Goal: Task Accomplishment & Management: Manage account settings

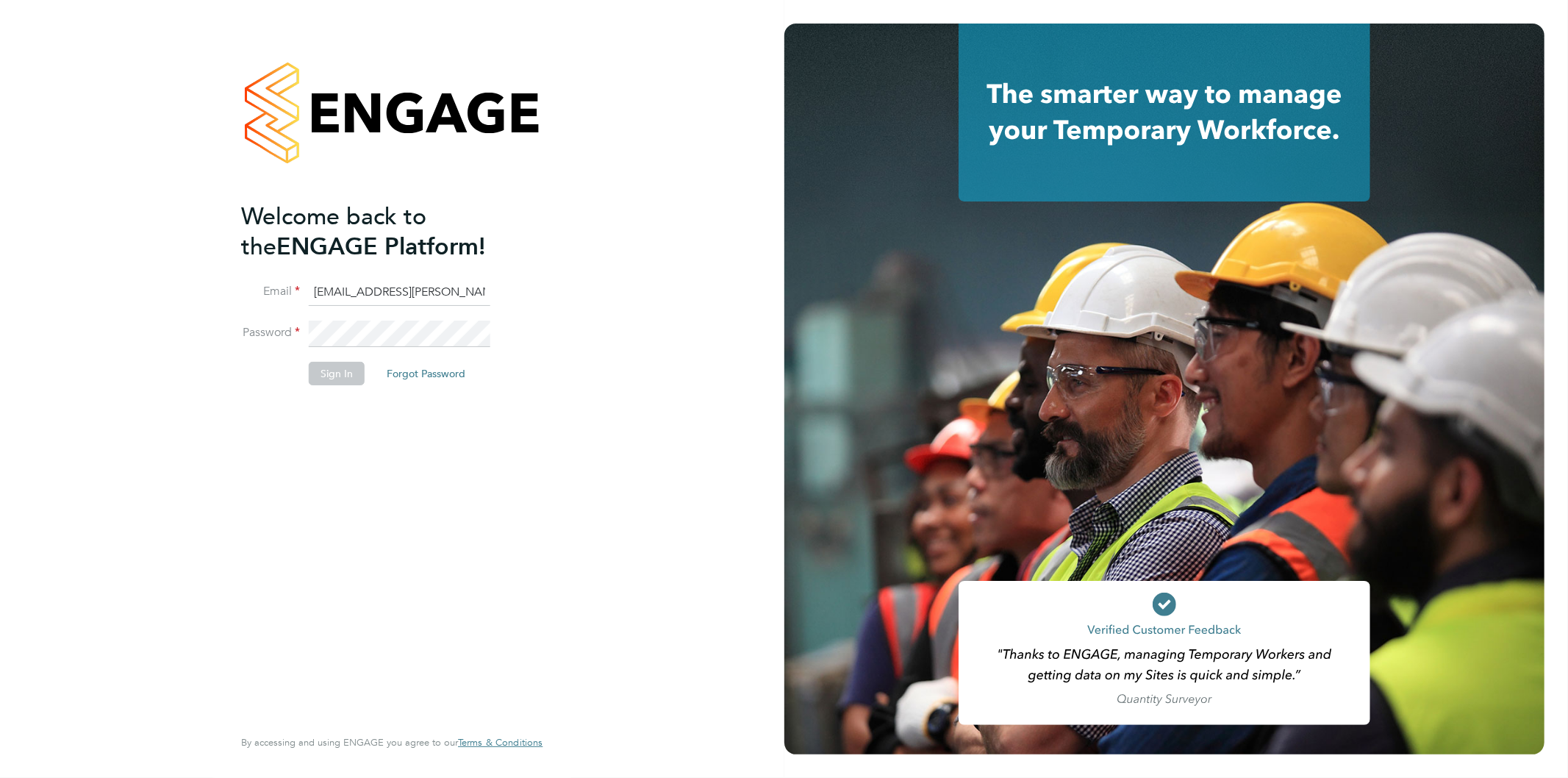
click at [420, 293] on input "[EMAIL_ADDRESS][PERSON_NAME][DOMAIN_NAME]" at bounding box center [399, 293] width 182 height 27
type input "[EMAIL_ADDRESS][PERSON_NAME][DOMAIN_NAME]"
click at [340, 364] on button "Sign In" at bounding box center [336, 374] width 56 height 24
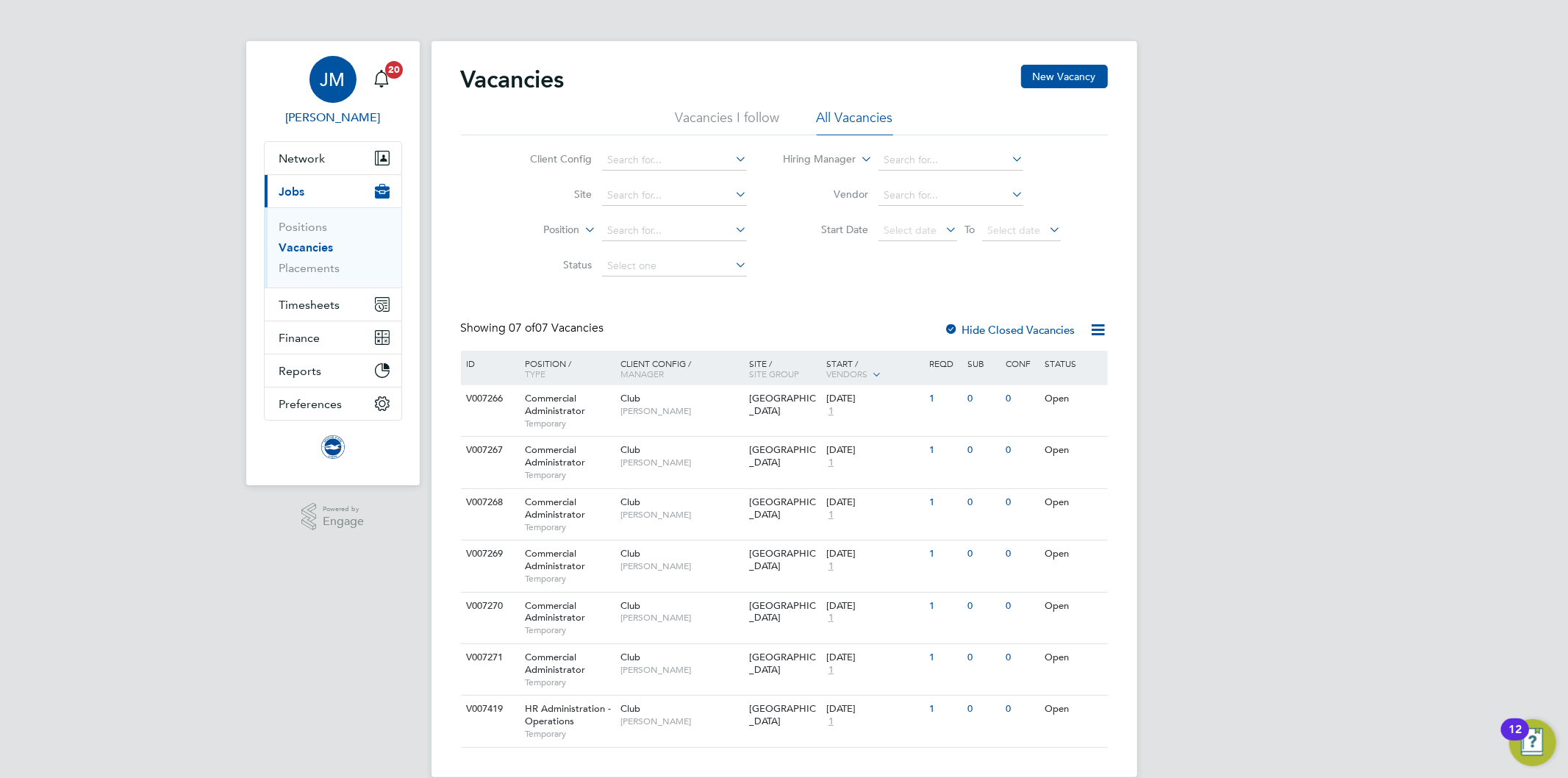
click at [325, 74] on span "JM" at bounding box center [333, 79] width 25 height 19
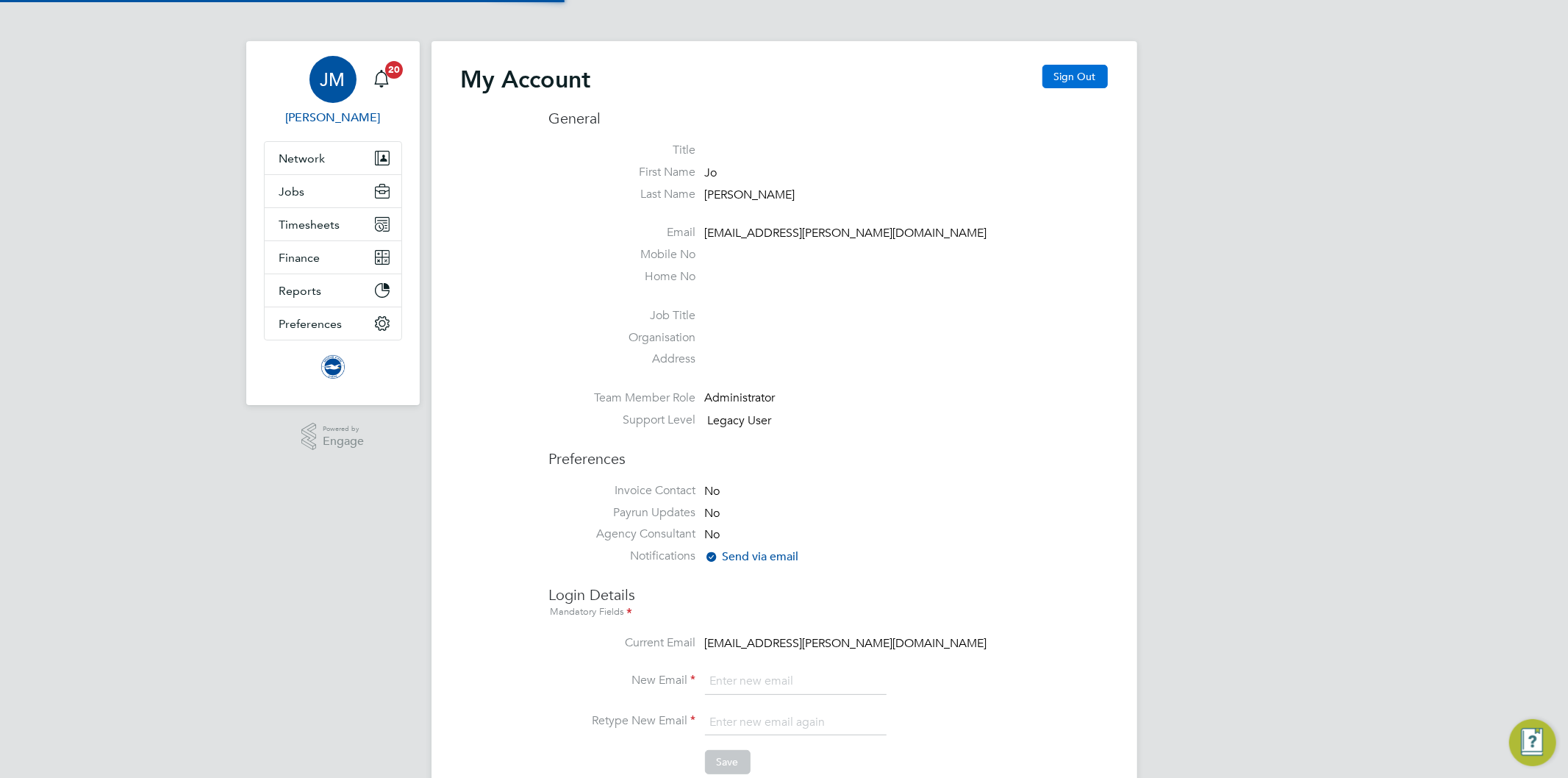
type input "[EMAIL_ADDRESS][PERSON_NAME][DOMAIN_NAME]"
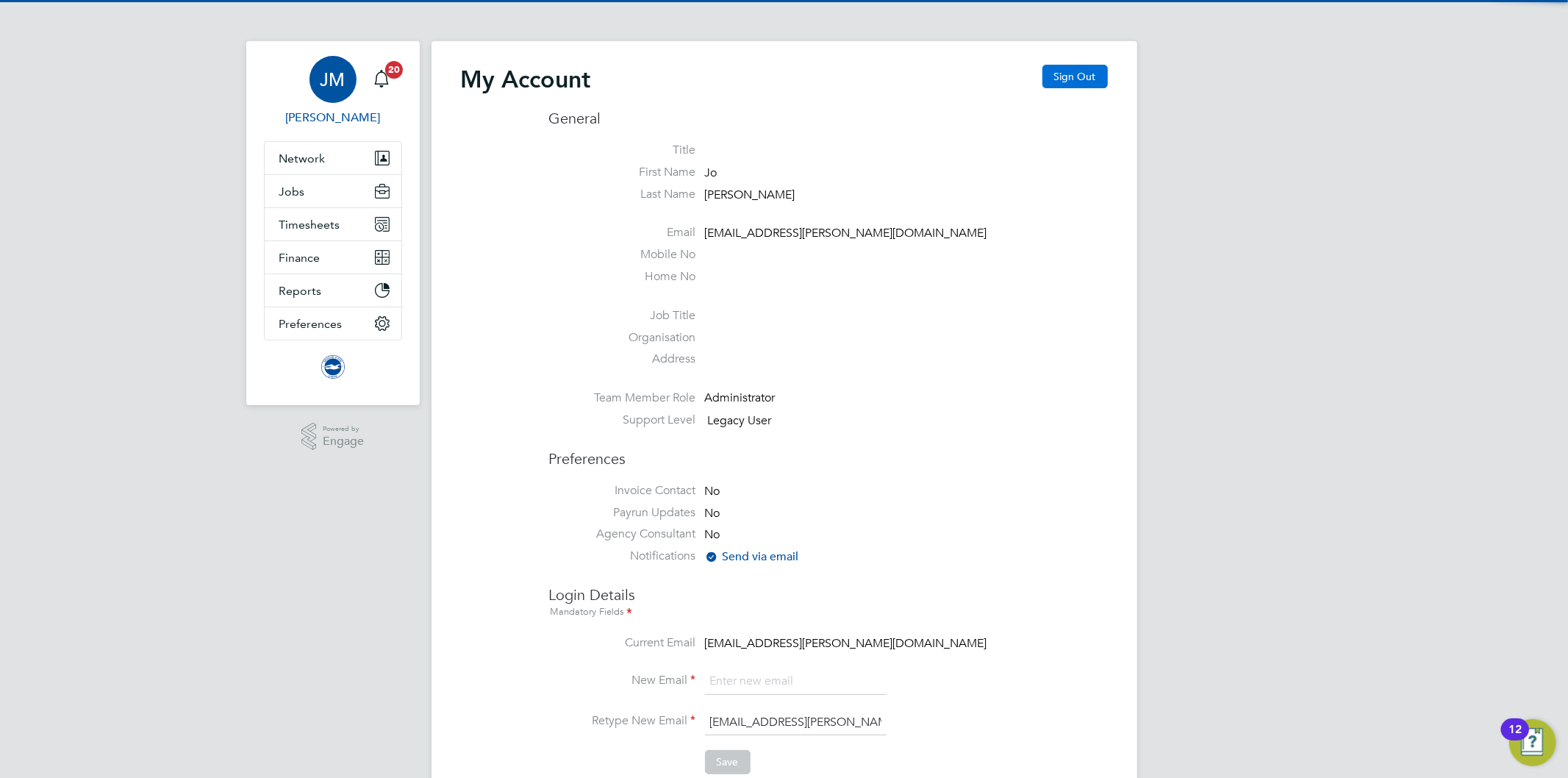
click at [1074, 80] on button "Sign Out" at bounding box center [1075, 77] width 66 height 24
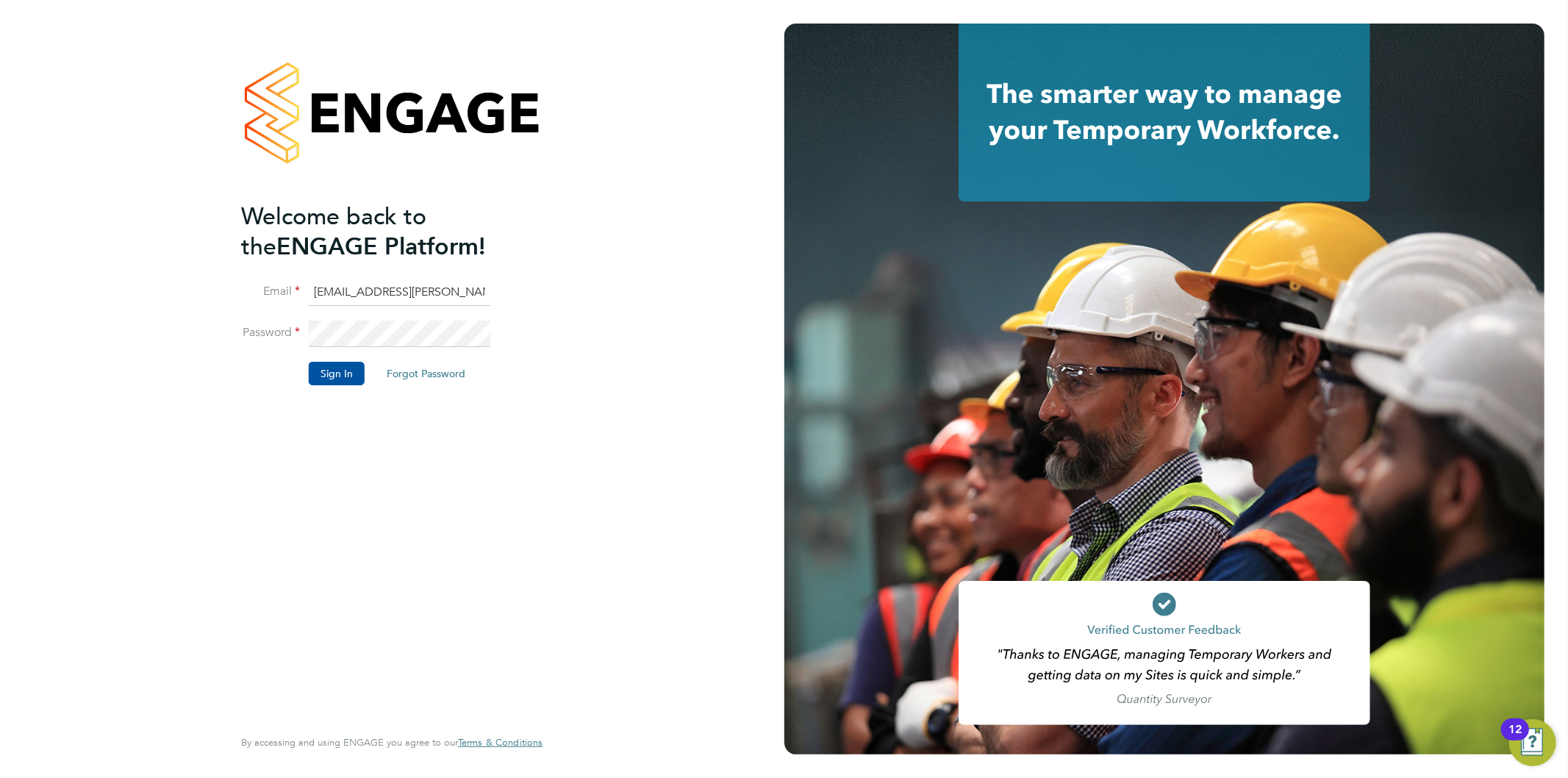
click at [365, 292] on input "[EMAIL_ADDRESS][PERSON_NAME][DOMAIN_NAME]" at bounding box center [399, 293] width 182 height 27
type input "[EMAIL_ADDRESS][PERSON_NAME][DOMAIN_NAME]"
click at [323, 366] on button "Sign In" at bounding box center [336, 374] width 56 height 24
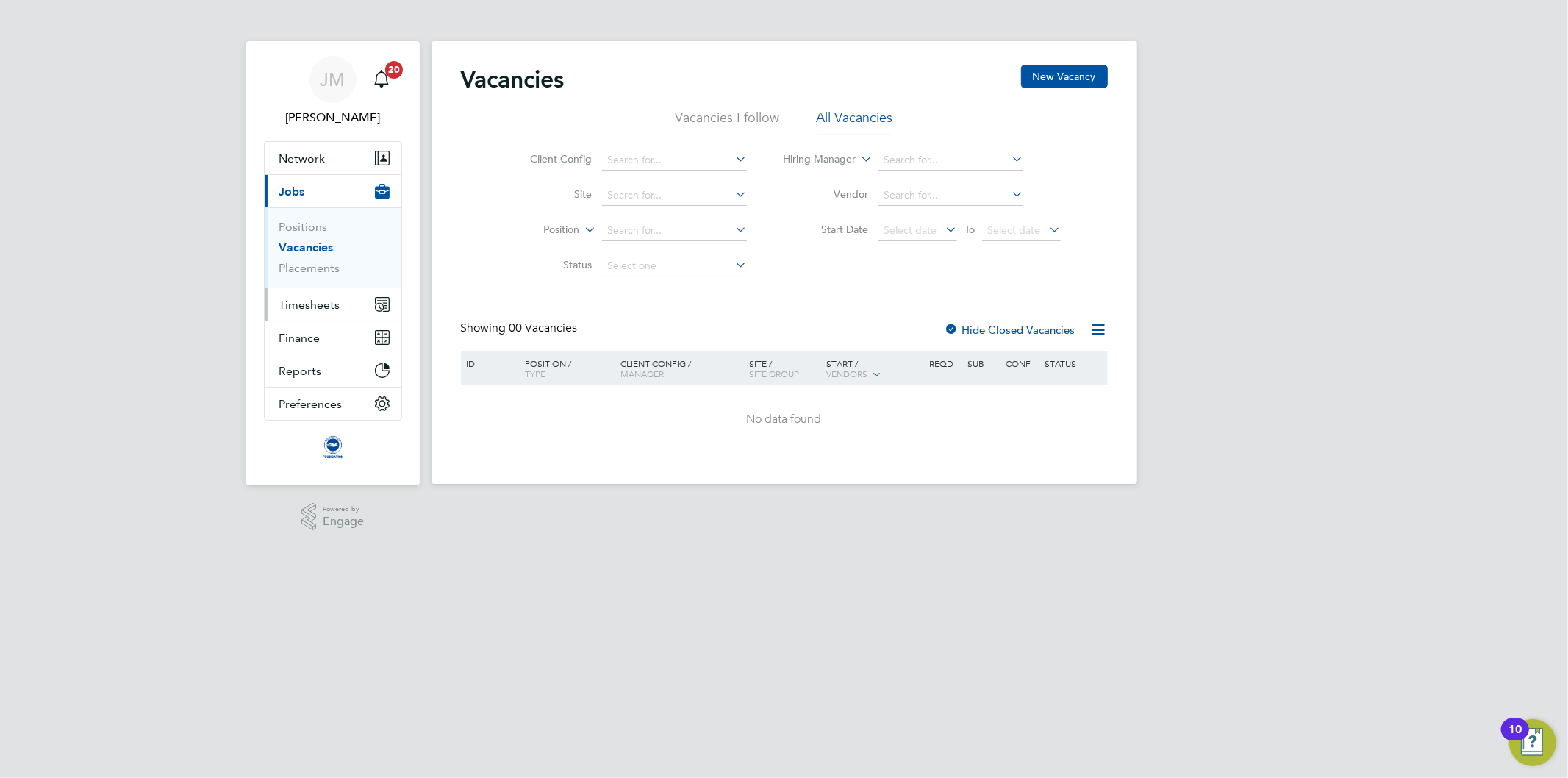
click at [322, 304] on span "Timesheets" at bounding box center [310, 304] width 61 height 14
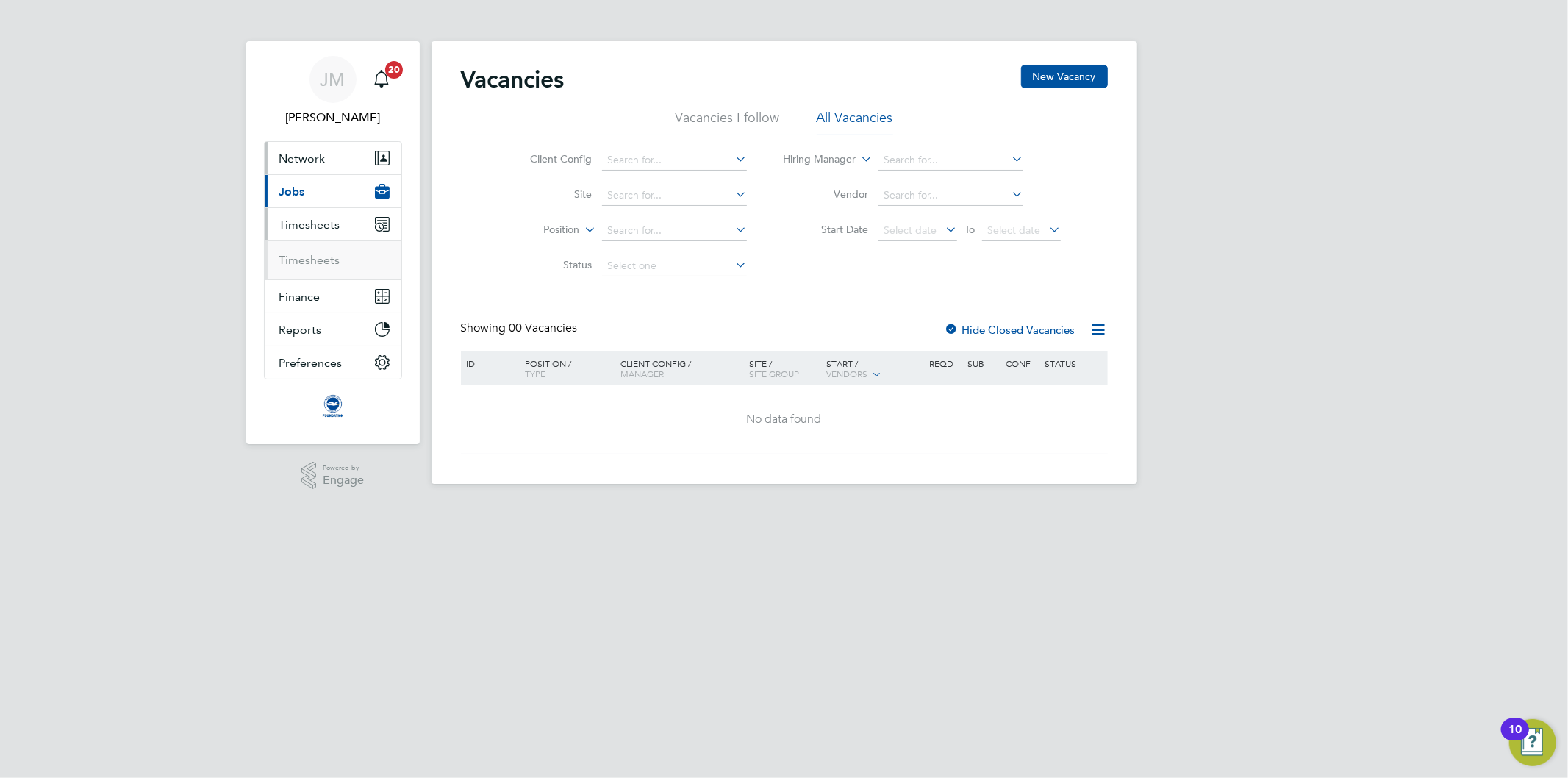
click at [289, 160] on span "Network" at bounding box center [302, 158] width 47 height 14
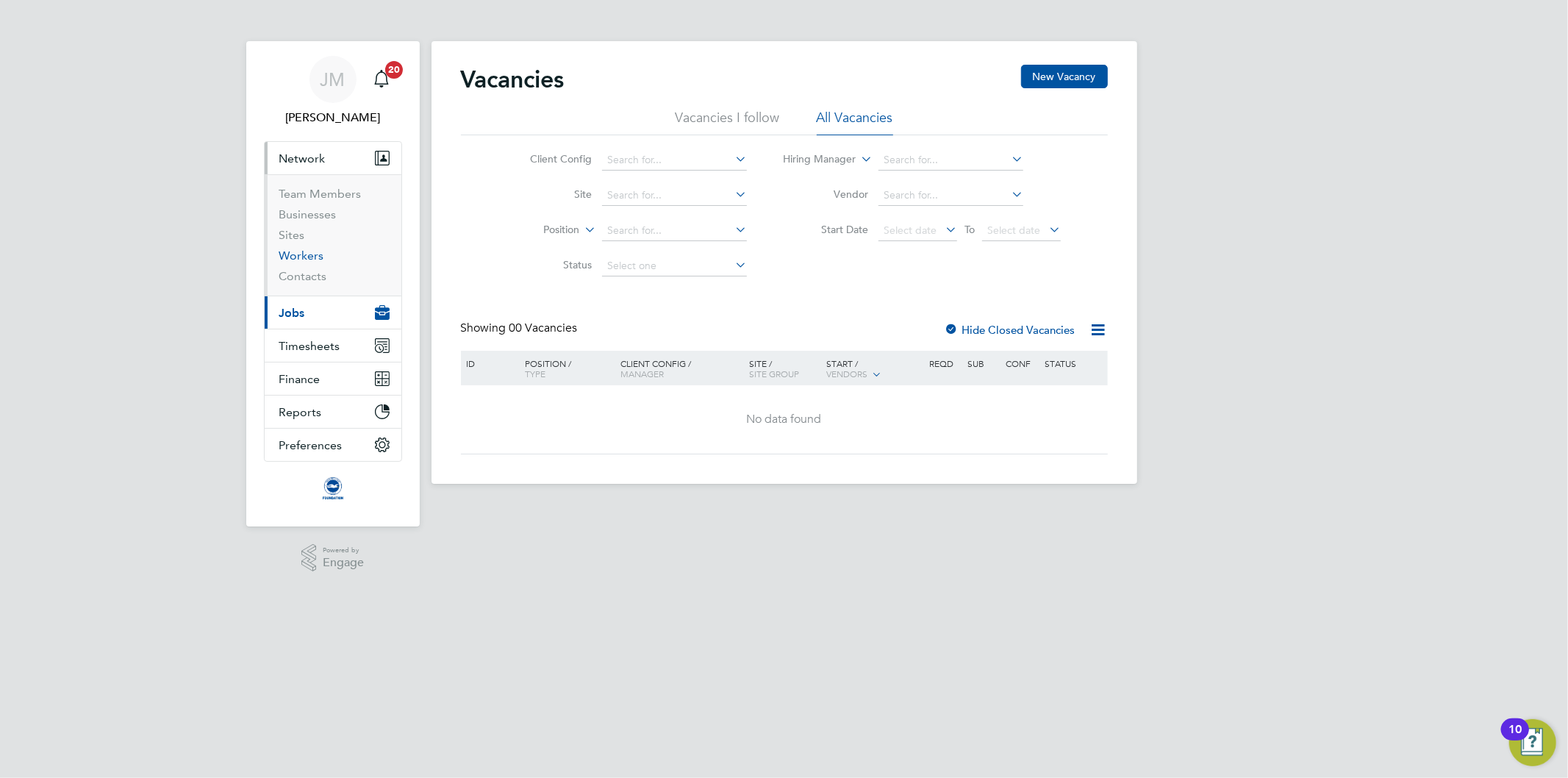
click at [302, 259] on link "Workers" at bounding box center [302, 255] width 45 height 14
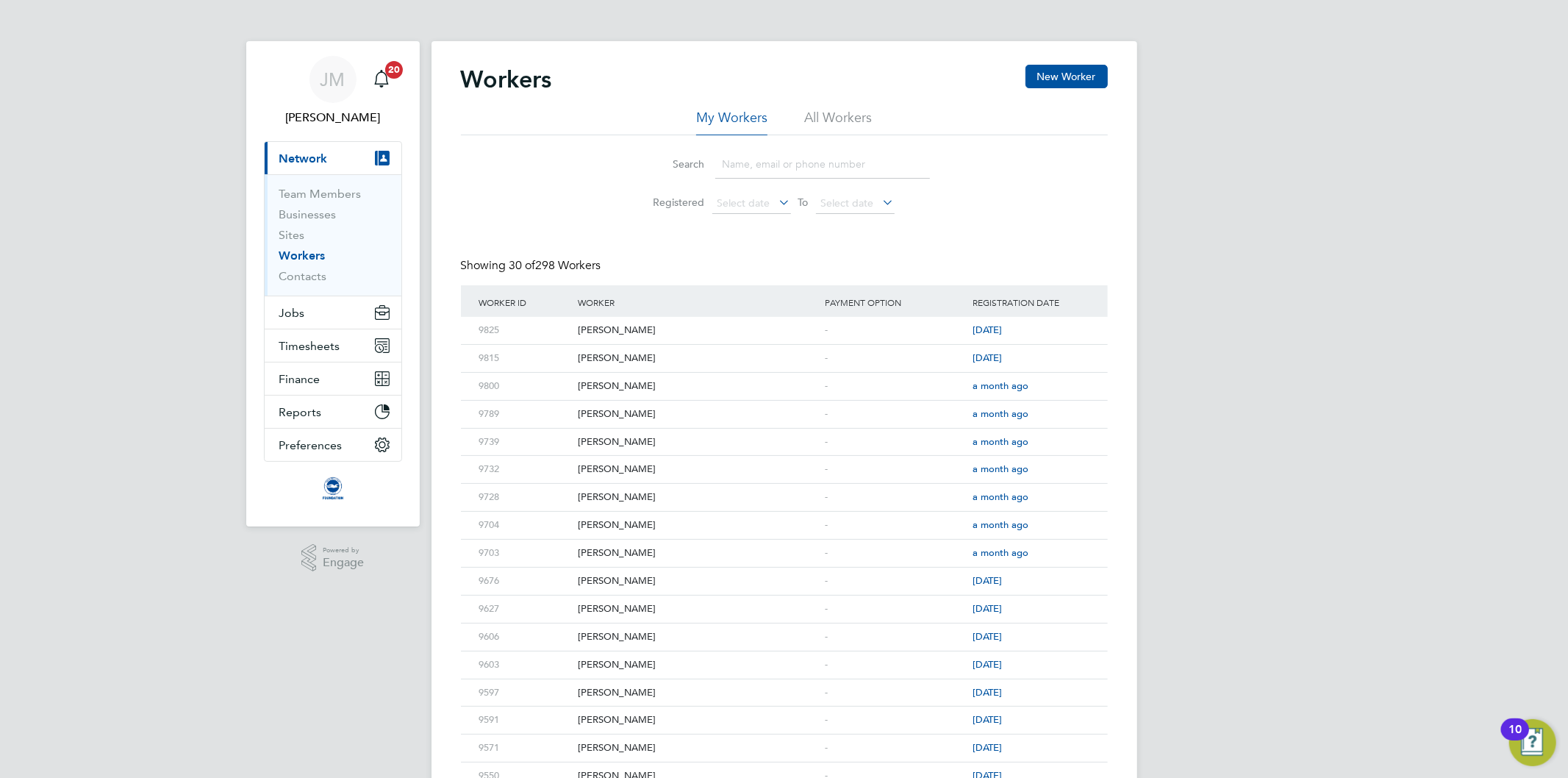
click at [741, 165] on input at bounding box center [822, 164] width 215 height 28
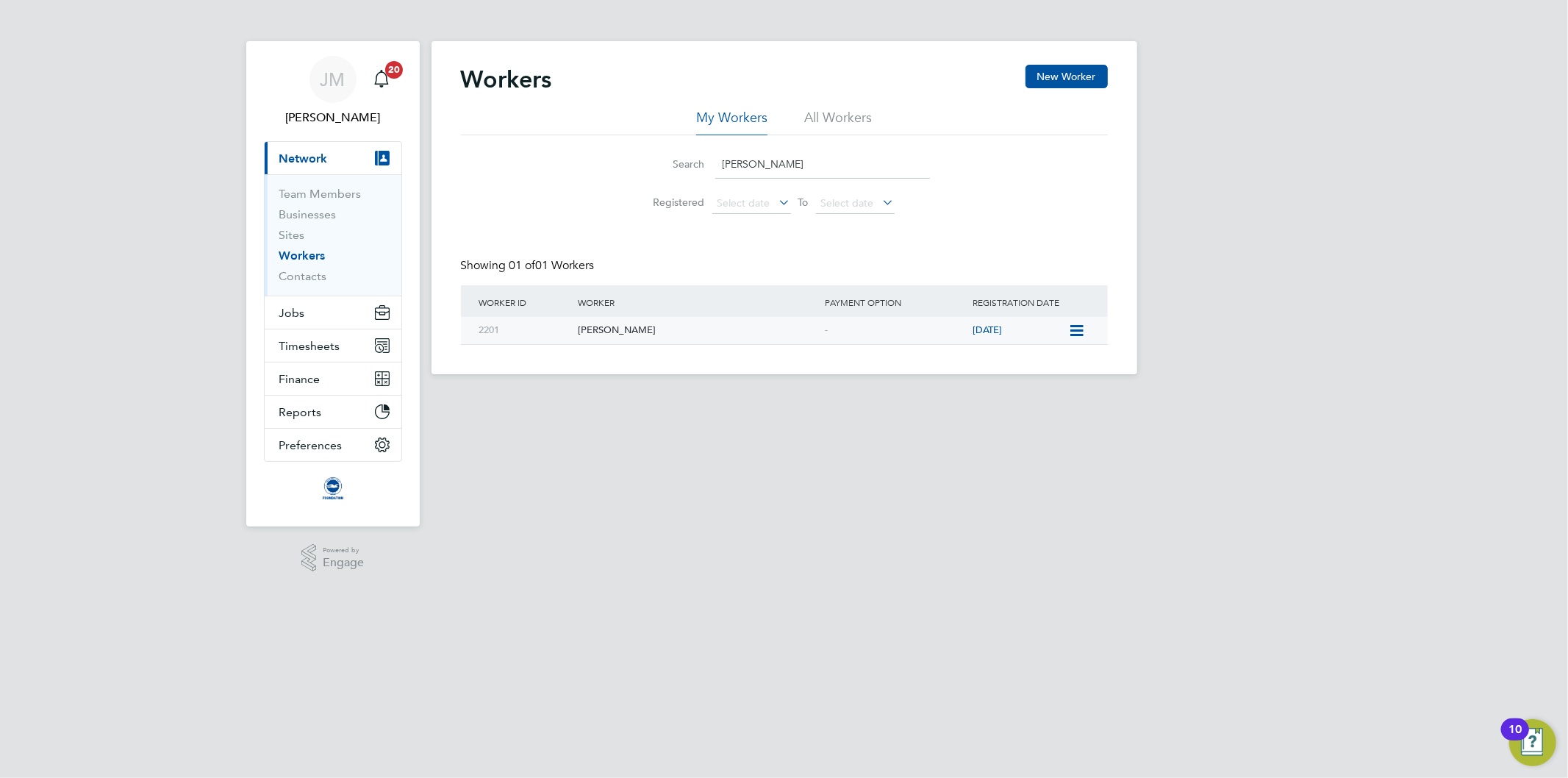
type input "cole"
click at [588, 332] on div "Nick Cole" at bounding box center [697, 331] width 247 height 27
click at [310, 348] on span "Timesheets" at bounding box center [310, 346] width 61 height 14
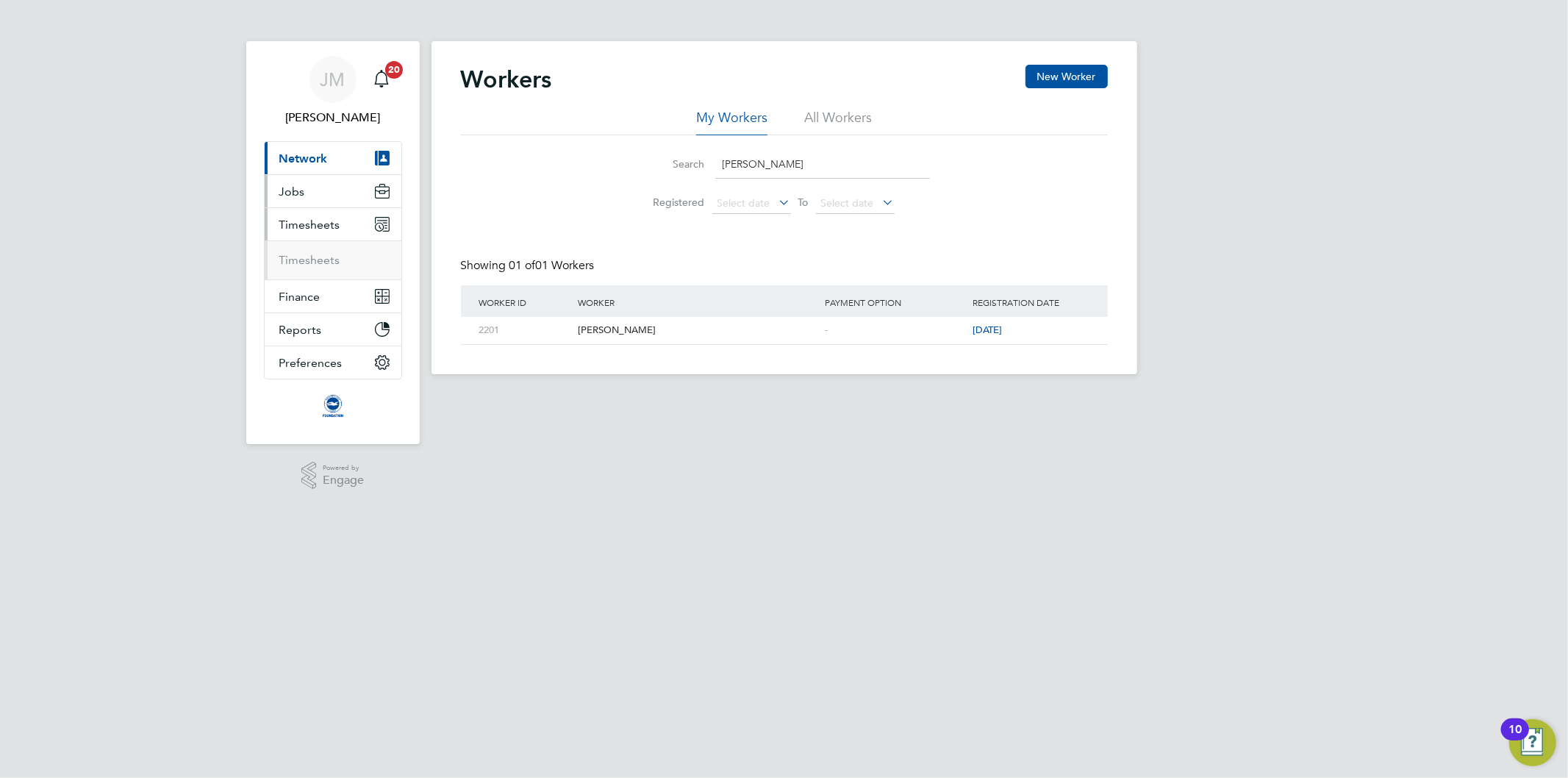
click at [291, 189] on span "Jobs" at bounding box center [292, 191] width 26 height 14
click at [314, 271] on link "Placements" at bounding box center [310, 268] width 61 height 14
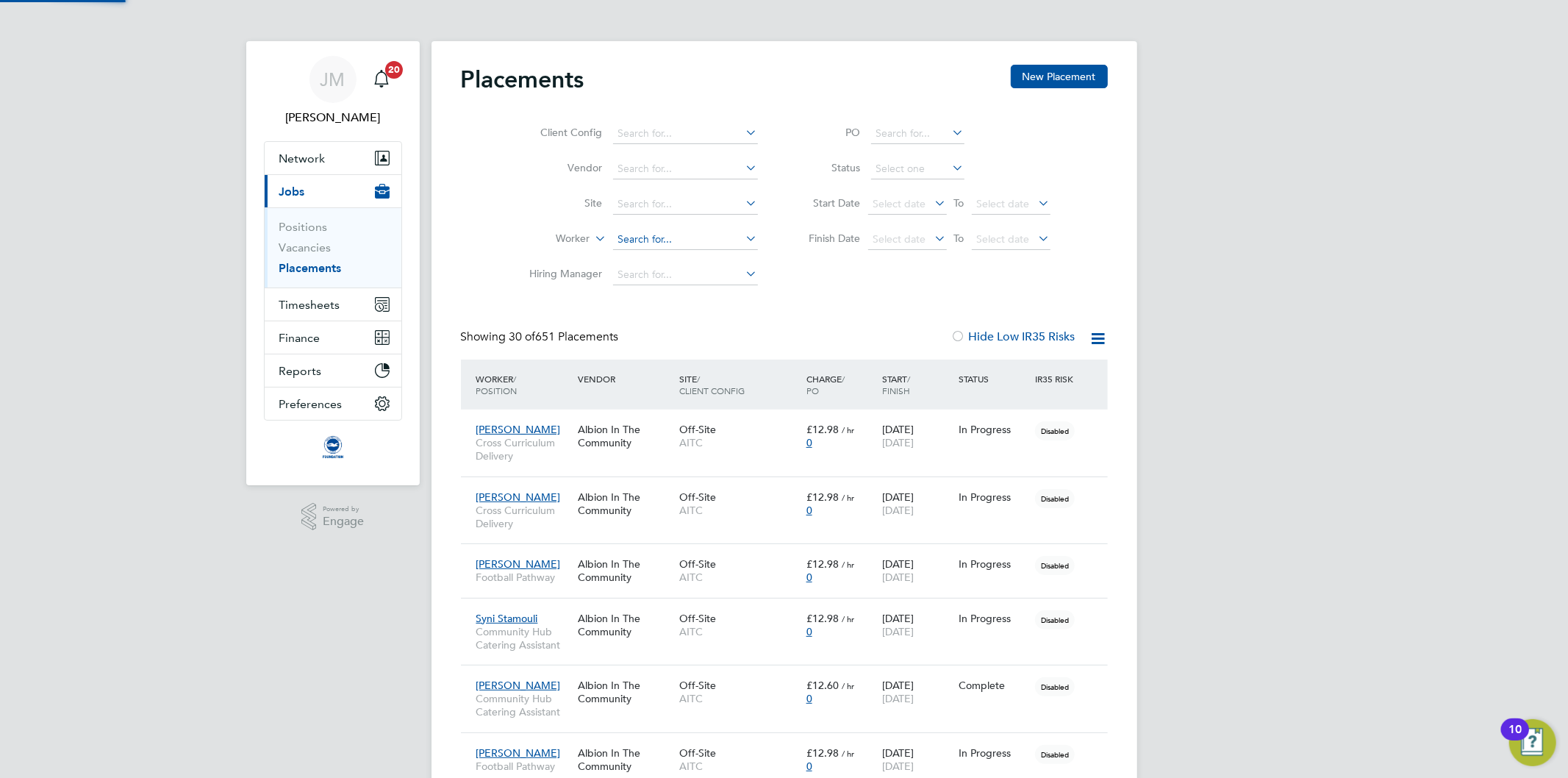
click at [652, 239] on input at bounding box center [685, 240] width 144 height 21
click at [702, 254] on b "Cole" at bounding box center [744, 261] width 85 height 13
type input "Nick Cole"
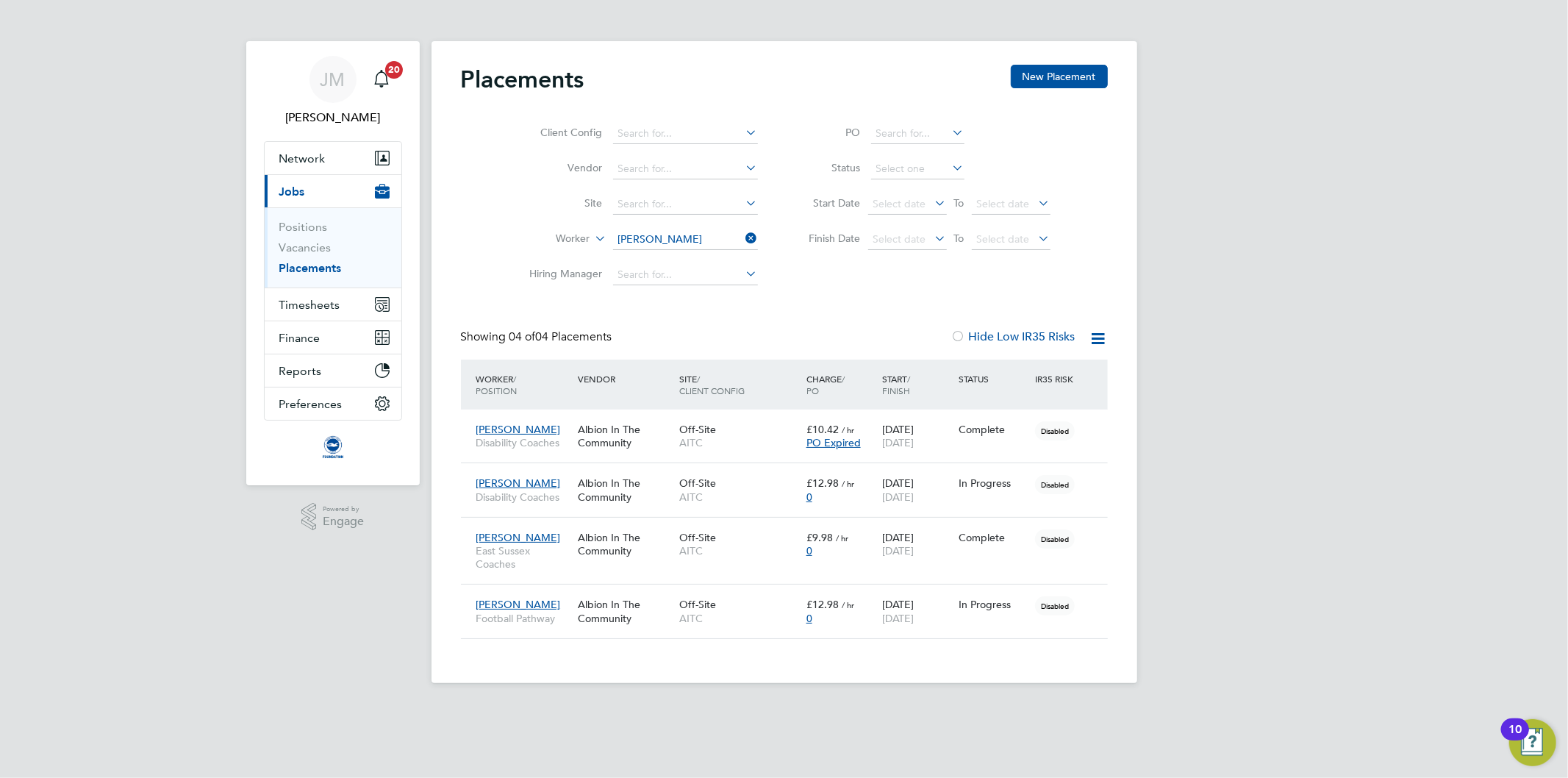
drag, startPoint x: 966, startPoint y: 494, endPoint x: 1066, endPoint y: 287, distance: 229.9
click at [1066, 287] on div "Client Config Vendor Site Worker Nick Cole Hiring Manager PO Status Start Date …" at bounding box center [784, 200] width 647 height 184
click at [343, 84] on span "JM" at bounding box center [333, 79] width 25 height 19
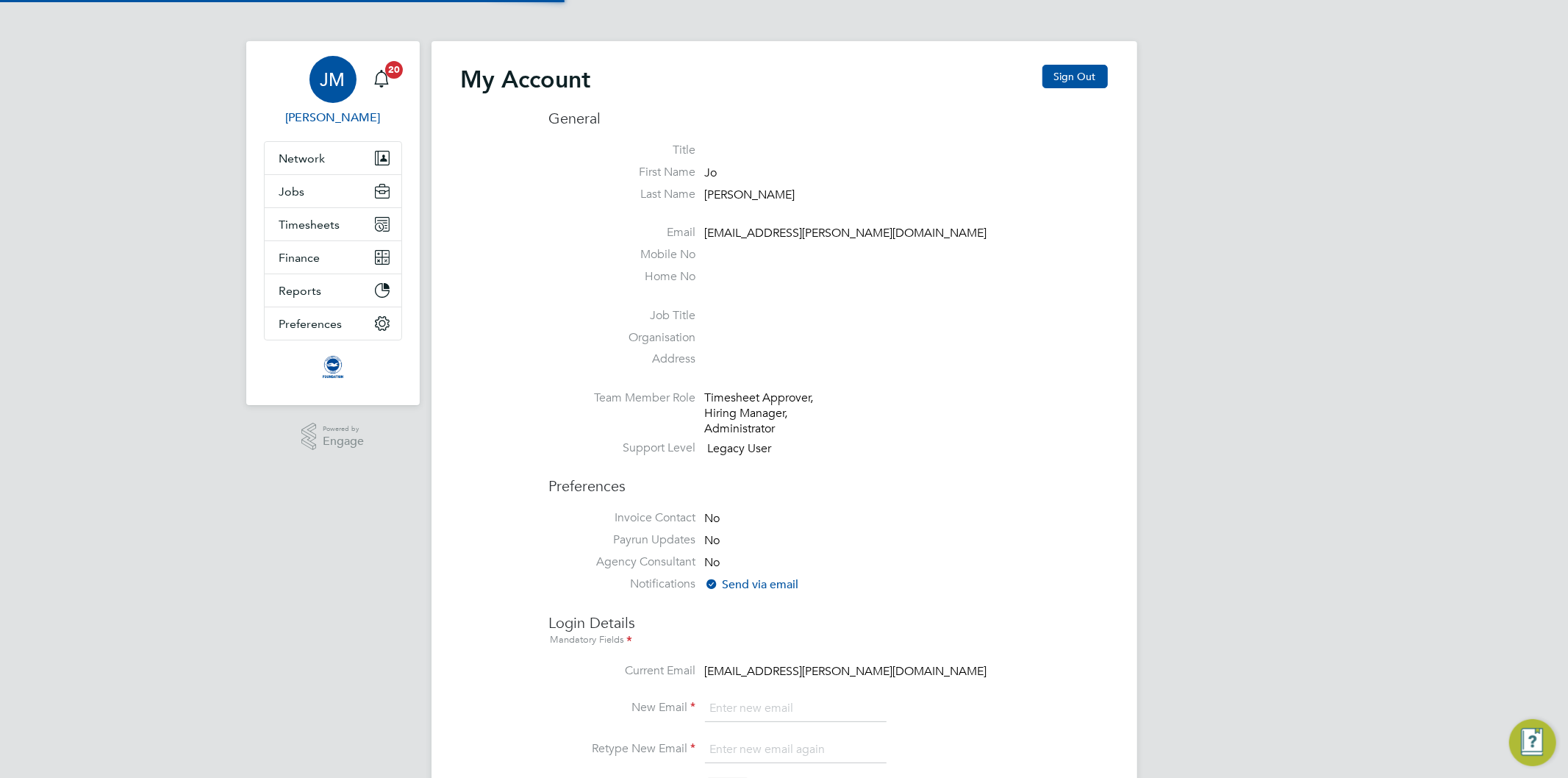
type input "Jo.morris@brightonandhovealbion.com"
click at [1075, 81] on button "Sign Out" at bounding box center [1075, 77] width 66 height 24
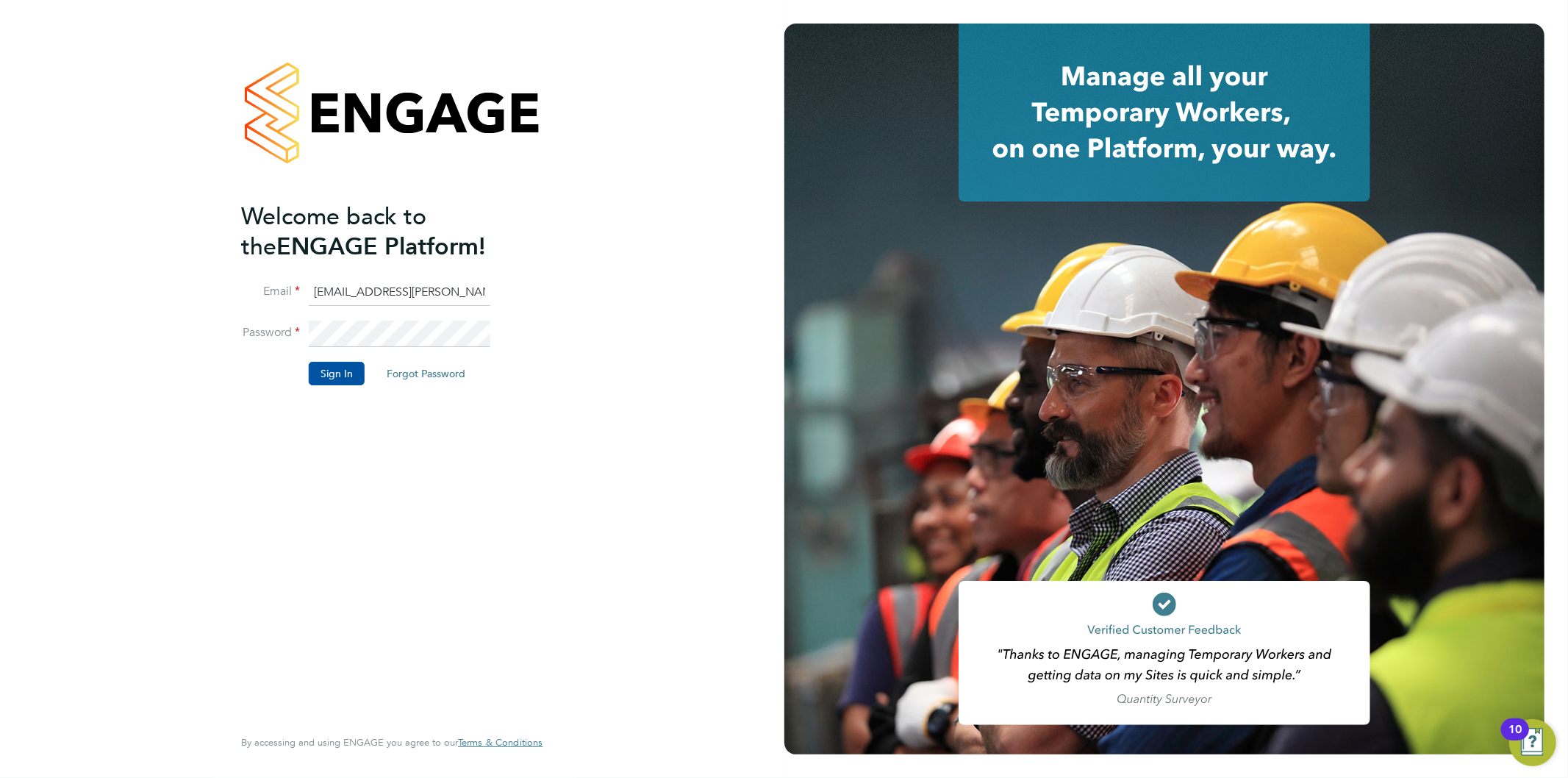
click at [399, 292] on input "Jo.morris@brightonandhovealbion.com" at bounding box center [399, 293] width 182 height 27
type input "[EMAIL_ADDRESS][PERSON_NAME][DOMAIN_NAME]"
click at [342, 366] on button "Sign In" at bounding box center [336, 374] width 56 height 24
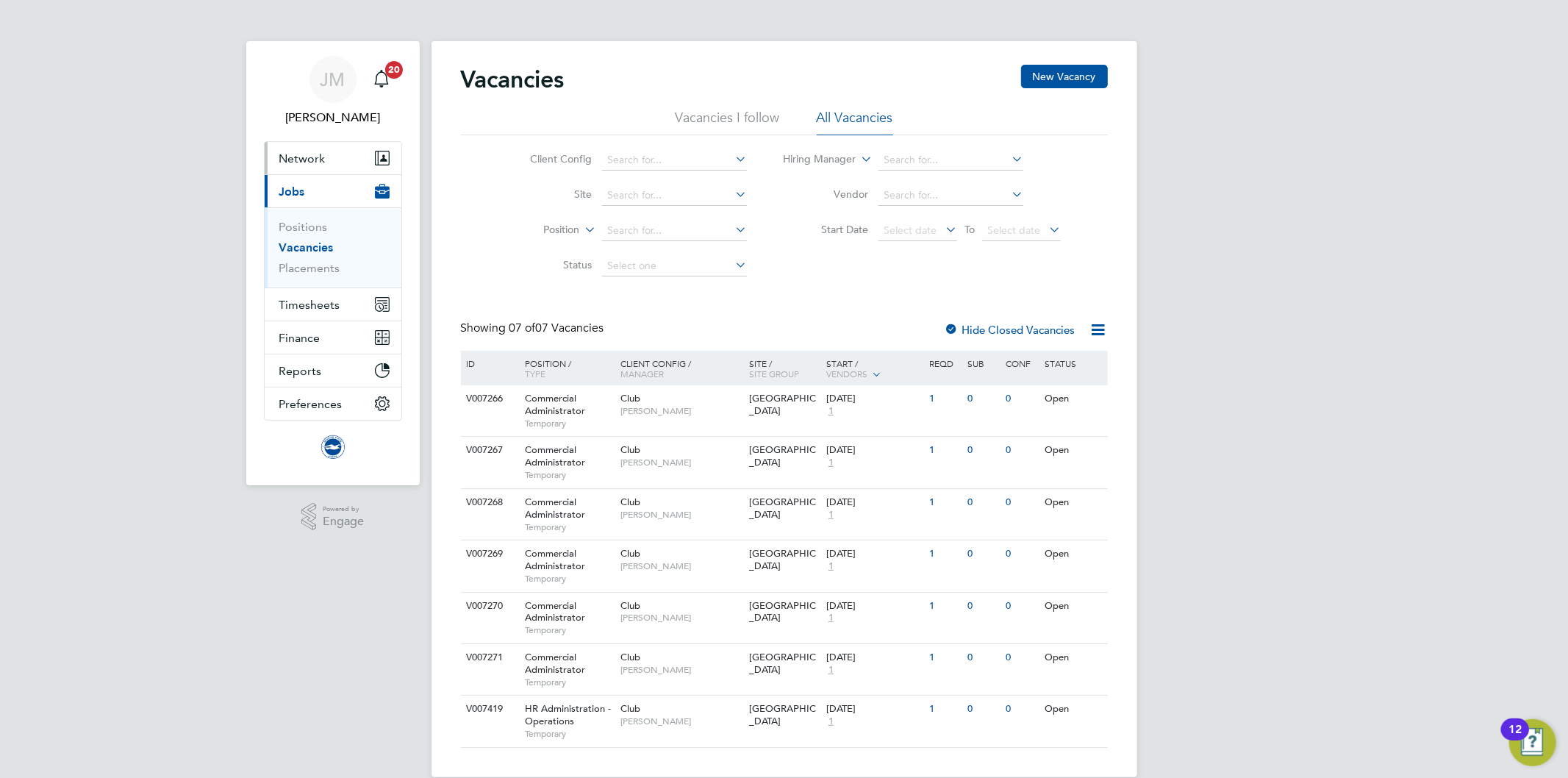
click at [291, 155] on span "Network" at bounding box center [302, 158] width 47 height 14
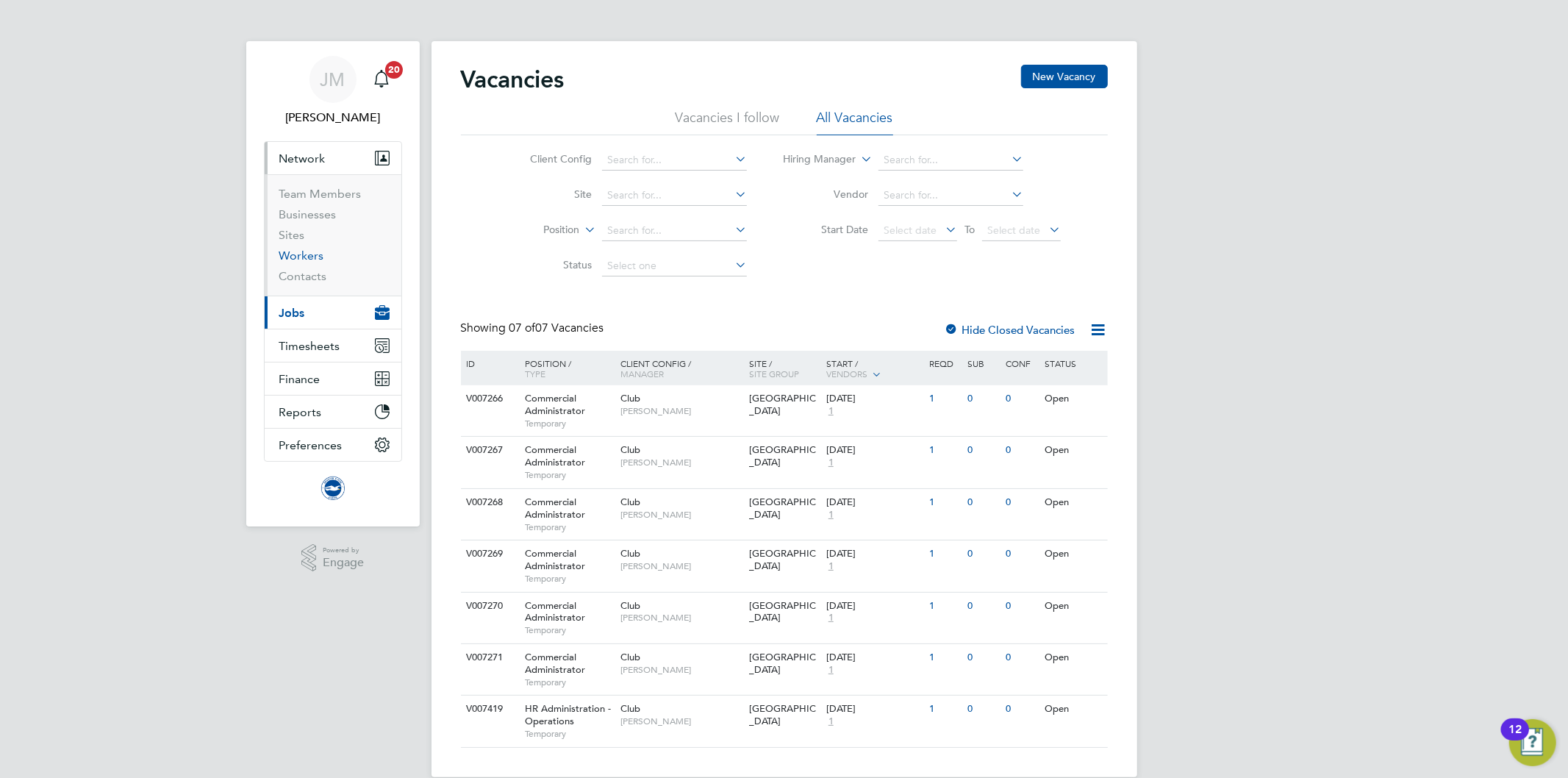
click at [307, 254] on link "Workers" at bounding box center [302, 255] width 45 height 14
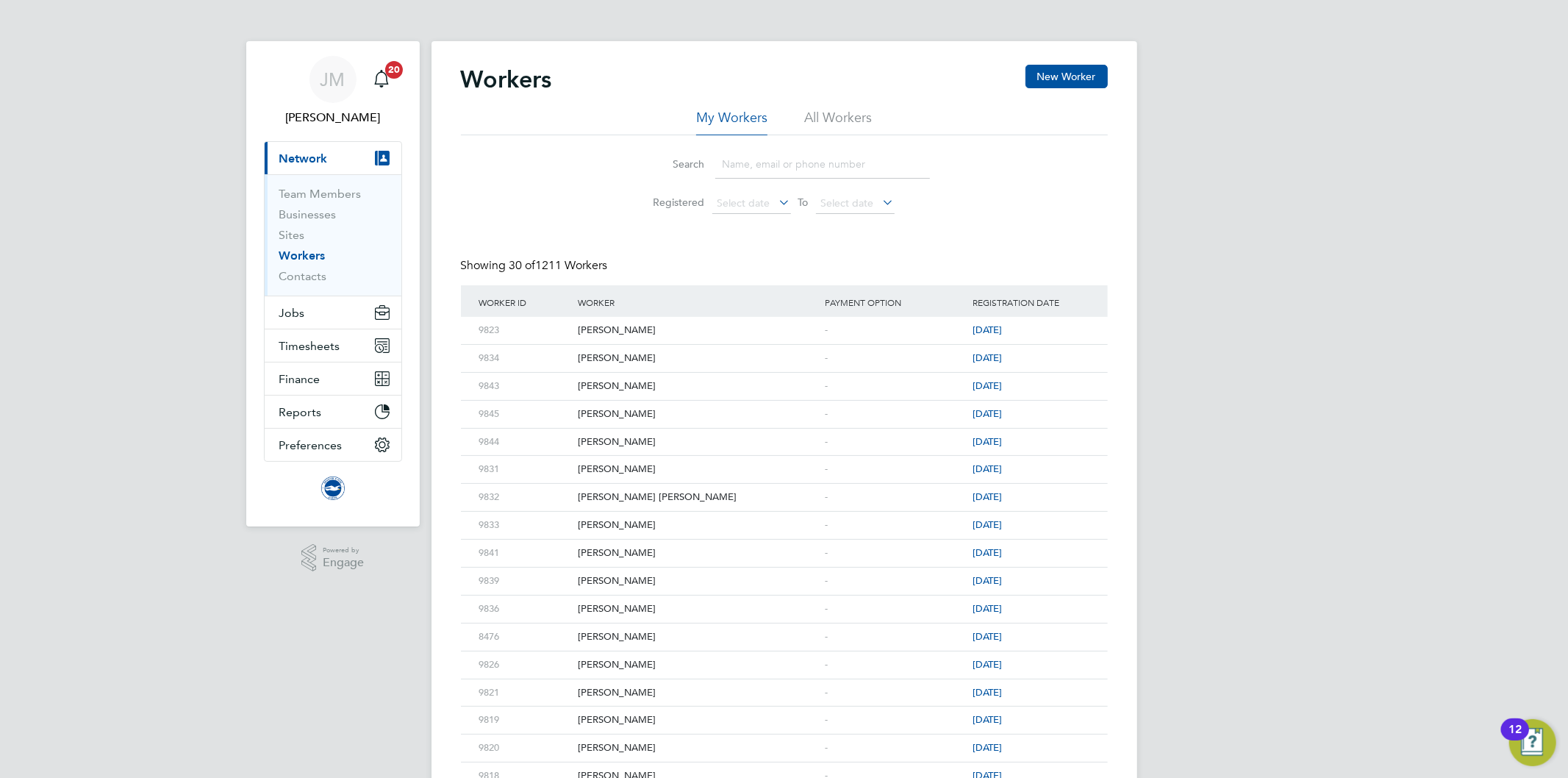
click at [781, 167] on input at bounding box center [822, 164] width 215 height 28
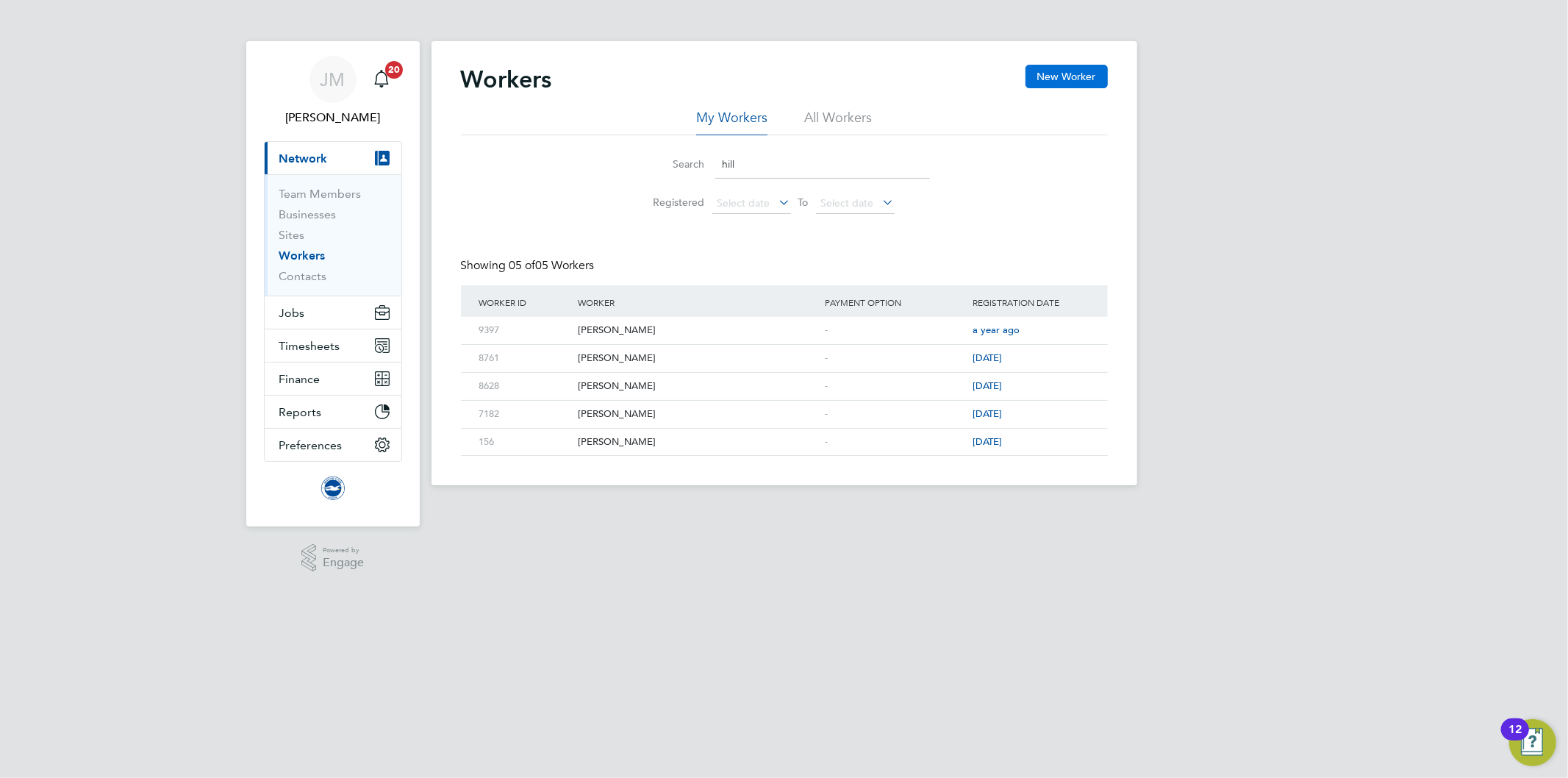
type input "hill"
click at [1071, 72] on button "New Worker" at bounding box center [1066, 77] width 82 height 24
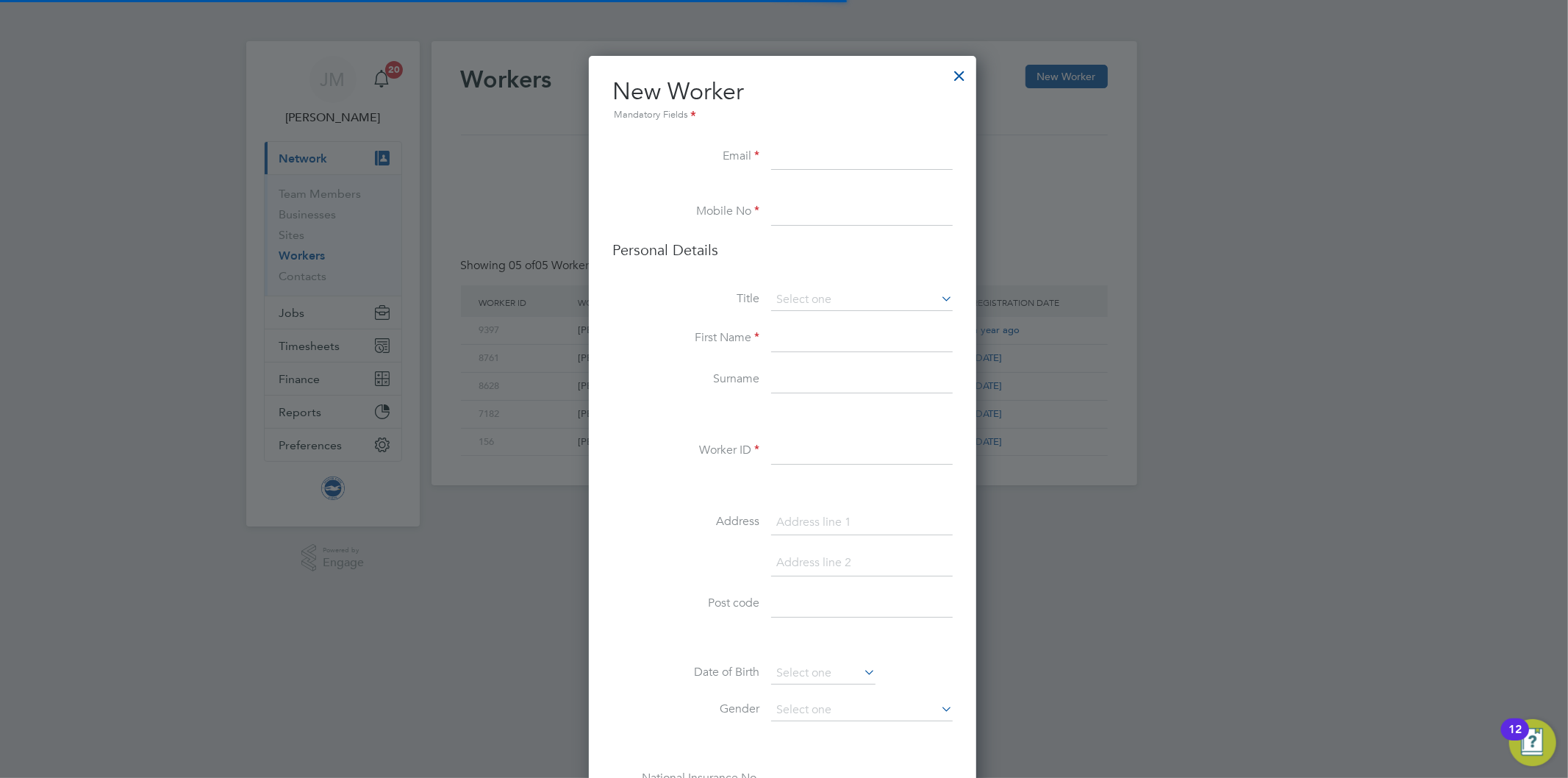
scroll to position [1129, 390]
paste input "contactdarrenhill@gmail.com"
type input "contactdarrenhill@gmail.com"
click at [825, 208] on input at bounding box center [862, 212] width 182 height 27
paste input "78 5920 1837"
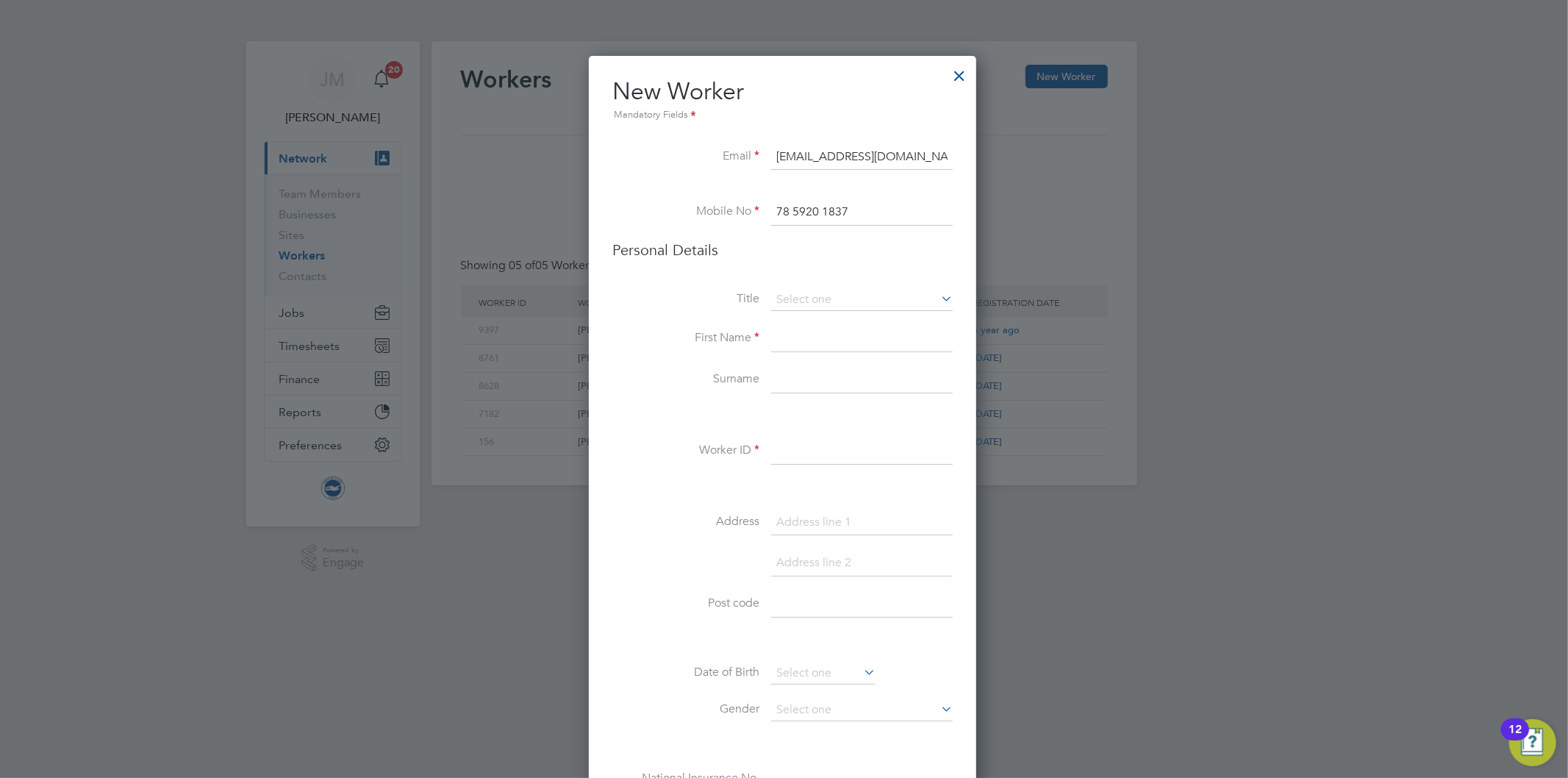
click at [782, 216] on input "78 5920 1837" at bounding box center [862, 212] width 182 height 27
type input "07859201837"
click at [855, 297] on input at bounding box center [862, 300] width 182 height 22
click at [818, 325] on li "Mr" at bounding box center [862, 319] width 183 height 19
type input "Mr"
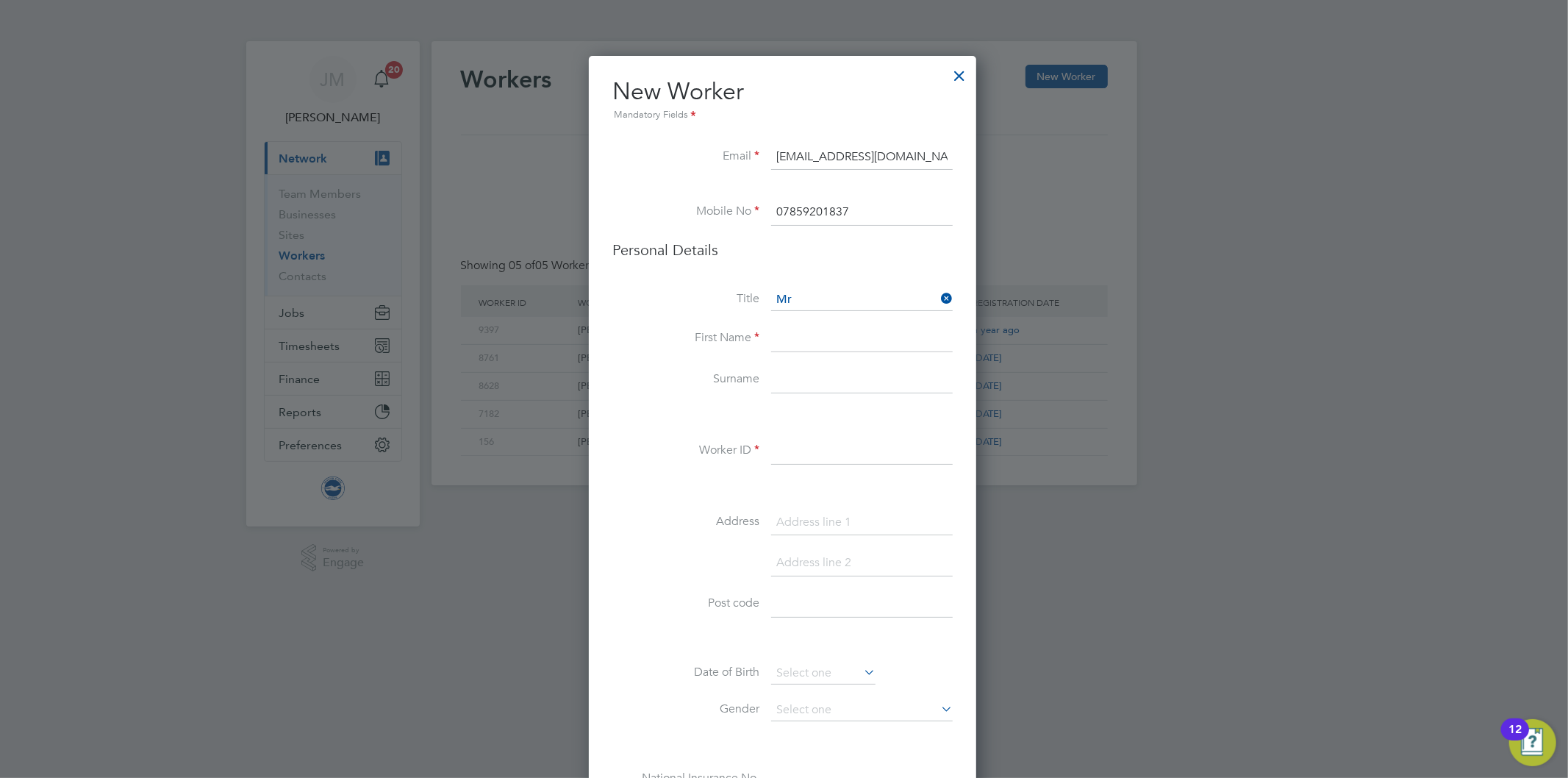
click at [817, 340] on input at bounding box center [862, 338] width 182 height 27
type input "Darren"
type input "Hill"
click at [791, 440] on input at bounding box center [862, 451] width 182 height 27
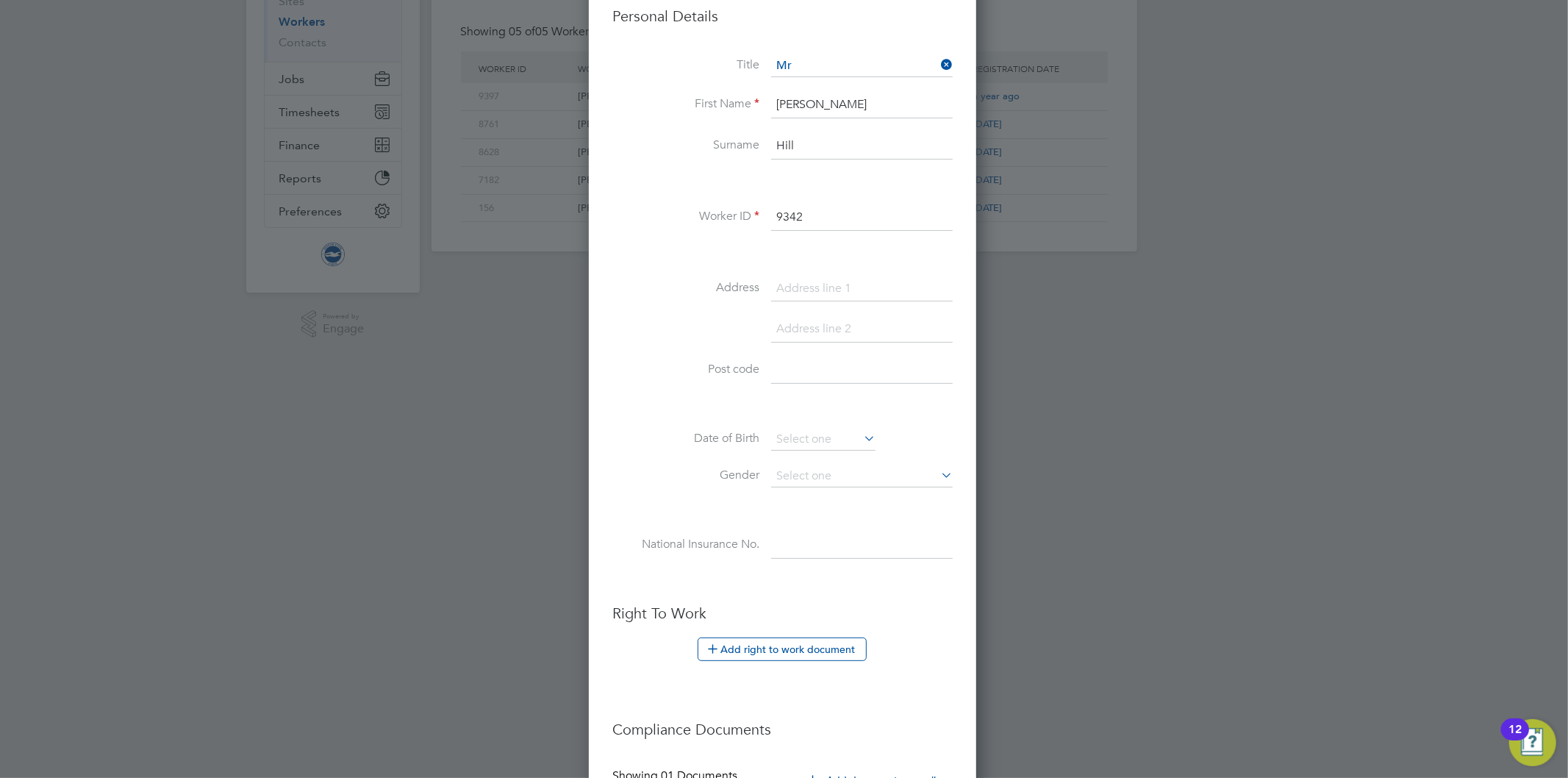
scroll to position [245, 0]
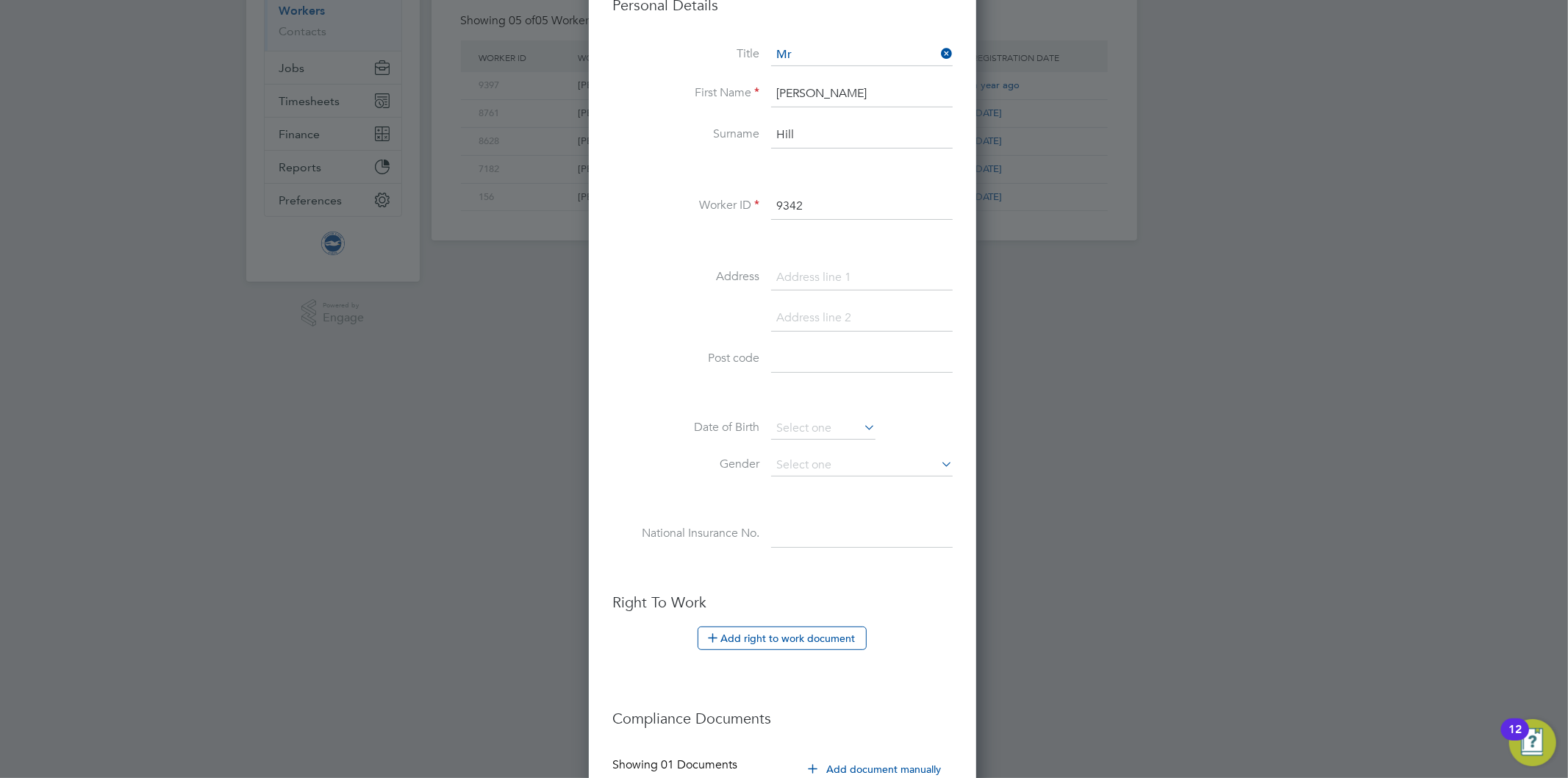
type input "9342"
click at [801, 530] on input at bounding box center [862, 534] width 182 height 27
paste input "NW024921A"
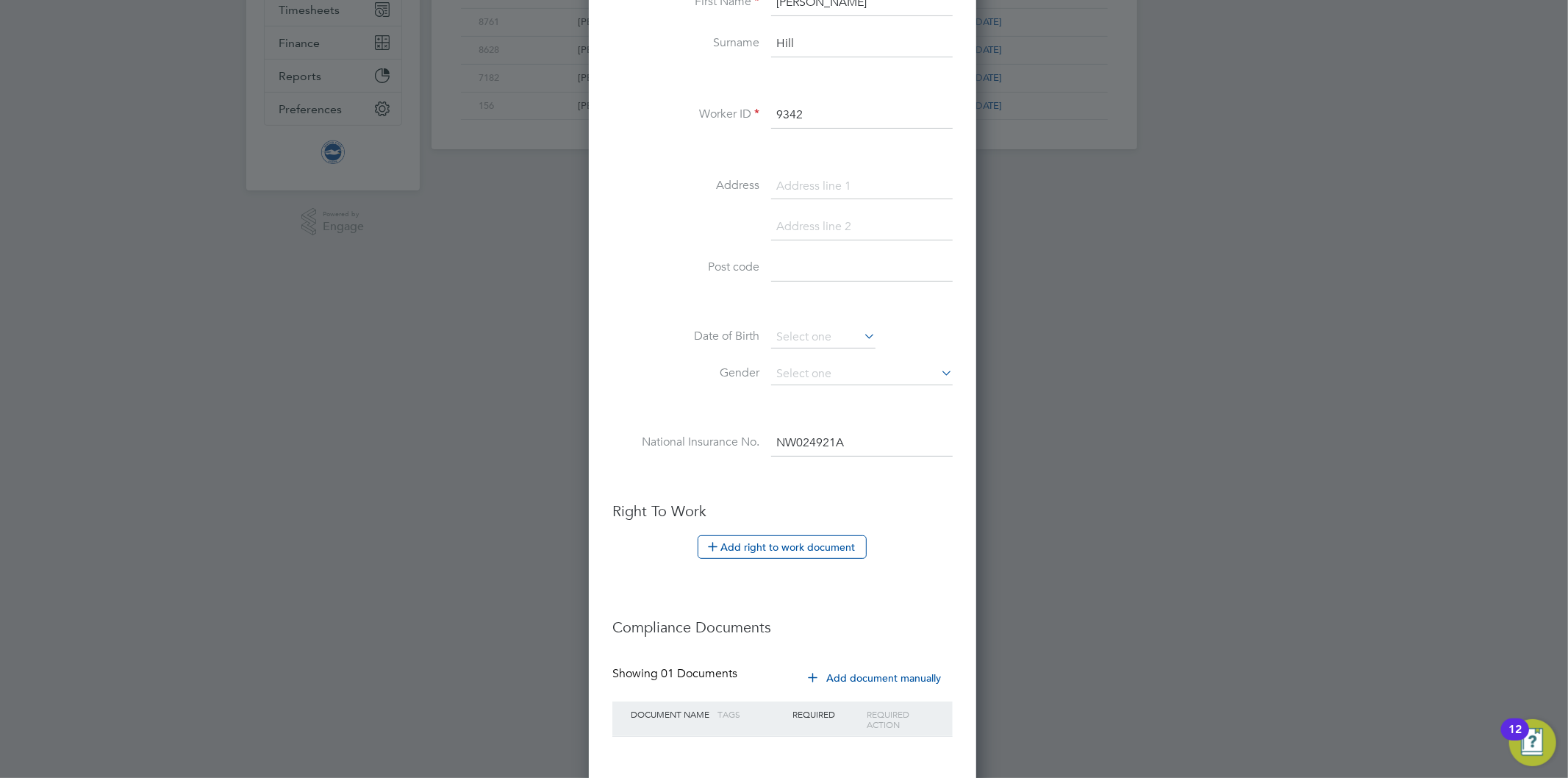
scroll to position [406, 0]
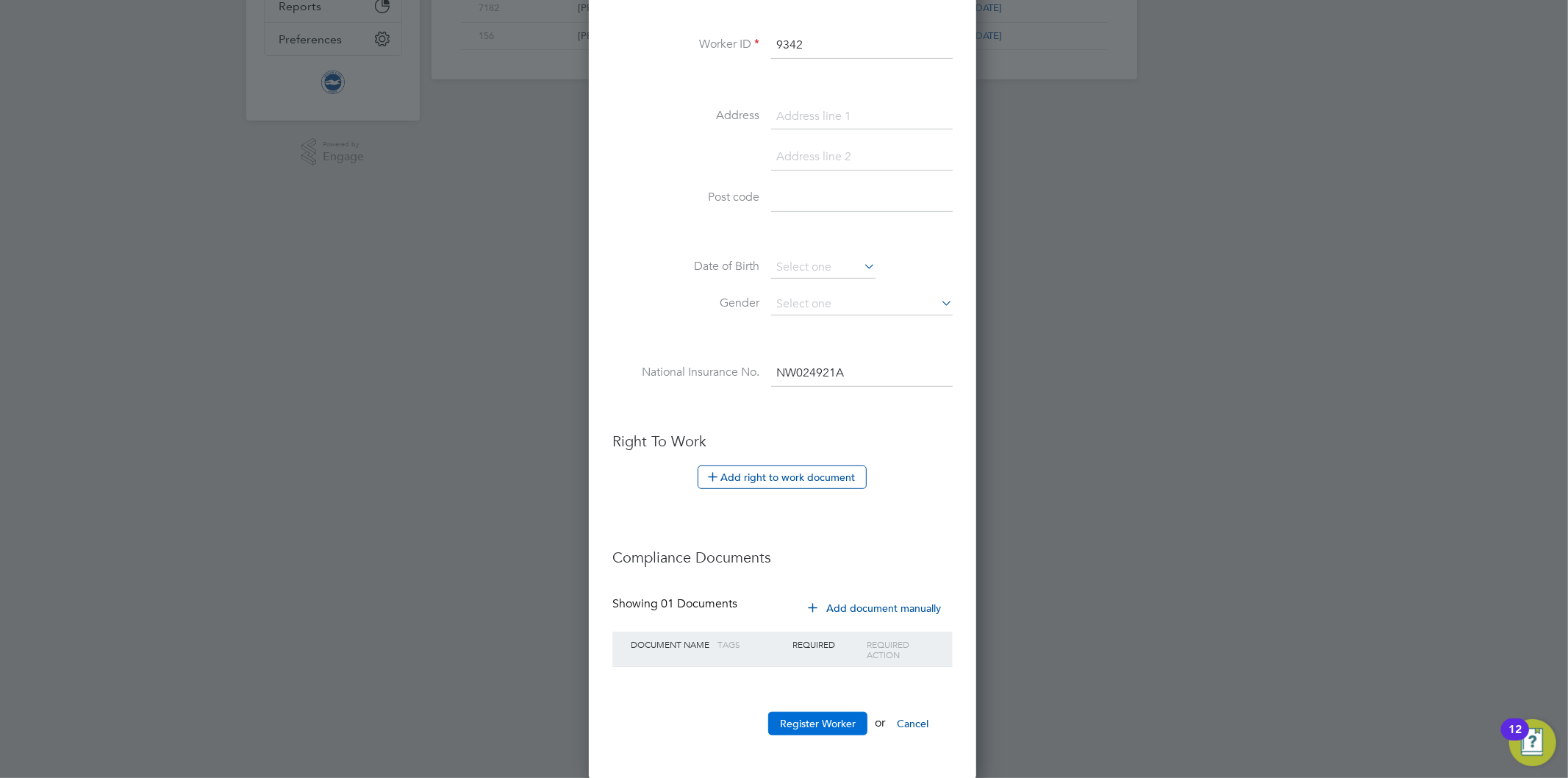
type input "NW 02 49 21 A"
click at [792, 726] on button "Register Worker" at bounding box center [818, 724] width 100 height 24
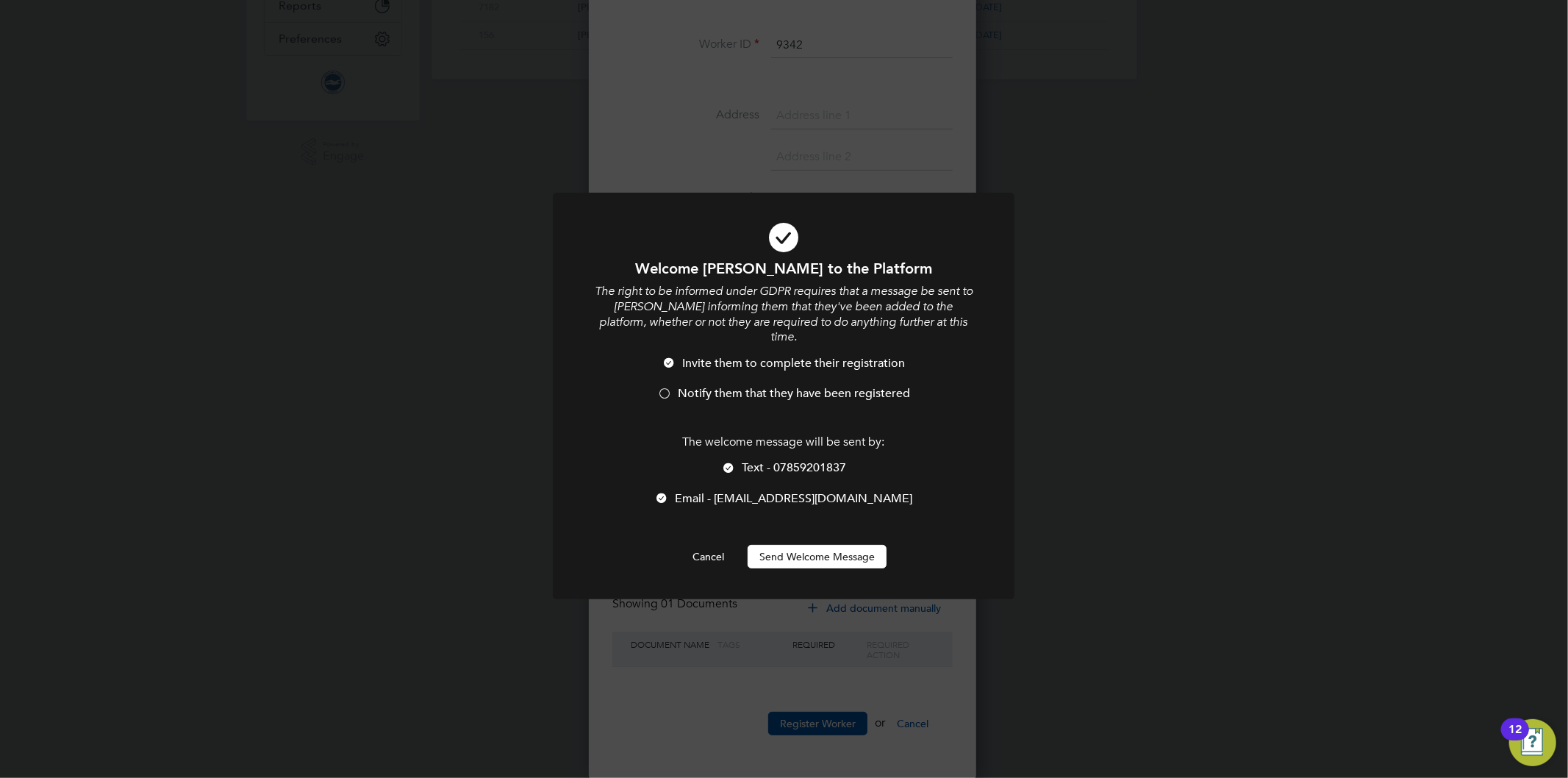
scroll to position [1129, 390]
click at [810, 545] on button "Send Welcome Message" at bounding box center [817, 557] width 139 height 24
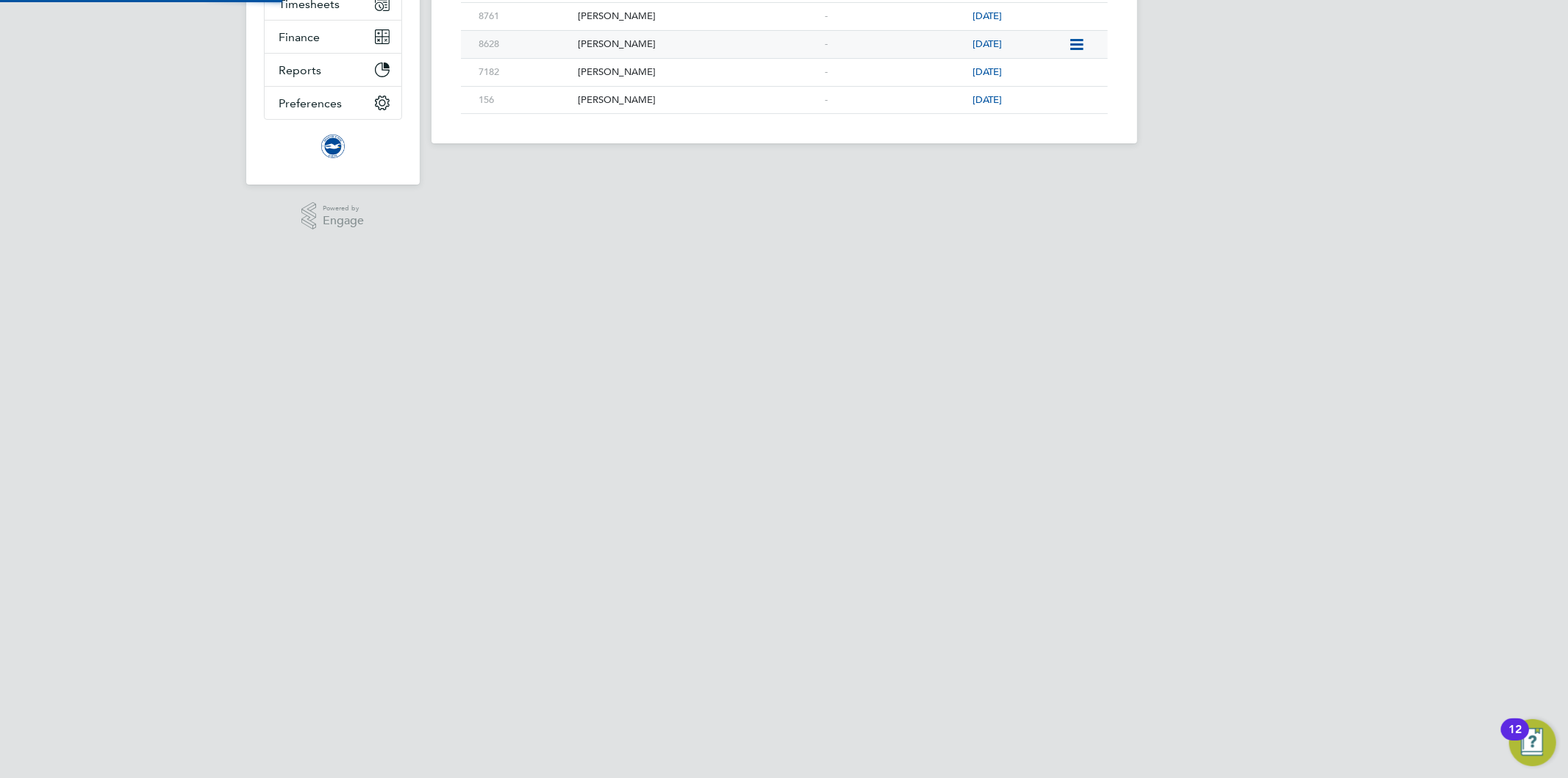
scroll to position [0, 0]
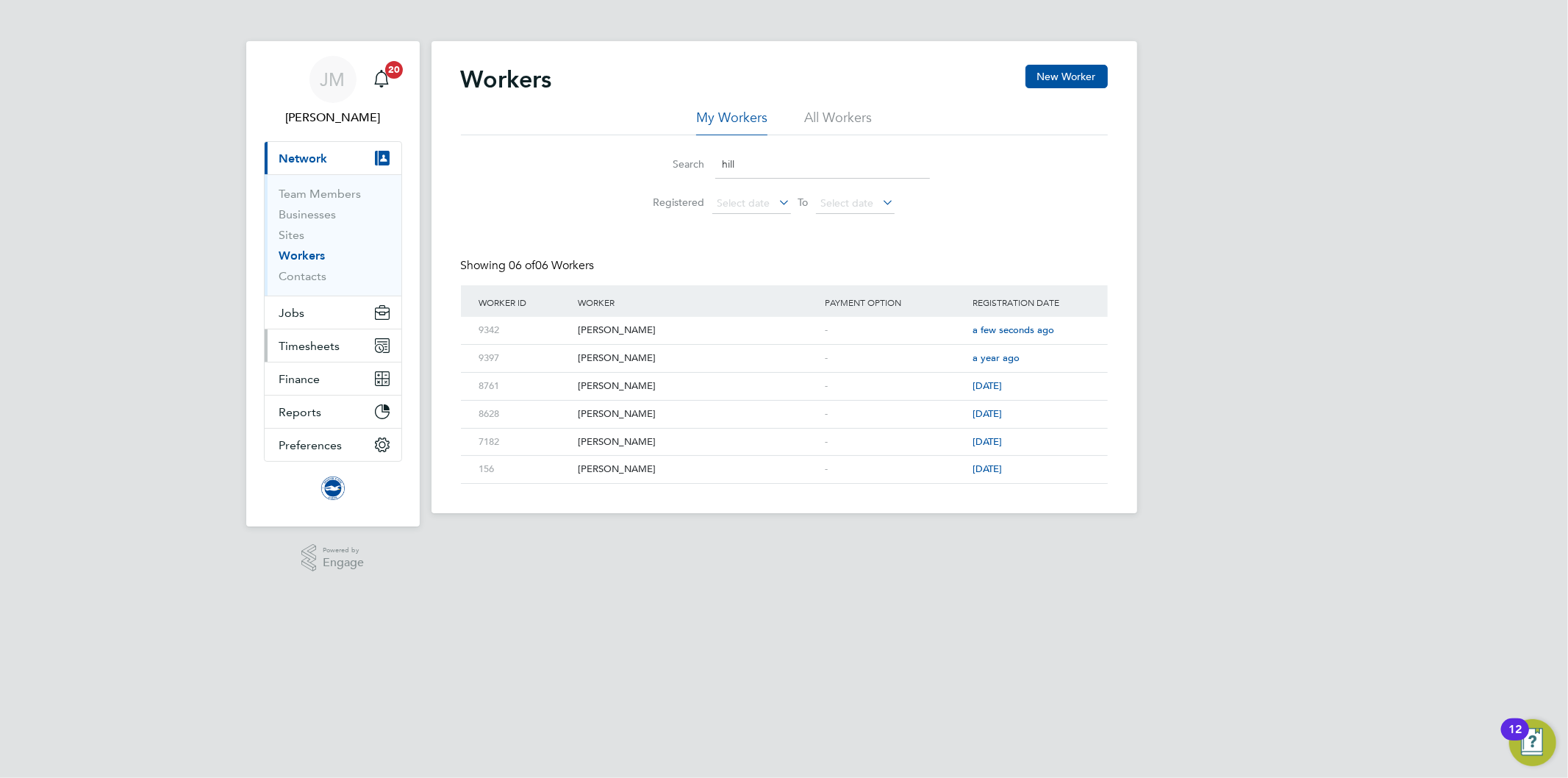
click at [297, 339] on span "Timesheets" at bounding box center [310, 346] width 61 height 14
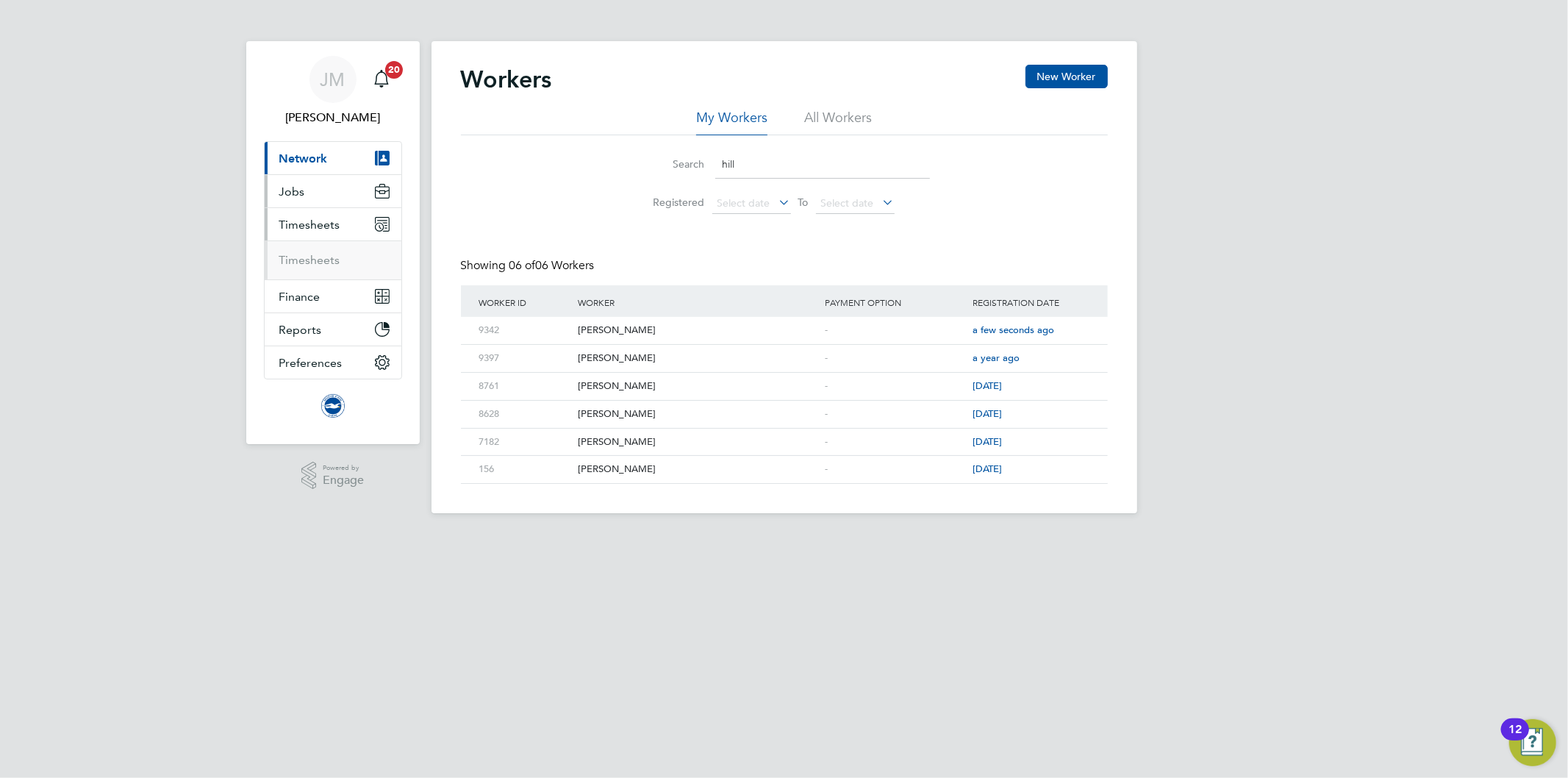
click at [303, 194] on button "Jobs" at bounding box center [334, 190] width 137 height 32
click at [323, 275] on link "Placements" at bounding box center [310, 268] width 61 height 14
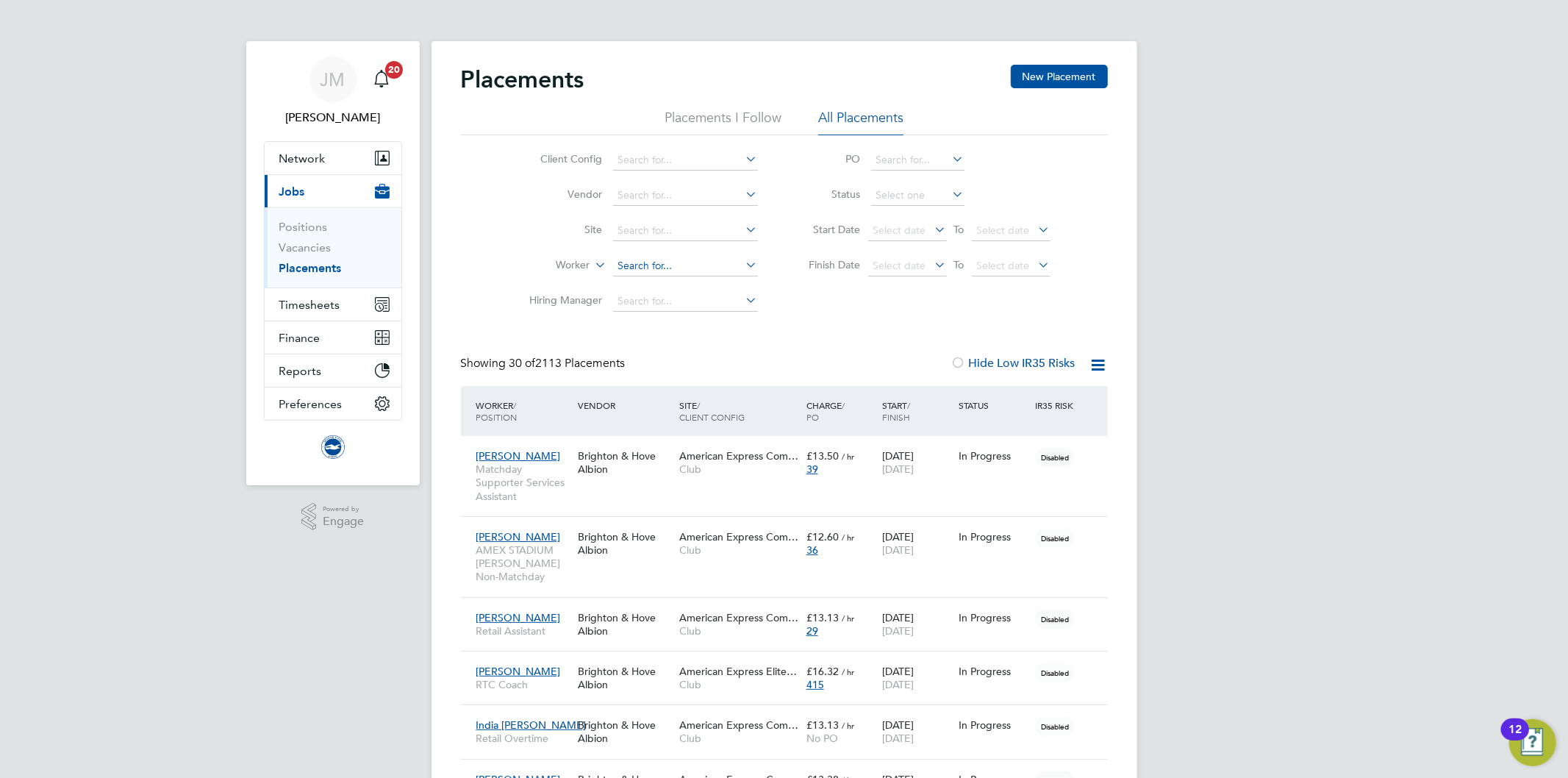
click at [633, 272] on input at bounding box center [685, 266] width 144 height 21
click at [592, 263] on icon at bounding box center [592, 261] width 0 height 13
drag, startPoint x: 555, startPoint y: 300, endPoint x: 576, endPoint y: 294, distance: 21.8
click at [556, 300] on li "Position" at bounding box center [545, 301] width 91 height 19
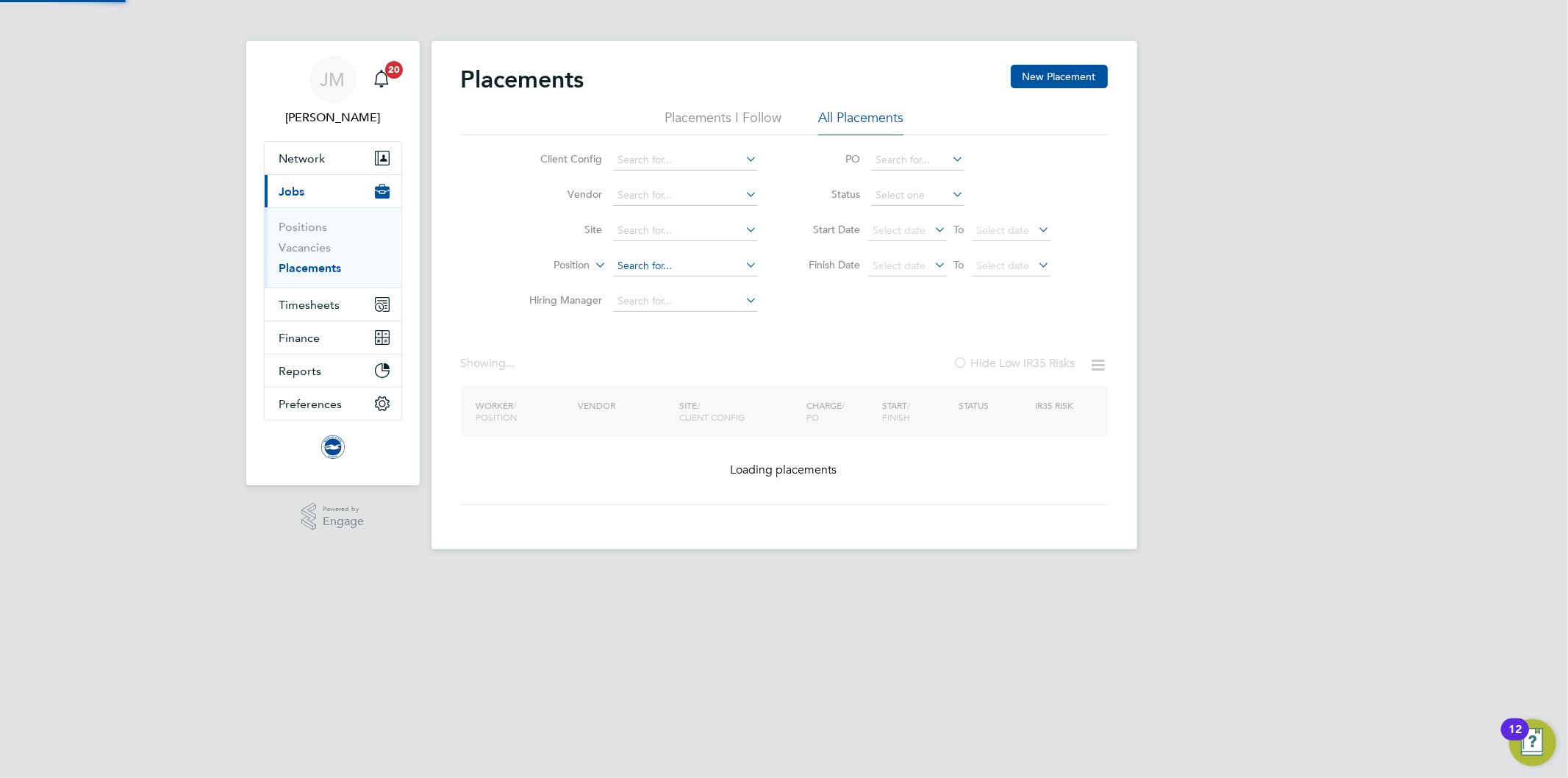
click at [641, 267] on input at bounding box center [685, 266] width 144 height 21
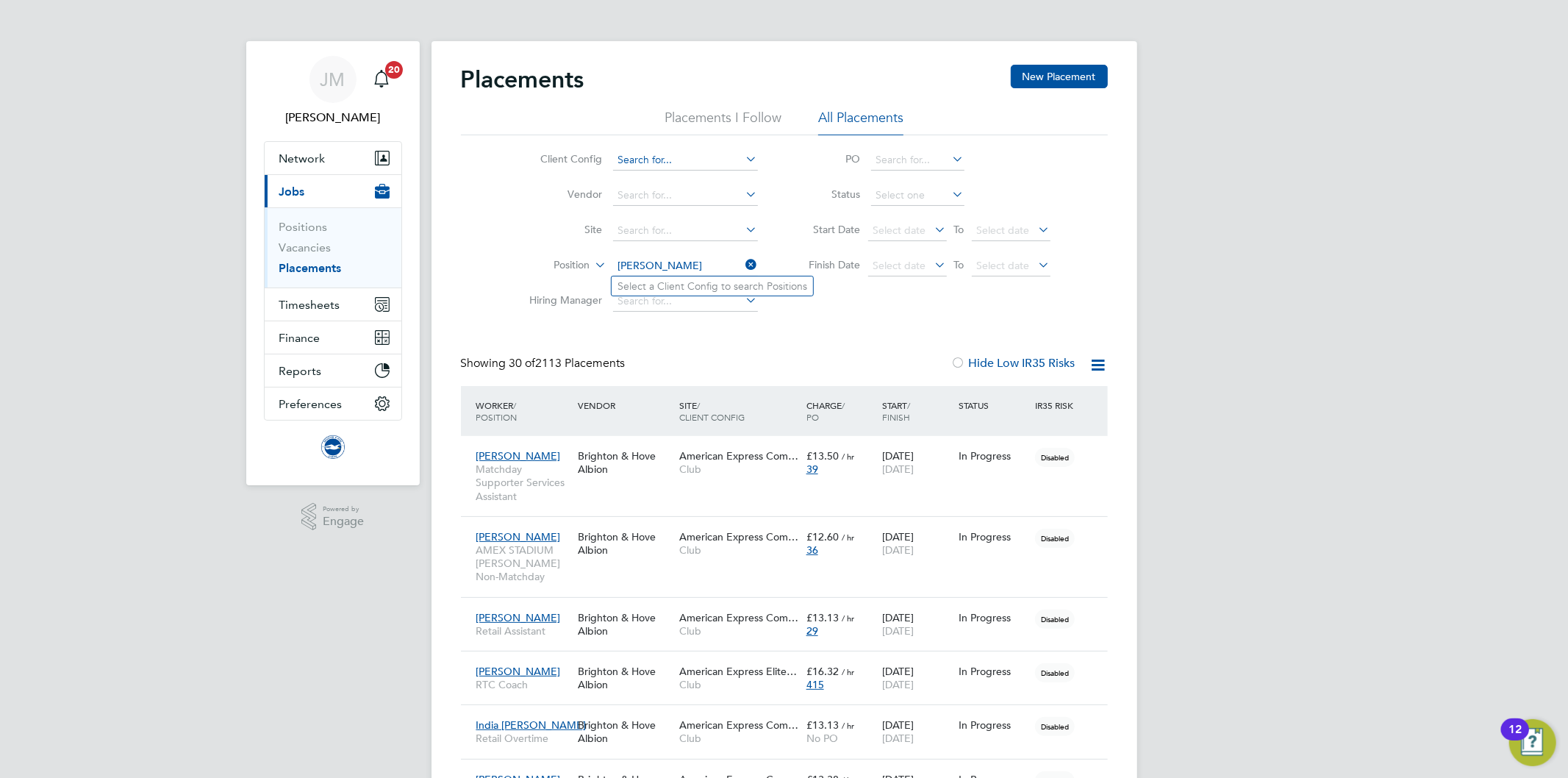
type input "steward"
click at [671, 159] on input at bounding box center [685, 160] width 144 height 21
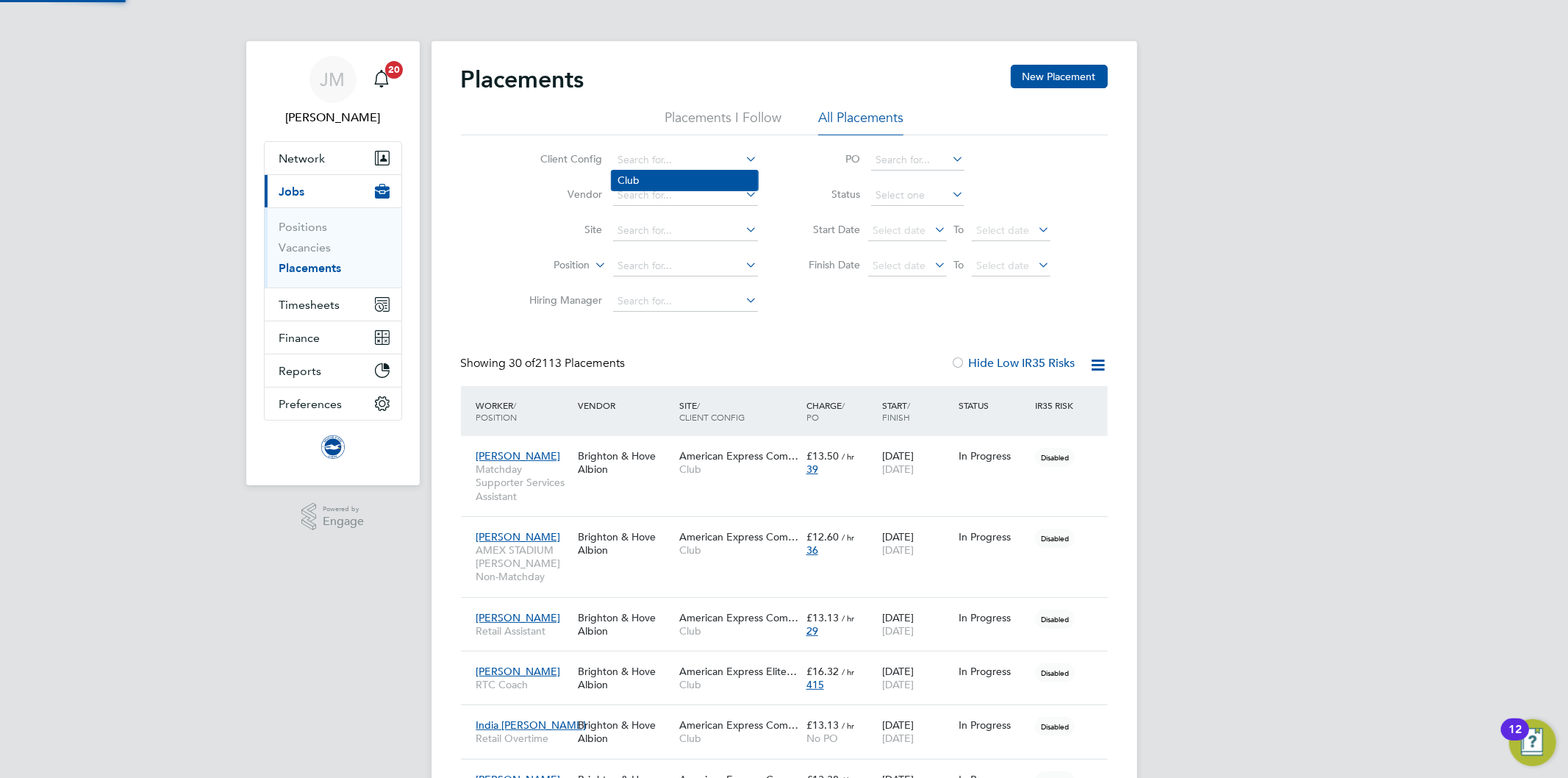
click at [649, 186] on li "Club" at bounding box center [684, 181] width 146 height 20
type input "Club"
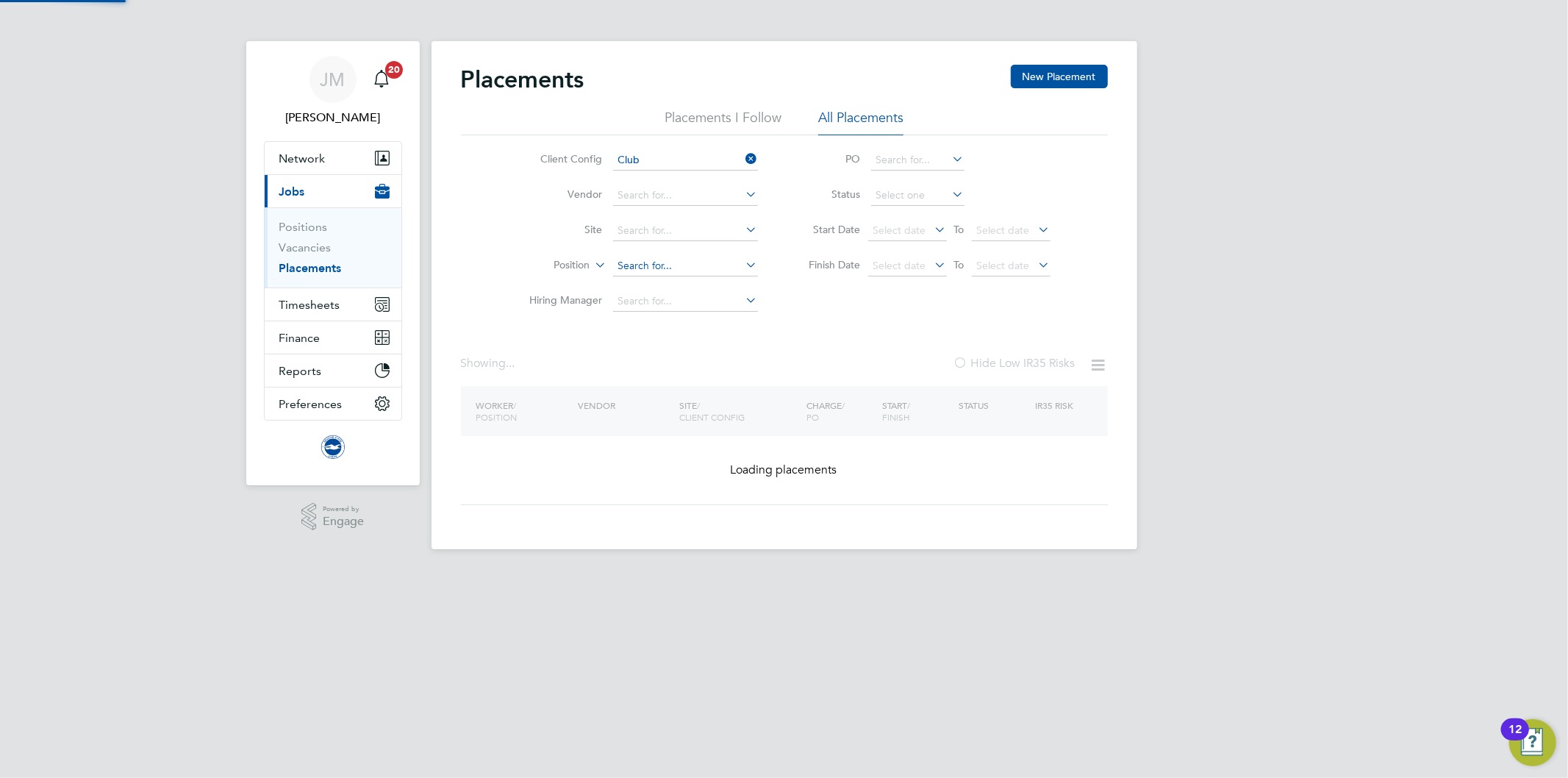
click at [672, 258] on input at bounding box center [685, 266] width 144 height 21
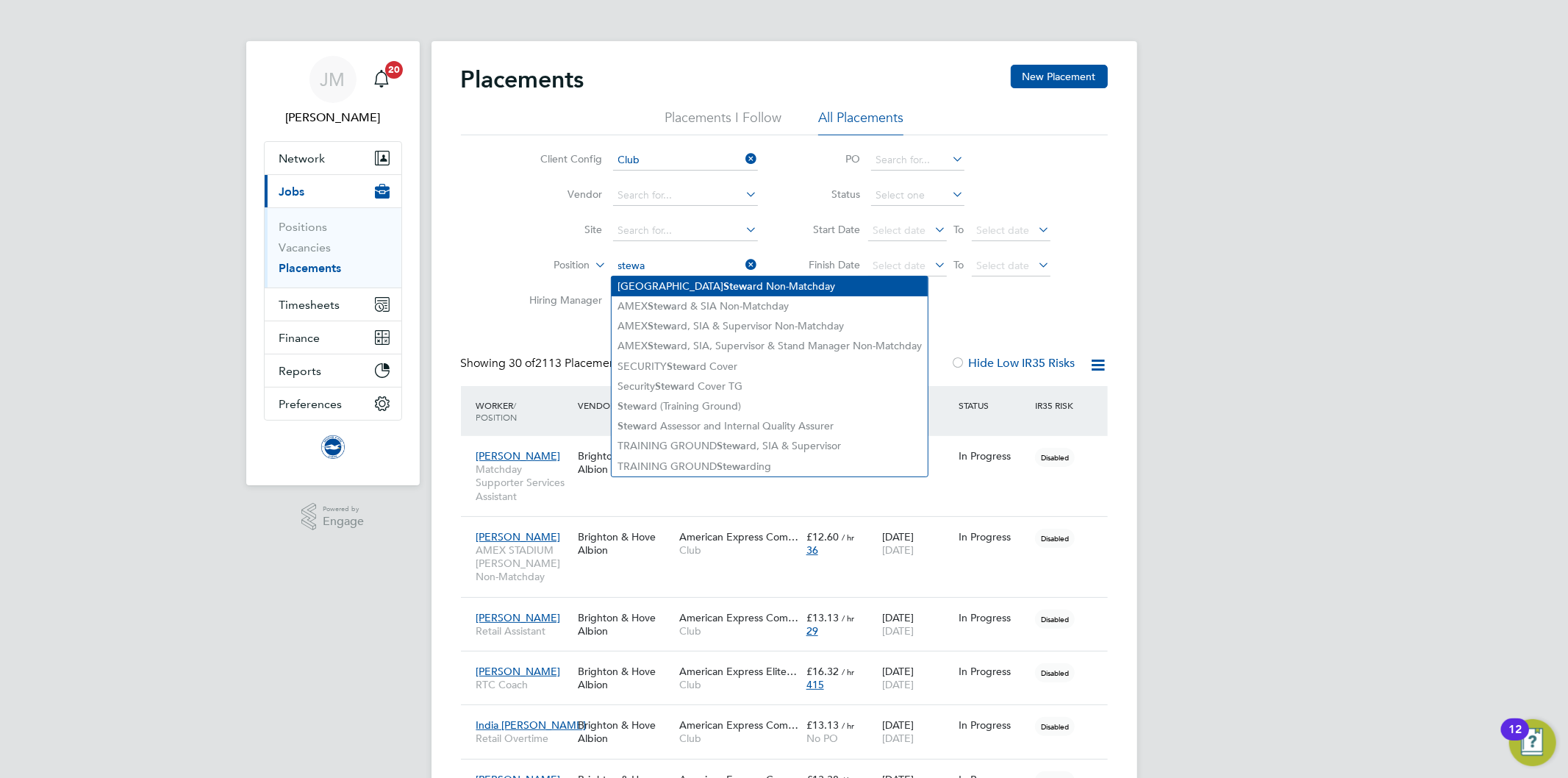
click at [790, 285] on li "AMEX STADIUM Stewa rd Non-Matchday" at bounding box center [769, 286] width 316 height 20
type input "AMEX STADIUM Steward Non-Matchday"
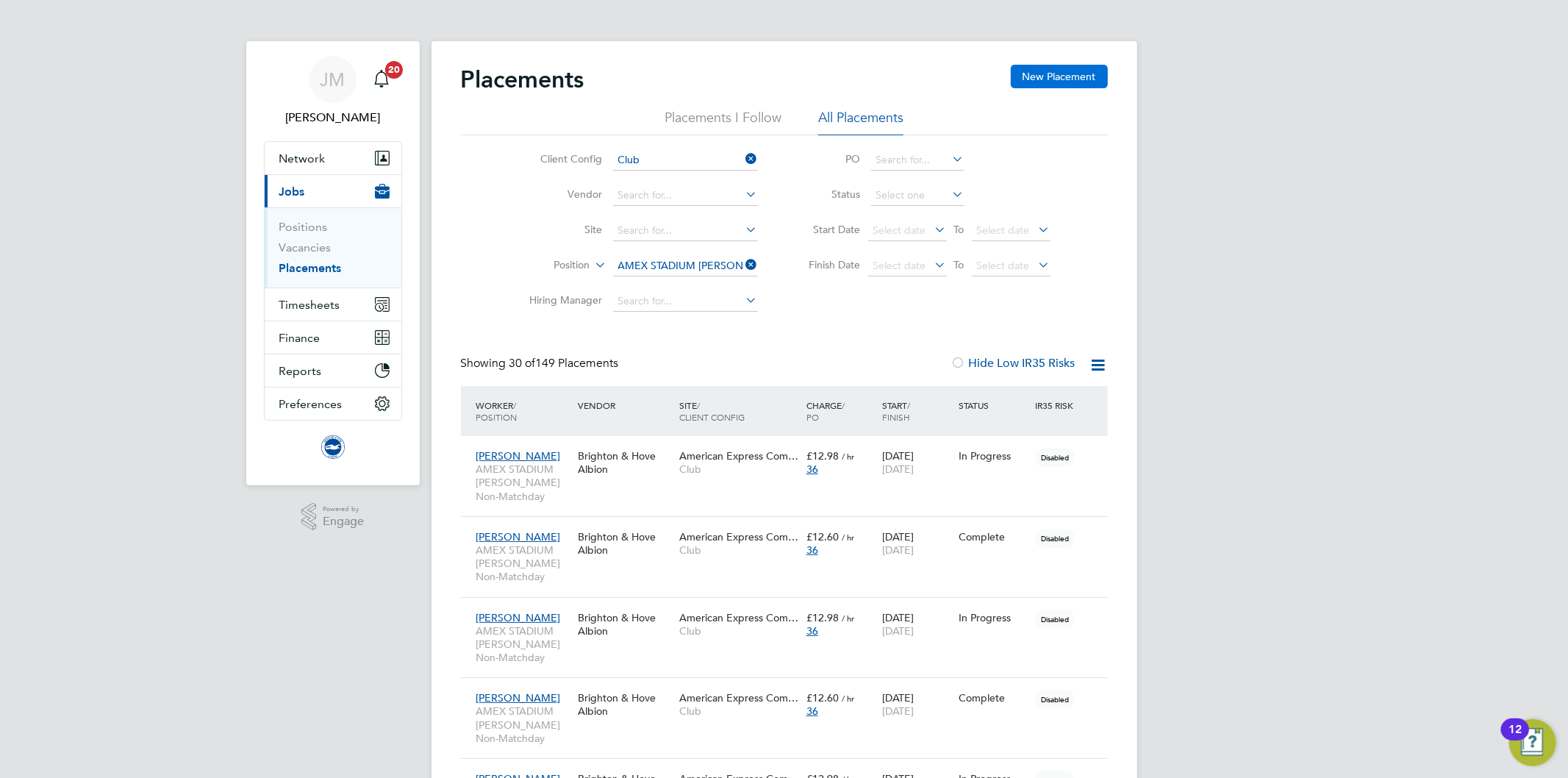
click at [1051, 78] on button "New Placement" at bounding box center [1059, 77] width 97 height 24
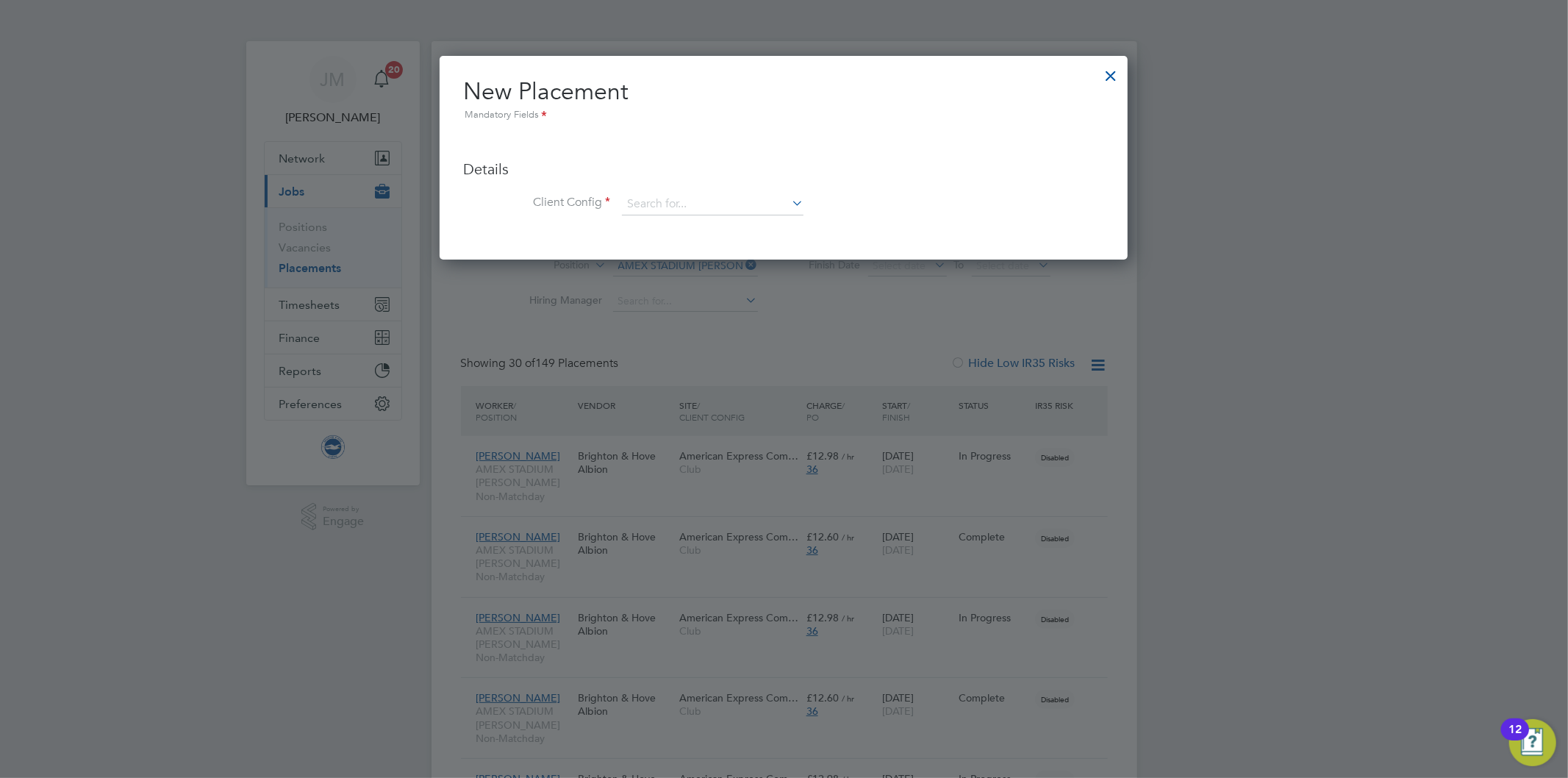
click at [705, 192] on ul "Details Client Config Hiring Manager Worker Position Placement Type Worker Work…" at bounding box center [784, 180] width 641 height 101
click at [702, 201] on input at bounding box center [713, 205] width 182 height 22
click at [676, 224] on li "Club" at bounding box center [713, 225] width 183 height 20
type input "Club"
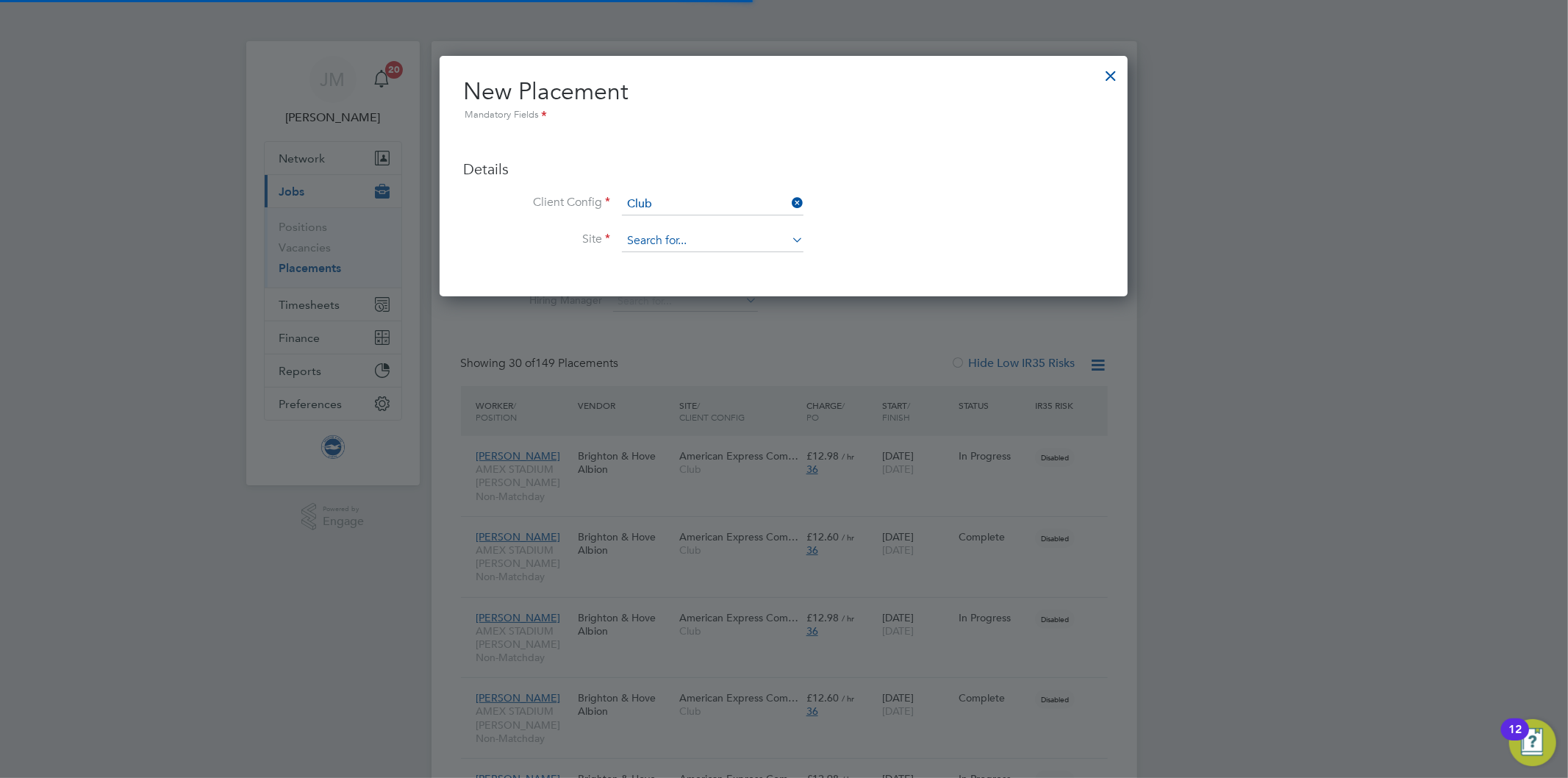
click at [686, 240] on input at bounding box center [713, 241] width 182 height 22
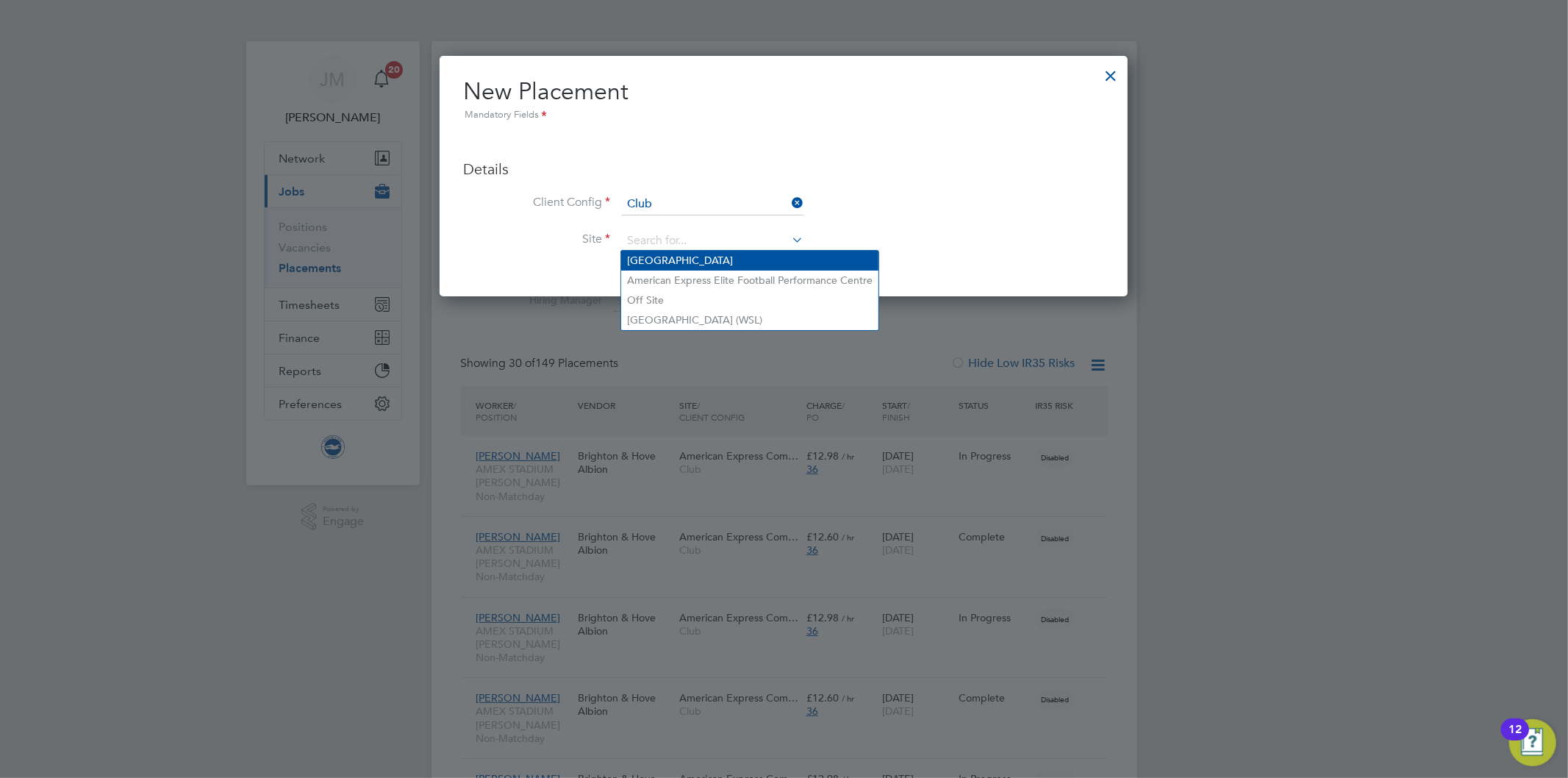
click at [683, 256] on li "American Express Community Stadium" at bounding box center [750, 261] width 258 height 20
type input "American Express Community Stadium"
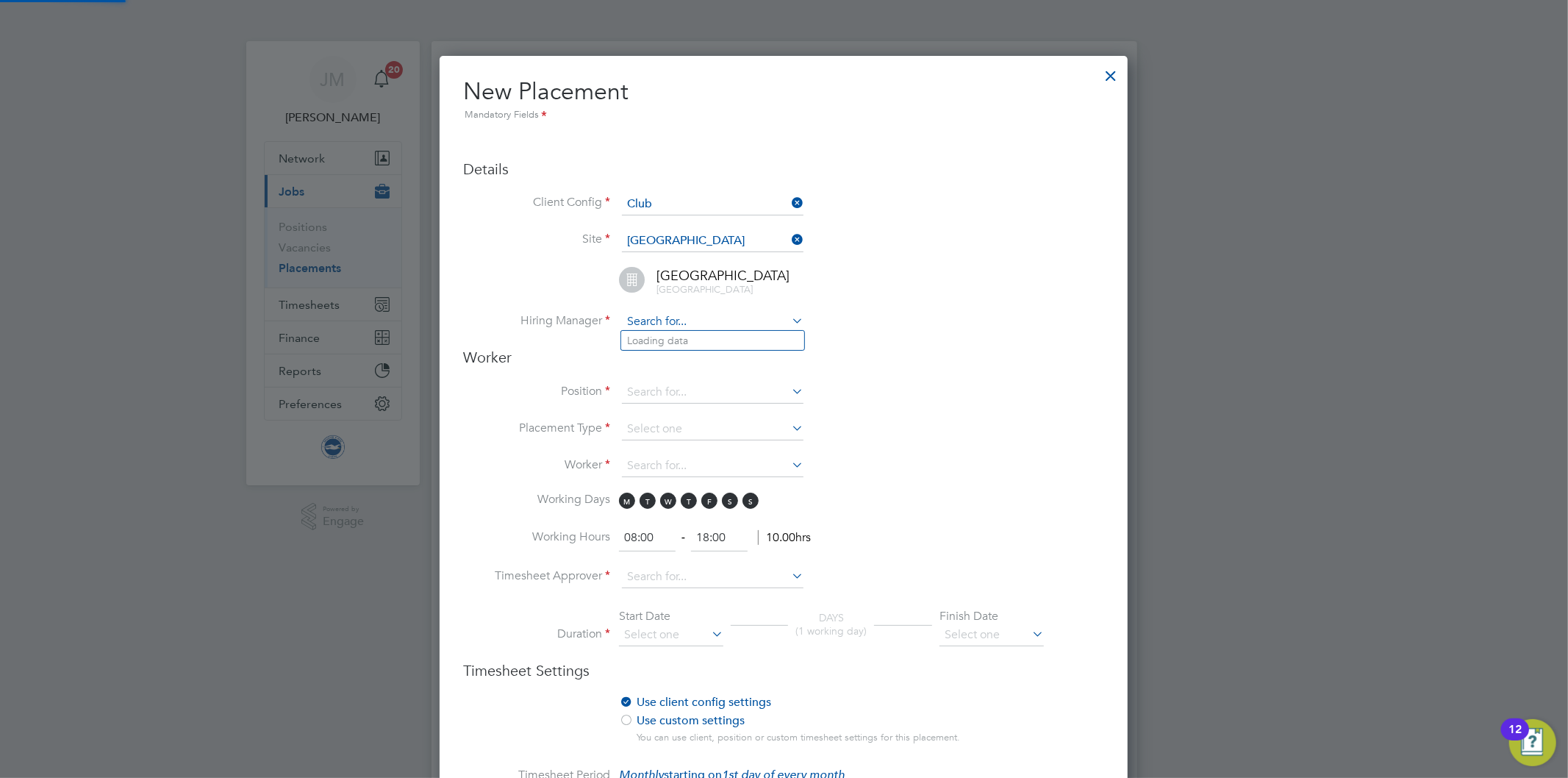
click at [672, 321] on input at bounding box center [713, 322] width 182 height 22
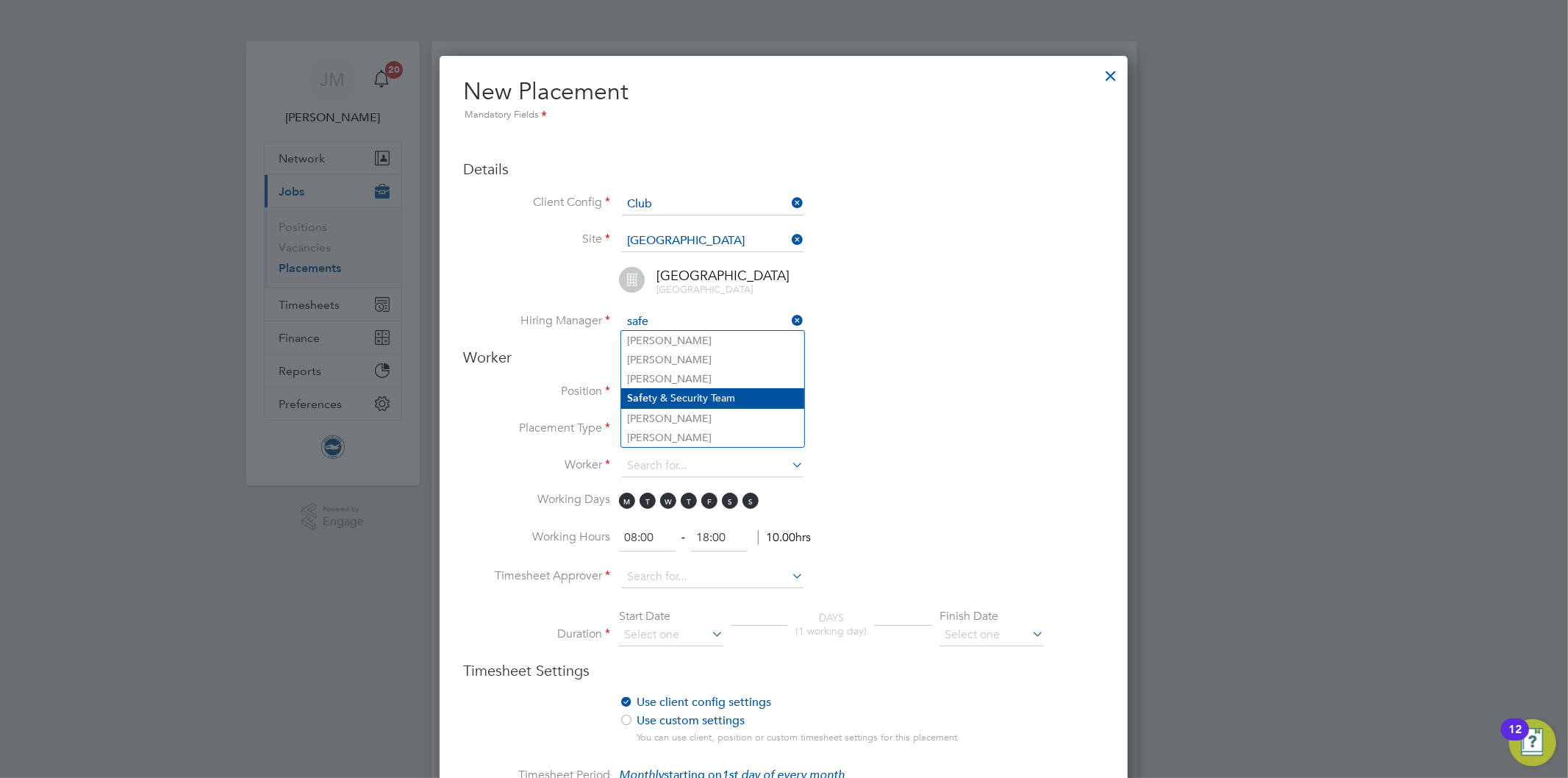
click at [698, 397] on li "Safe ty & Security Team" at bounding box center [713, 399] width 183 height 20
type input "Safety & Security Team"
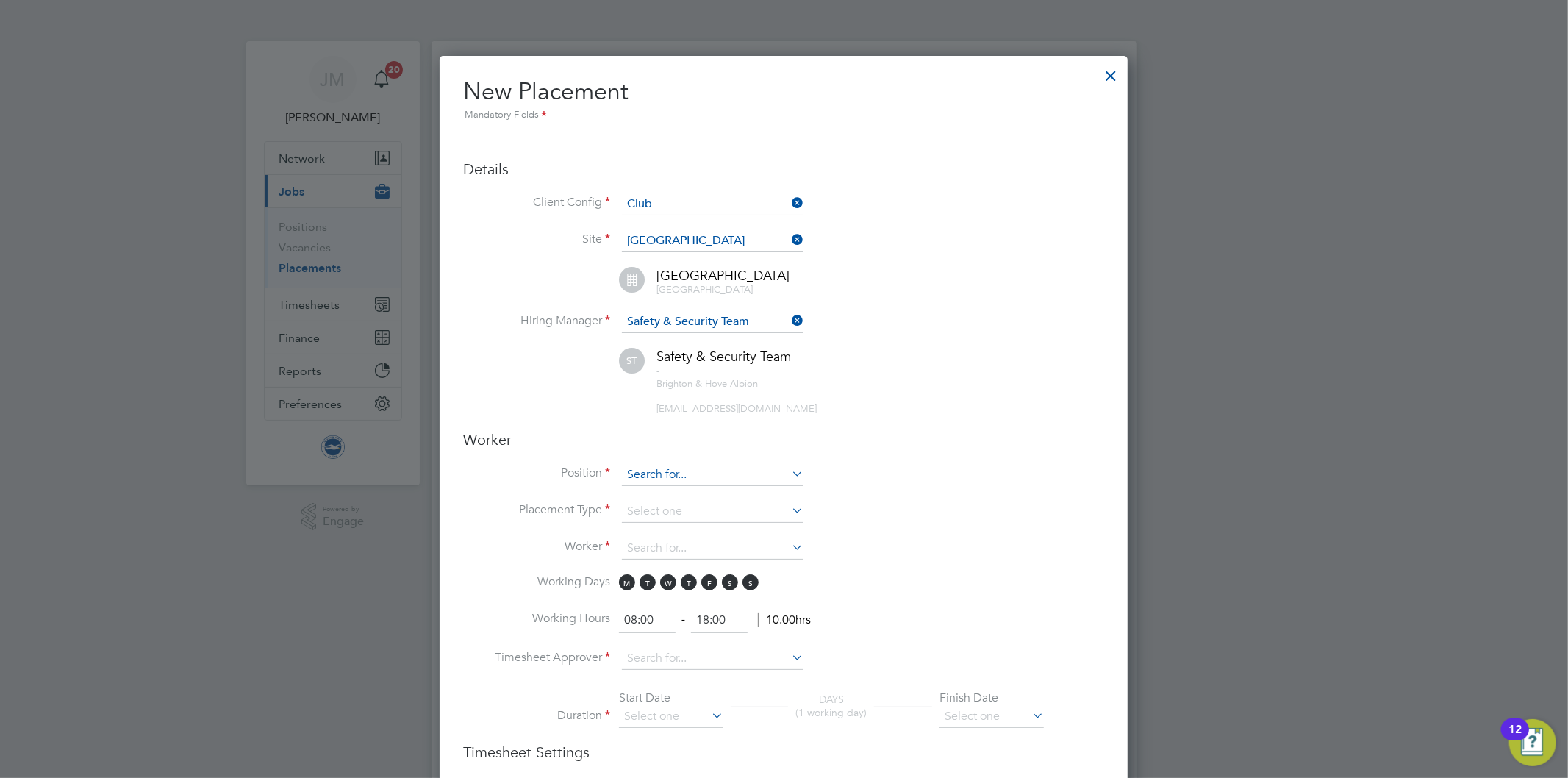
click at [669, 467] on input at bounding box center [713, 475] width 182 height 22
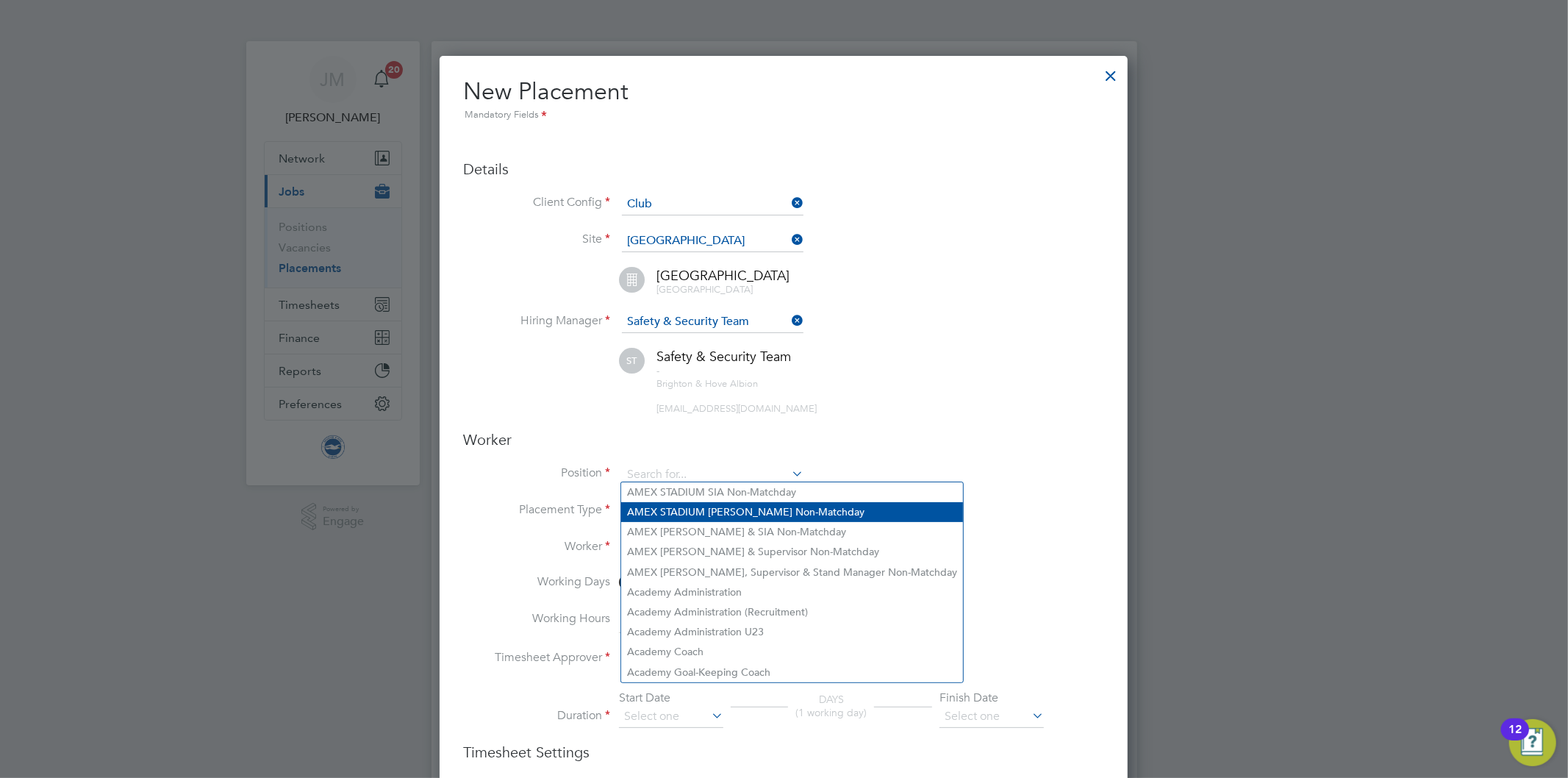
click at [799, 510] on li "AMEX STADIUM Steward Non-Matchday" at bounding box center [792, 512] width 342 height 20
type input "AMEX STADIUM Steward Non-Matchday"
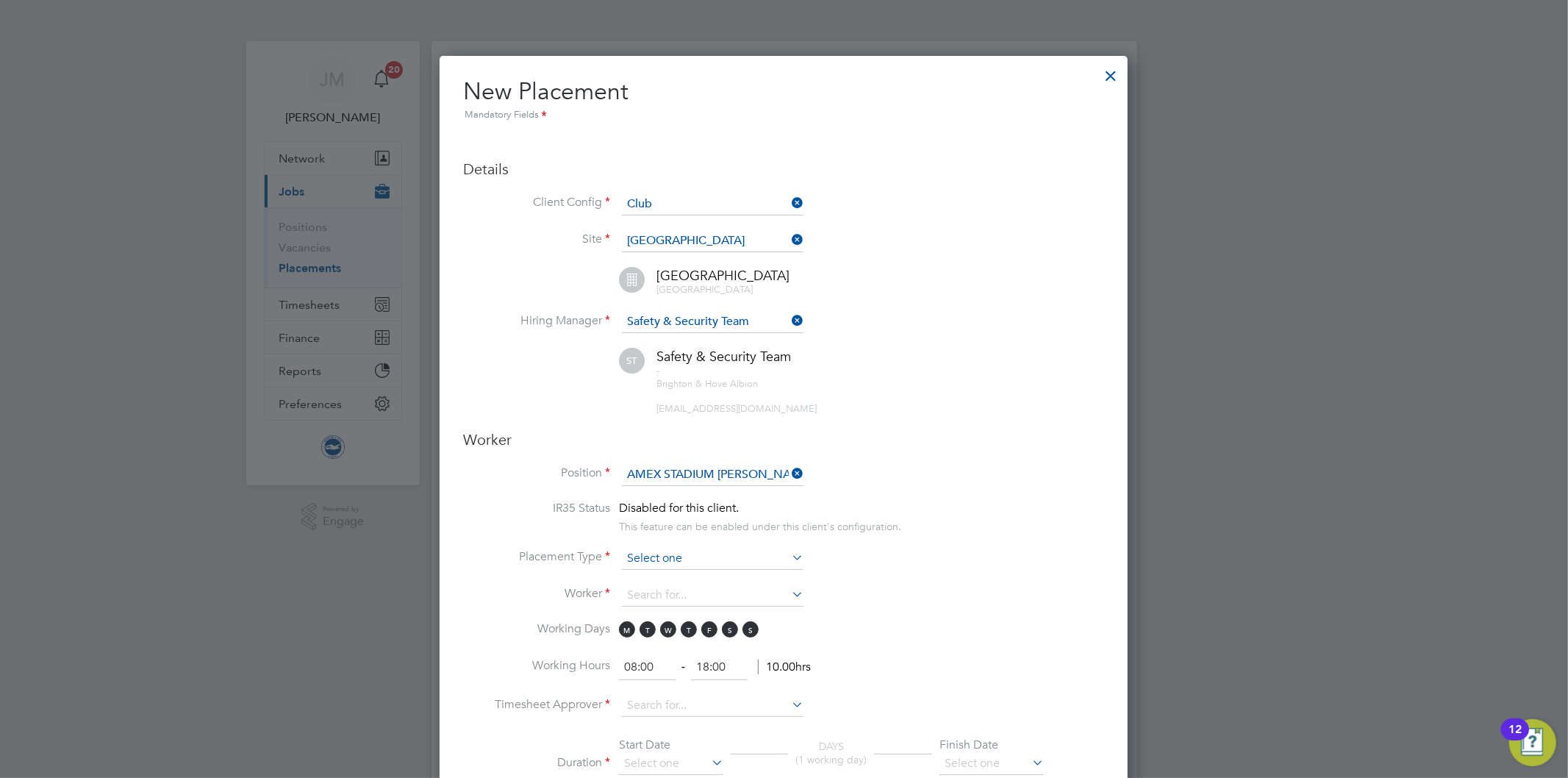
click at [737, 558] on input at bounding box center [713, 559] width 182 height 22
click at [690, 570] on li "Temporary" at bounding box center [713, 575] width 183 height 19
type input "Temporary"
click at [674, 585] on input at bounding box center [713, 596] width 182 height 22
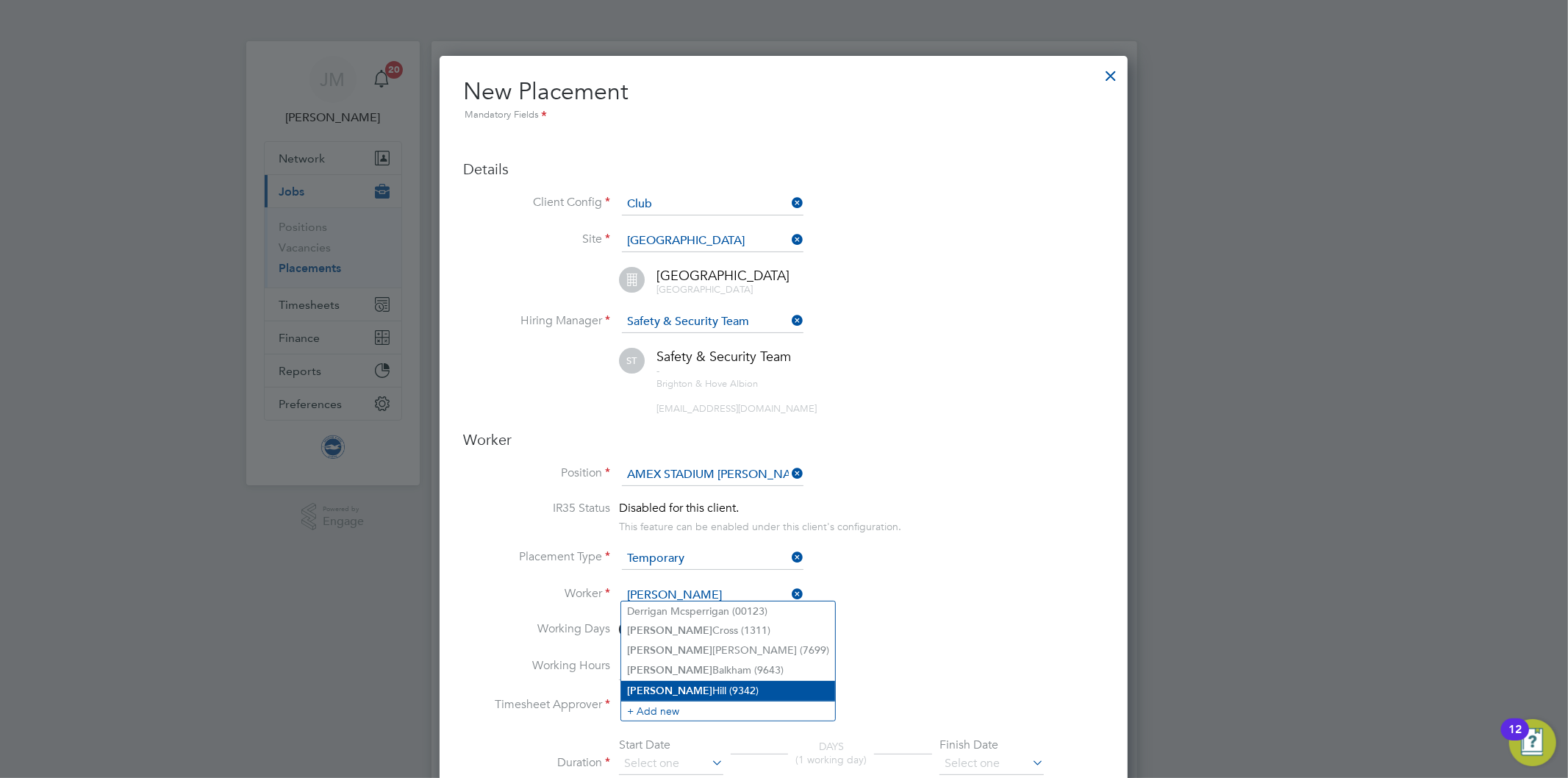
click at [675, 690] on li "Darren Hill (9342)" at bounding box center [728, 691] width 214 height 20
type input "Darren Hill (9342)"
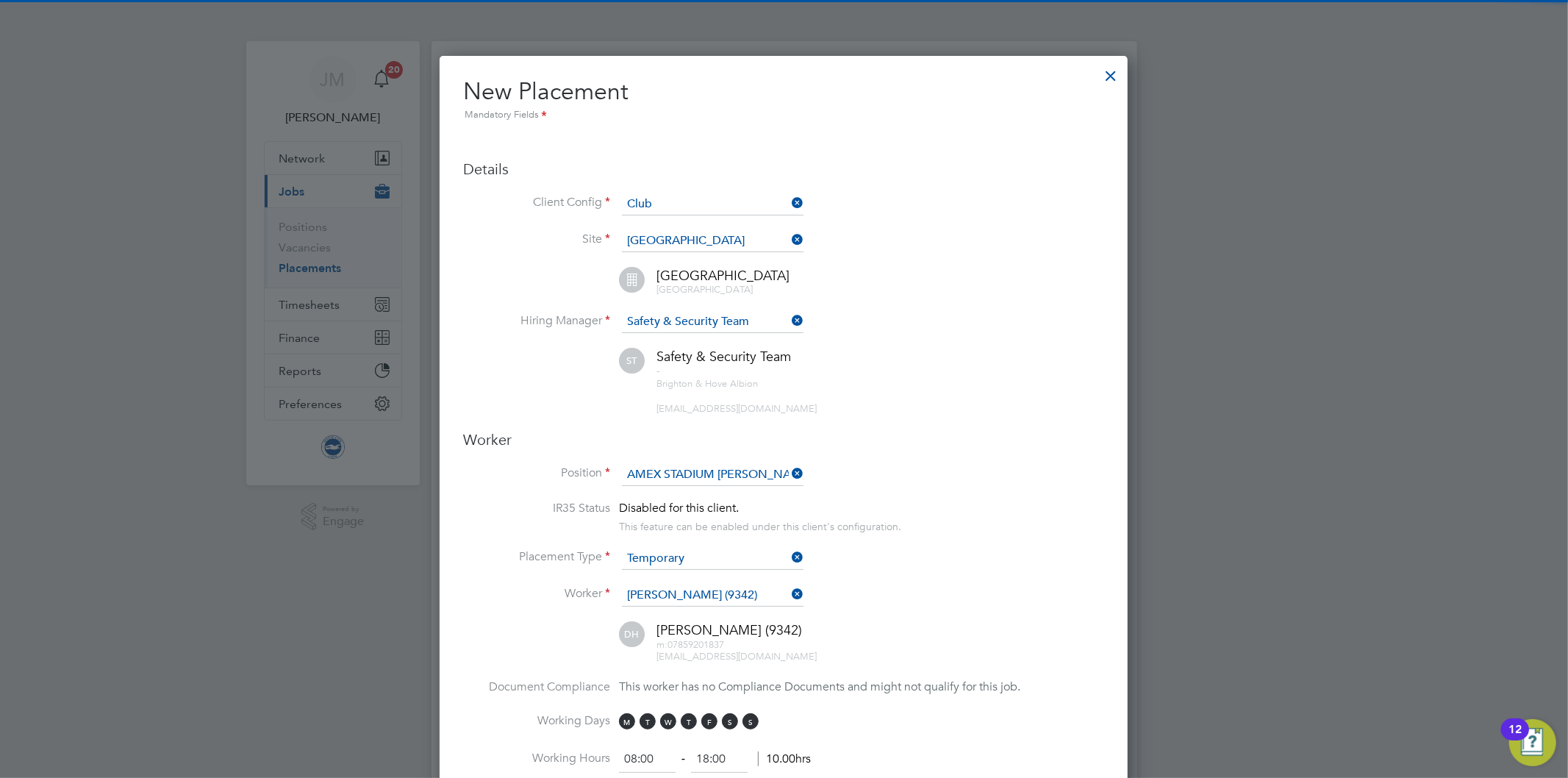
click at [937, 601] on li "Worker Darren Hill (9342)" at bounding box center [784, 603] width 641 height 37
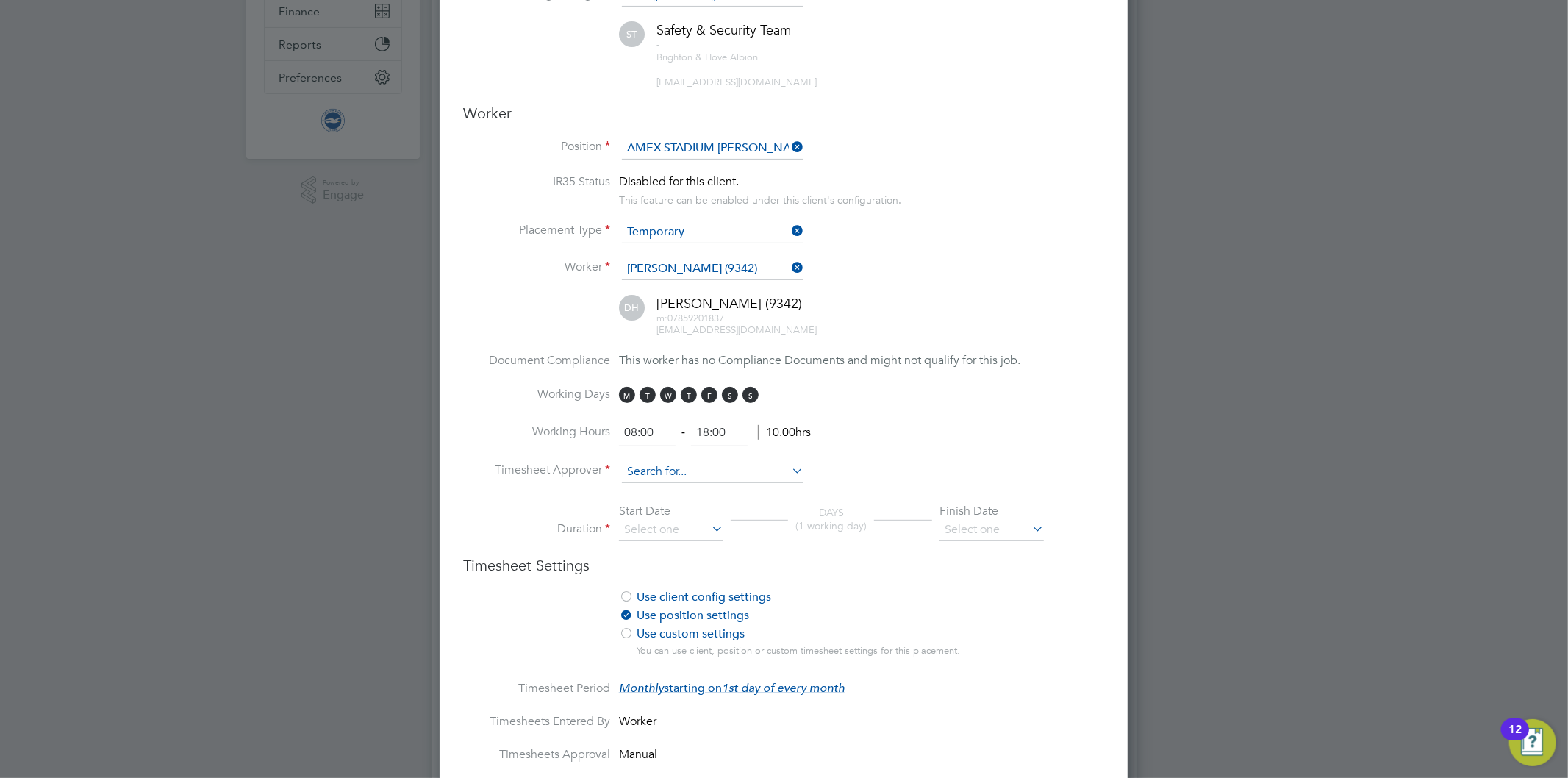
click at [647, 465] on input at bounding box center [713, 472] width 182 height 22
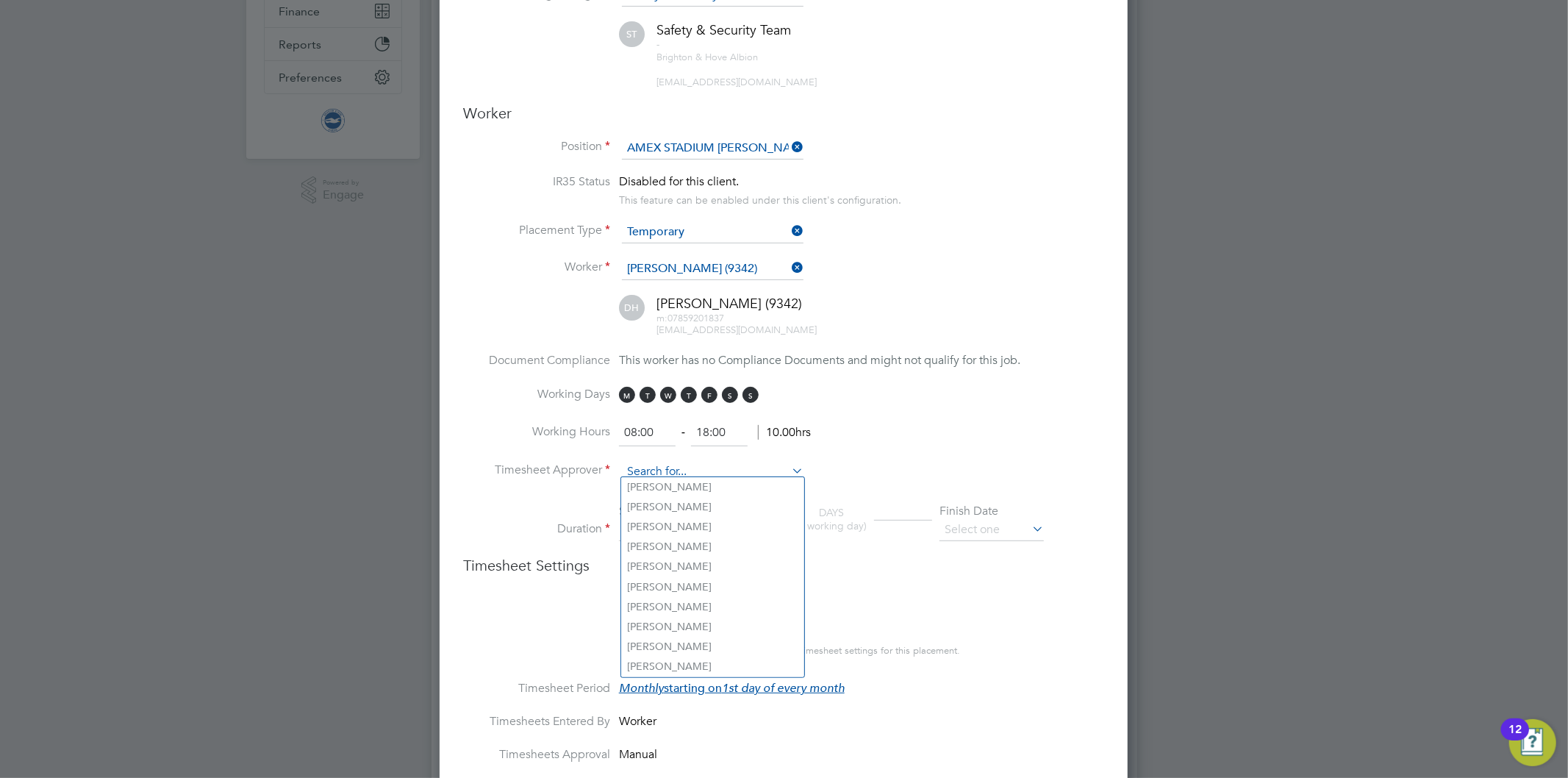
click at [703, 461] on input at bounding box center [713, 472] width 182 height 22
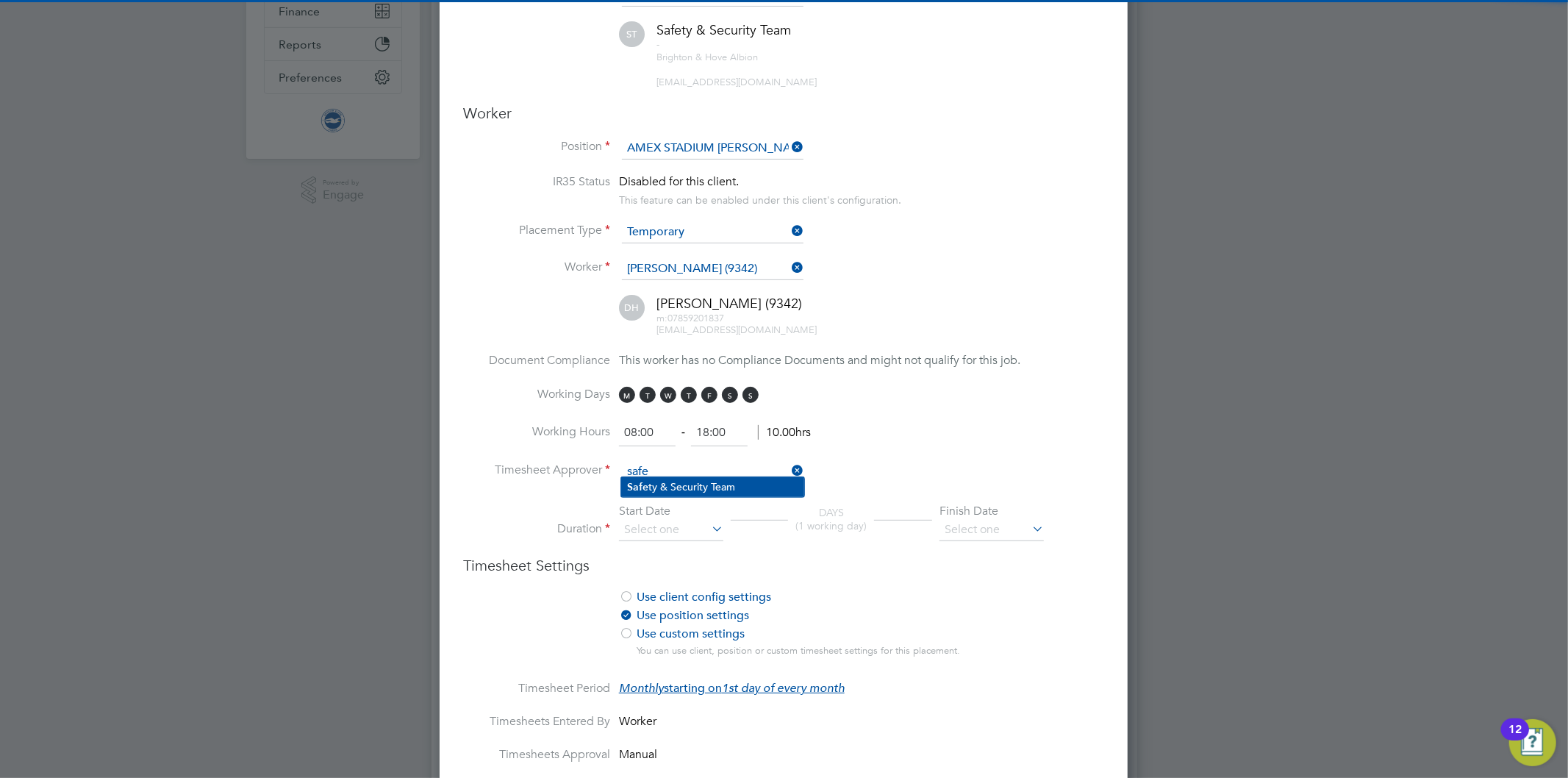
click at [667, 486] on li "Safe ty & Security Team" at bounding box center [713, 487] width 183 height 20
type input "Safety & Security Team"
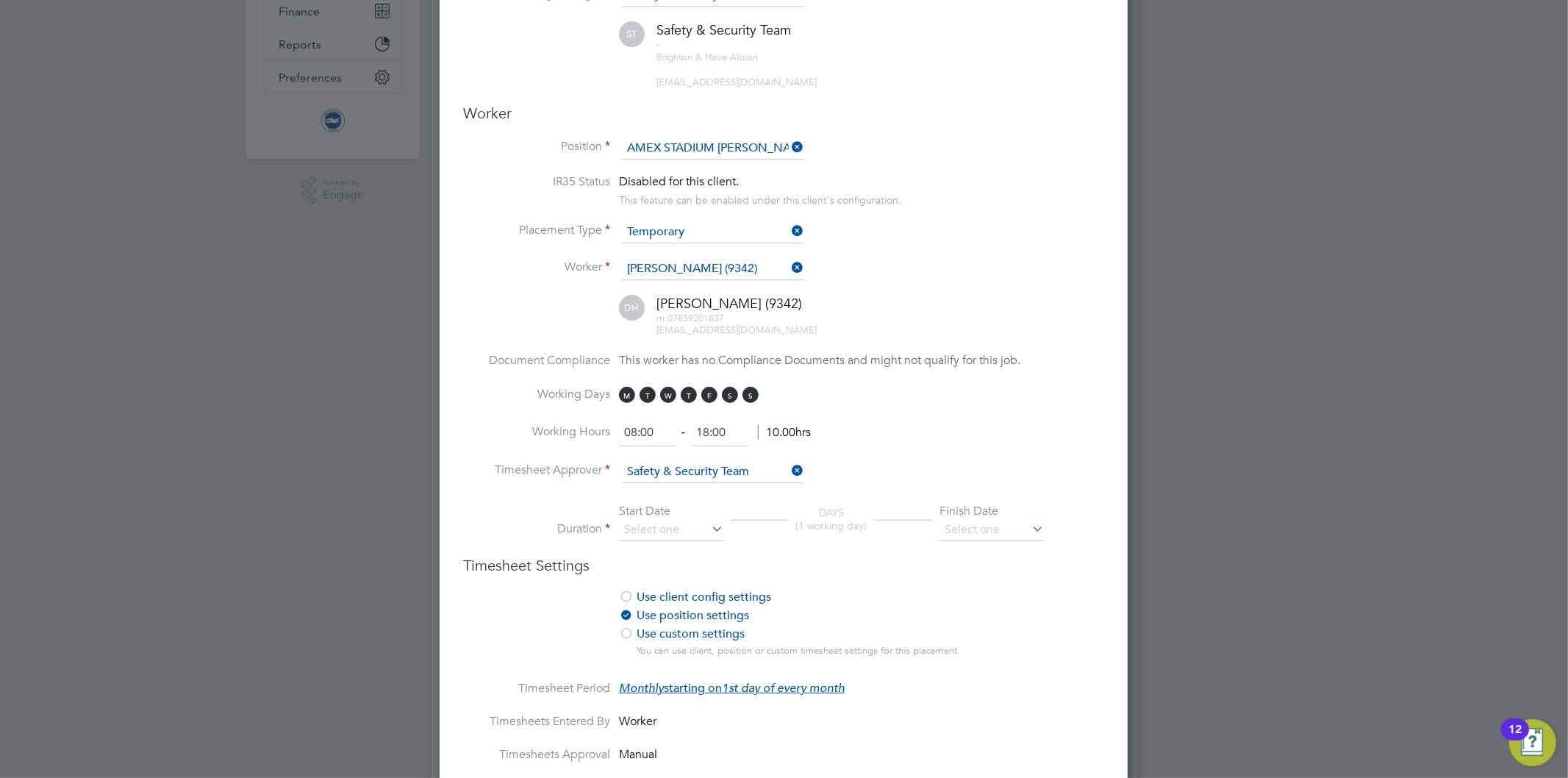
click at [897, 449] on li "Working Hours 08:00 ‐ 18:00 10.00hrs" at bounding box center [784, 440] width 641 height 41
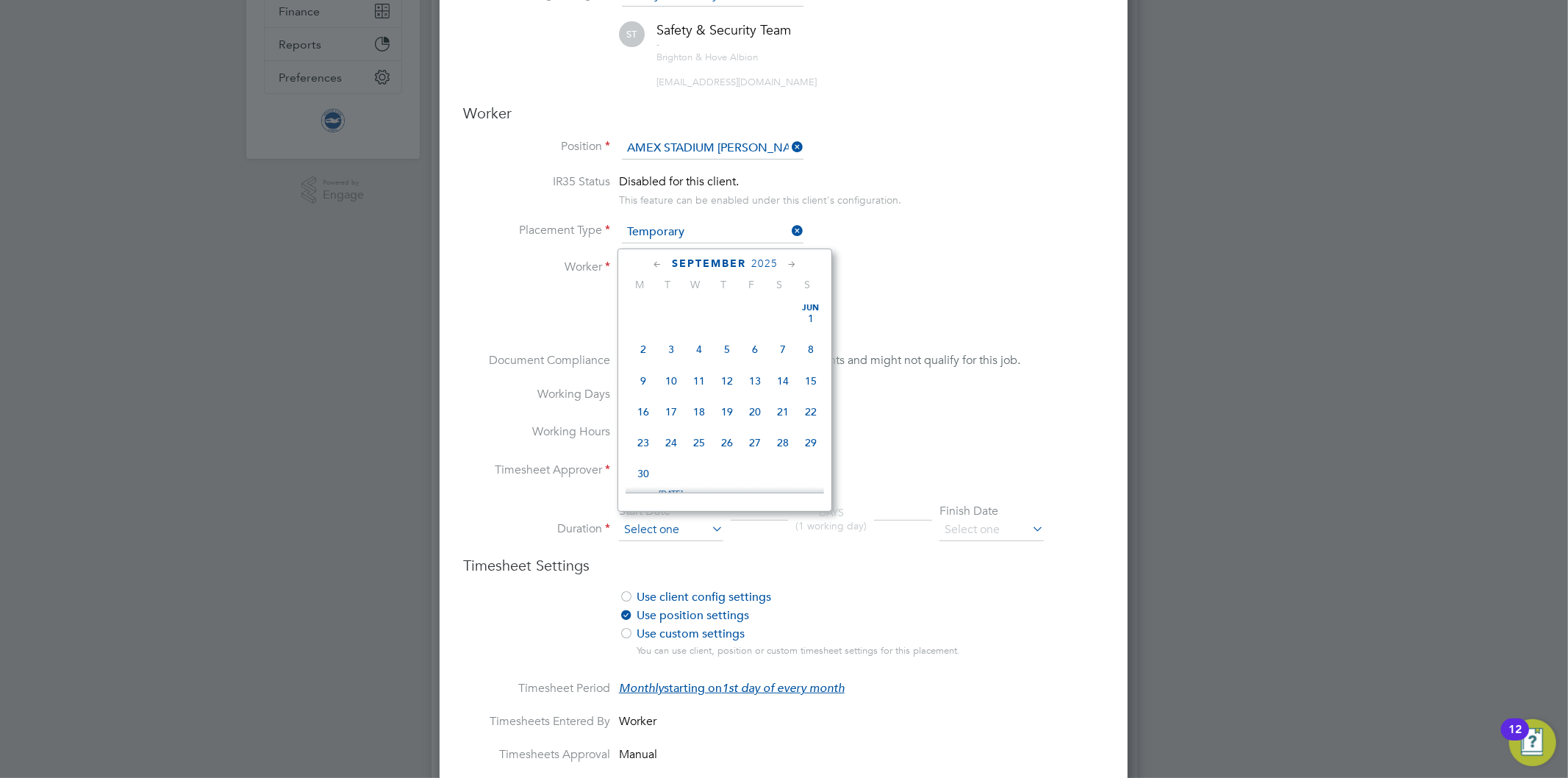
click at [689, 529] on input at bounding box center [671, 530] width 104 height 22
click at [641, 333] on span "Sep 1" at bounding box center [643, 329] width 28 height 28
type input "01 Sep 2025"
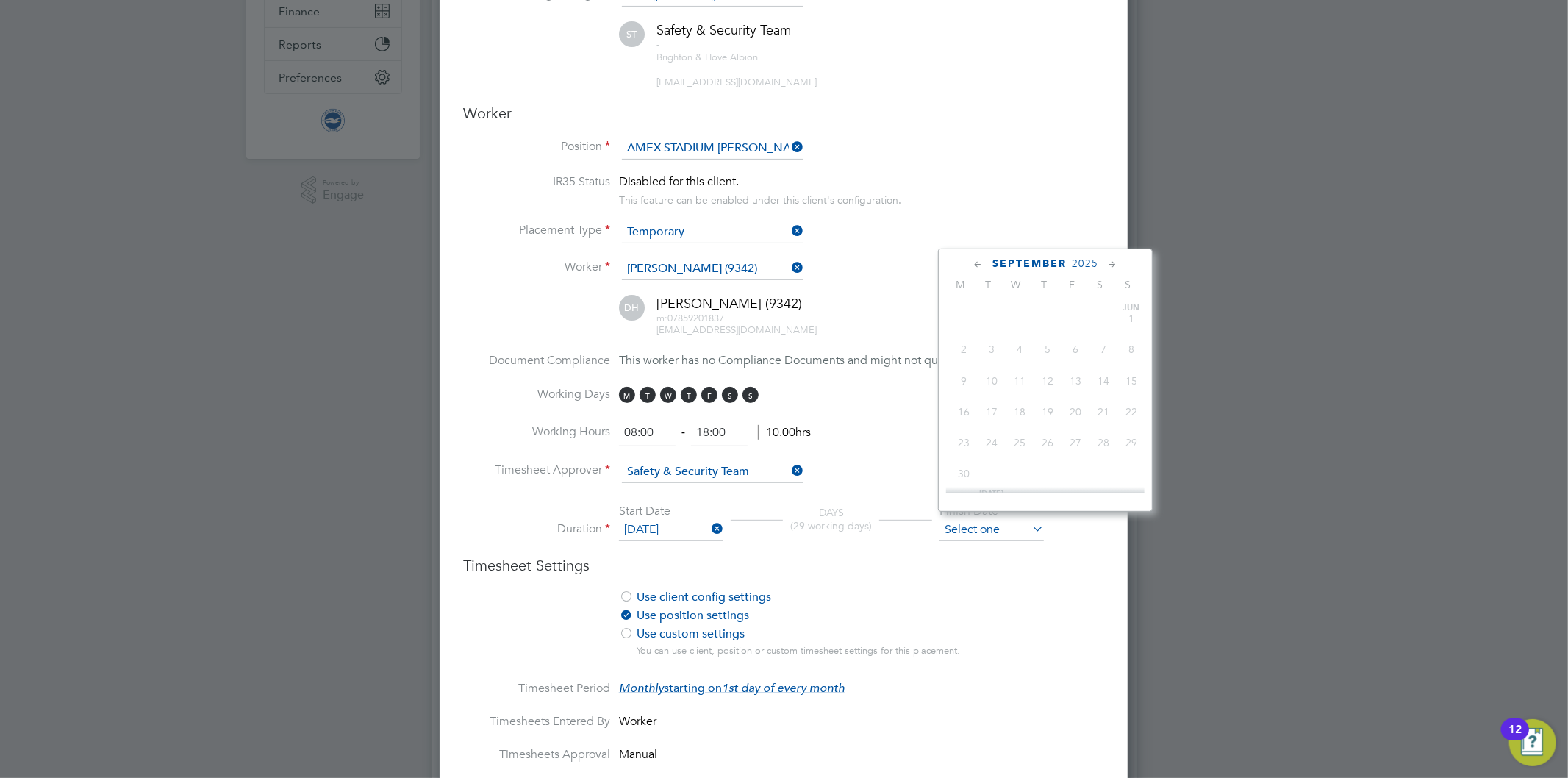
click at [1026, 526] on input at bounding box center [991, 530] width 104 height 22
click at [960, 274] on span "31" at bounding box center [963, 261] width 28 height 28
type input "31 May 2027"
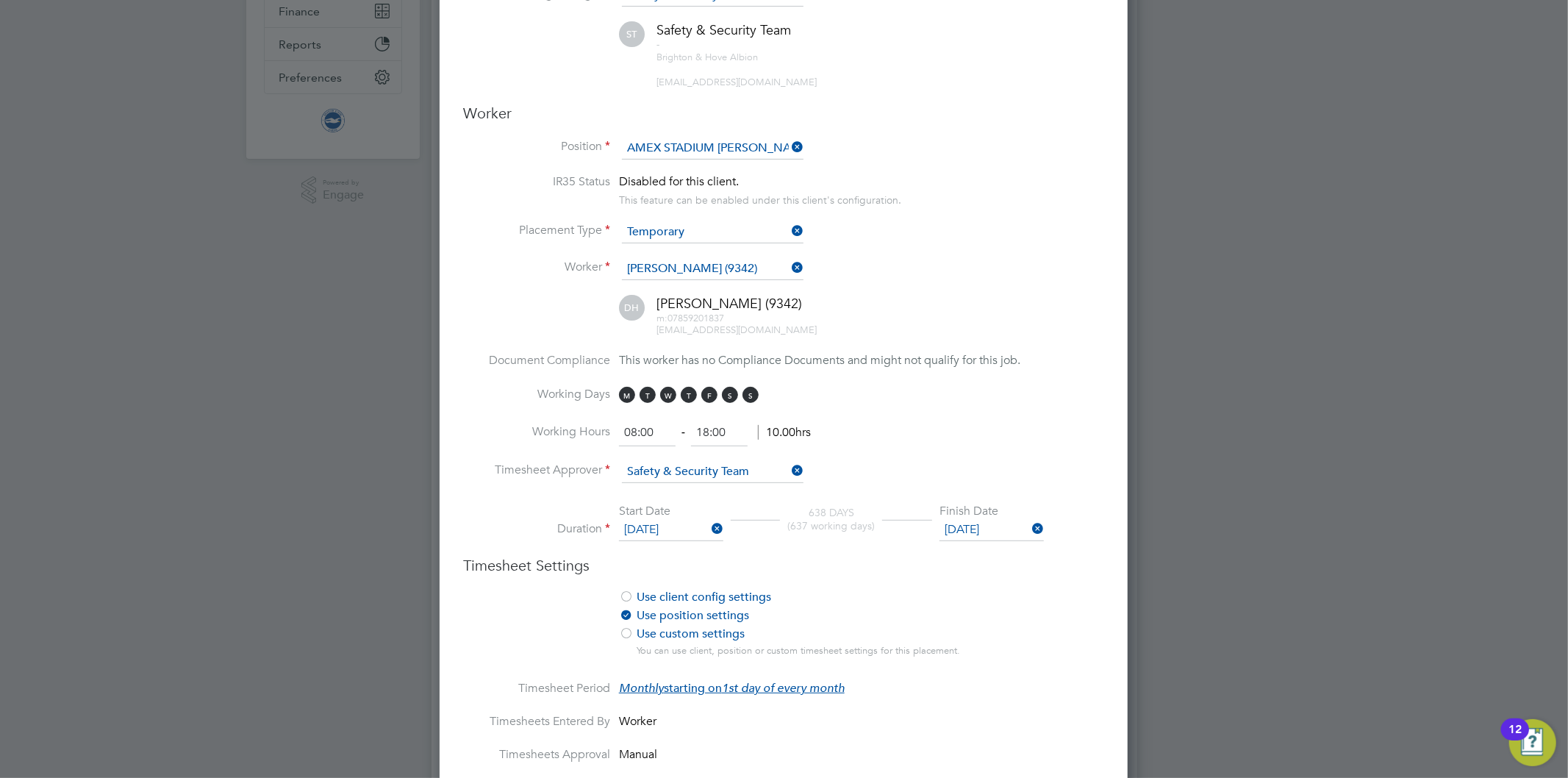
click at [972, 608] on label "Use position settings" at bounding box center [800, 615] width 364 height 16
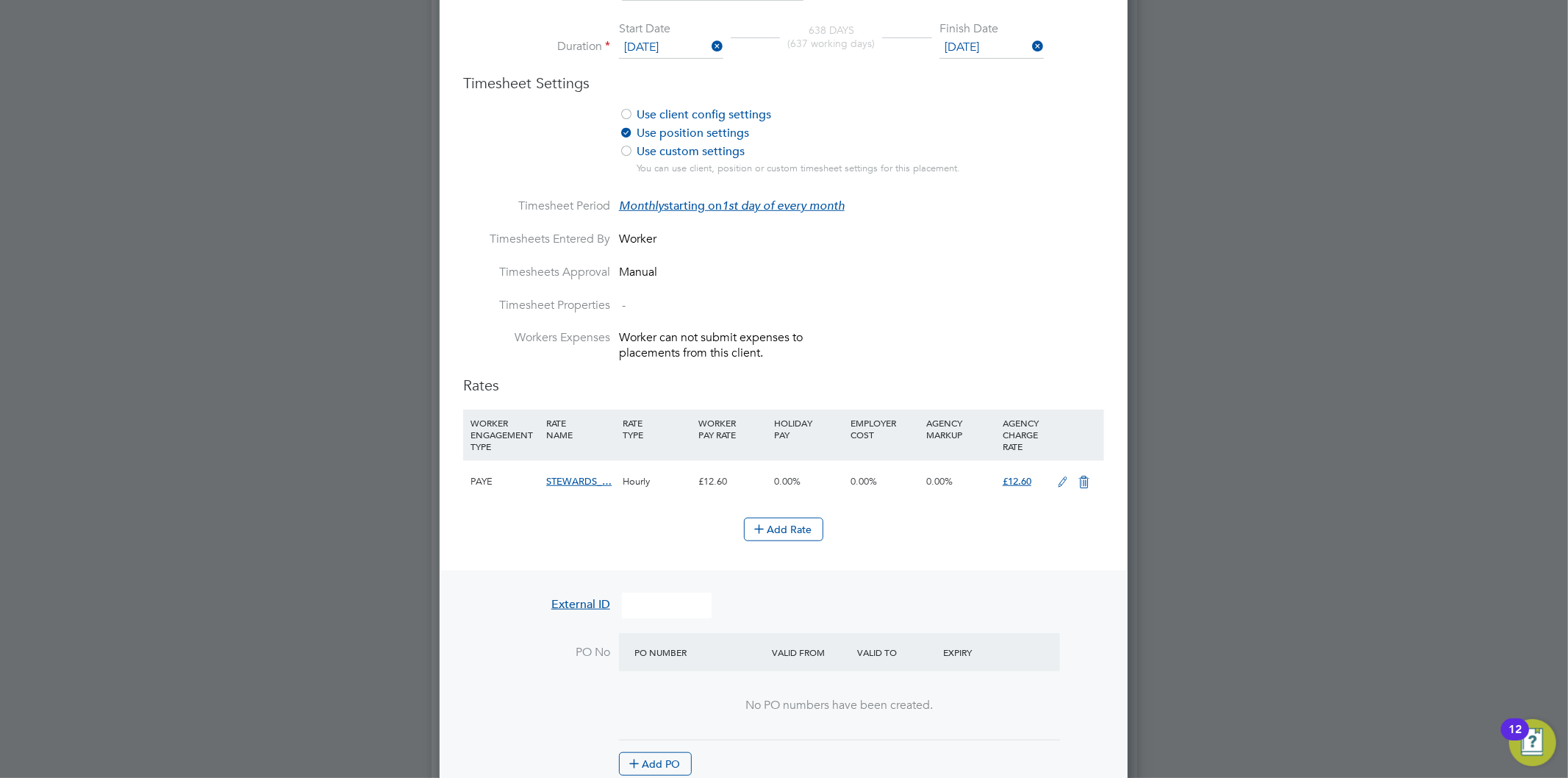
scroll to position [817, 0]
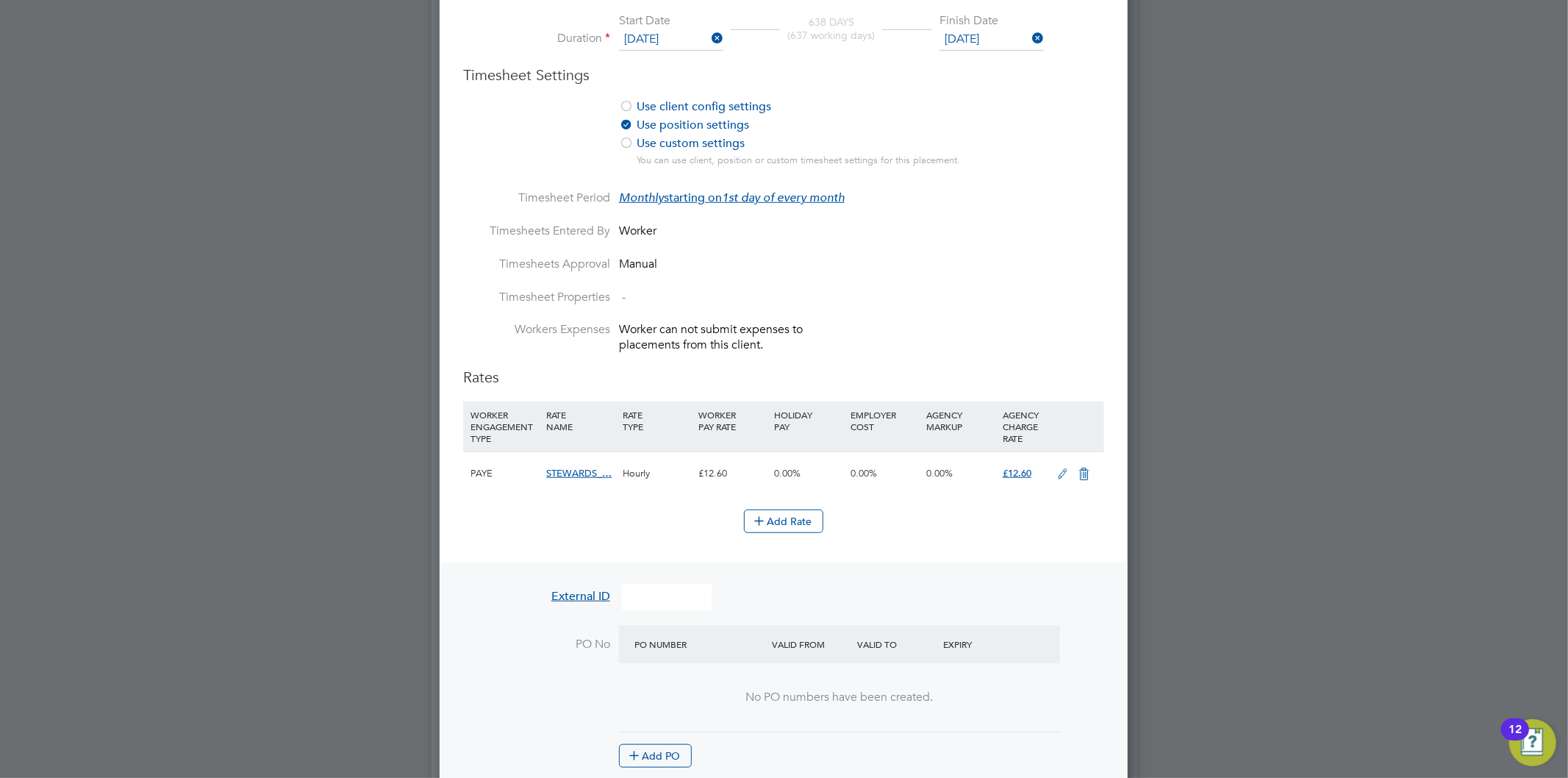
click at [1070, 469] on icon at bounding box center [1063, 474] width 18 height 12
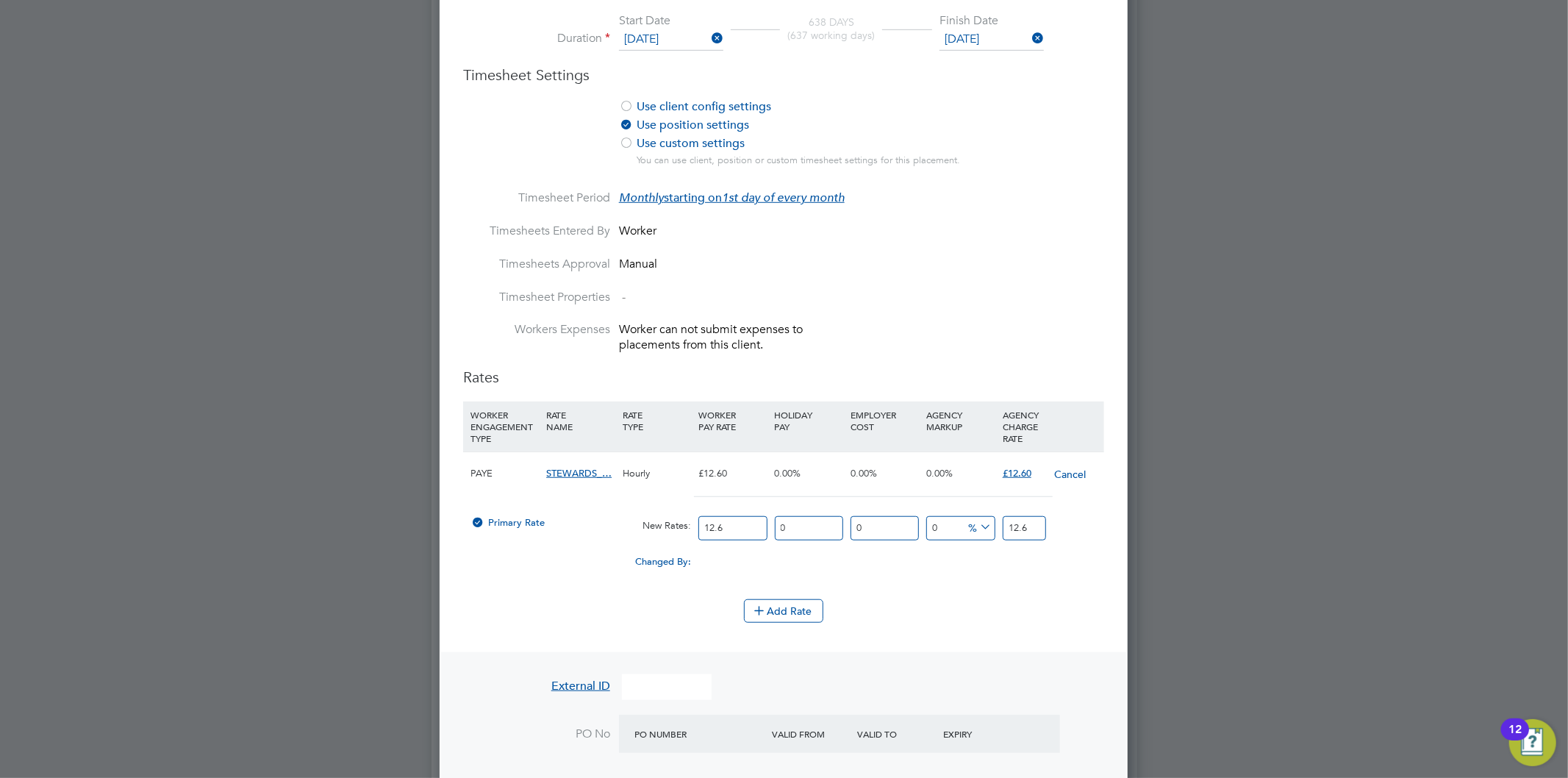
drag, startPoint x: 734, startPoint y: 517, endPoint x: 575, endPoint y: 510, distance: 159.2
click at [584, 514] on div "Primary Rate New Rates: 12.6 0 n/a 0 n/a 0 0 % 12.6" at bounding box center [784, 528] width 641 height 39
type input "1"
type input "12"
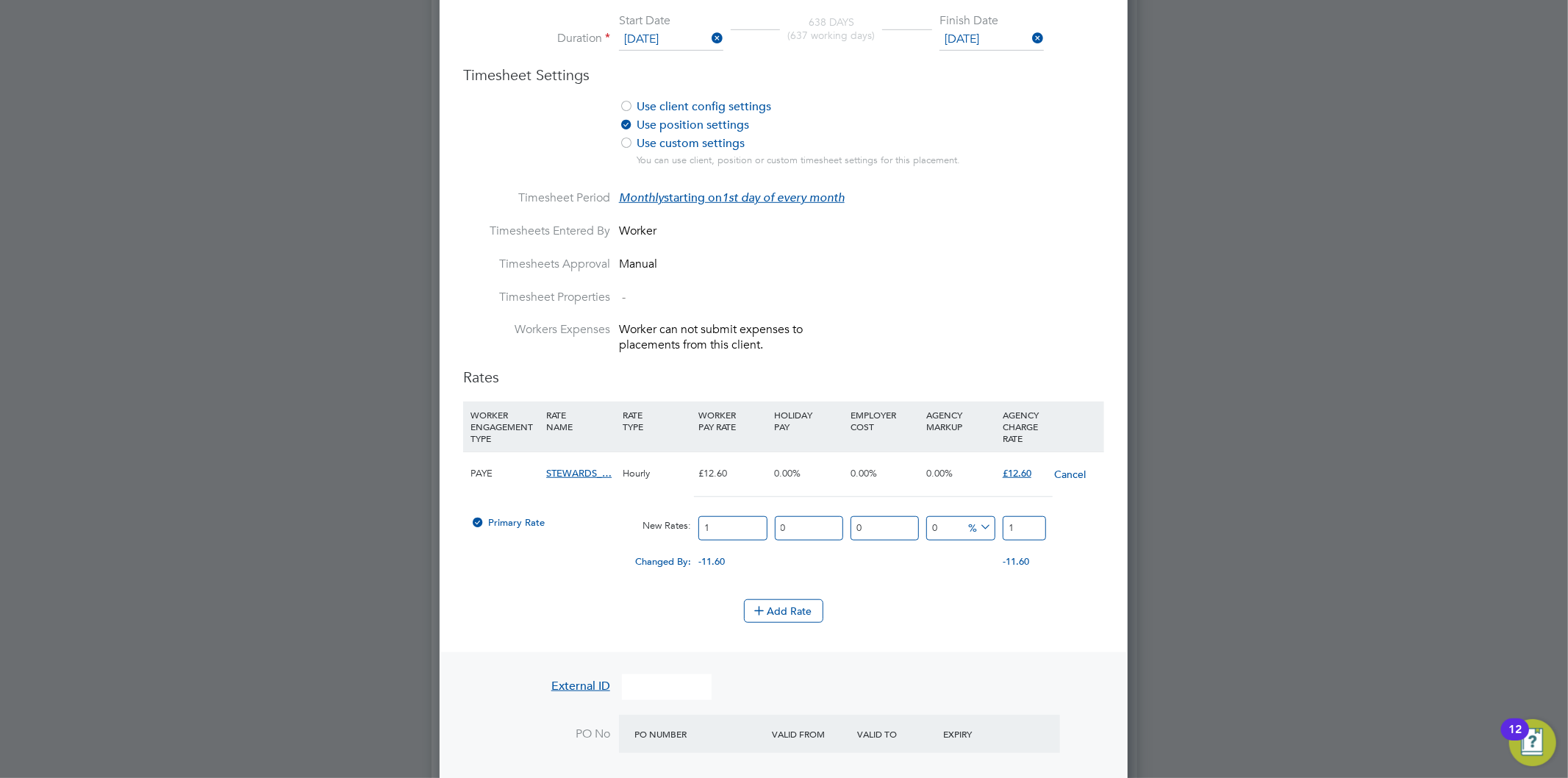
type input "12"
type input "12.9"
type input "12.98"
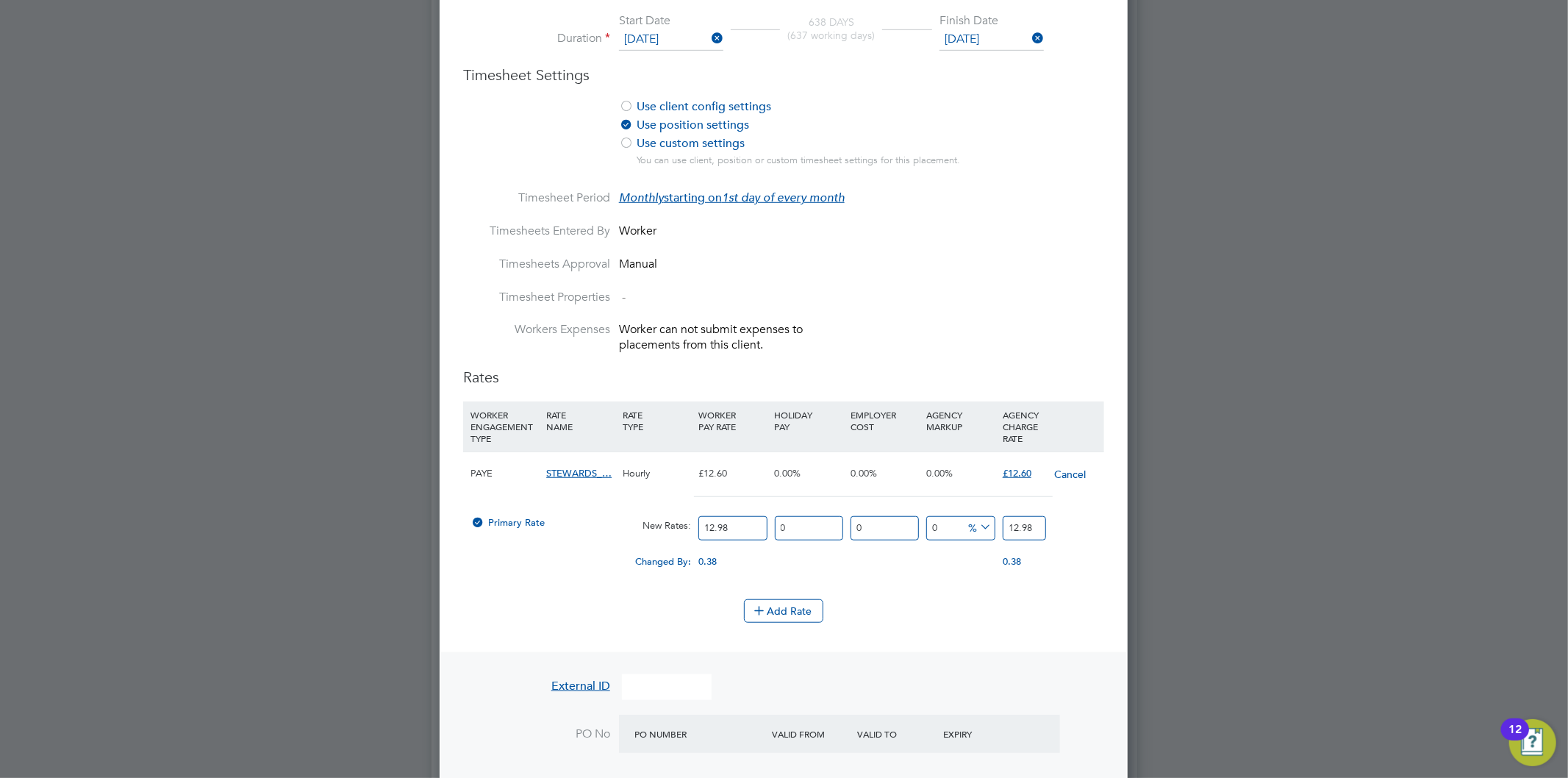
type input "12.98"
click at [987, 600] on div "Add Rate" at bounding box center [784, 612] width 641 height 24
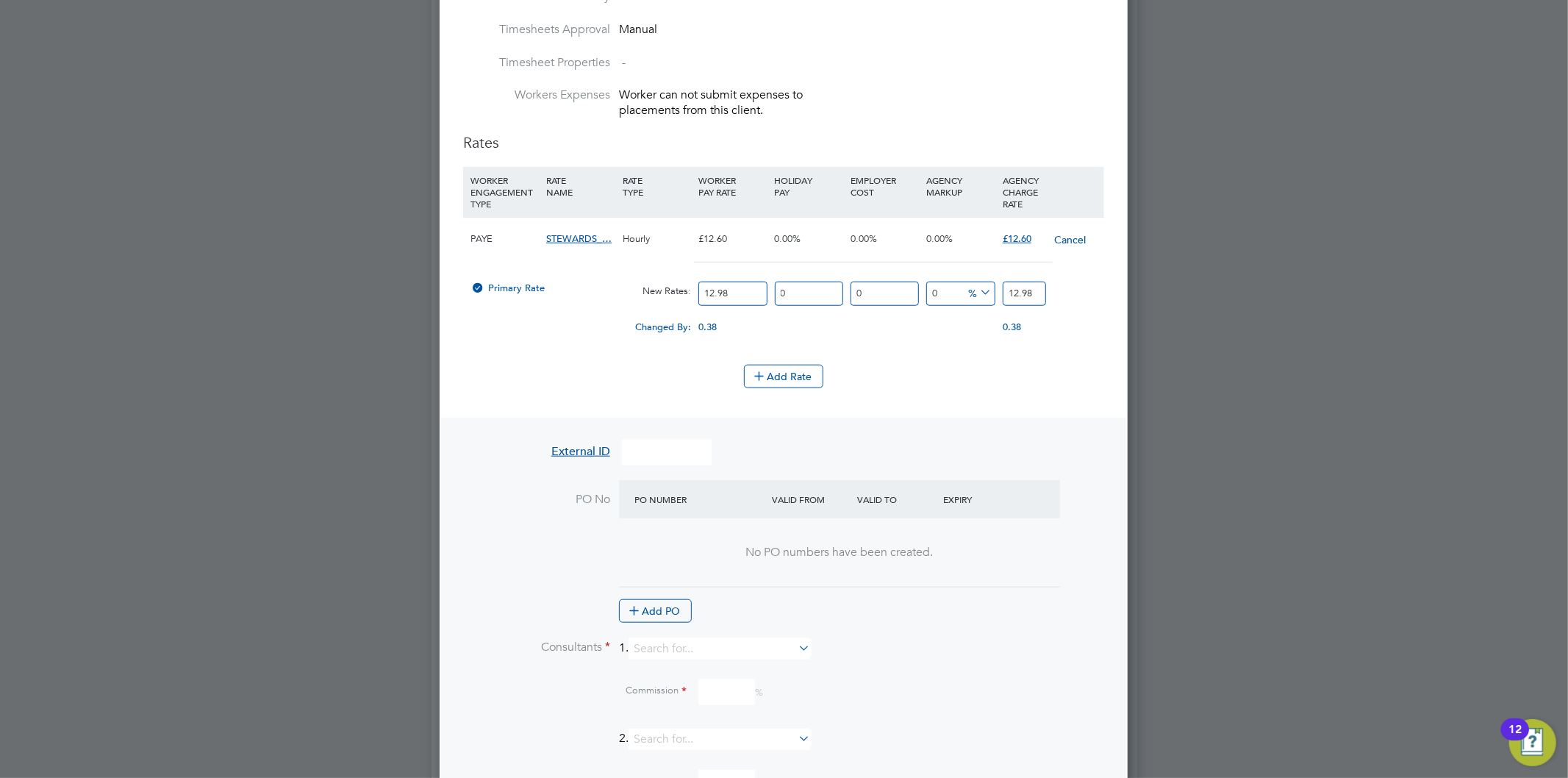
scroll to position [1062, 0]
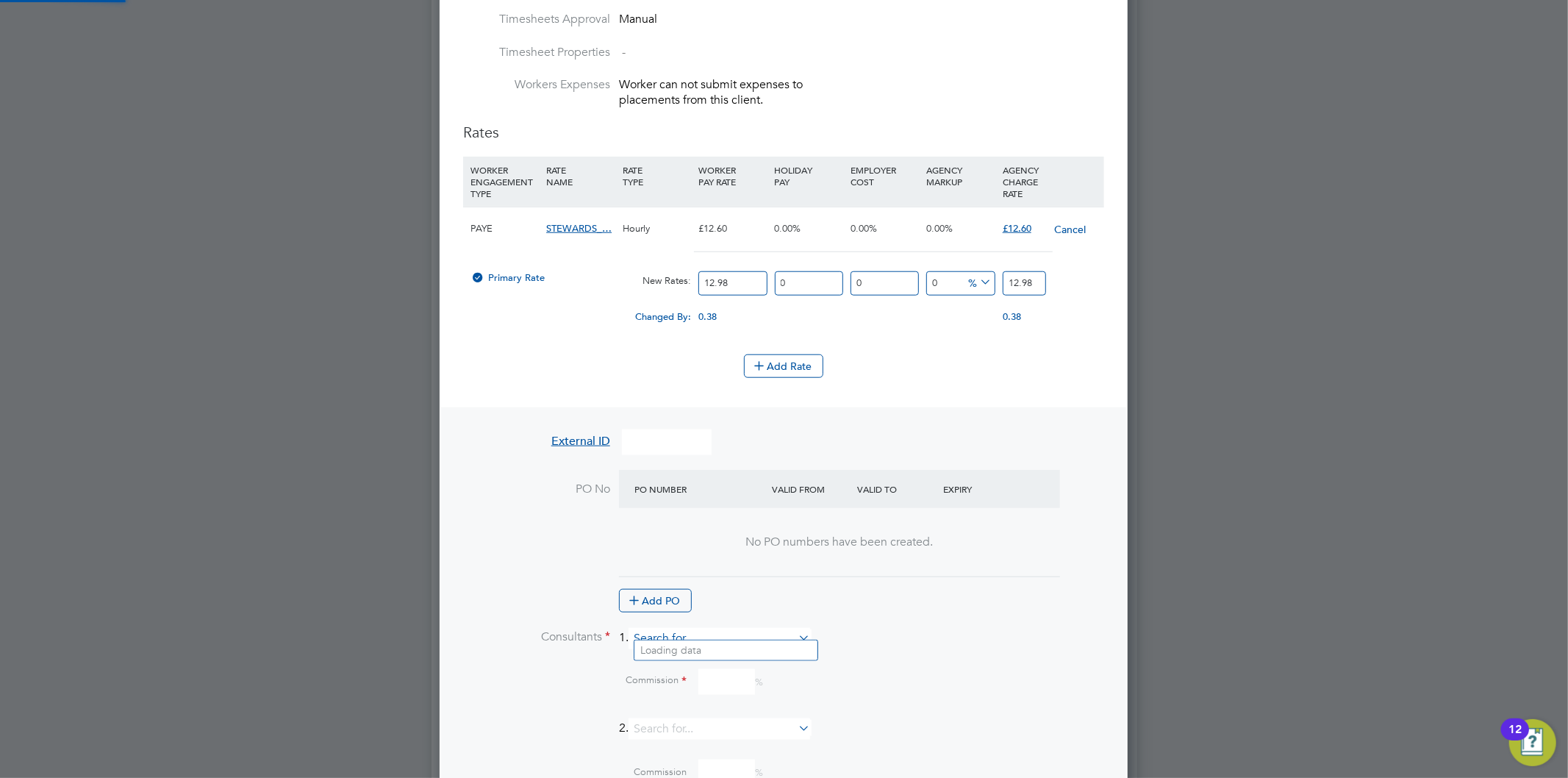
click at [736, 636] on input at bounding box center [719, 638] width 182 height 21
click at [663, 649] on b "Mo" at bounding box center [663, 651] width 16 height 13
type input "Jo Morris"
click at [704, 731] on input at bounding box center [726, 737] width 57 height 26
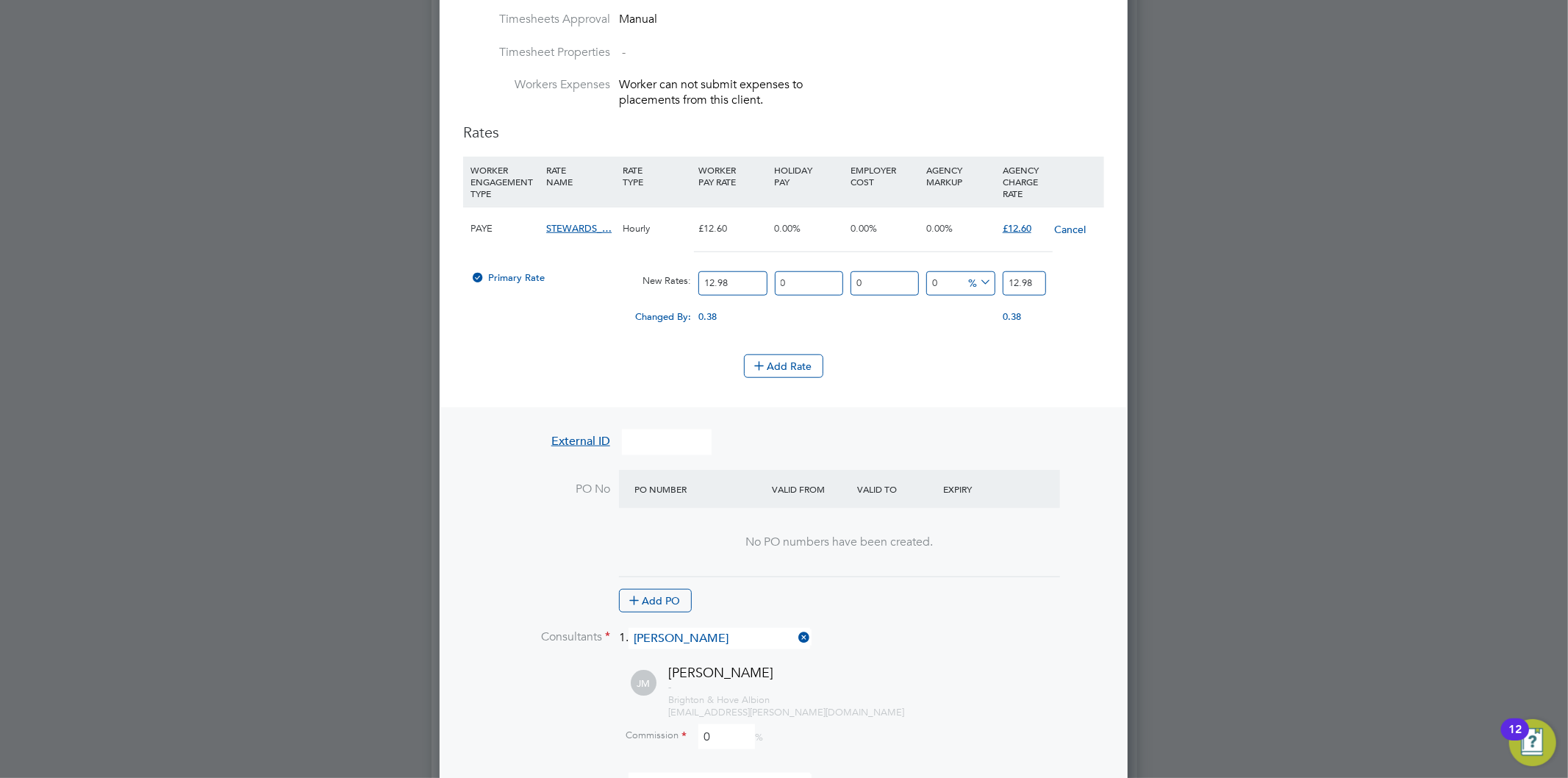
type input "0"
click at [927, 695] on div "- Brighton & Hove Albion jo.morris@bhafc.co.uk" at bounding box center [885, 700] width 436 height 37
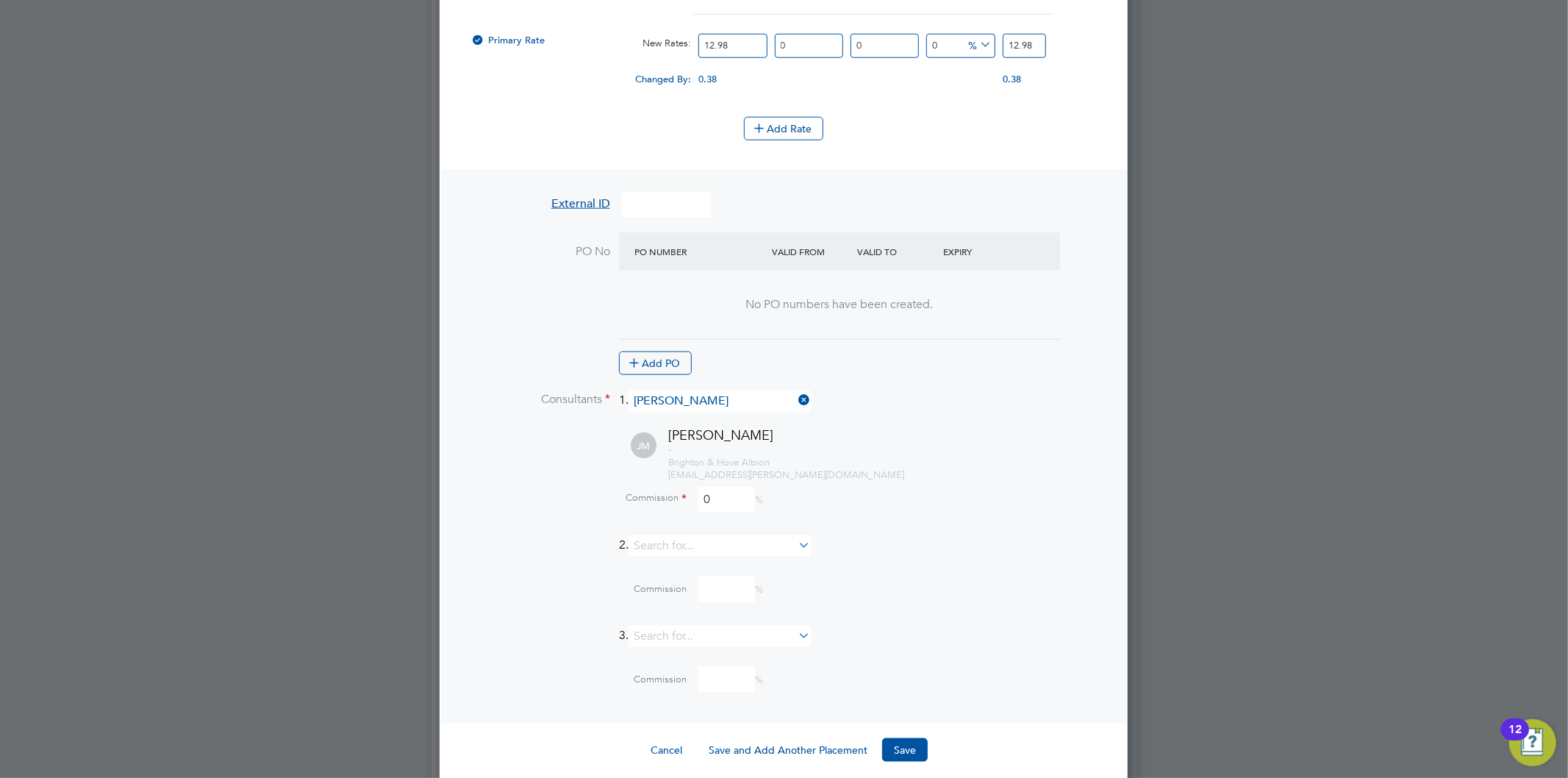
scroll to position [1307, 0]
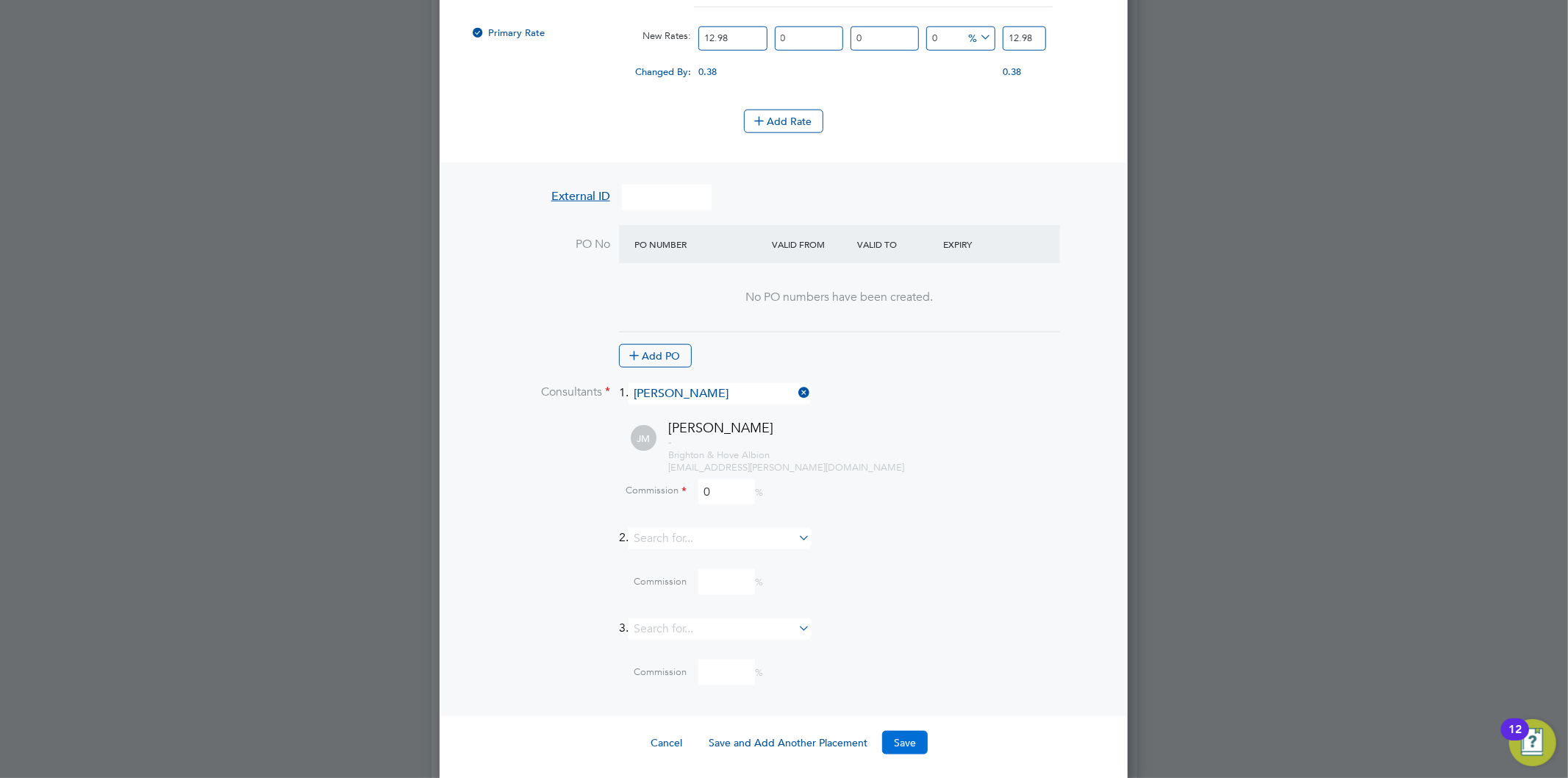
click at [907, 731] on button "Save" at bounding box center [905, 743] width 46 height 24
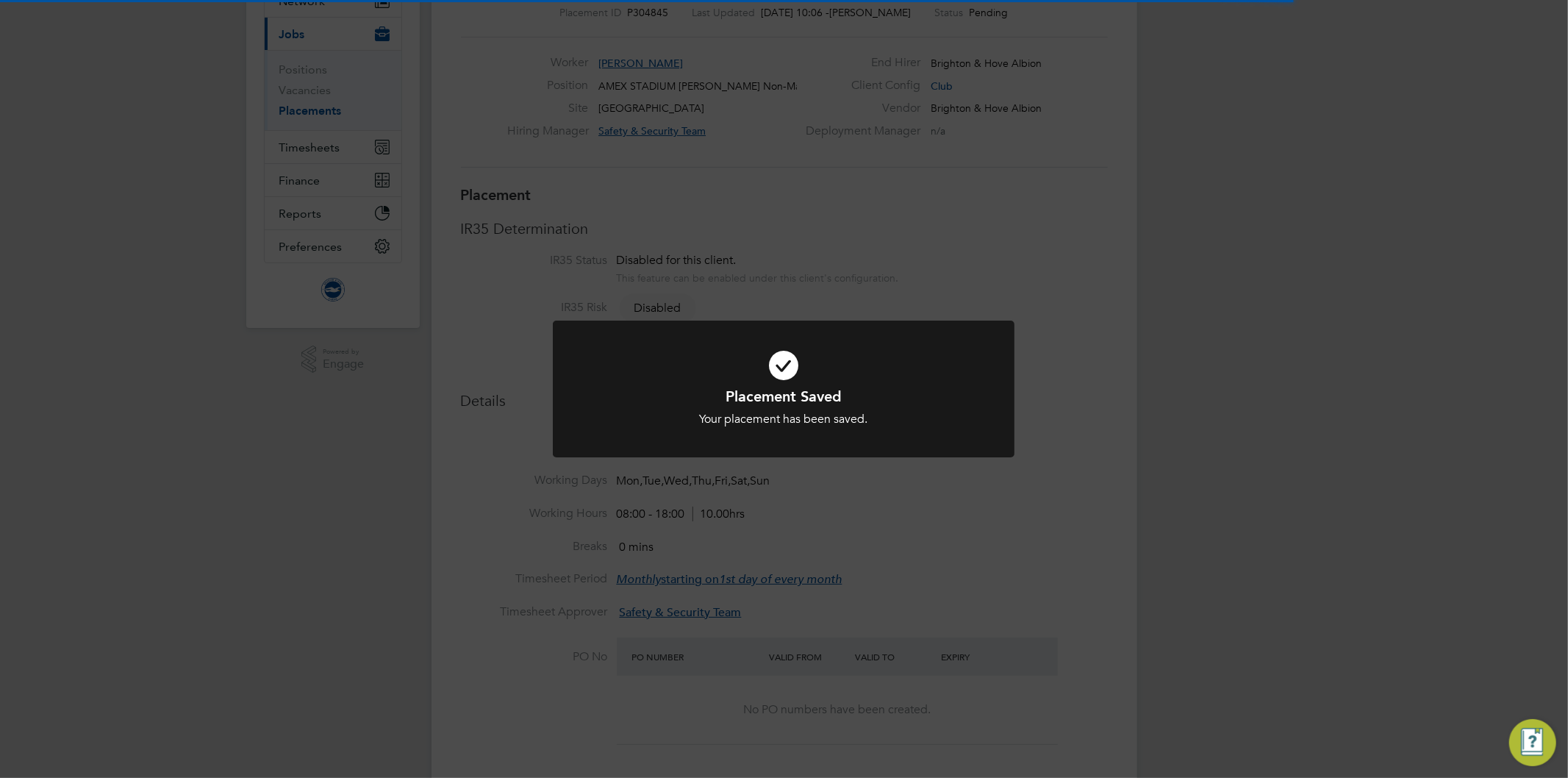
scroll to position [23, 290]
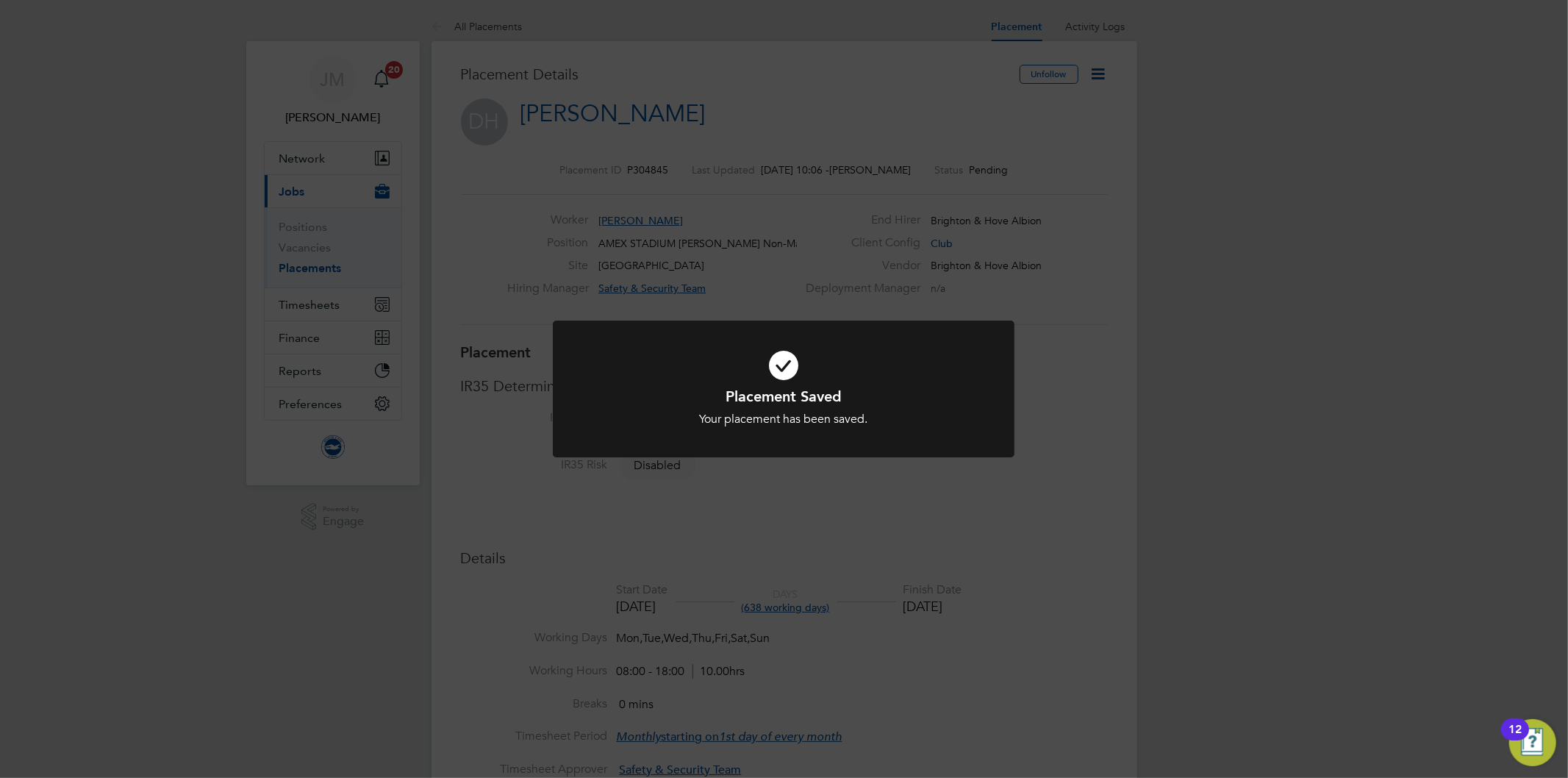
click at [1032, 487] on div "Placement Saved Your placement has been saved. Cancel Okay" at bounding box center [784, 389] width 1568 height 778
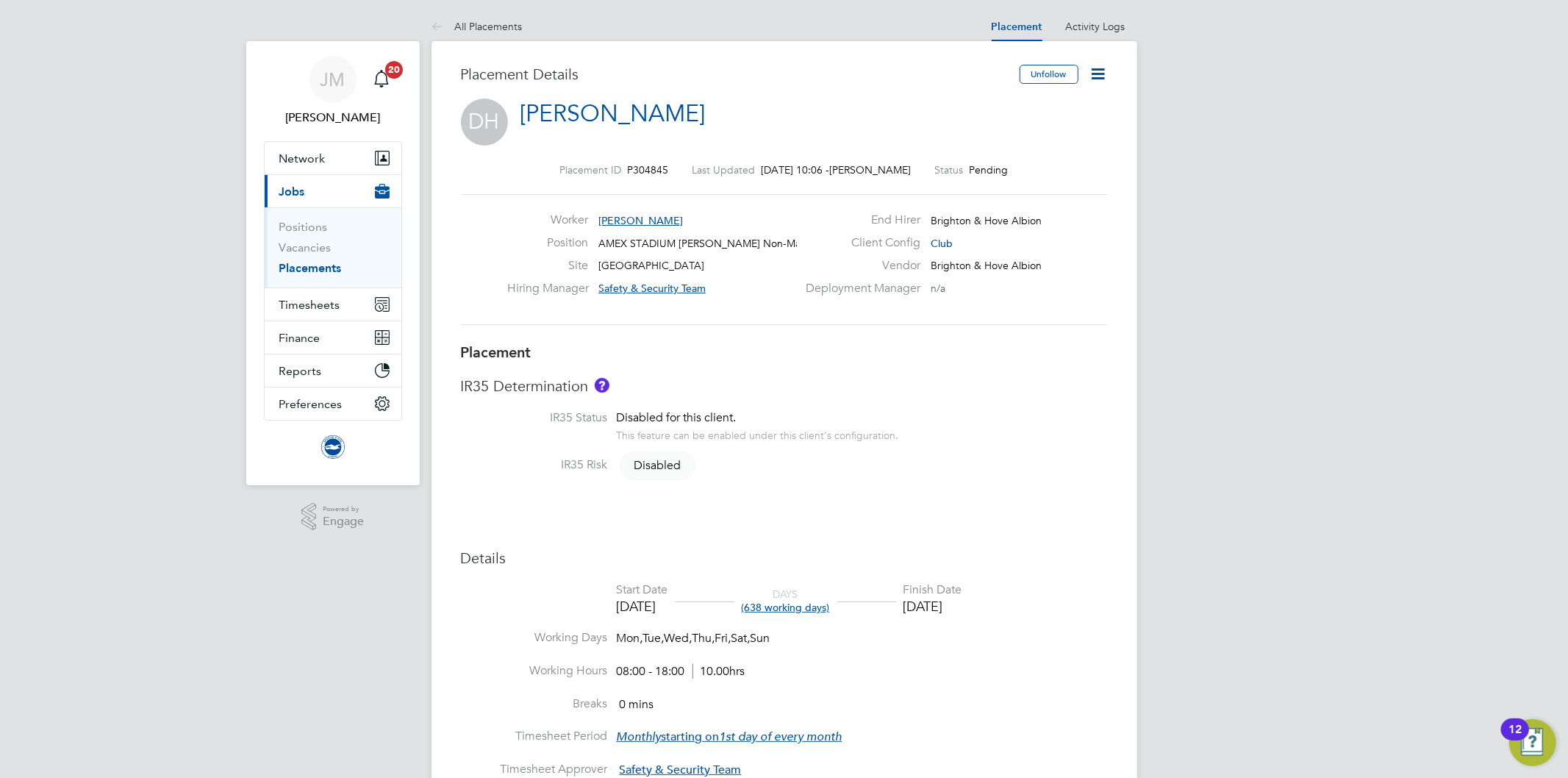
click at [1099, 67] on icon at bounding box center [1098, 74] width 18 height 18
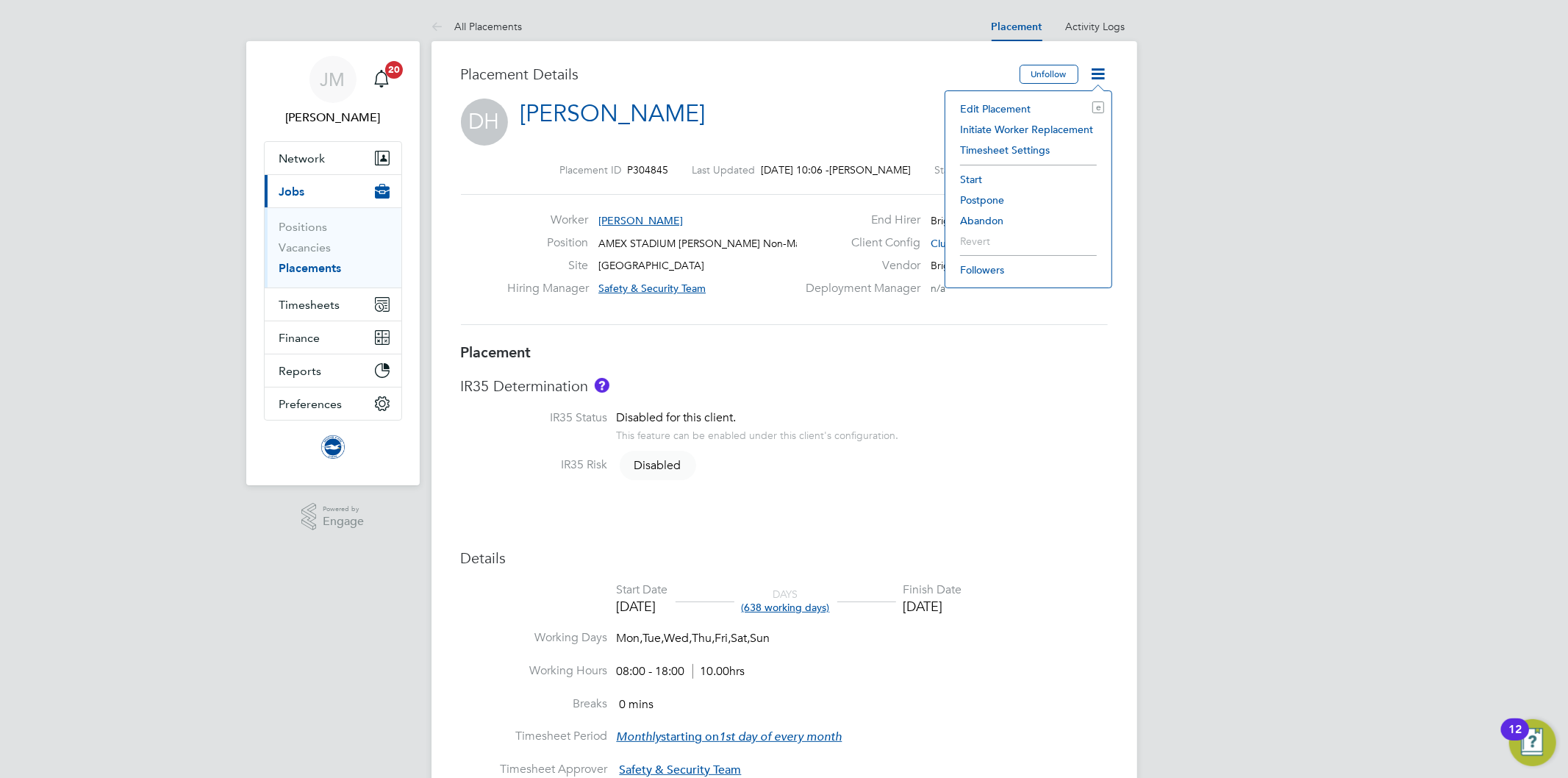
click at [970, 171] on li "Start" at bounding box center [1029, 179] width 152 height 21
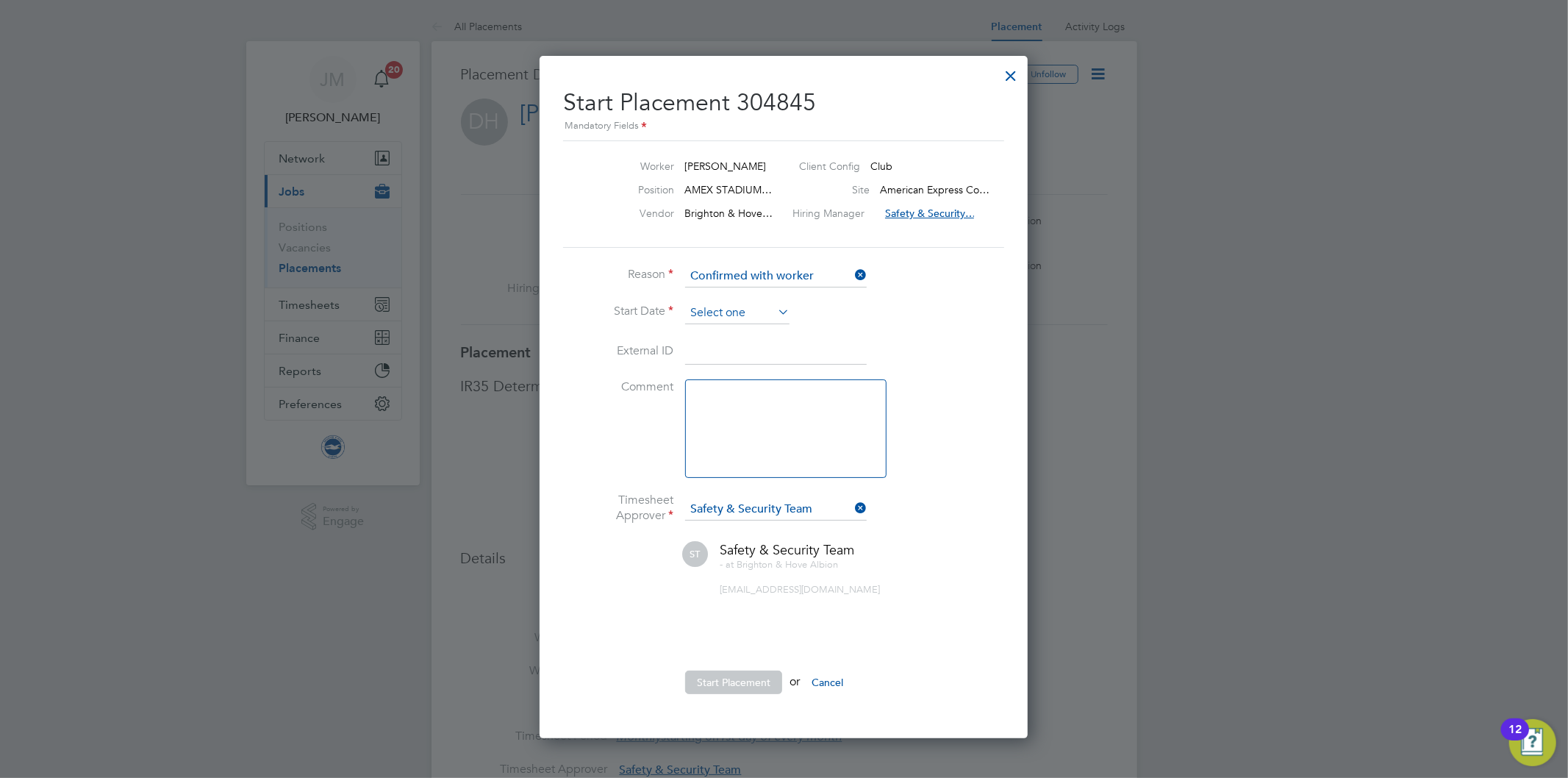
click at [727, 311] on input at bounding box center [737, 314] width 104 height 22
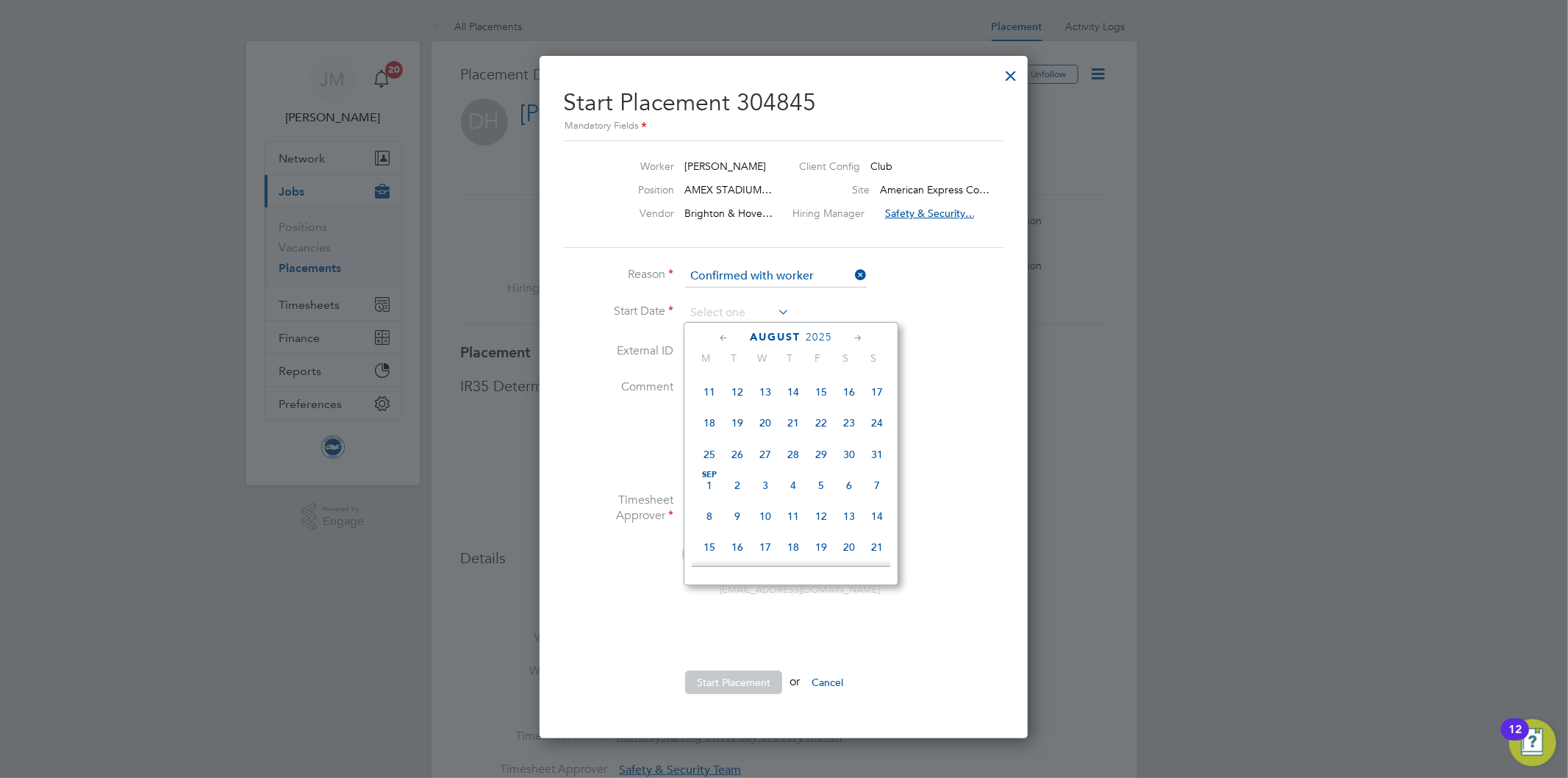
click at [705, 489] on span "Sep 1" at bounding box center [709, 485] width 28 height 28
type input "01 Sep 2025"
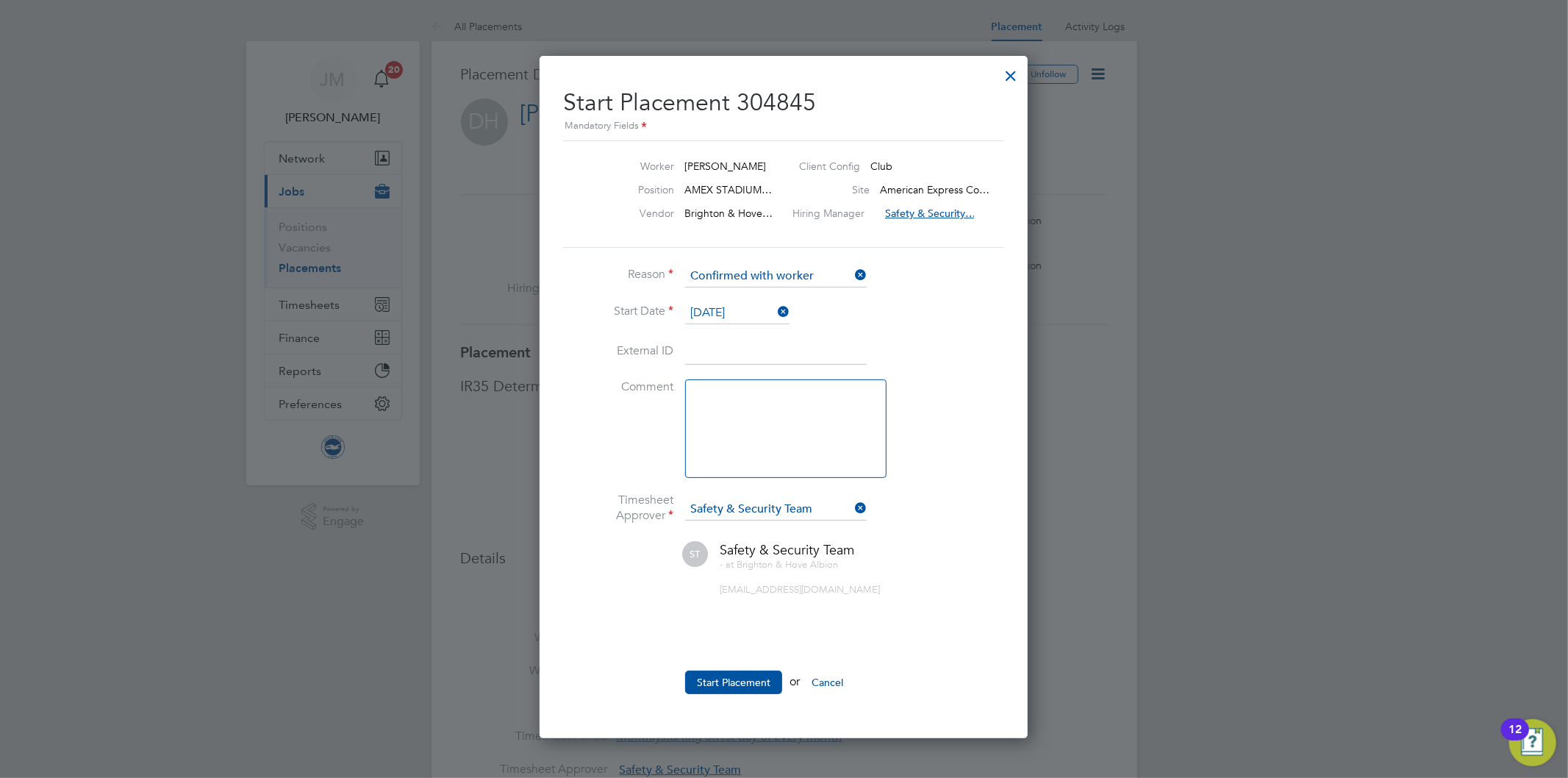
click at [964, 333] on li "Start Date 01 Sep 2025" at bounding box center [783, 321] width 441 height 37
click at [744, 681] on button "Start Placement" at bounding box center [734, 683] width 97 height 24
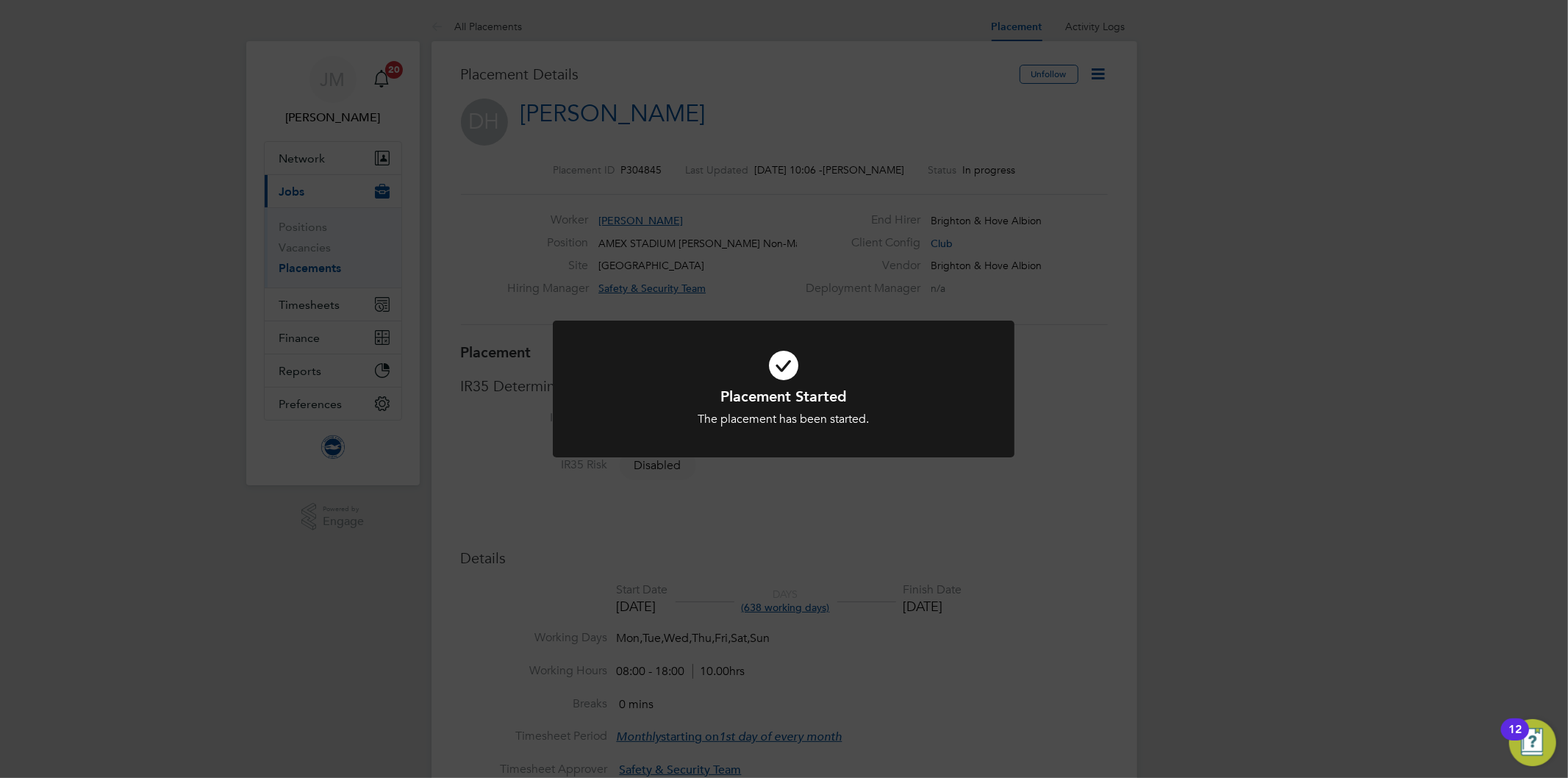
click at [863, 186] on div "Placement Started The placement has been started. Cancel Okay" at bounding box center [784, 389] width 1568 height 778
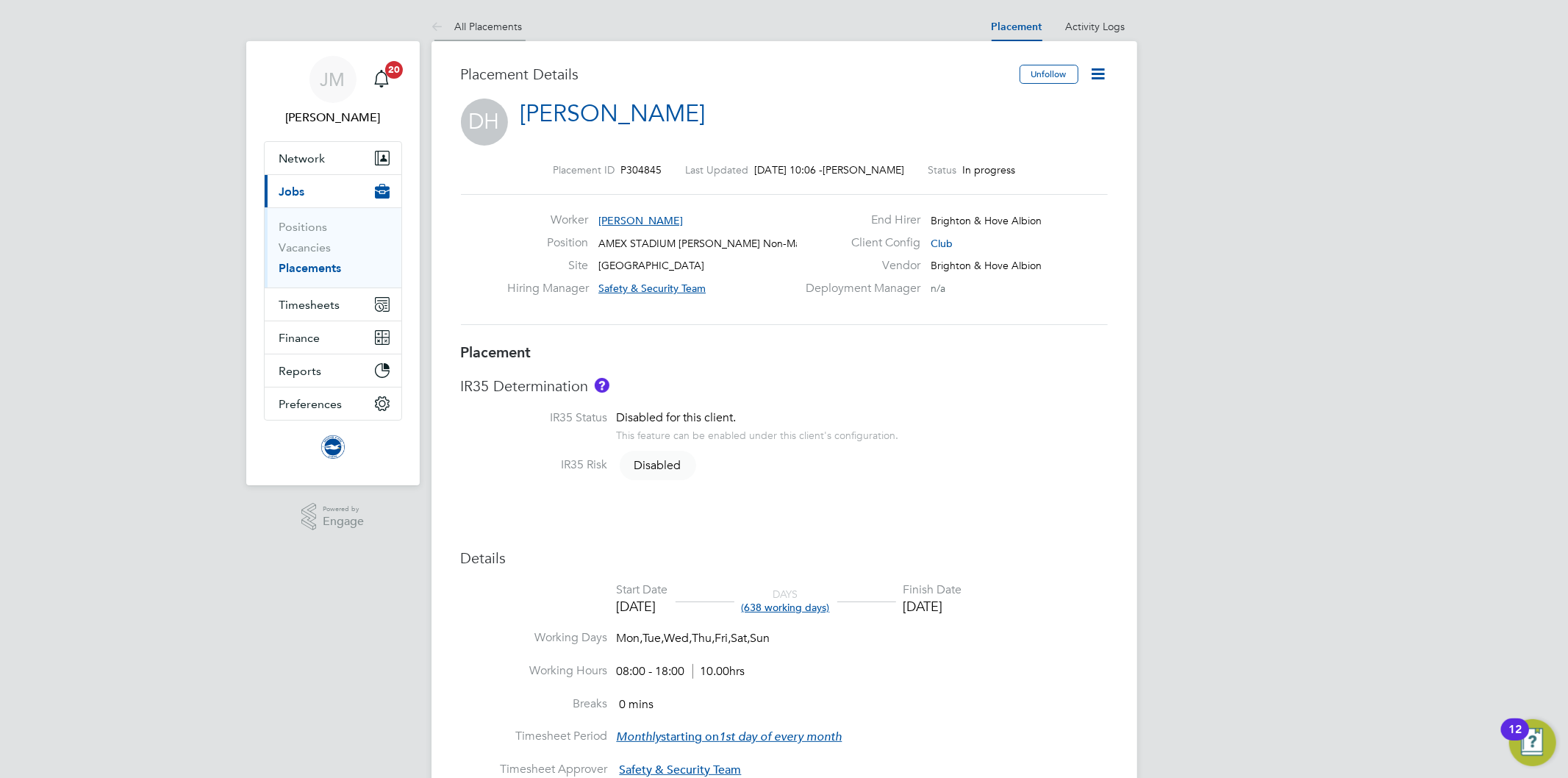
click at [488, 25] on link "All Placements" at bounding box center [477, 27] width 91 height 13
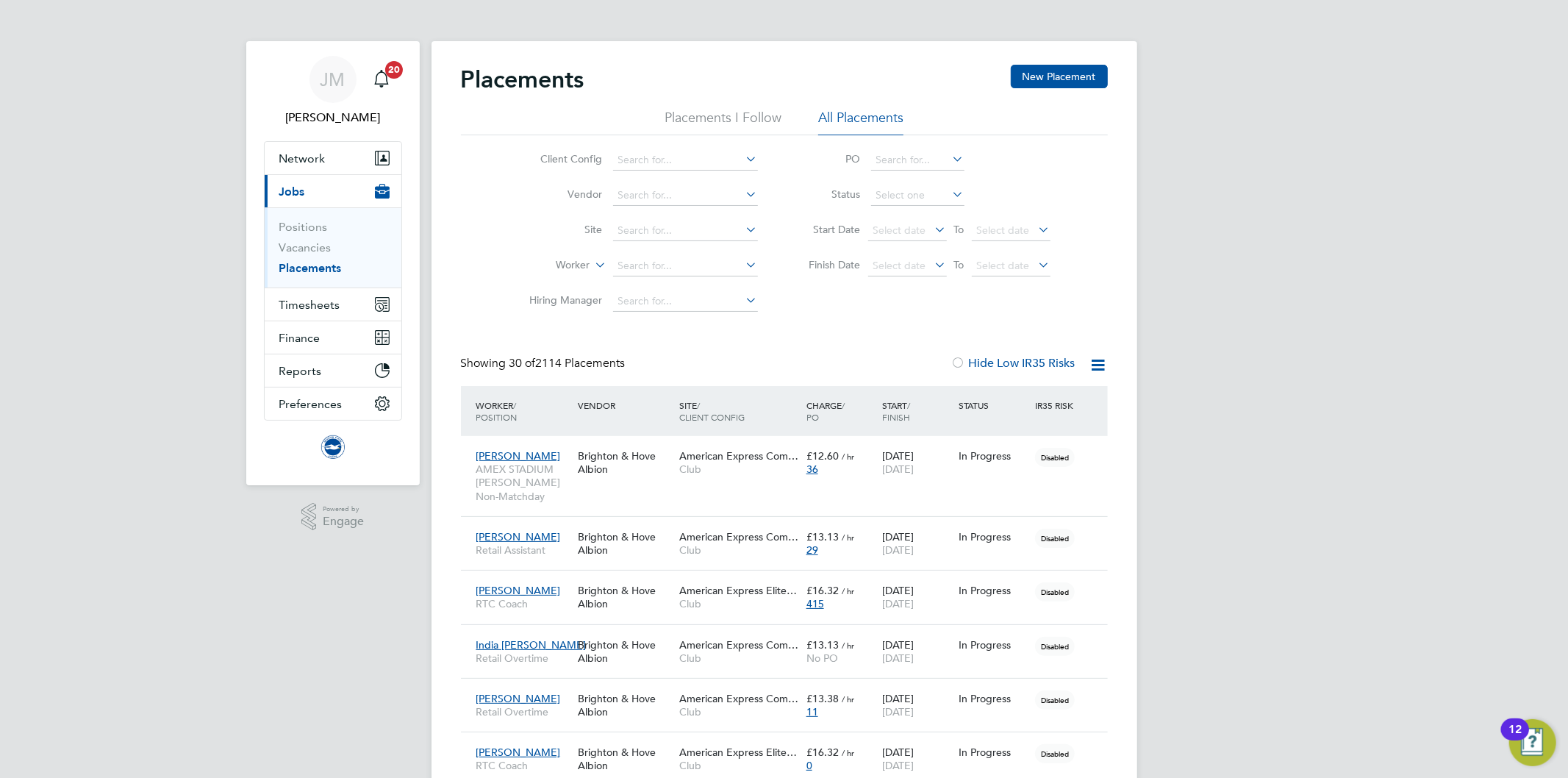
click at [319, 269] on link "Placements" at bounding box center [311, 268] width 62 height 14
click at [652, 261] on input at bounding box center [685, 266] width 144 height 21
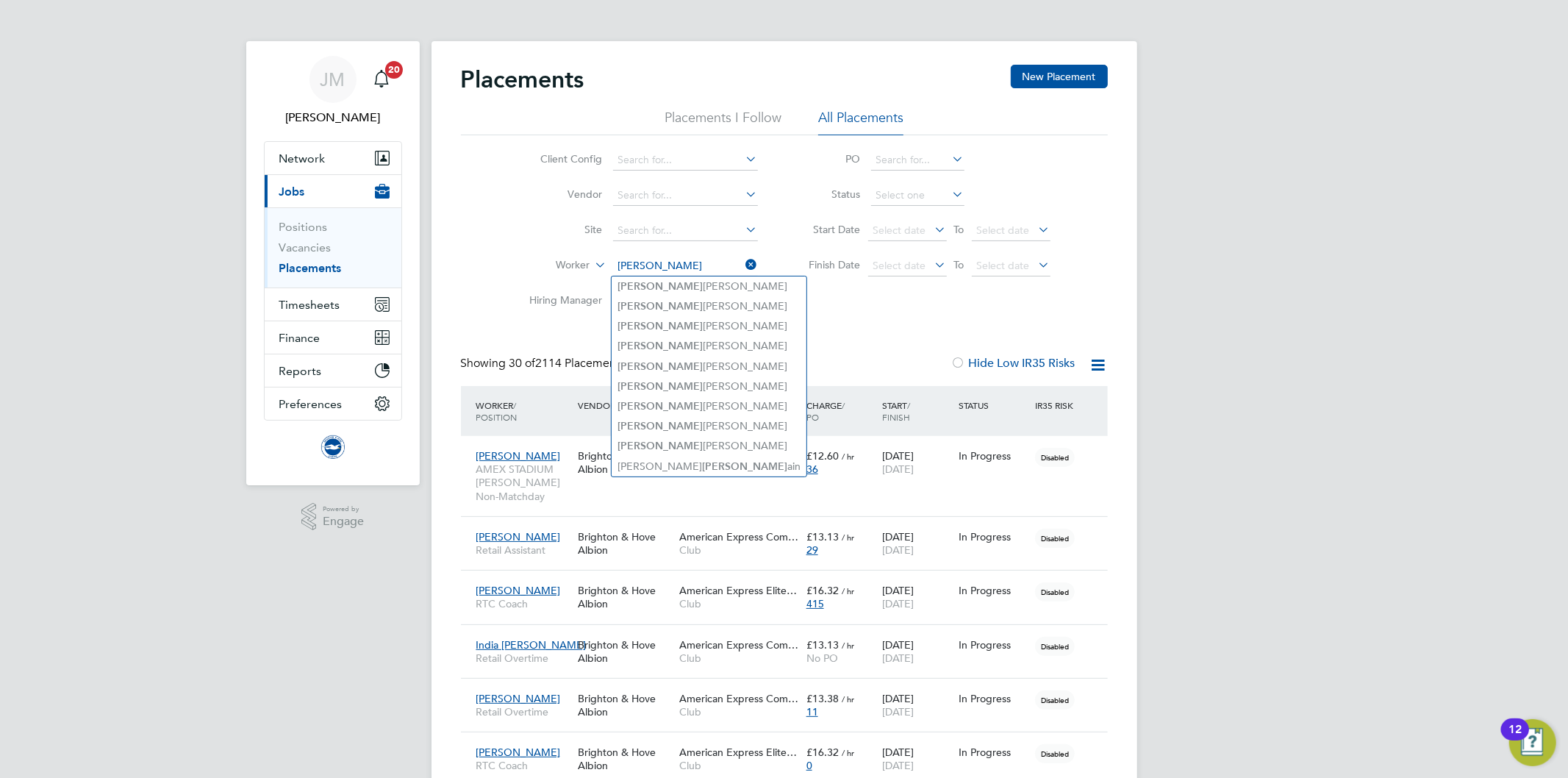
type input "sam"
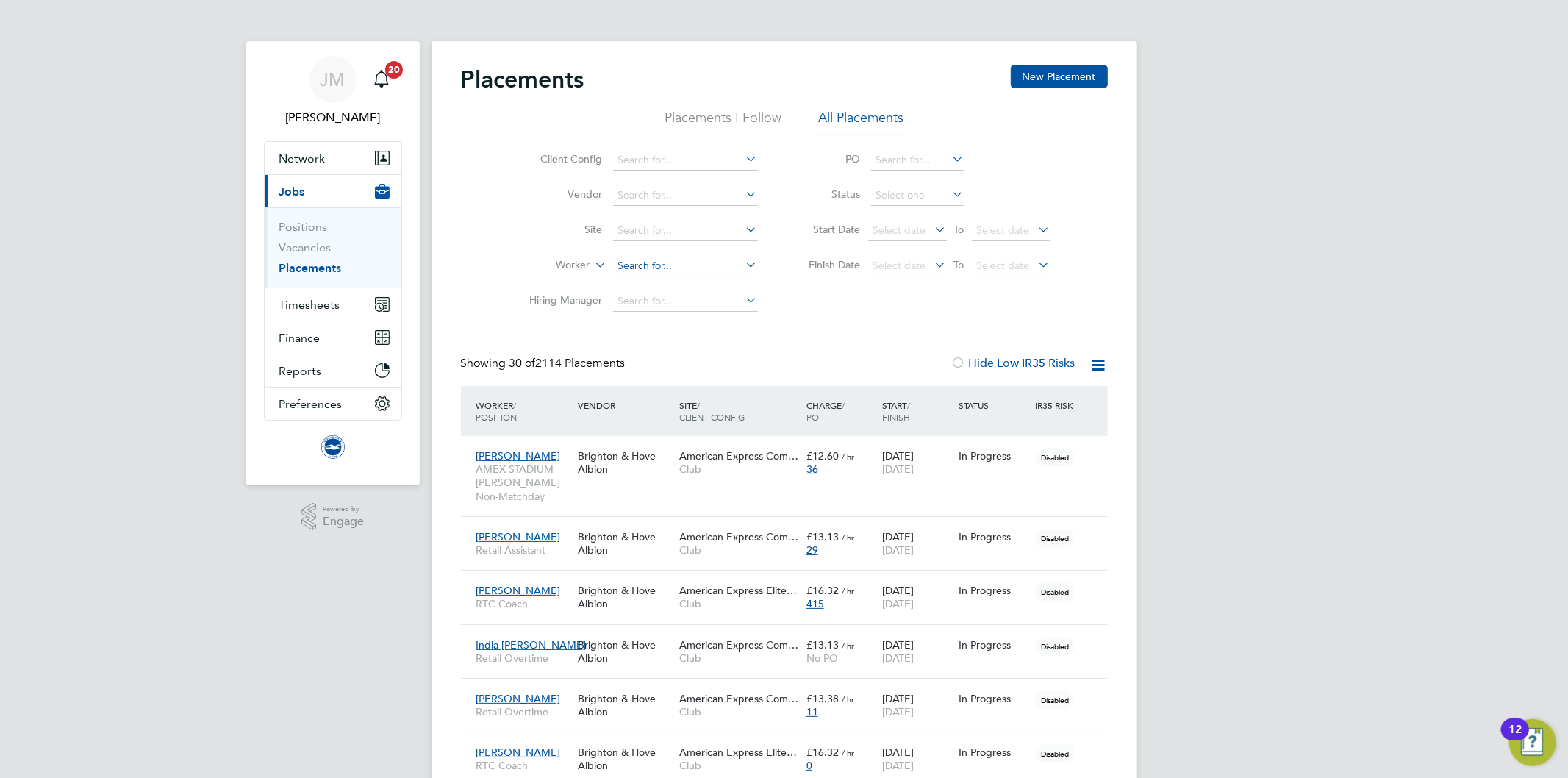
click at [658, 260] on input at bounding box center [685, 266] width 144 height 21
paste input "sam.slydel@gmail.com"
click at [667, 288] on li "Samuel Slydel" at bounding box center [684, 285] width 146 height 19
type input "Samuel Slydel"
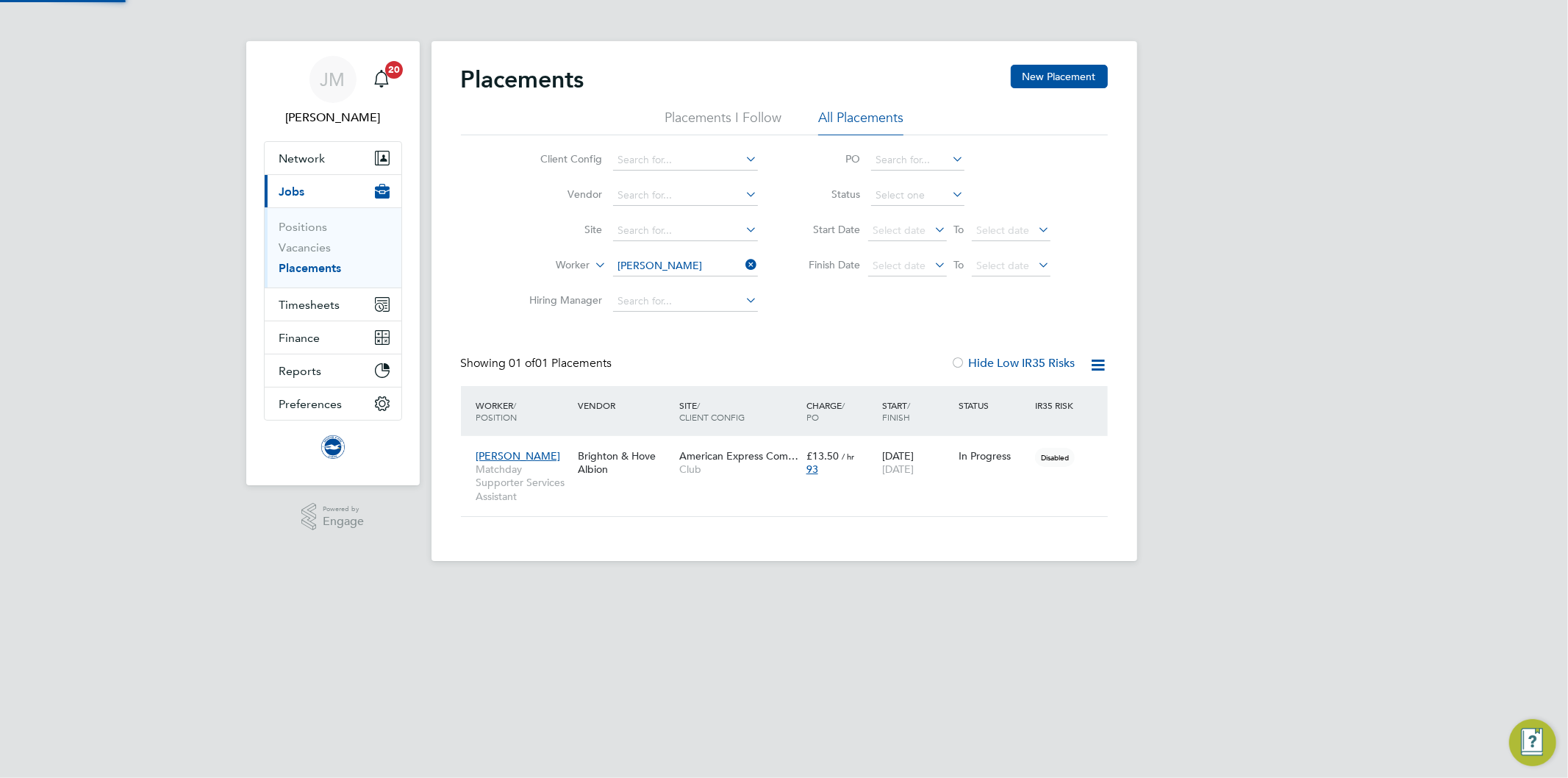
scroll to position [15, 69]
click at [743, 261] on icon at bounding box center [743, 264] width 0 height 21
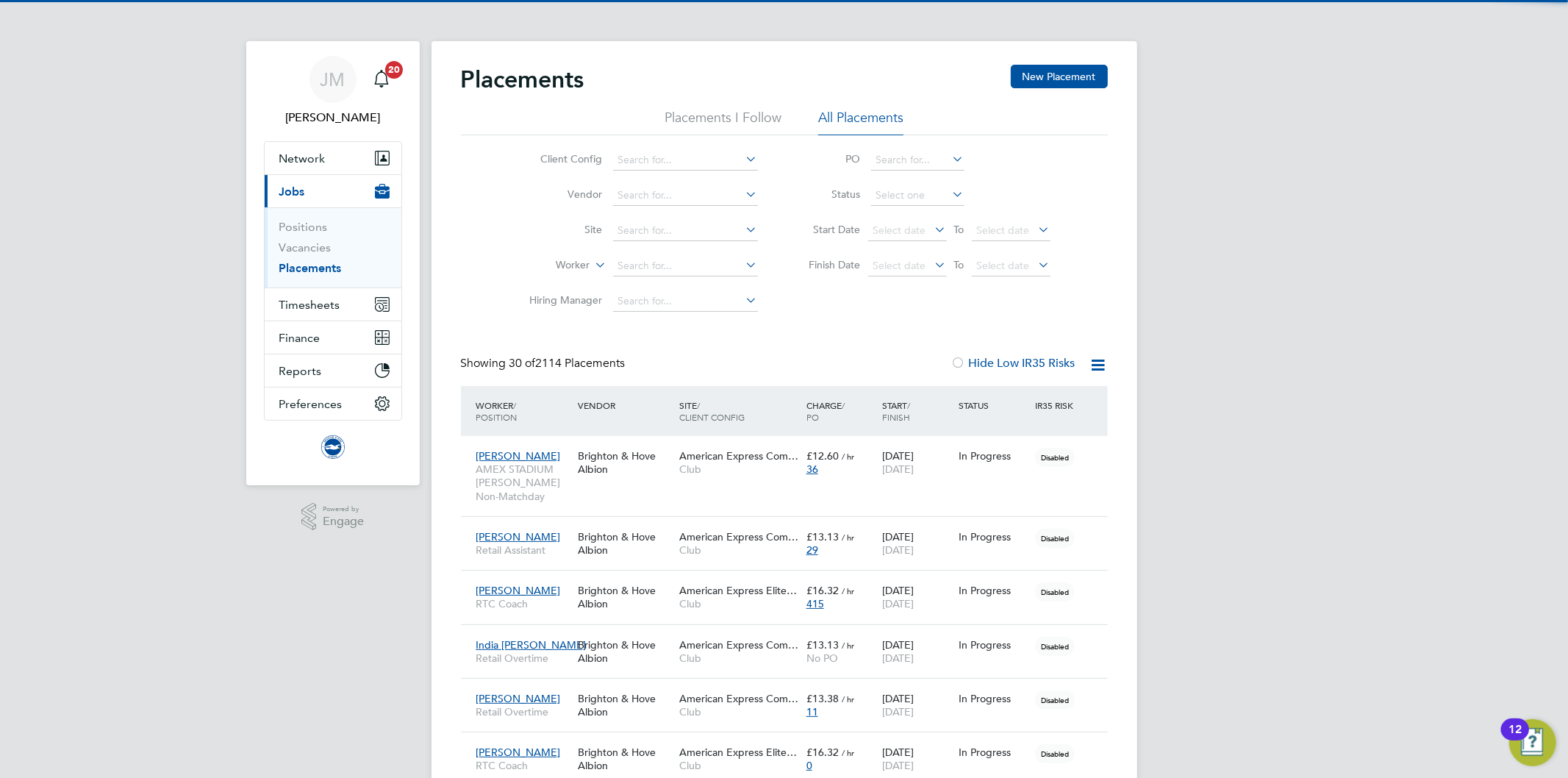
scroll to position [41, 128]
click at [592, 267] on icon at bounding box center [592, 261] width 0 height 13
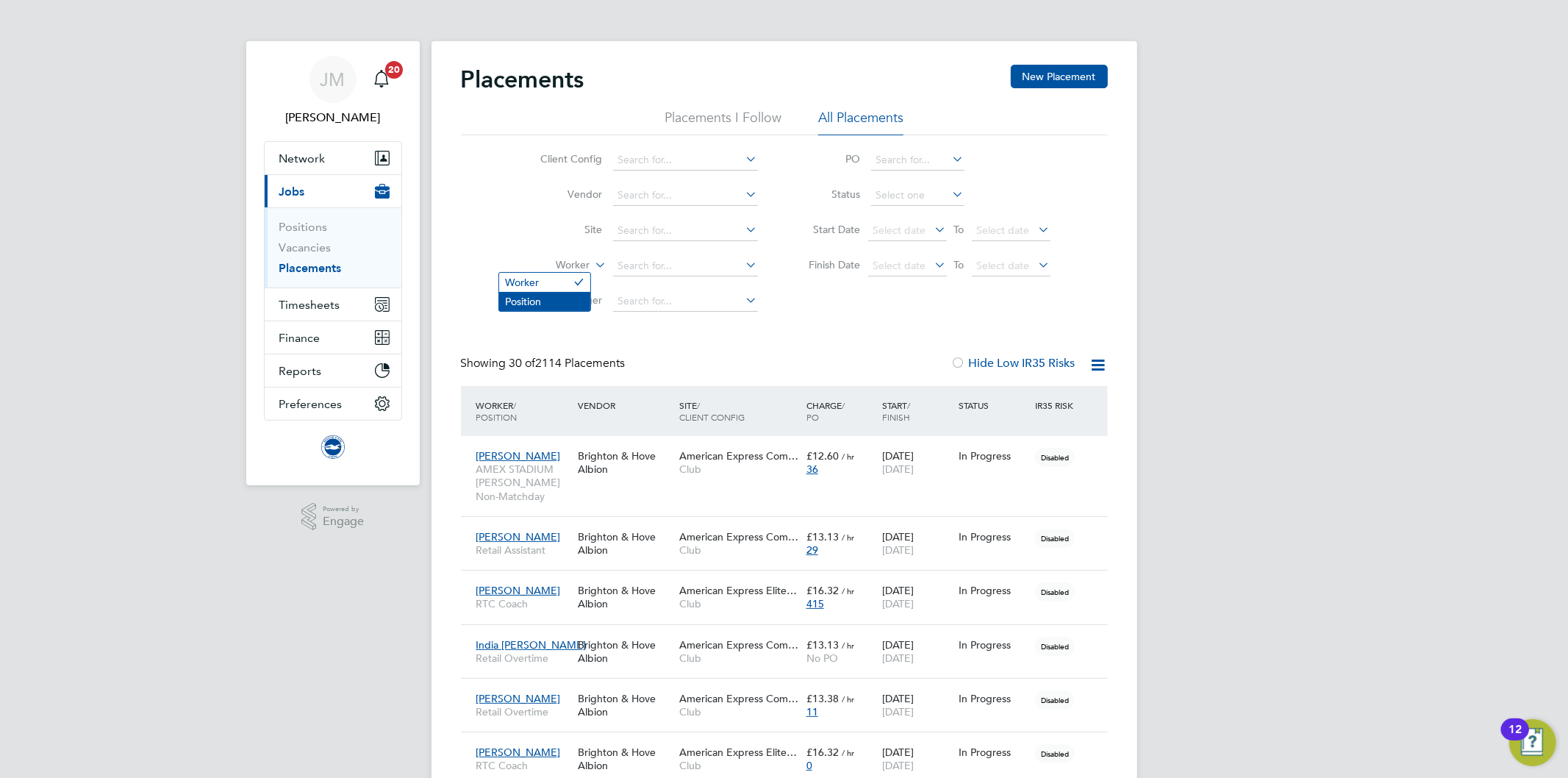
click at [571, 299] on li "Position" at bounding box center [545, 301] width 91 height 19
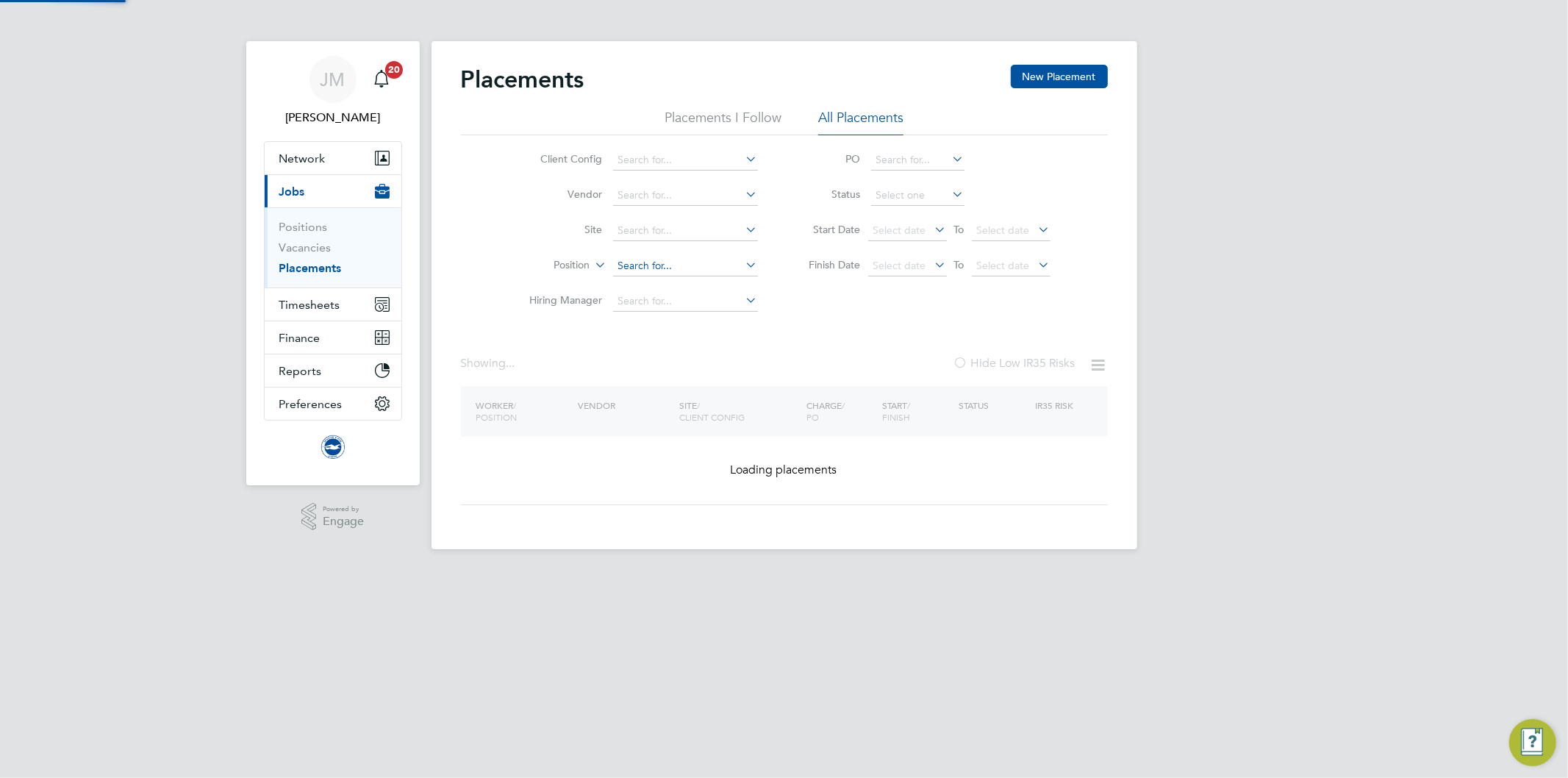
click at [644, 262] on input at bounding box center [685, 266] width 144 height 21
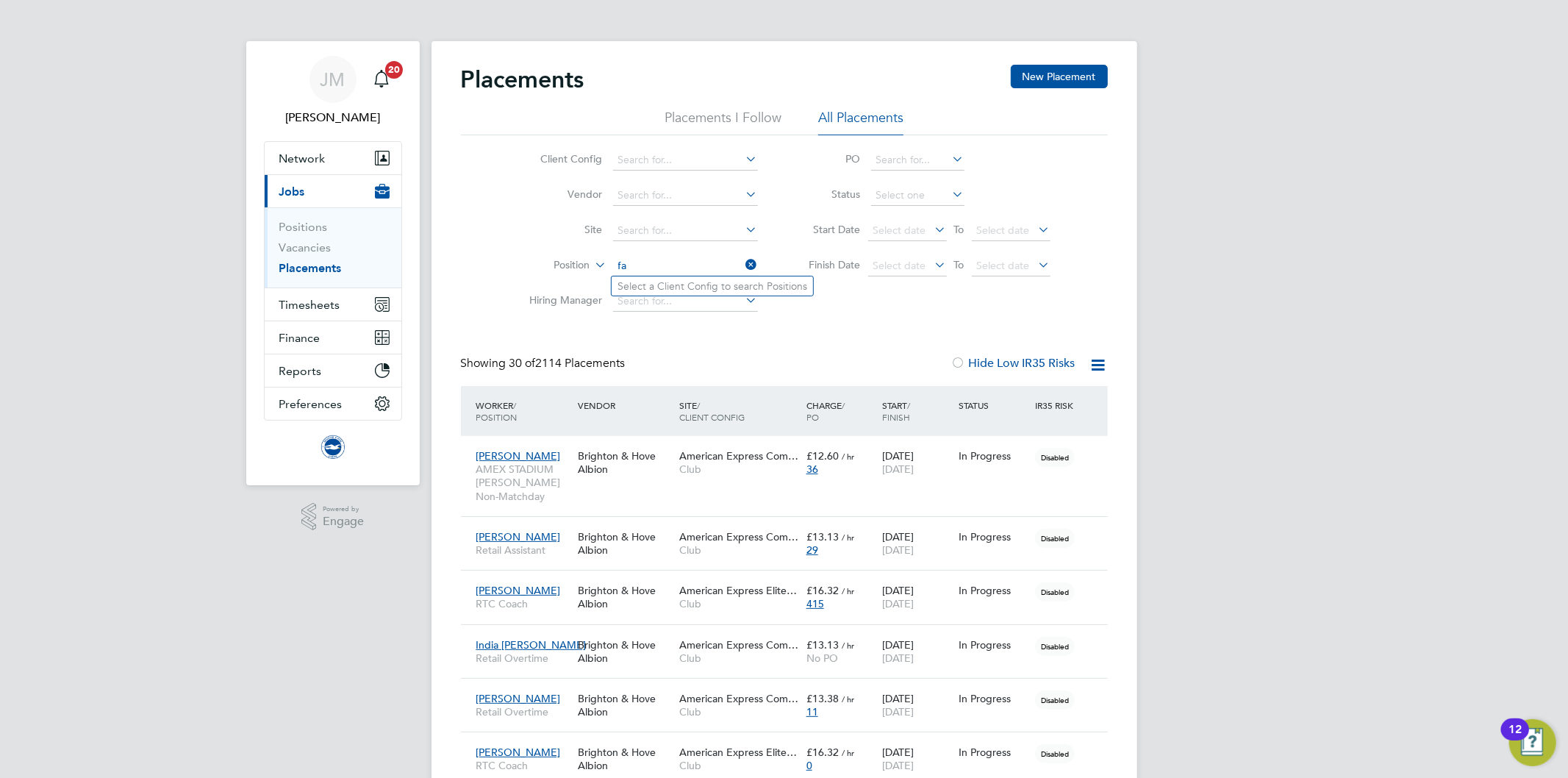
type input "f"
type input "experience"
click at [666, 150] on input at bounding box center [685, 160] width 144 height 21
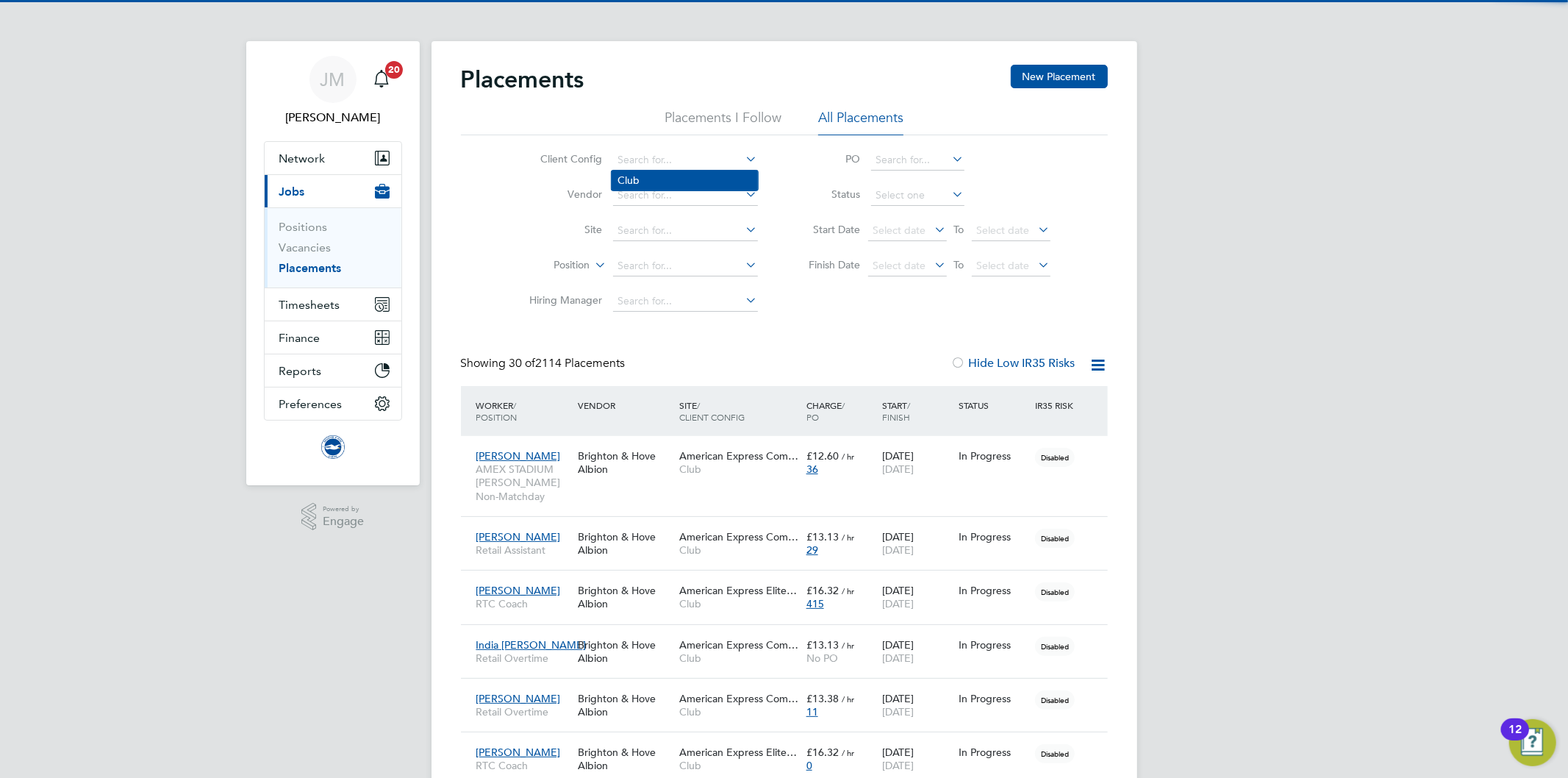
click at [632, 179] on li "Club" at bounding box center [684, 181] width 146 height 20
type input "Club"
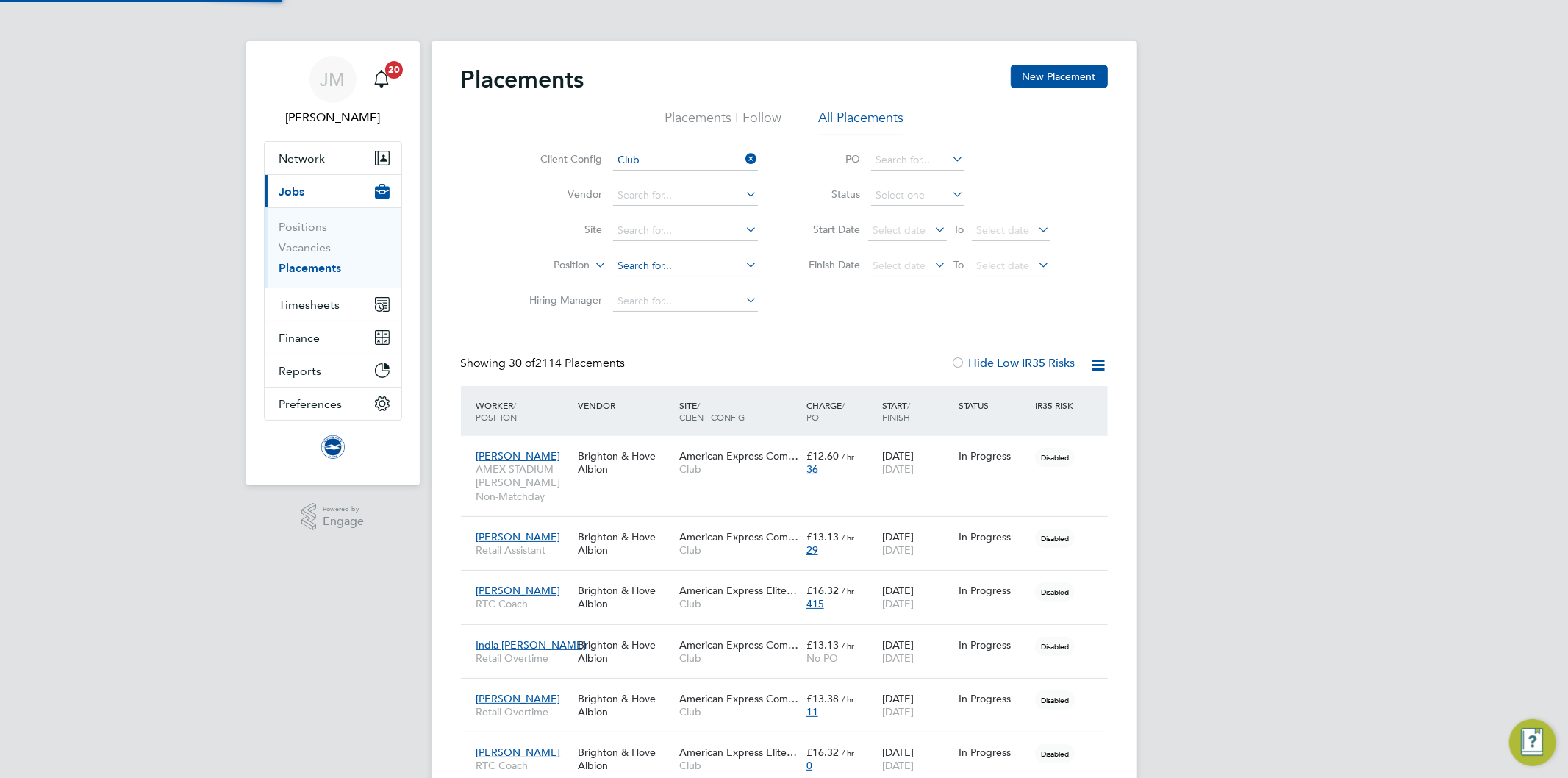
click at [655, 263] on input at bounding box center [685, 266] width 144 height 21
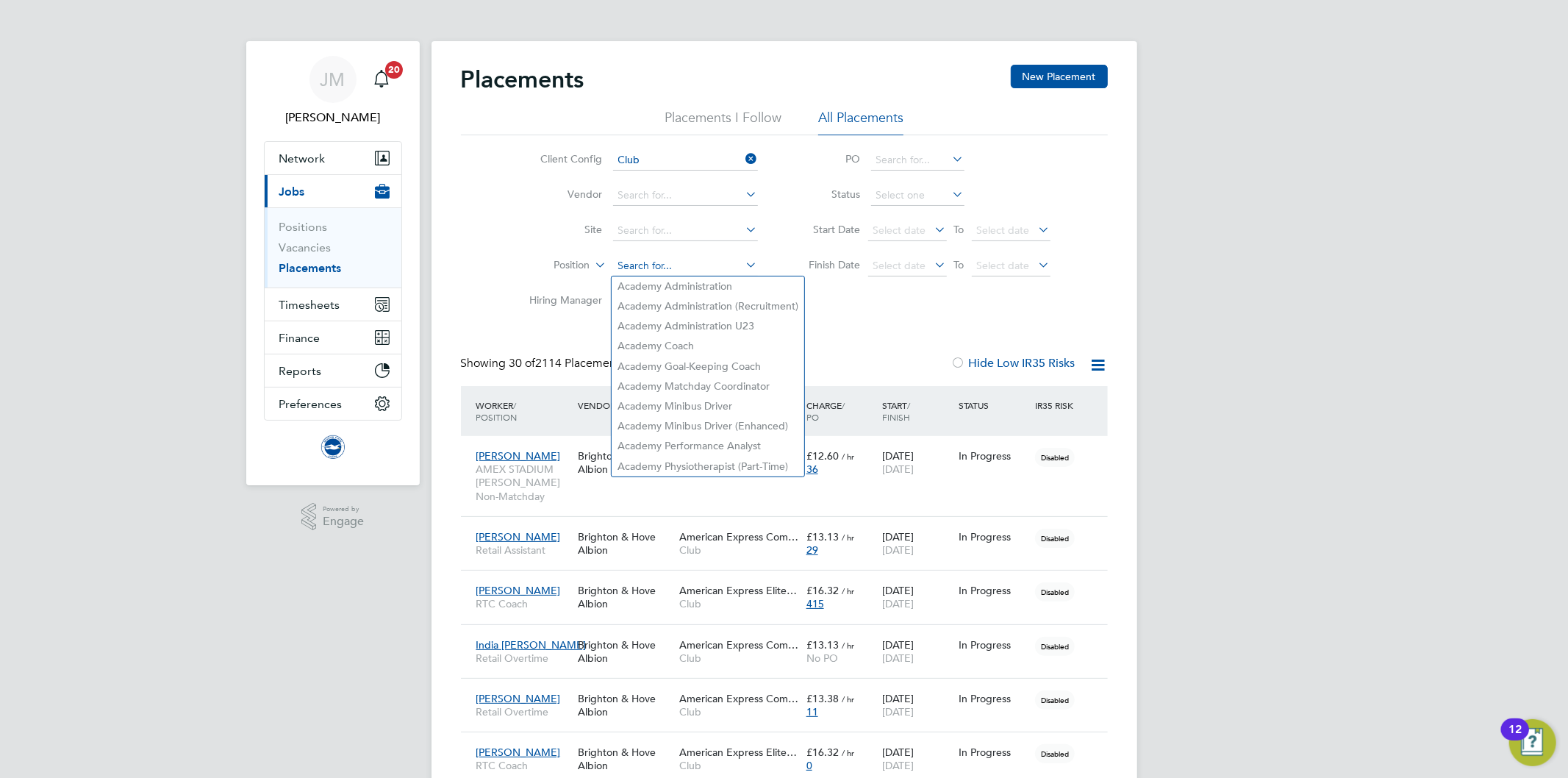
click at [637, 258] on input at bounding box center [685, 266] width 144 height 21
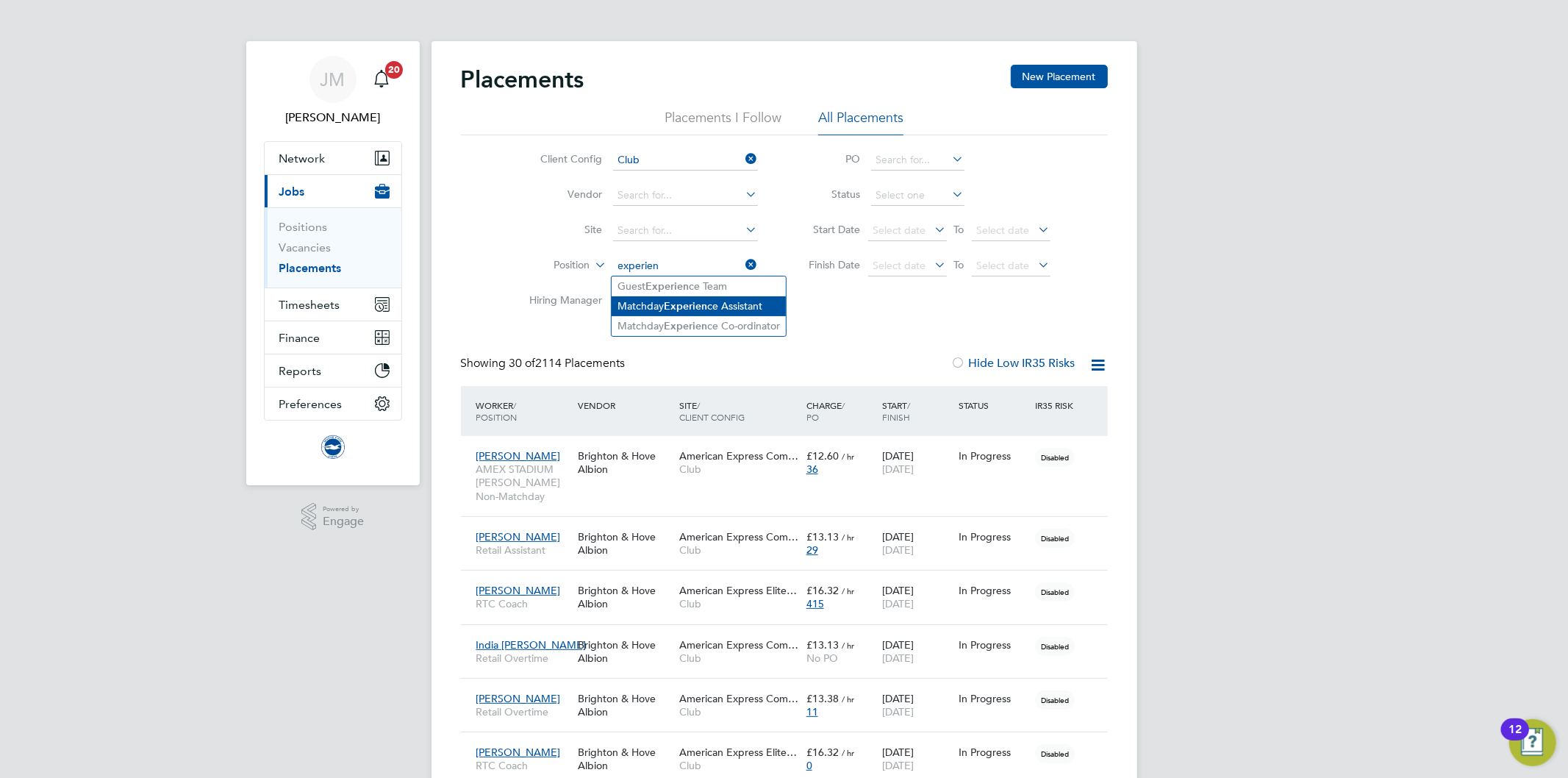
click at [770, 306] on li "Matchday Experien ce Assistant" at bounding box center [698, 306] width 175 height 20
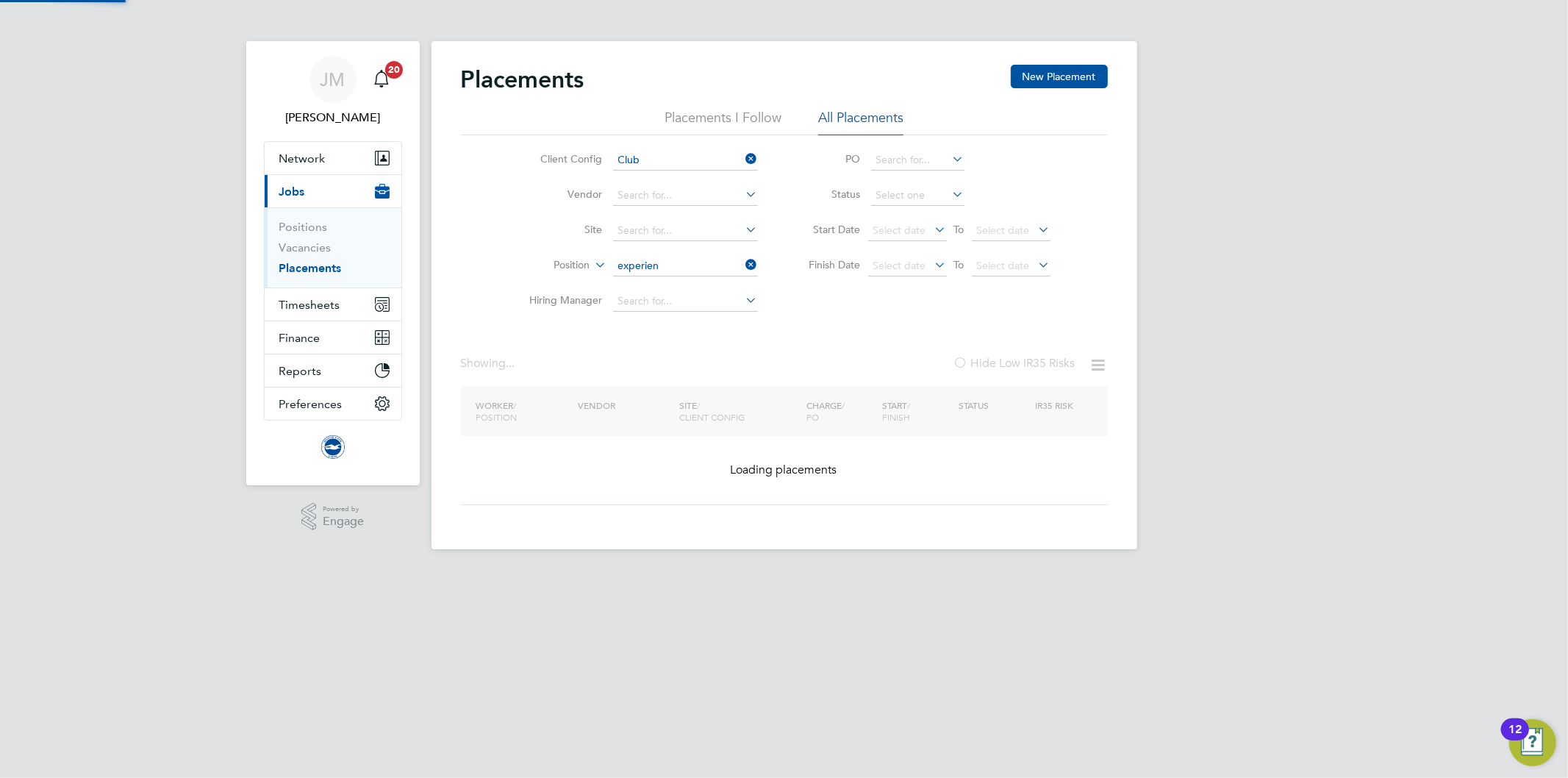
type input "Matchday Experience Assistant"
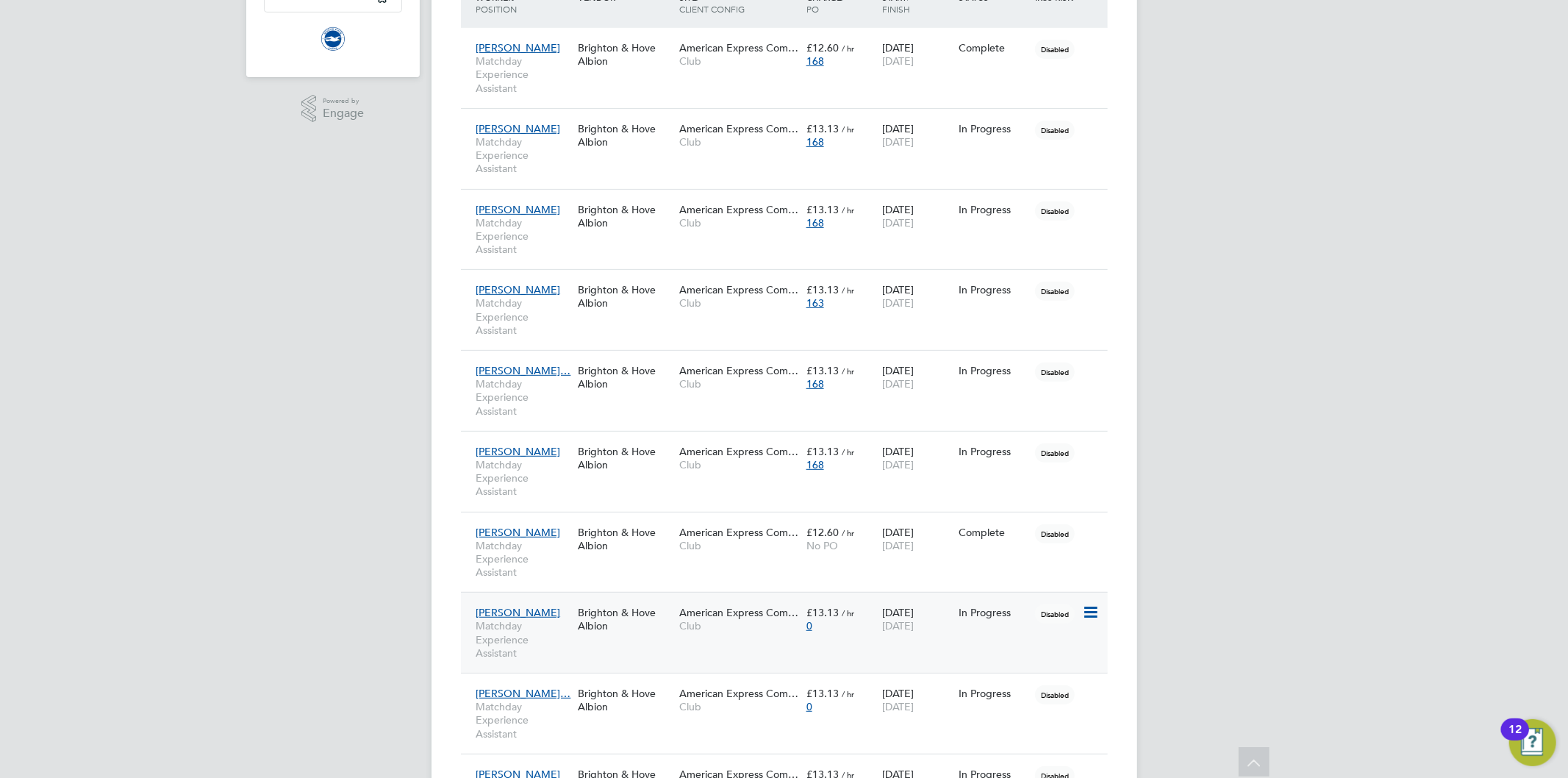
click at [517, 636] on span "Matchday Experience Assistant" at bounding box center [523, 639] width 94 height 40
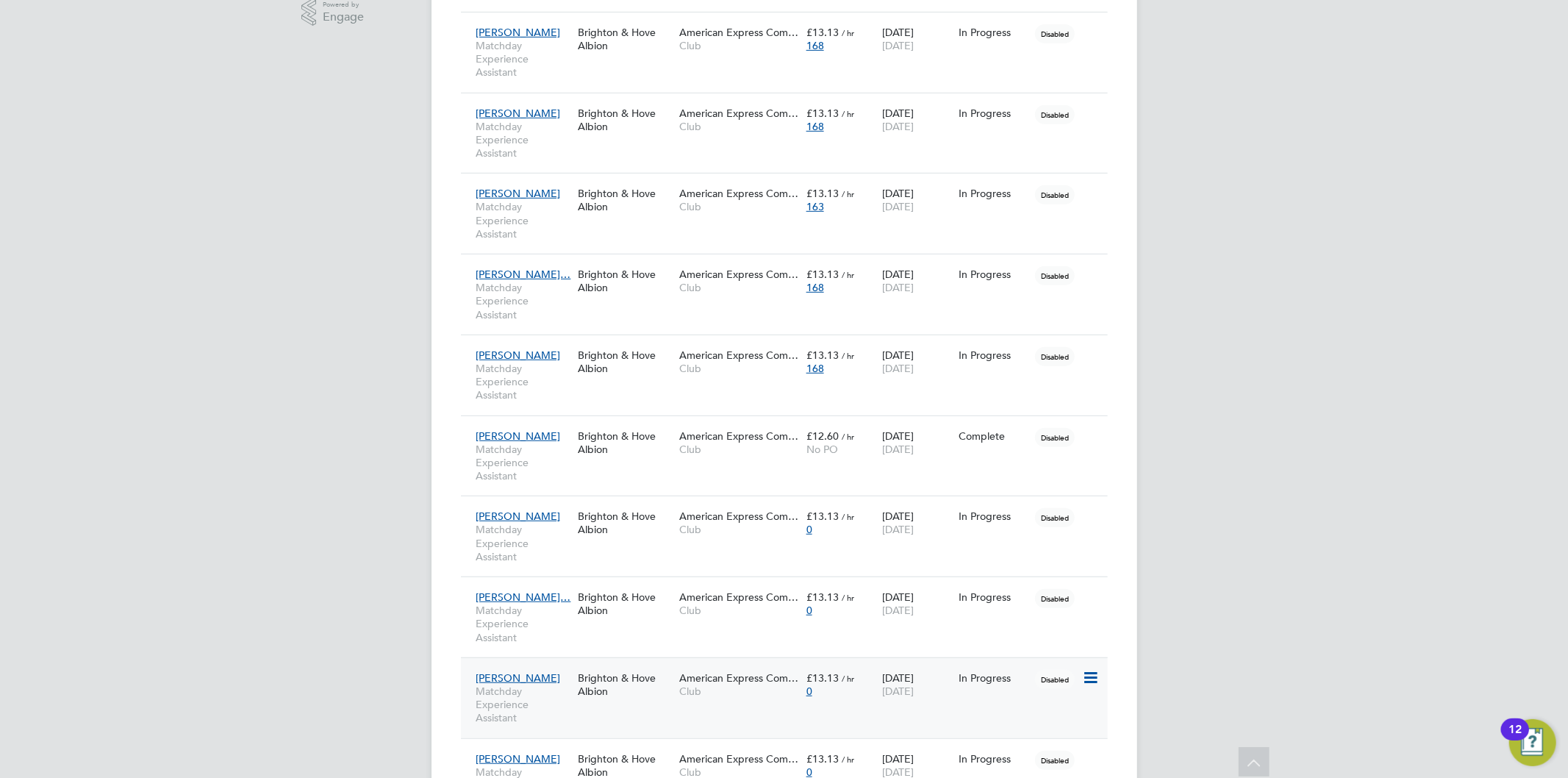
scroll to position [613, 0]
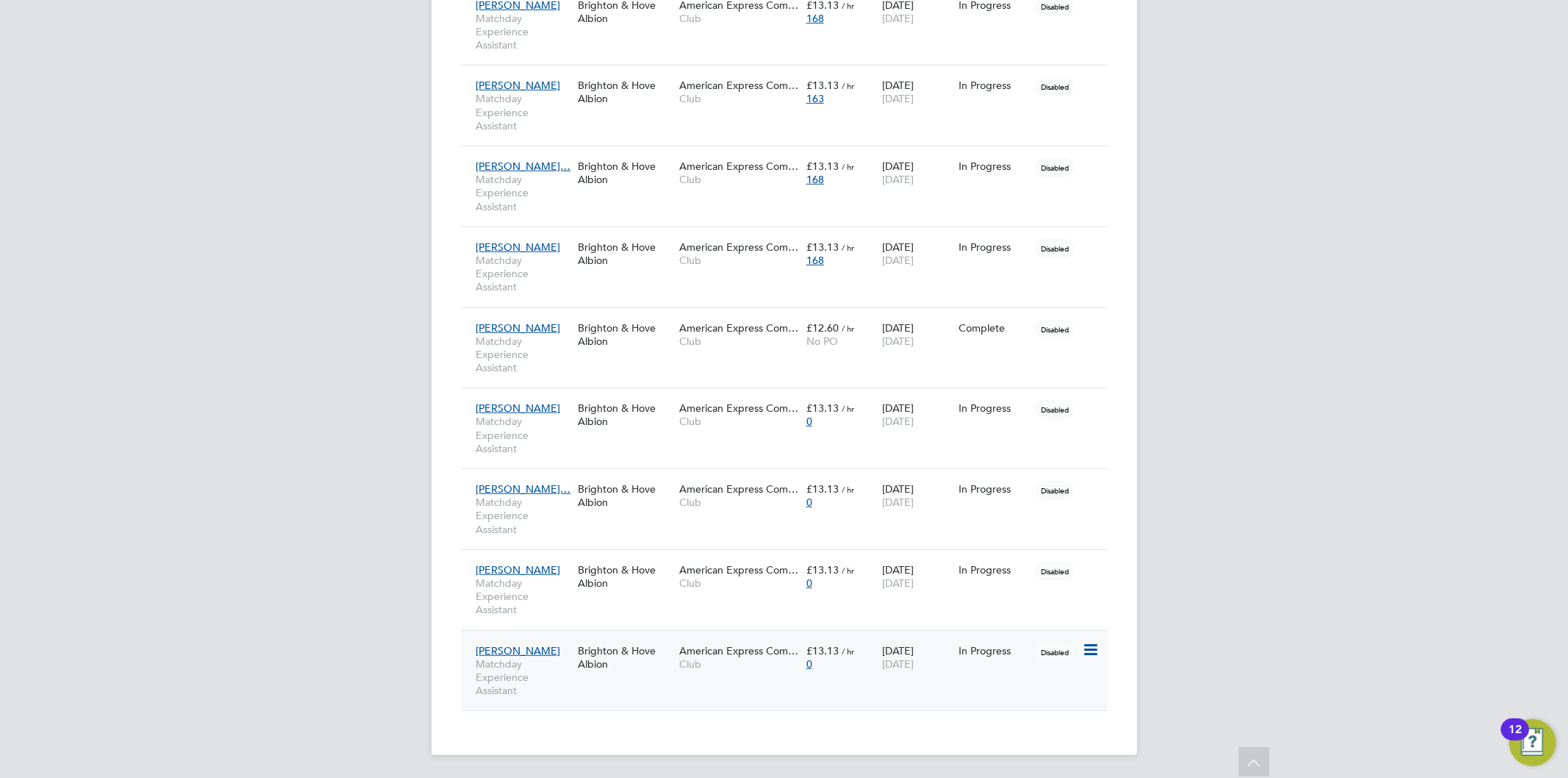
click at [920, 673] on div "20 Sep 2025 01 Oct 2026" at bounding box center [916, 657] width 77 height 41
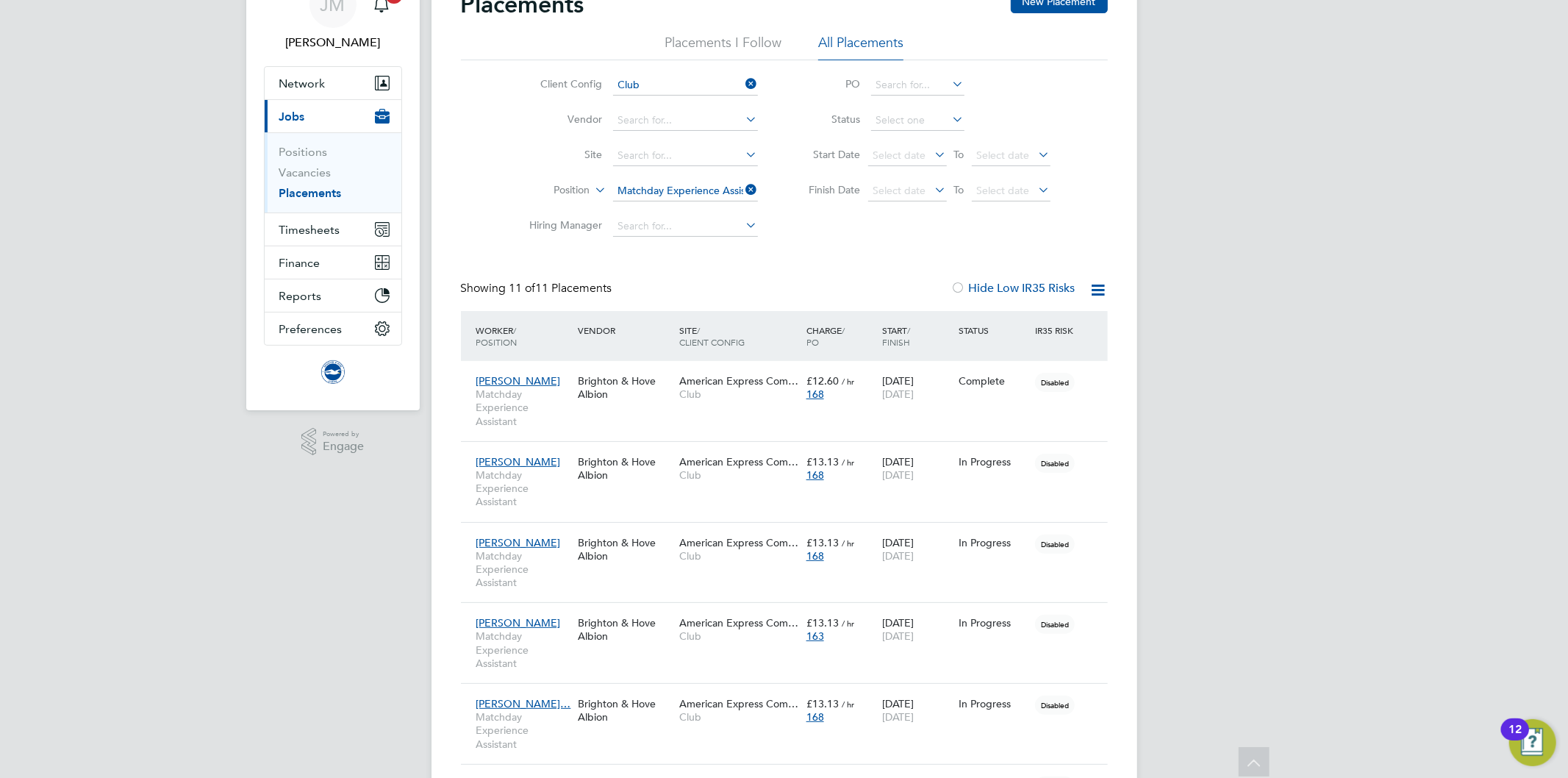
scroll to position [0, 0]
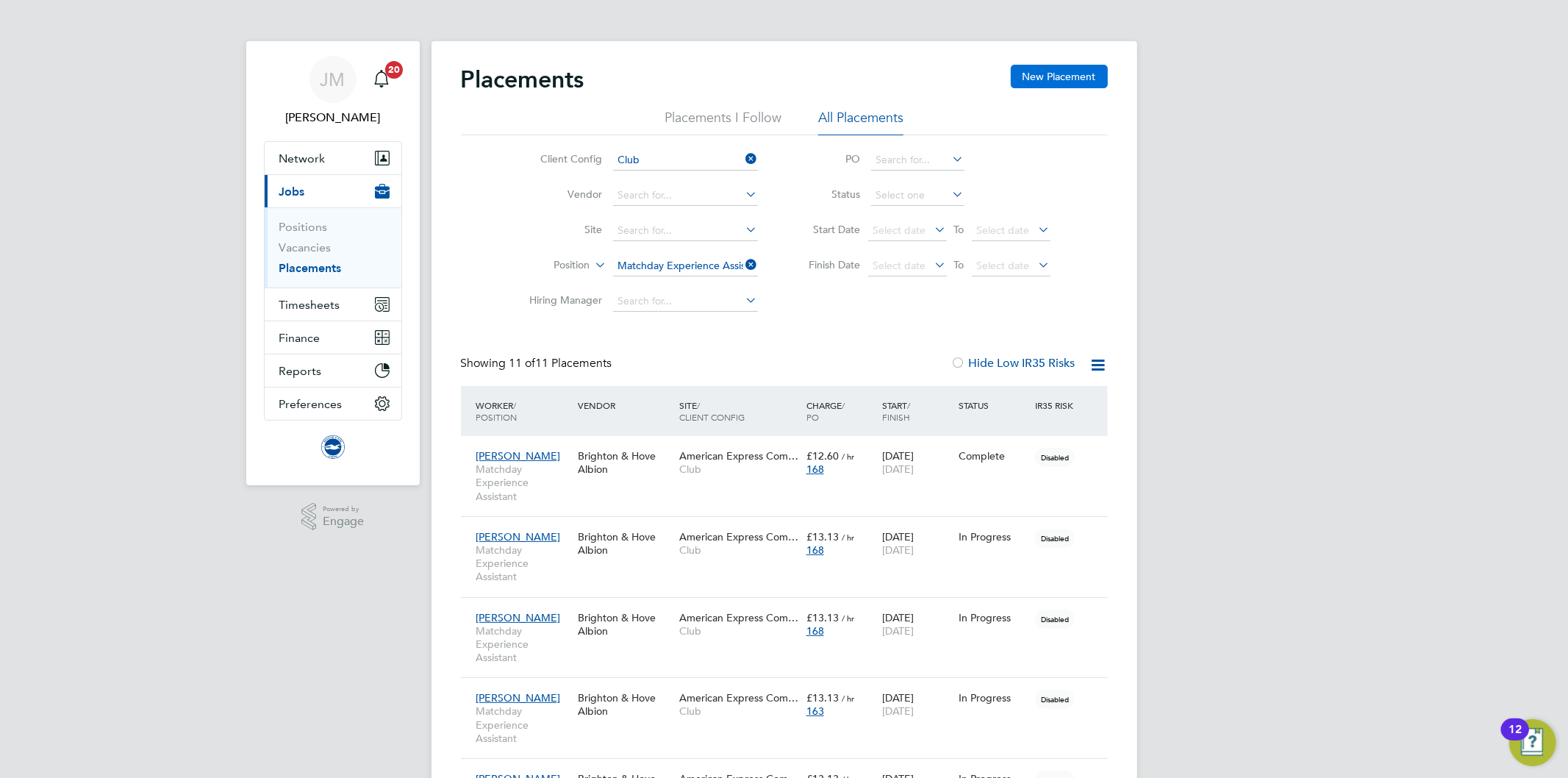
click at [1062, 79] on button "New Placement" at bounding box center [1059, 77] width 97 height 24
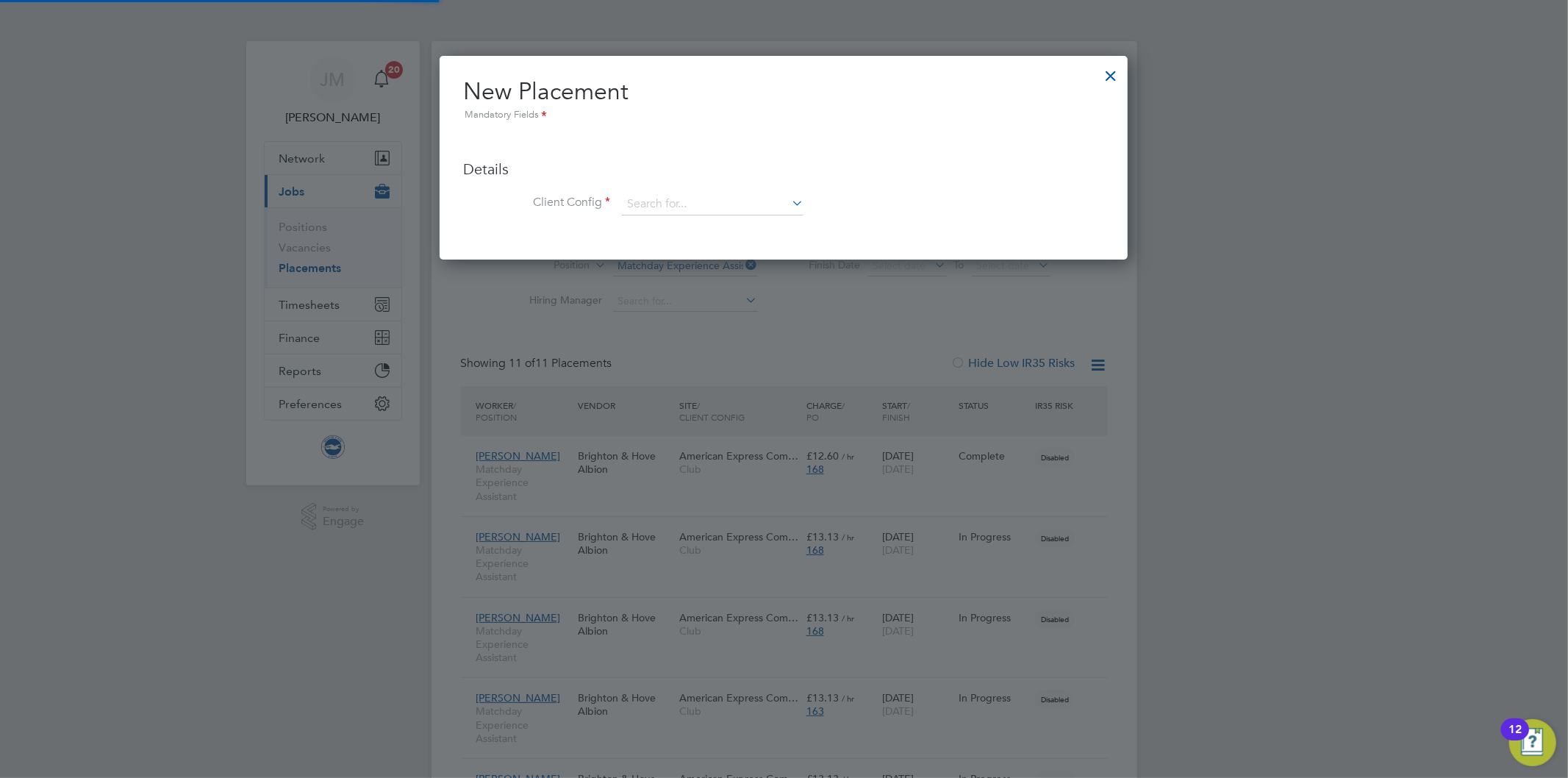
scroll to position [203, 689]
click at [670, 203] on input at bounding box center [713, 205] width 182 height 22
click at [663, 224] on li "Club" at bounding box center [713, 225] width 183 height 20
type input "Club"
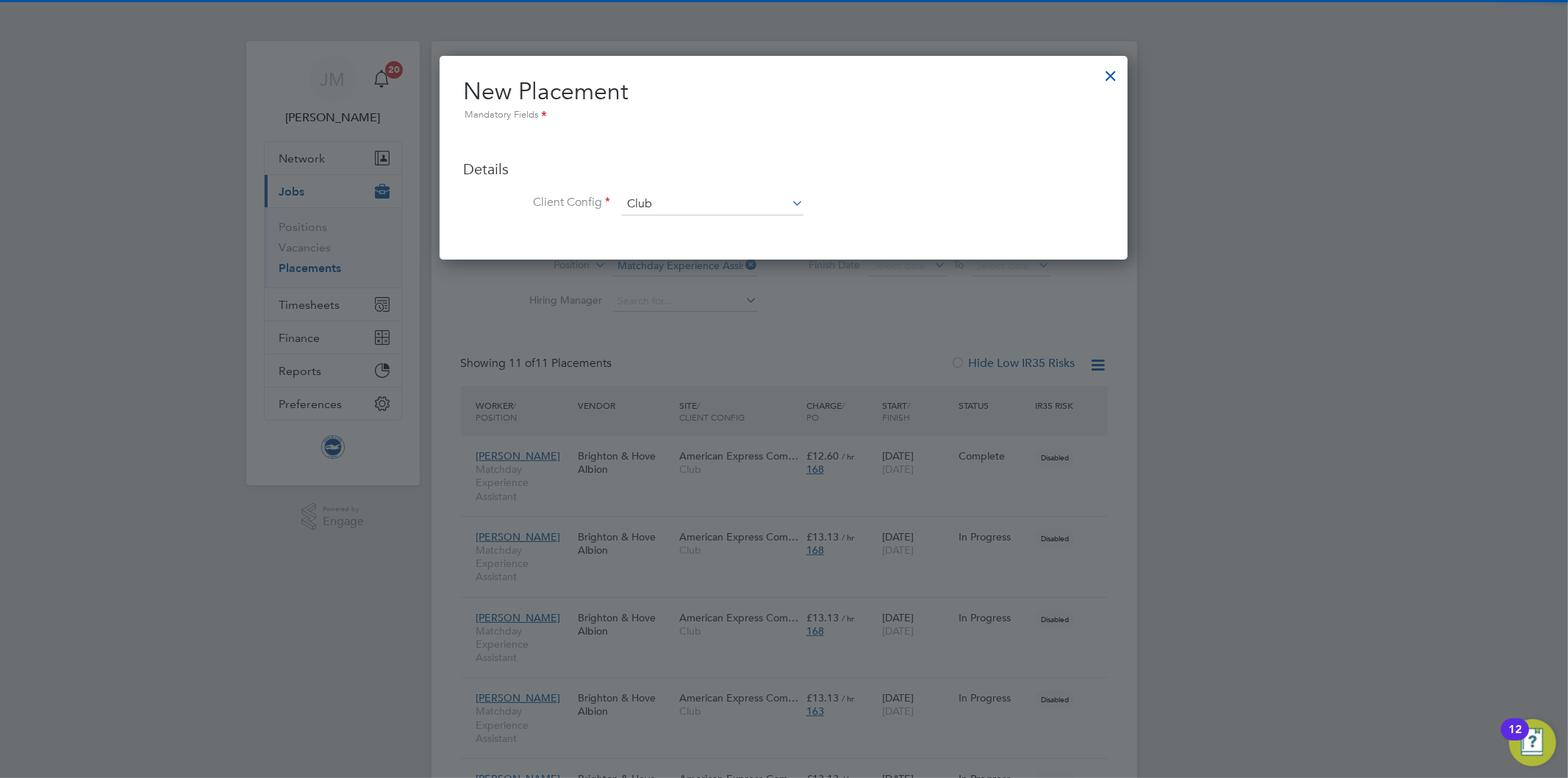
scroll to position [239, 689]
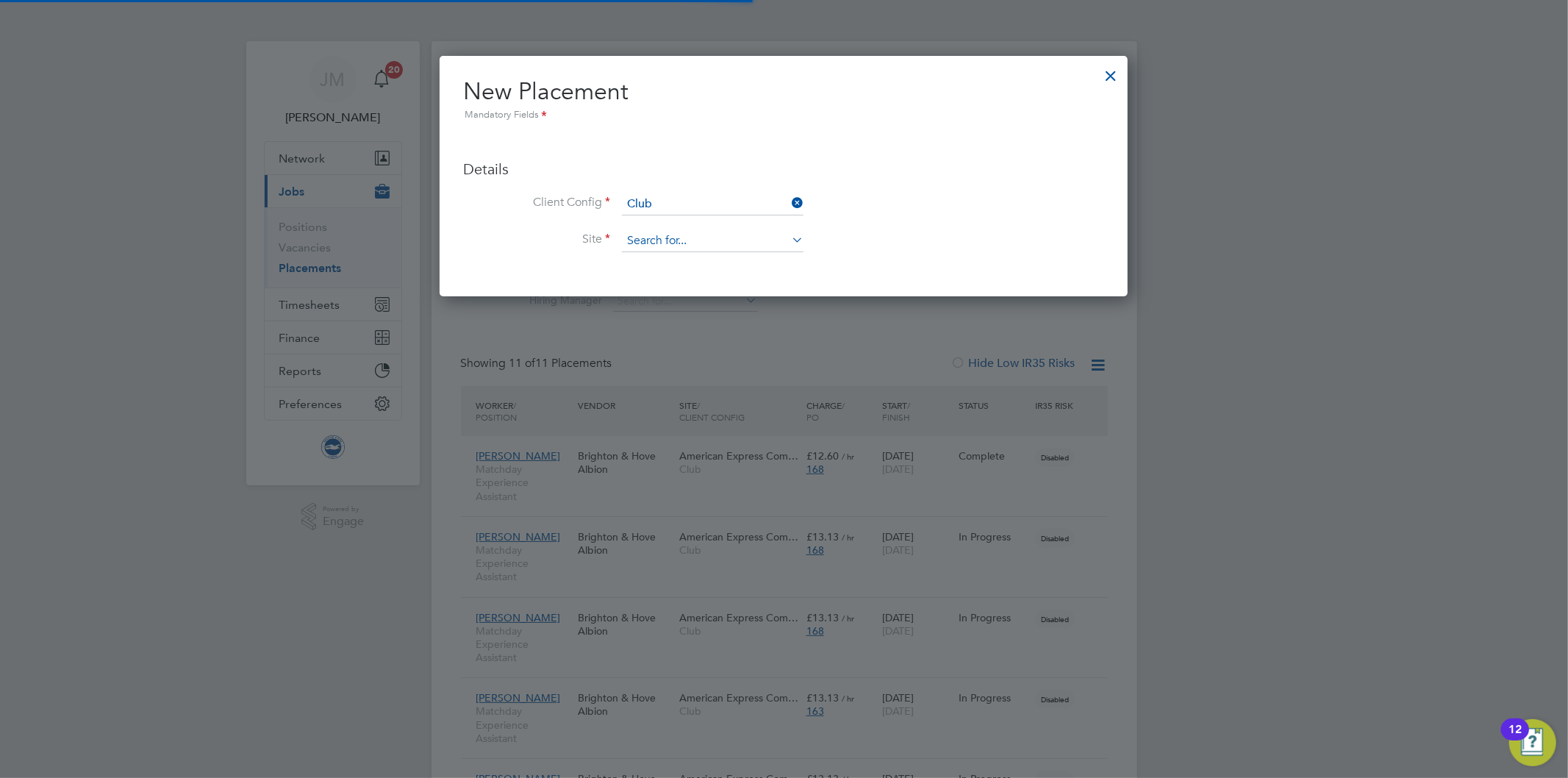
click at [665, 238] on input at bounding box center [713, 241] width 182 height 22
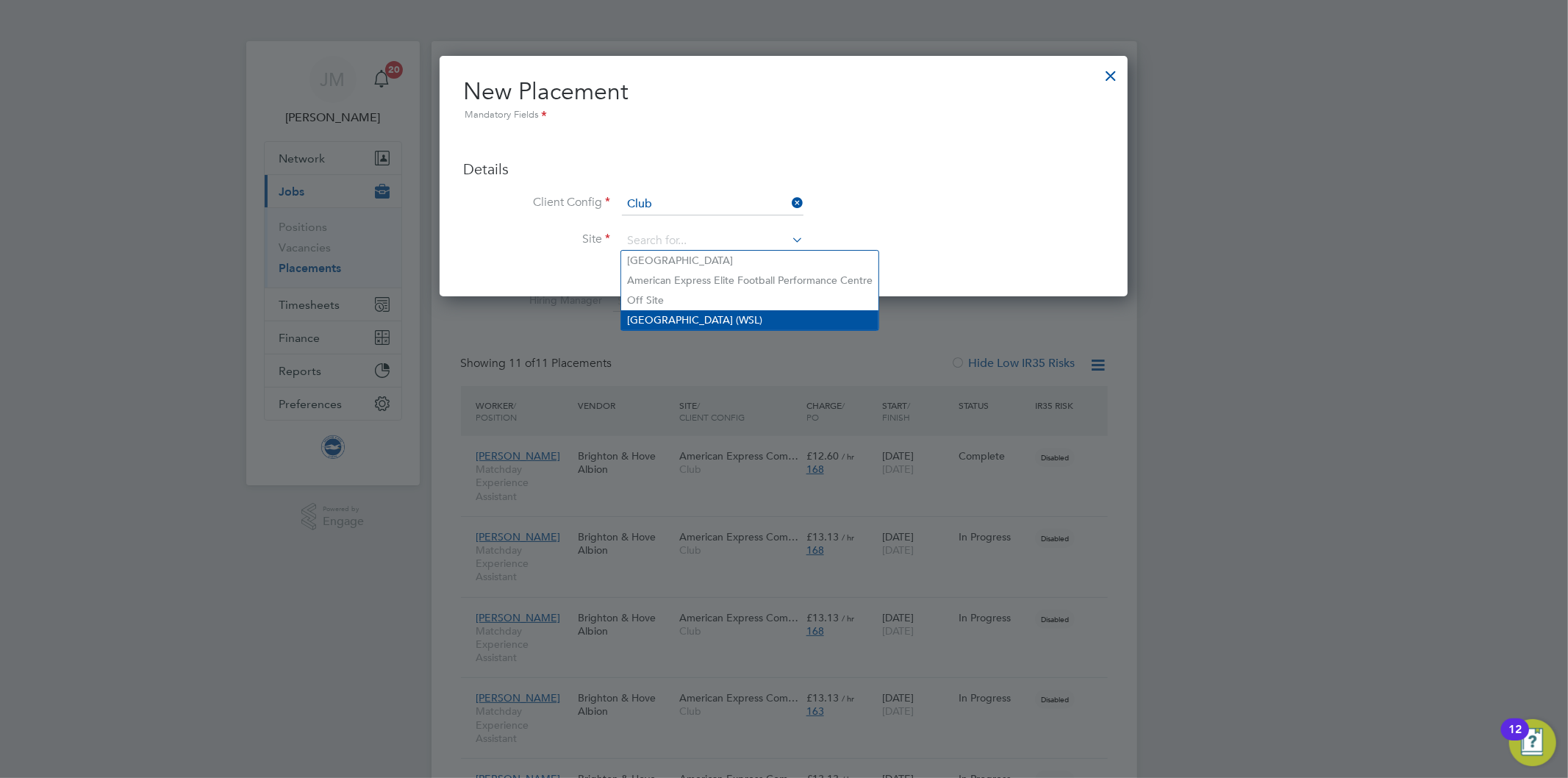
click at [712, 320] on li "People Pension Stadium (WSL)" at bounding box center [750, 320] width 258 height 20
type input "People Pension Stadium (WSL)"
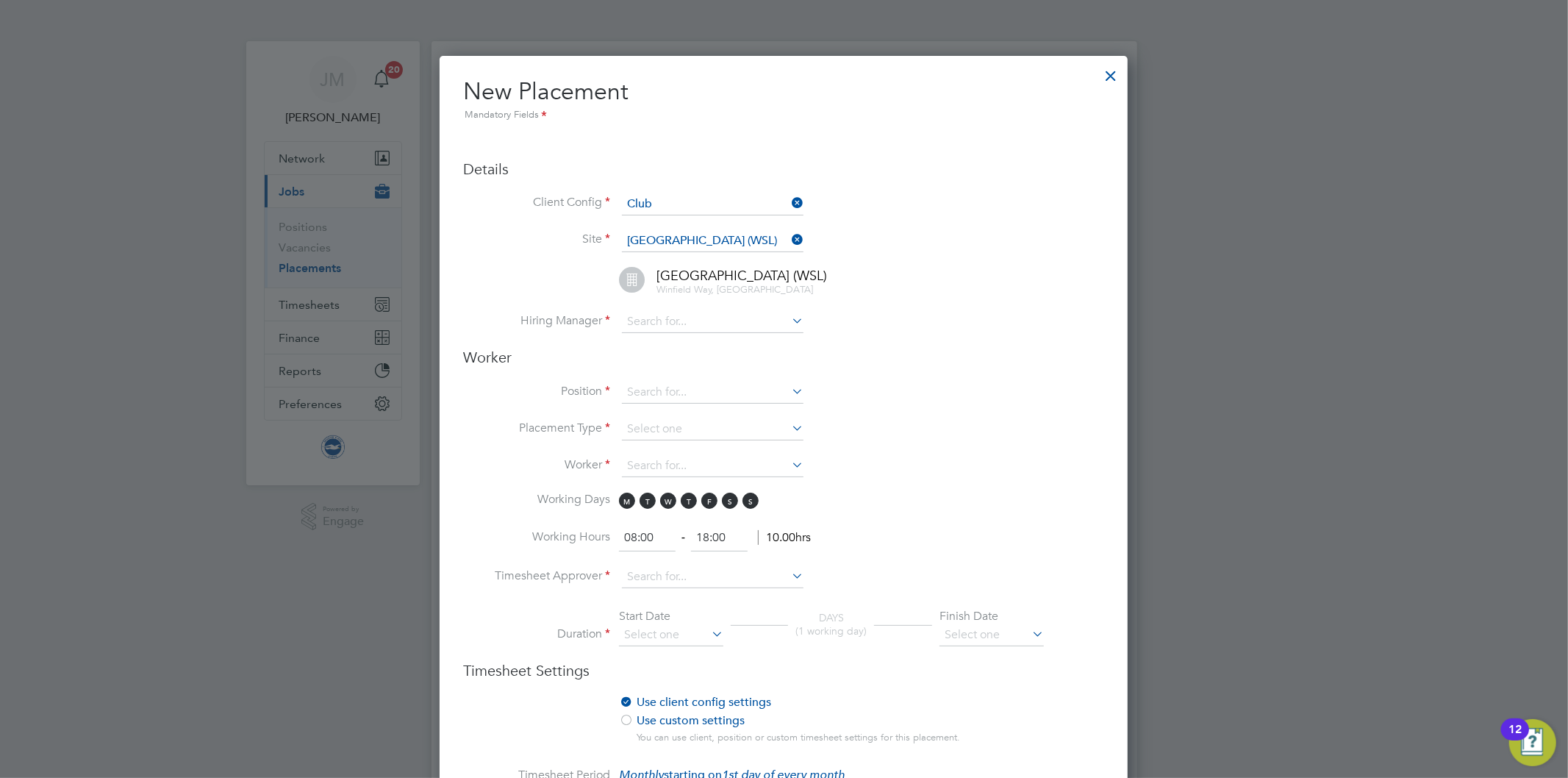
scroll to position [1541, 689]
click at [693, 306] on li "People Pension Stadium (WSL) Winfield Way, Crawley" at bounding box center [801, 289] width 604 height 45
click at [691, 318] on input at bounding box center [713, 322] width 182 height 22
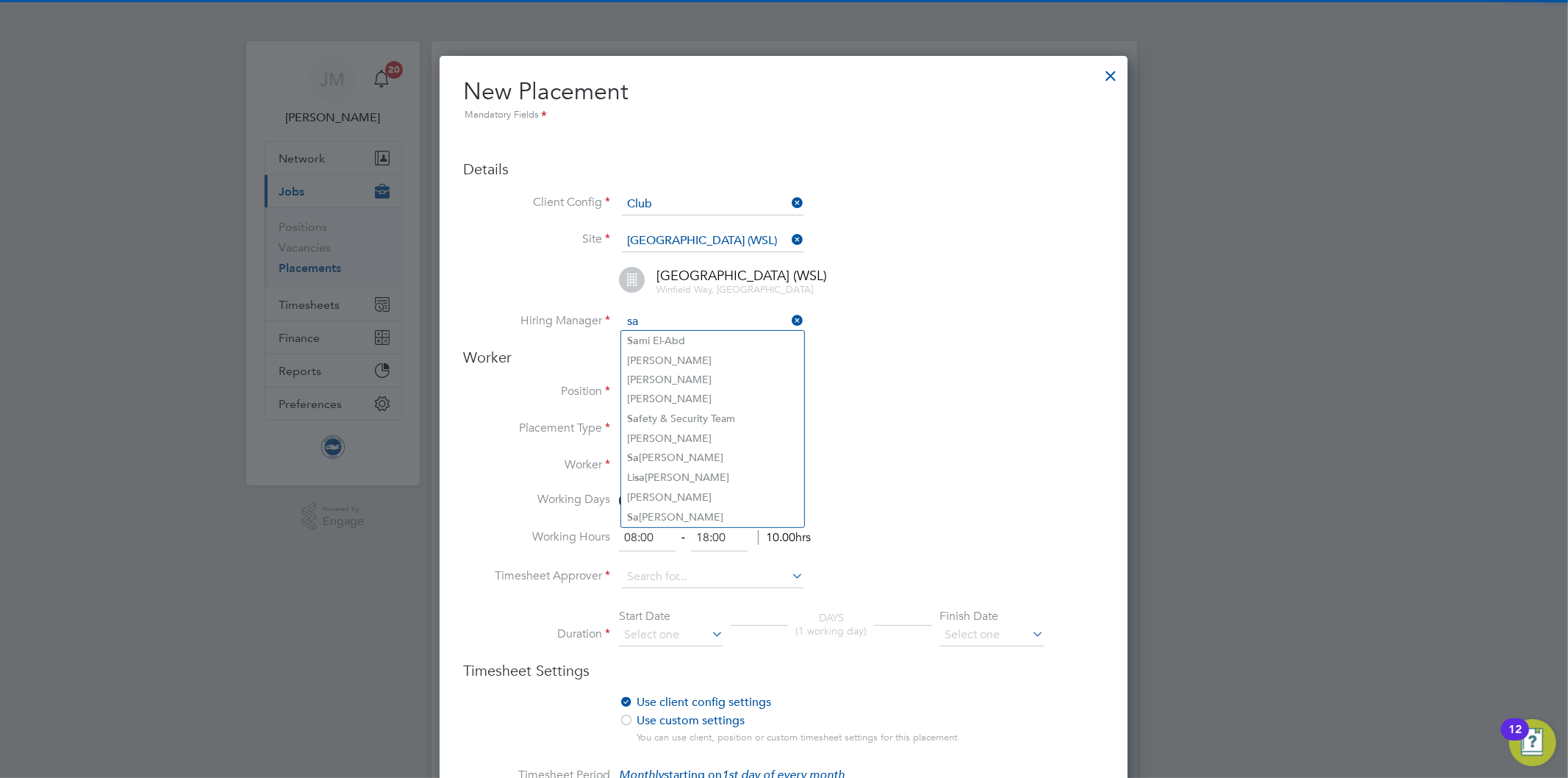
type input "s"
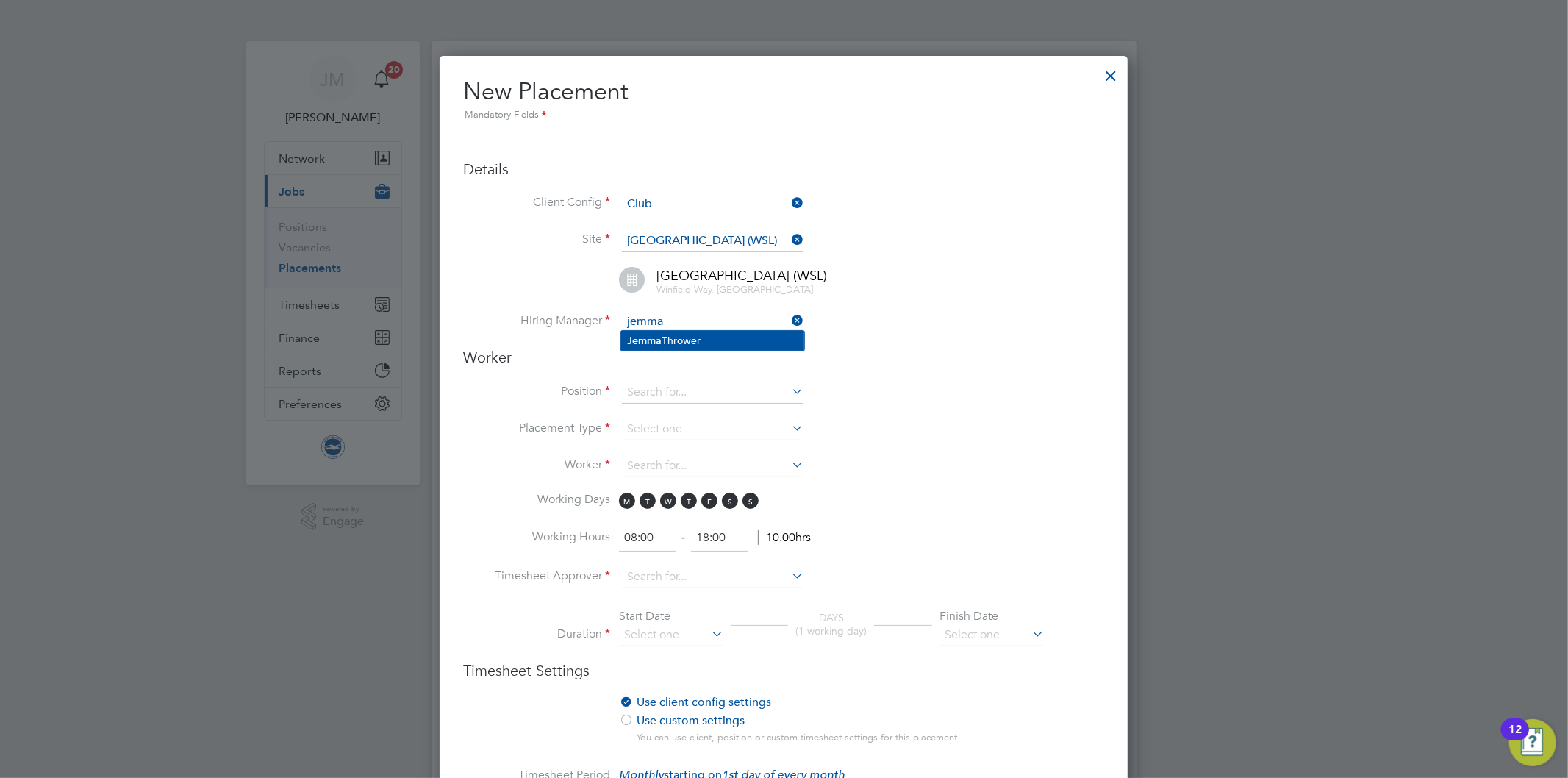
click at [667, 336] on li "Jemma Thrower" at bounding box center [713, 341] width 183 height 20
type input "Jemma Thrower"
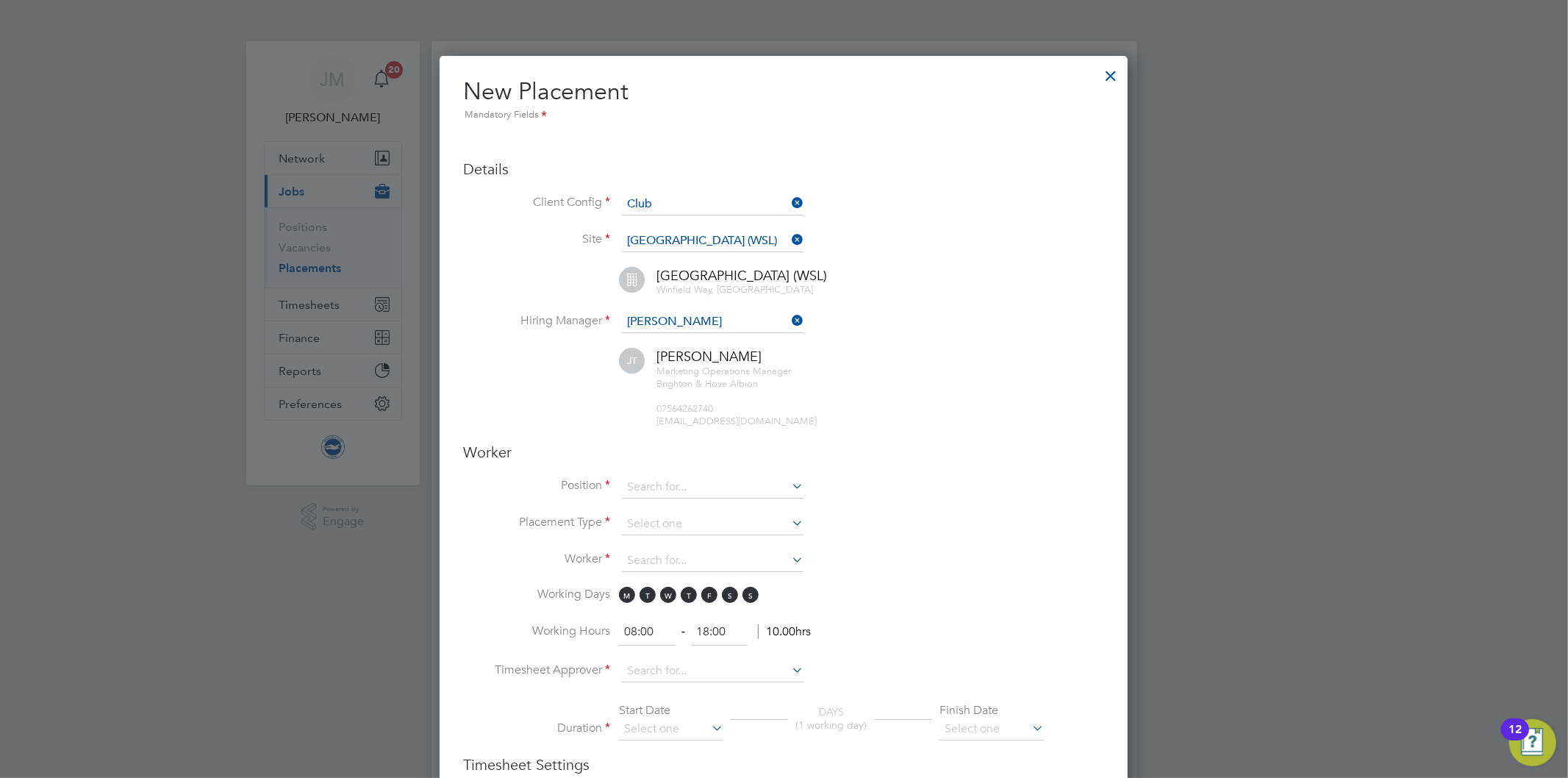
scroll to position [1636, 689]
click at [660, 485] on input at bounding box center [713, 487] width 182 height 22
type input "guest"
drag, startPoint x: 765, startPoint y: 510, endPoint x: 777, endPoint y: 510, distance: 12.0
click at [767, 510] on li "Matchday Expe rience Assistant" at bounding box center [713, 505] width 183 height 20
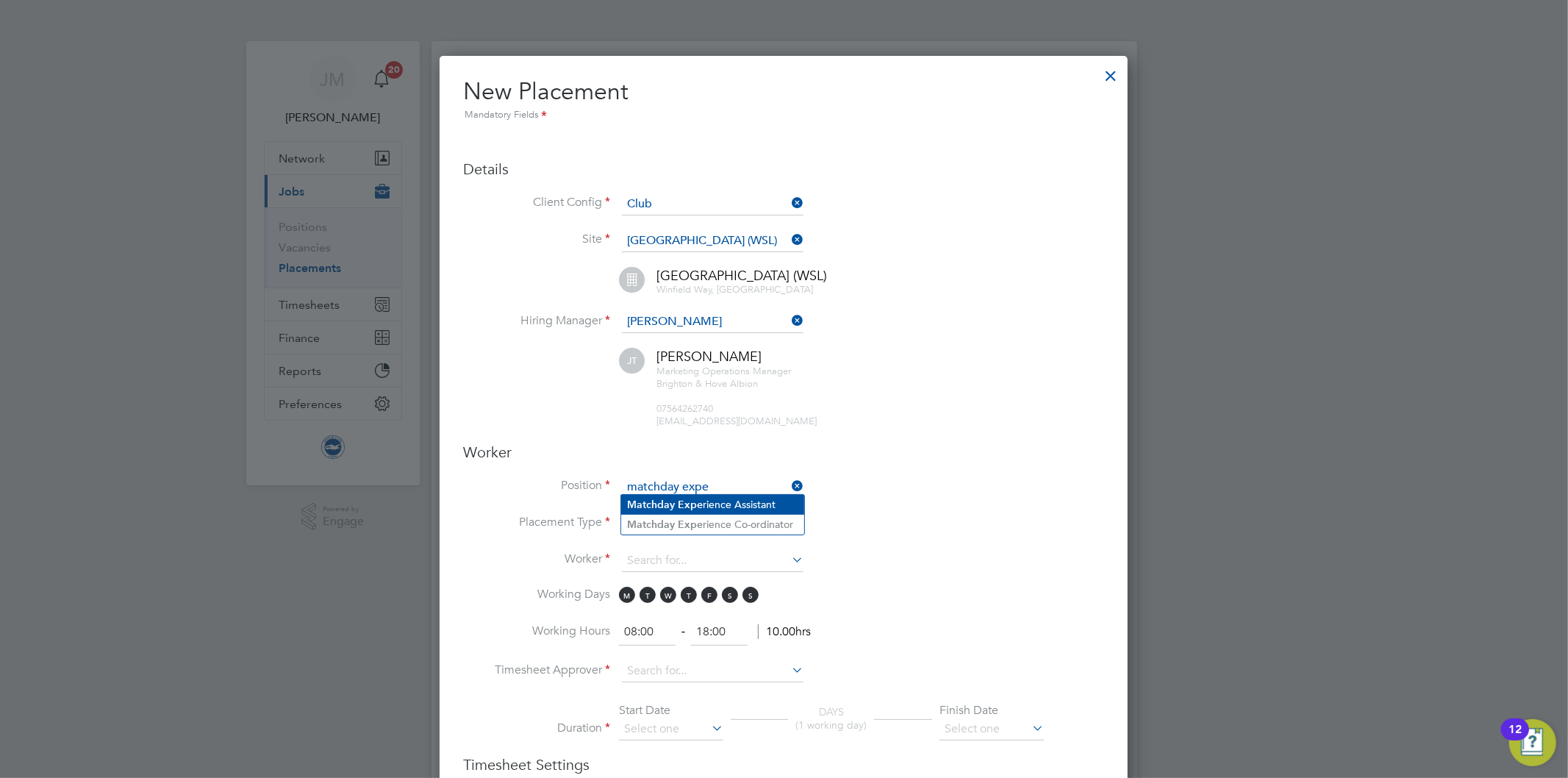
type input "Matchday Experience Assistant"
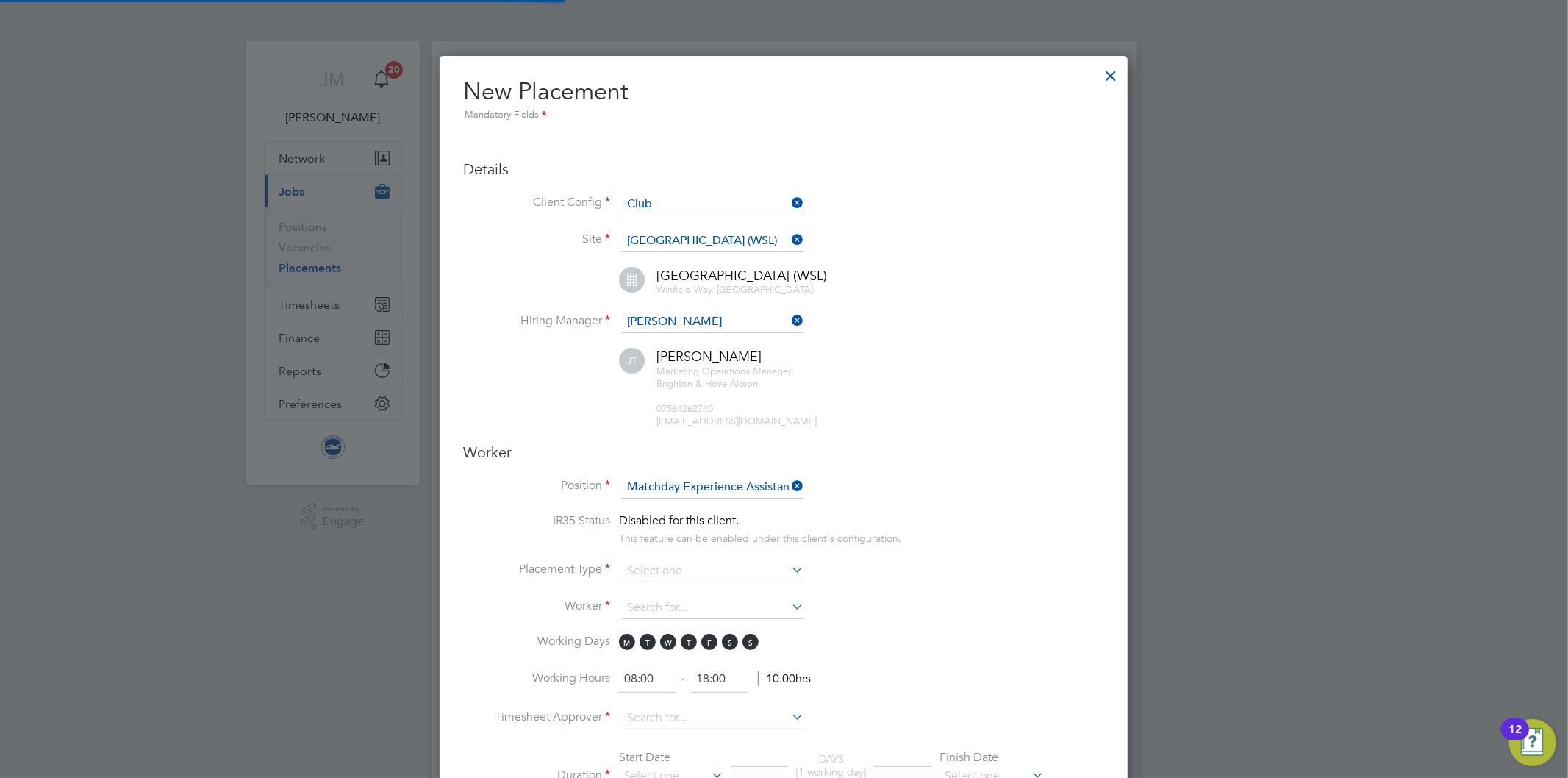
scroll to position [43, 77]
click at [951, 532] on li "IR35 Status Disabled for this client. This feature can be enabled under this cl…" at bounding box center [784, 537] width 641 height 47
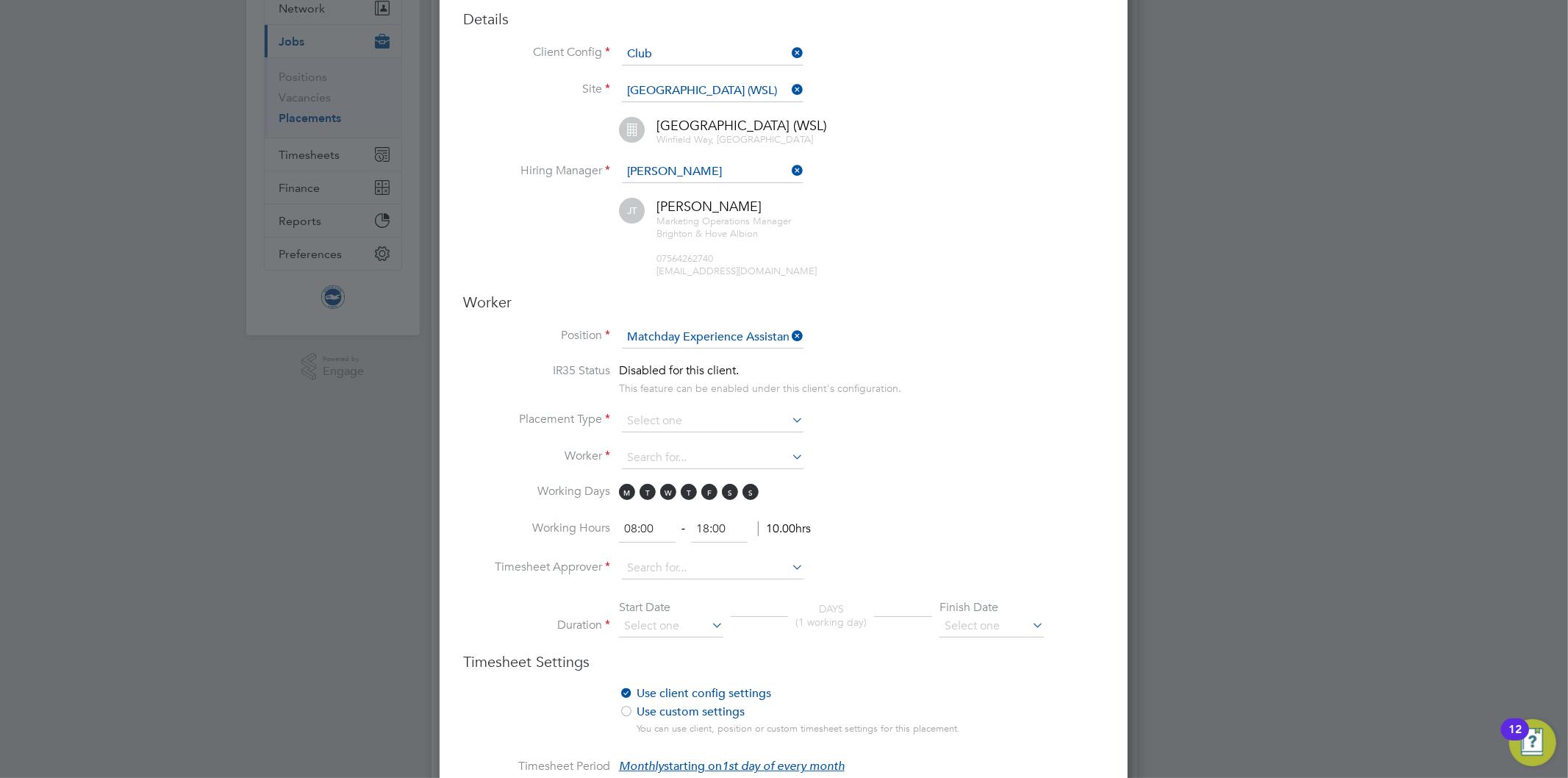
scroll to position [164, 0]
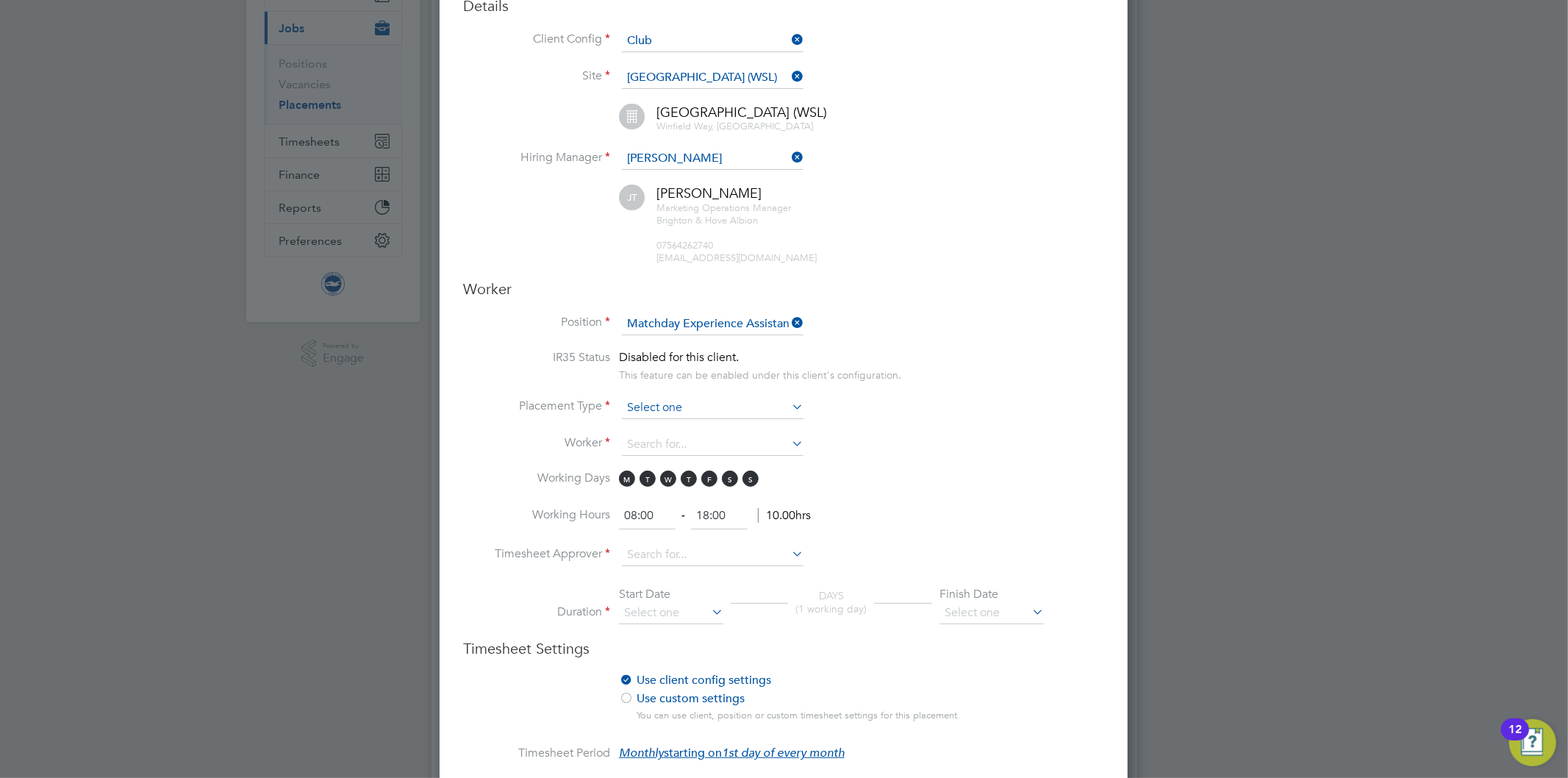
click at [650, 410] on input at bounding box center [713, 408] width 182 height 22
click at [658, 427] on li "Temporary" at bounding box center [713, 424] width 183 height 19
type input "Temporary"
click at [633, 445] on input at bounding box center [713, 445] width 182 height 22
click at [660, 457] on li "Samuel Slyd el (9818)" at bounding box center [713, 461] width 183 height 20
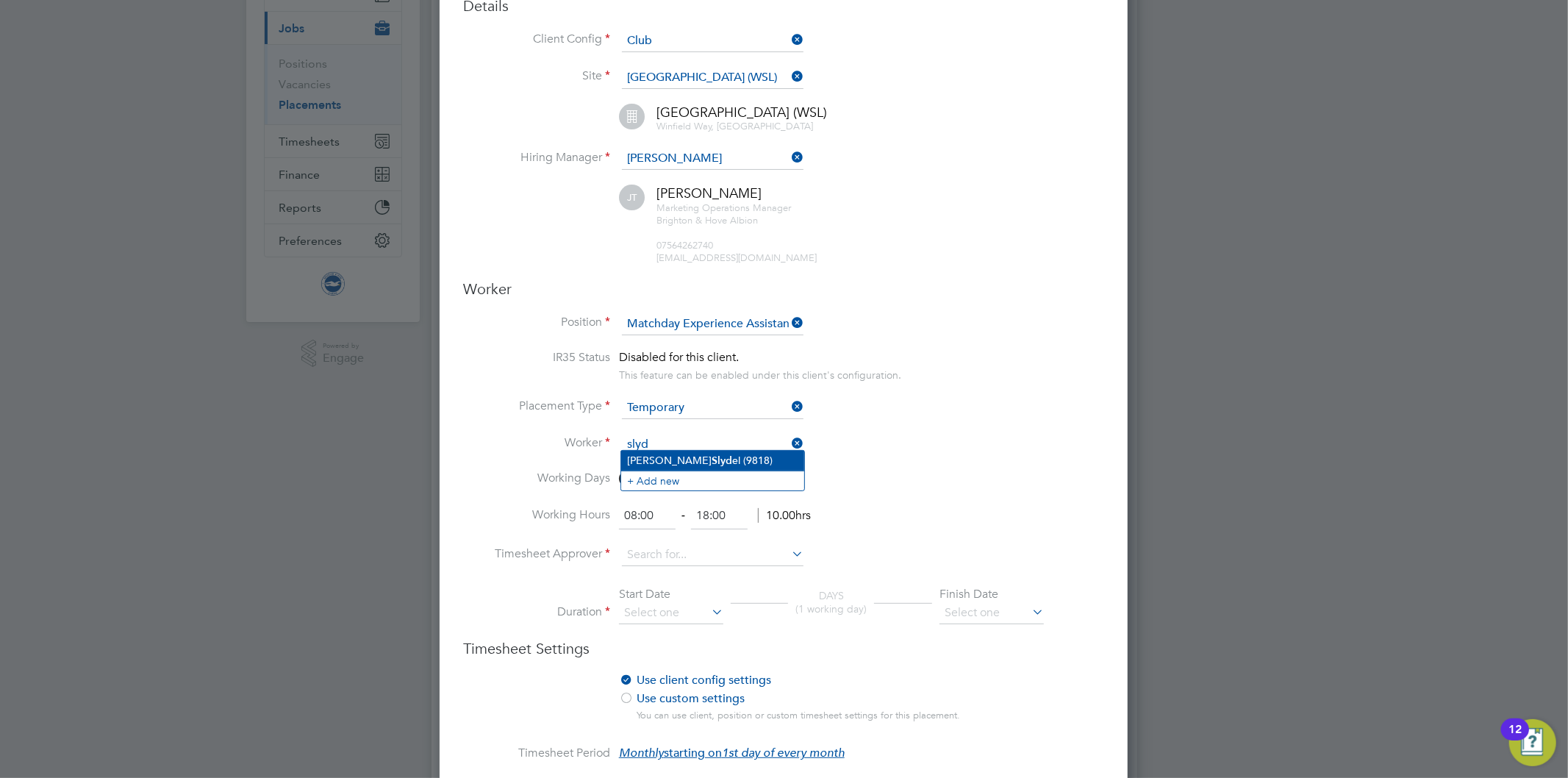
type input "Samuel Slydel (9818)"
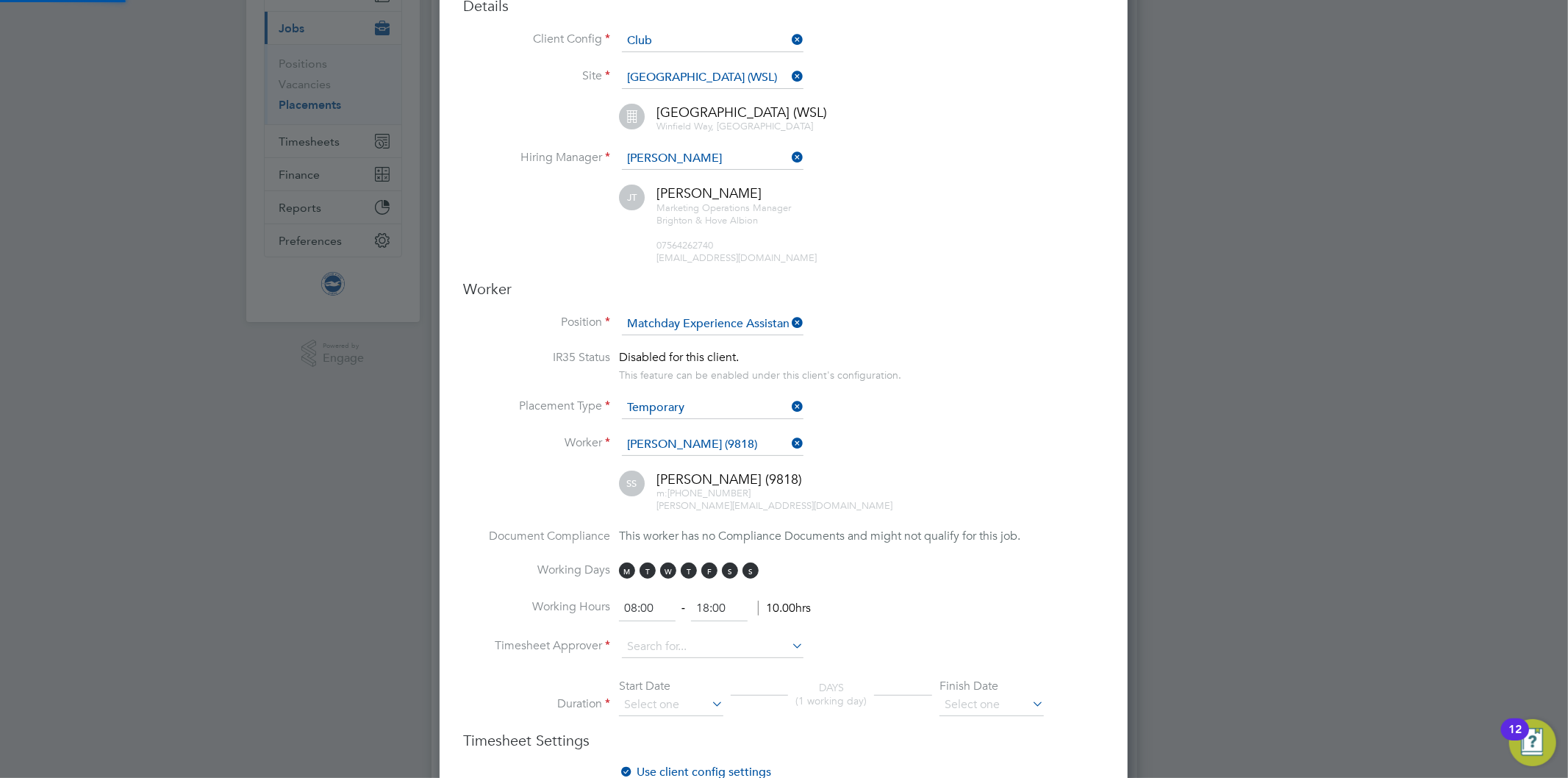
scroll to position [1751, 689]
click at [885, 471] on div "Samuel Slydel (9818) m: +44 74 6994 8487 sam.slydel@gmail.com" at bounding box center [801, 492] width 604 height 43
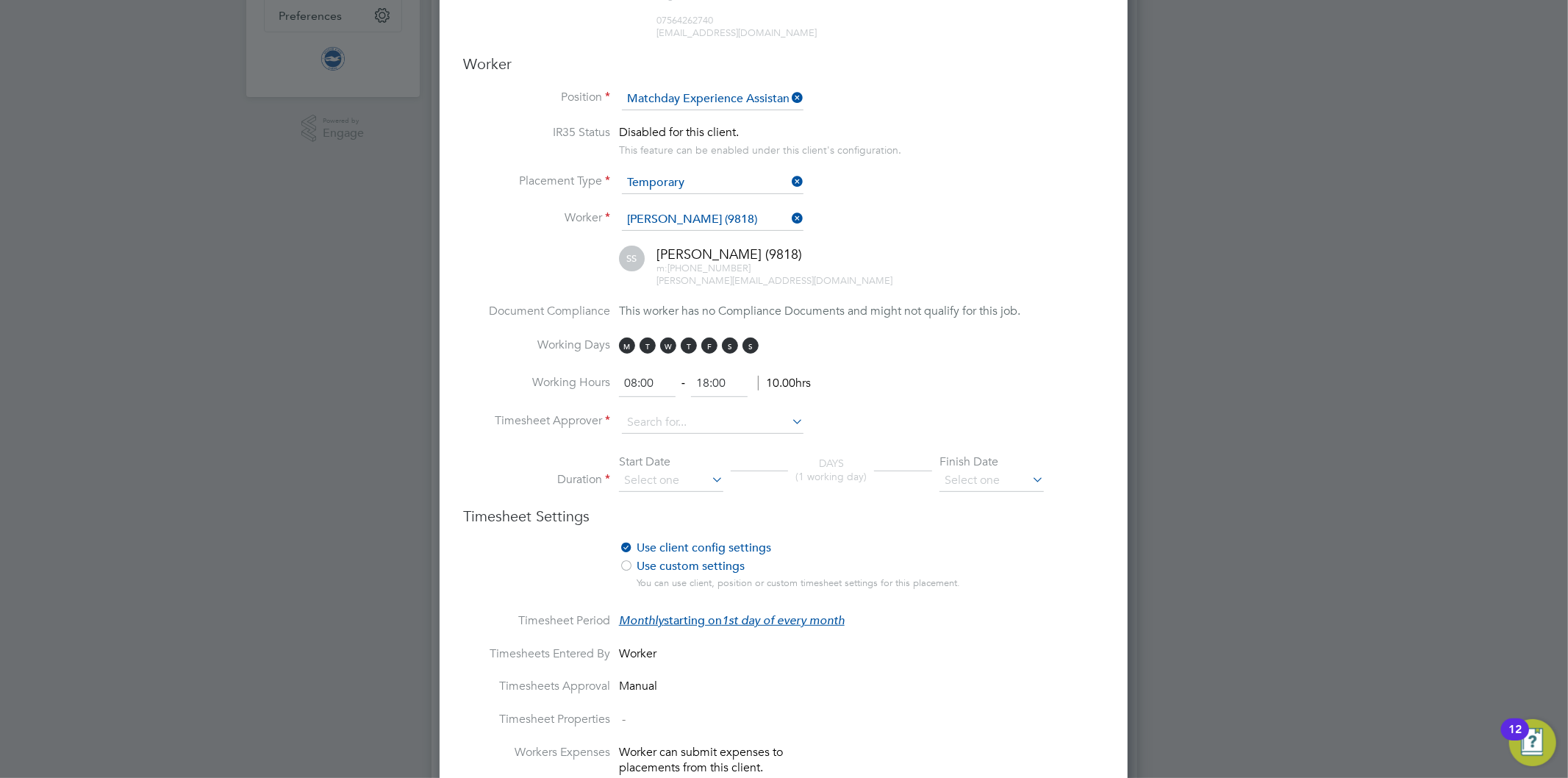
scroll to position [408, 0]
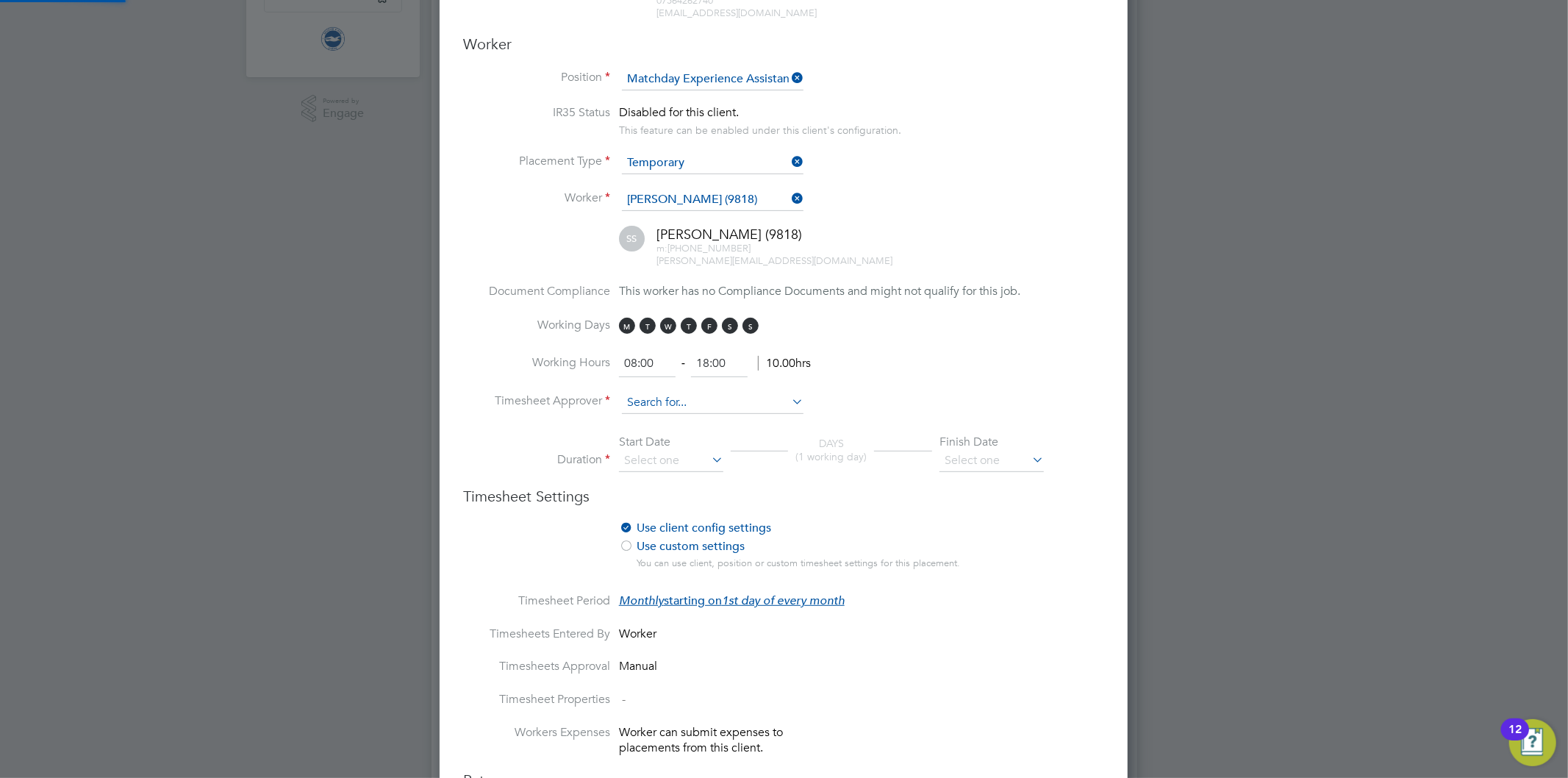
click at [701, 395] on input at bounding box center [713, 403] width 182 height 22
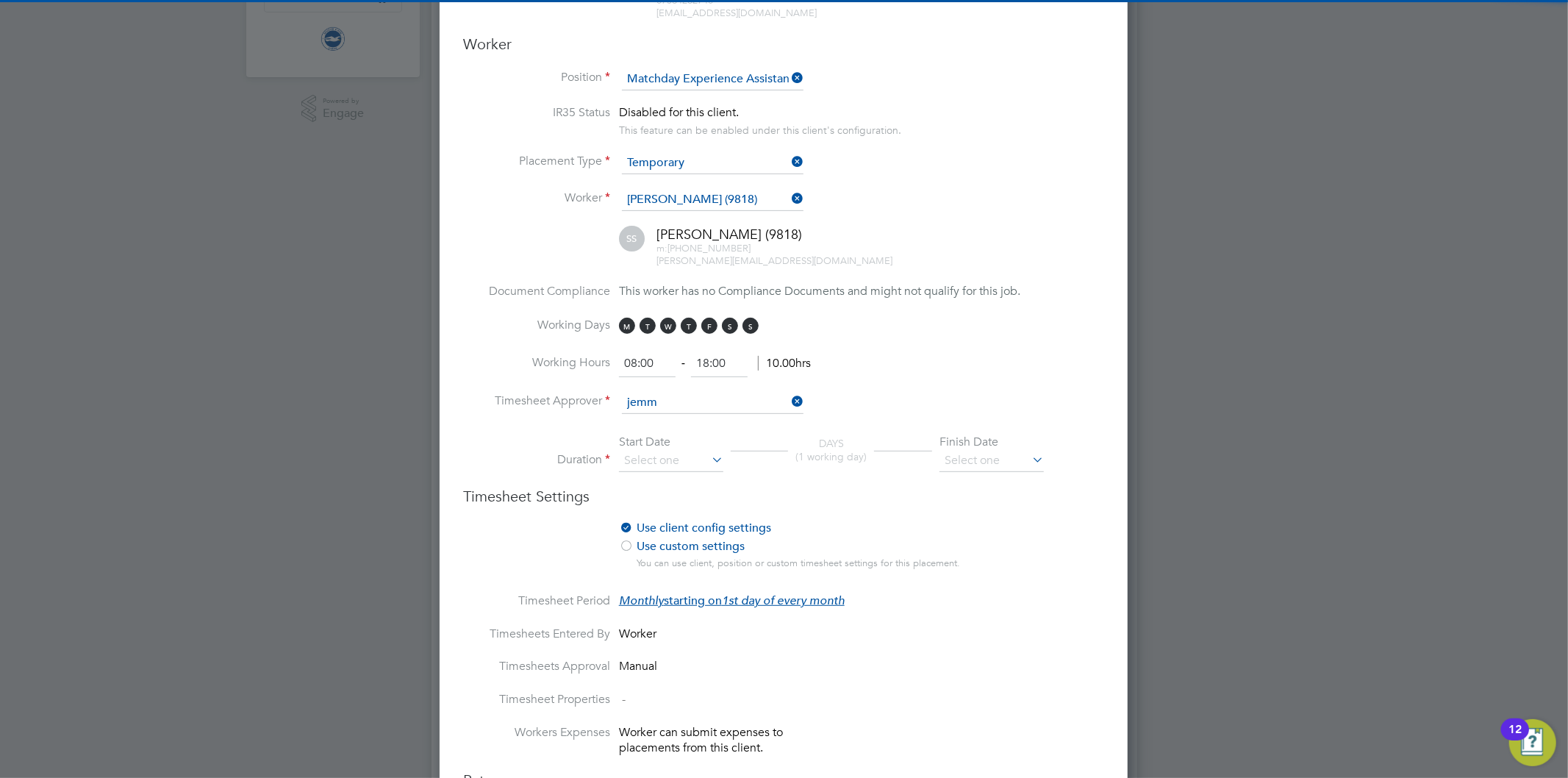
click at [671, 410] on li "Jemm a Thrower" at bounding box center [713, 418] width 183 height 20
type input "Jemma Thrower"
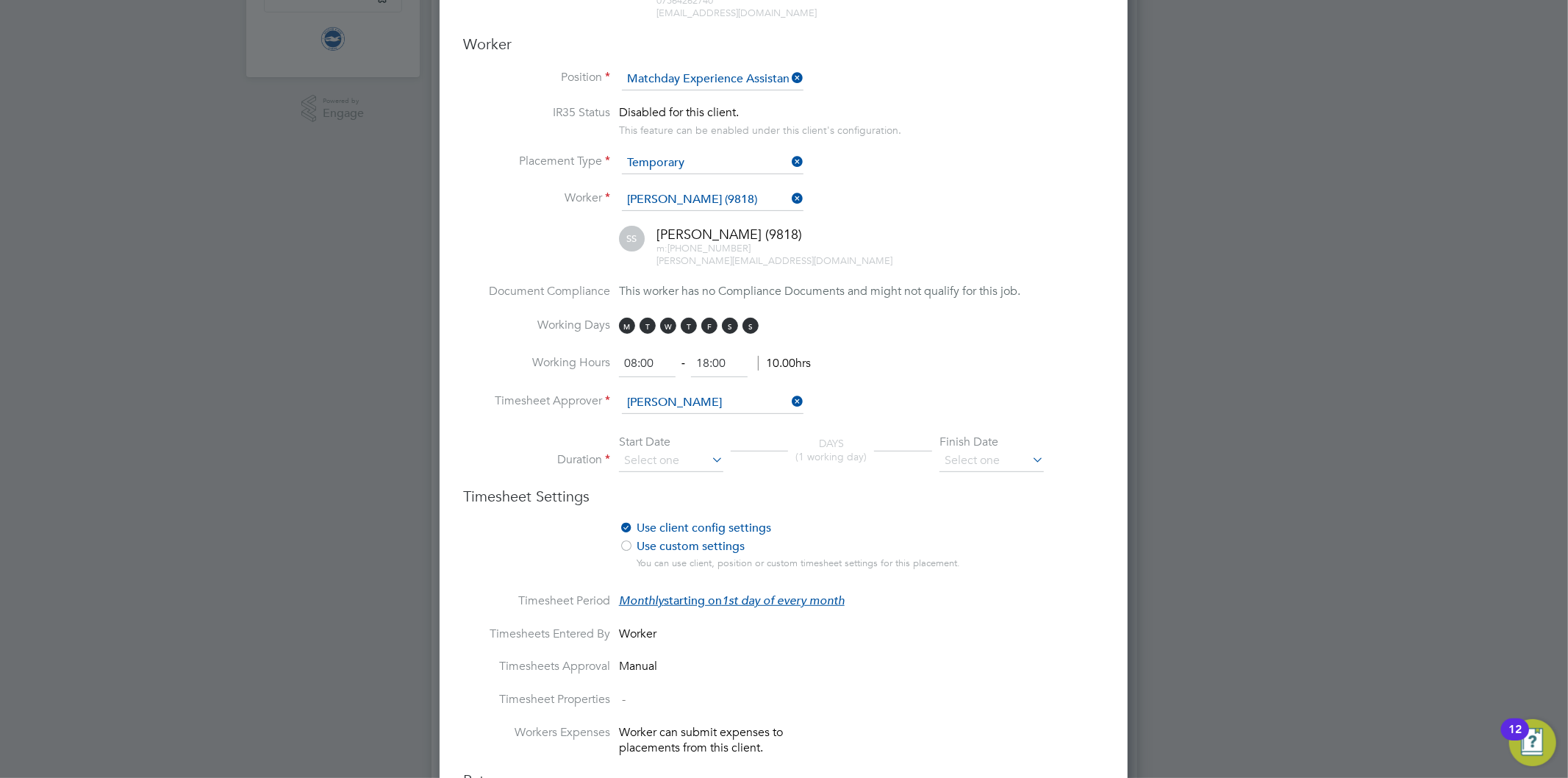
click at [709, 454] on icon at bounding box center [709, 460] width 0 height 21
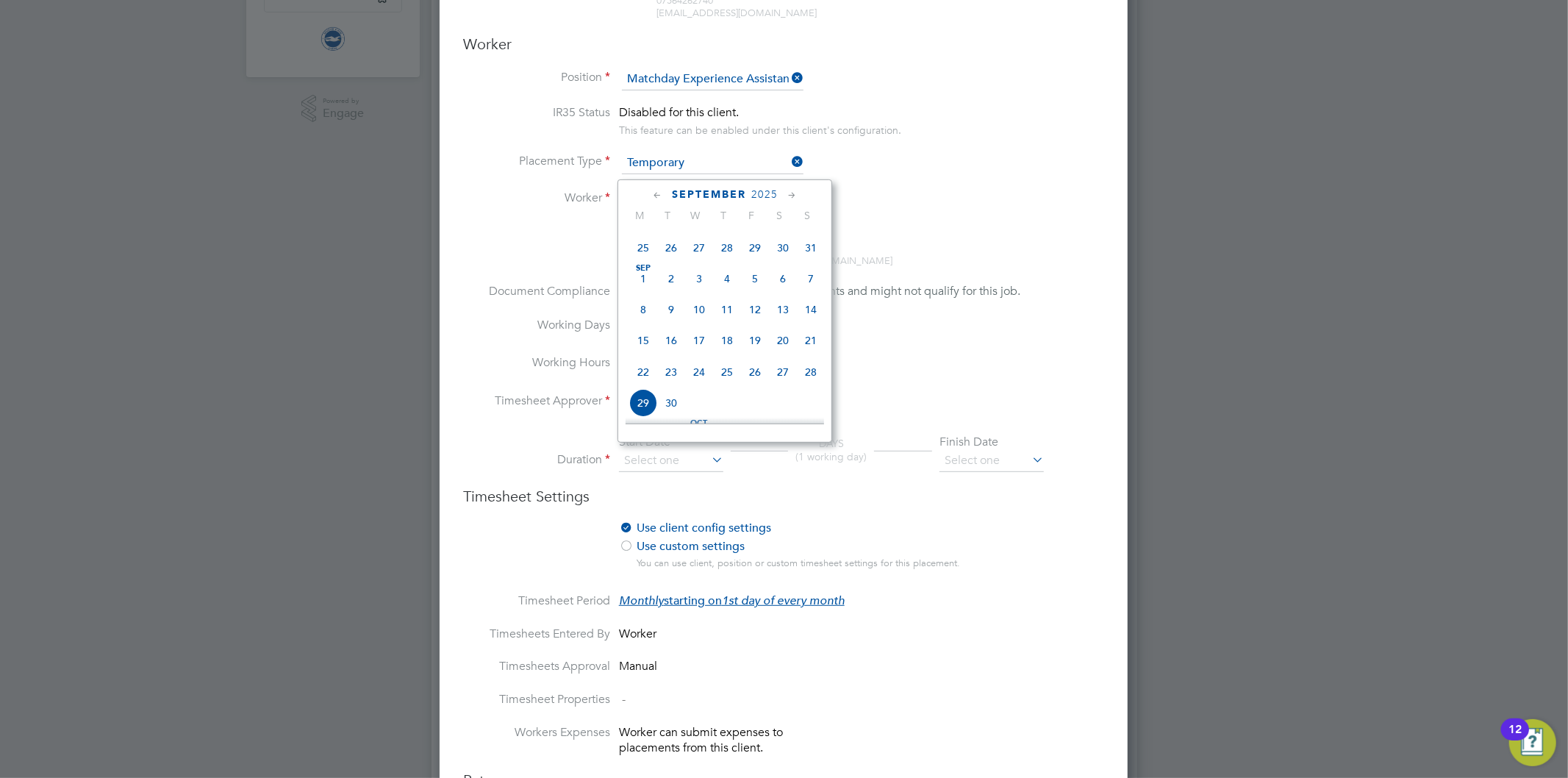
scroll to position [485, 0]
click at [645, 262] on span "Sep 1" at bounding box center [643, 261] width 28 height 28
type input "01 Sep 2025"
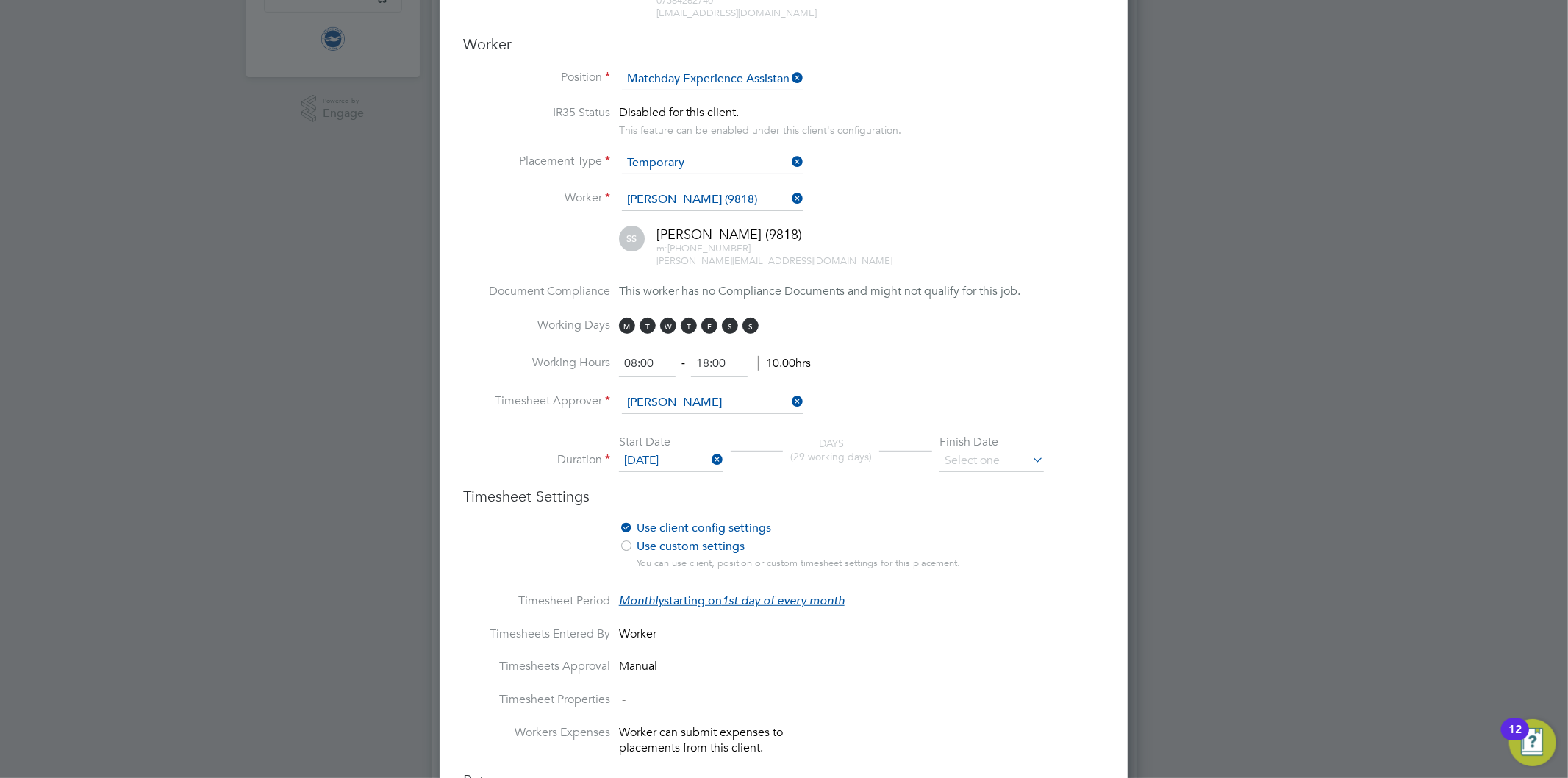
click at [893, 521] on label "Use client config settings" at bounding box center [800, 528] width 364 height 16
click at [1029, 450] on icon at bounding box center [1029, 460] width 0 height 21
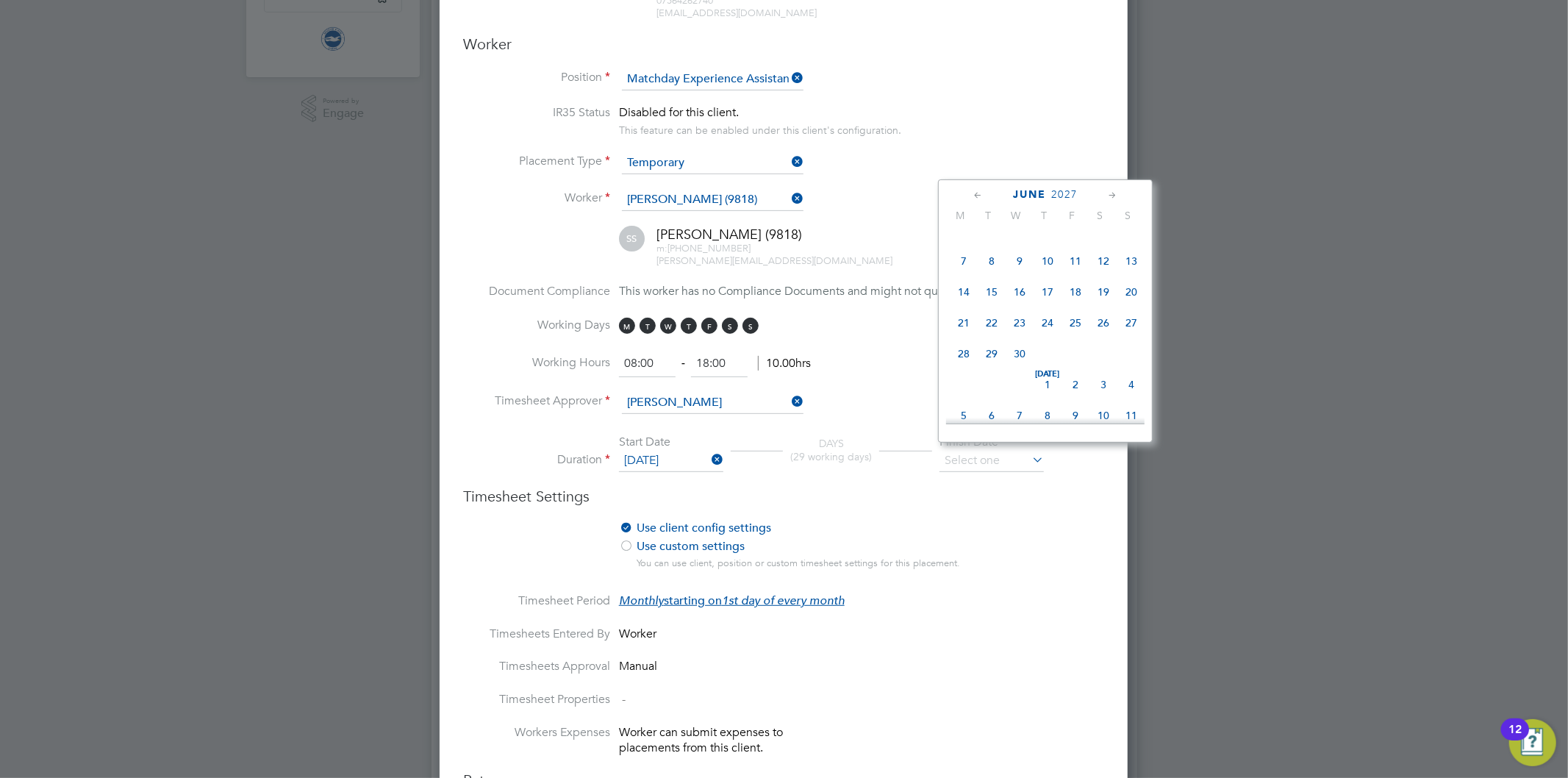
scroll to position [3874, 0]
click at [960, 205] on span "31" at bounding box center [963, 191] width 28 height 28
type input "31 May 2027"
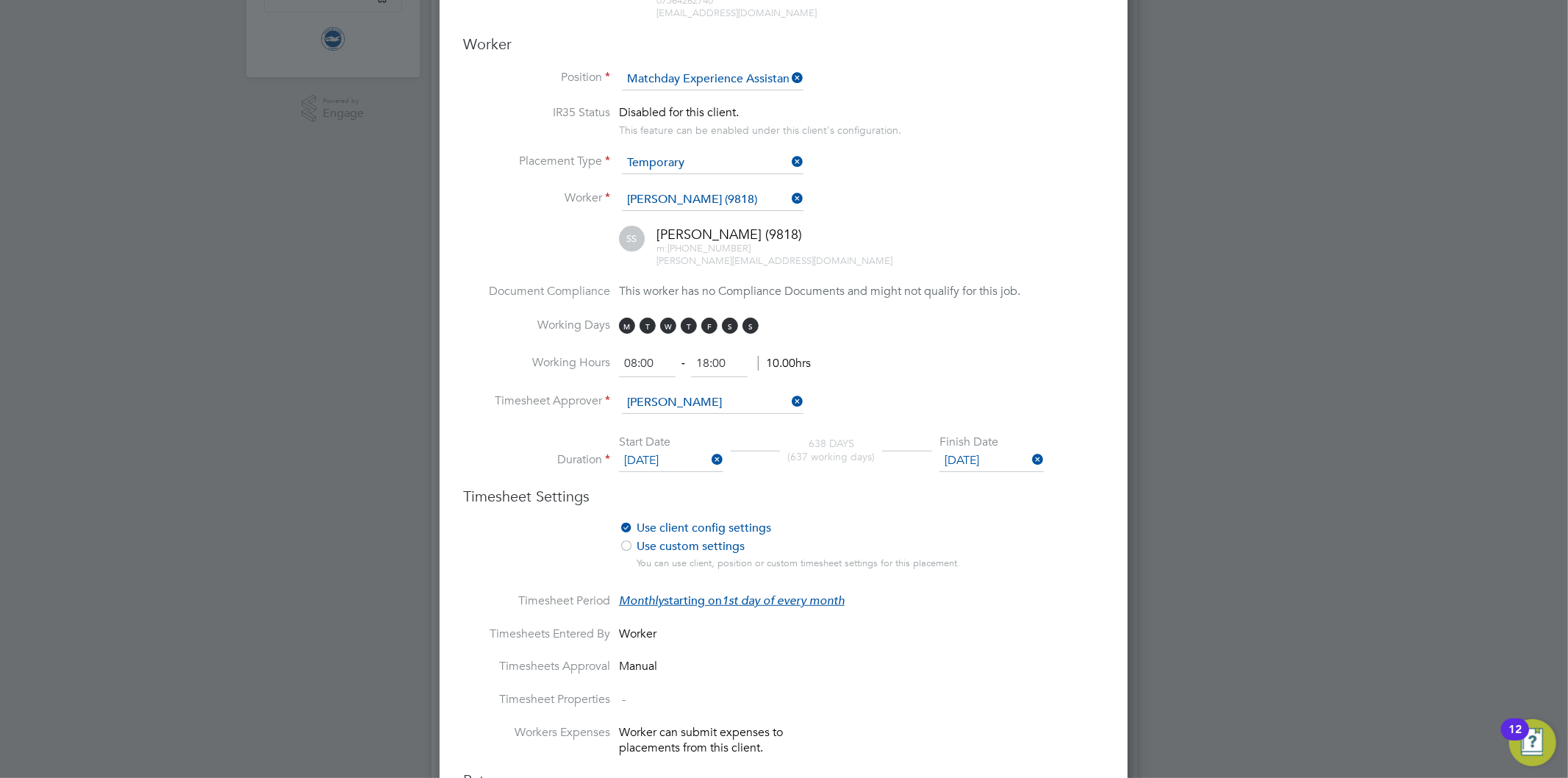
scroll to position [1875, 689]
click at [1010, 521] on li "Use client config settings Use position settings Use custom settings You can us…" at bounding box center [784, 558] width 641 height 73
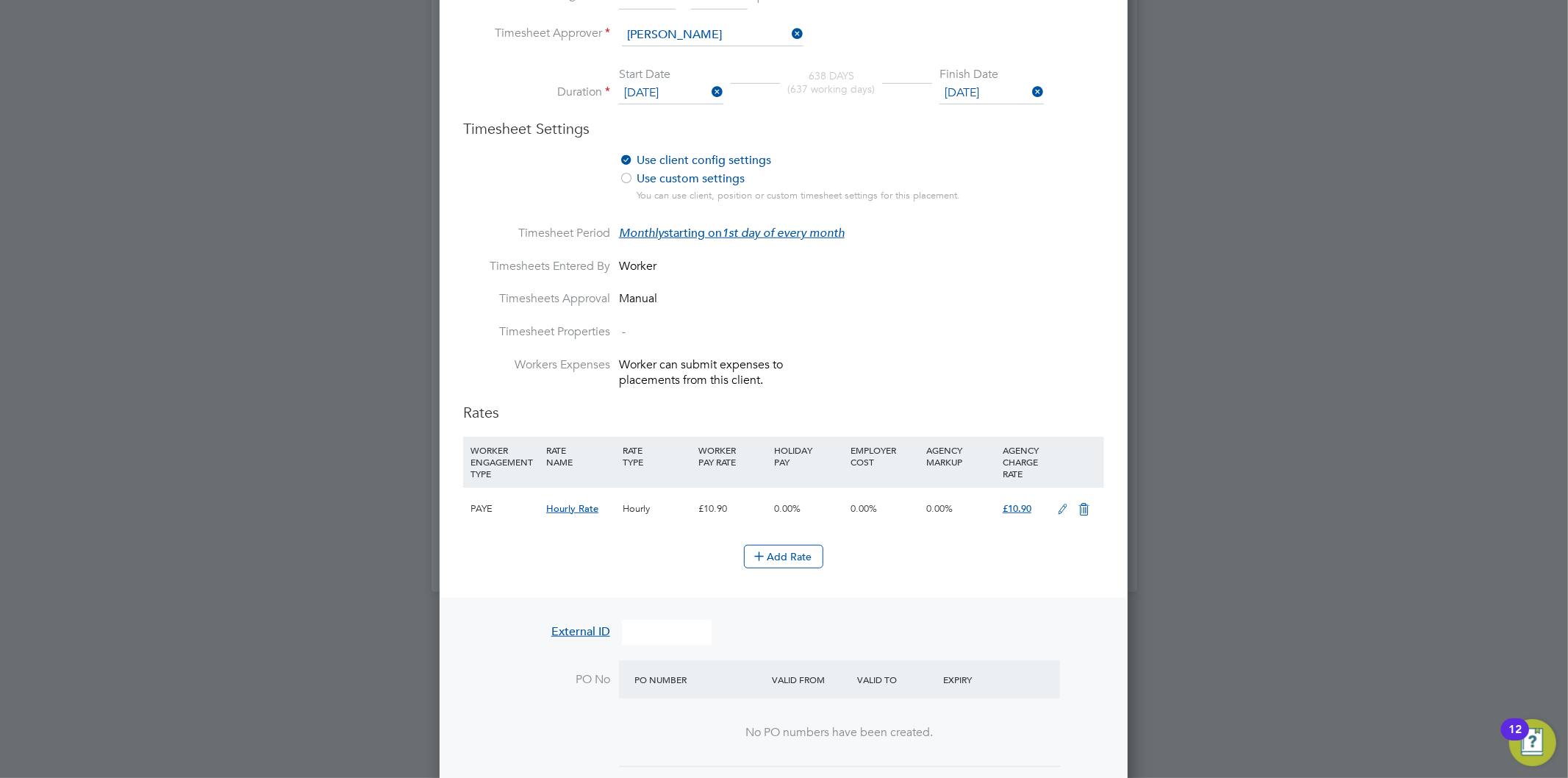
scroll to position [817, 0]
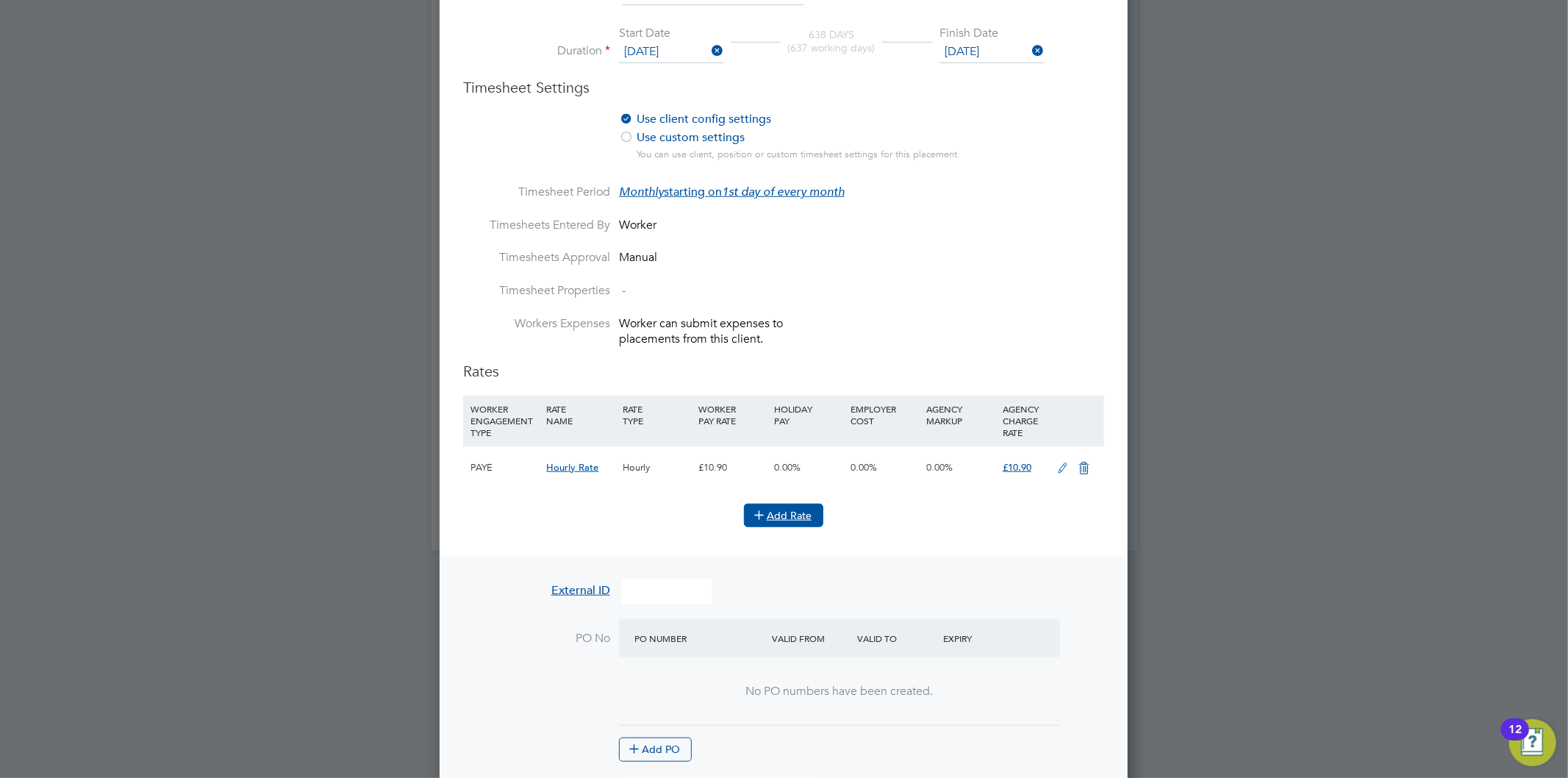
click at [794, 514] on button "Add Rate" at bounding box center [783, 516] width 79 height 24
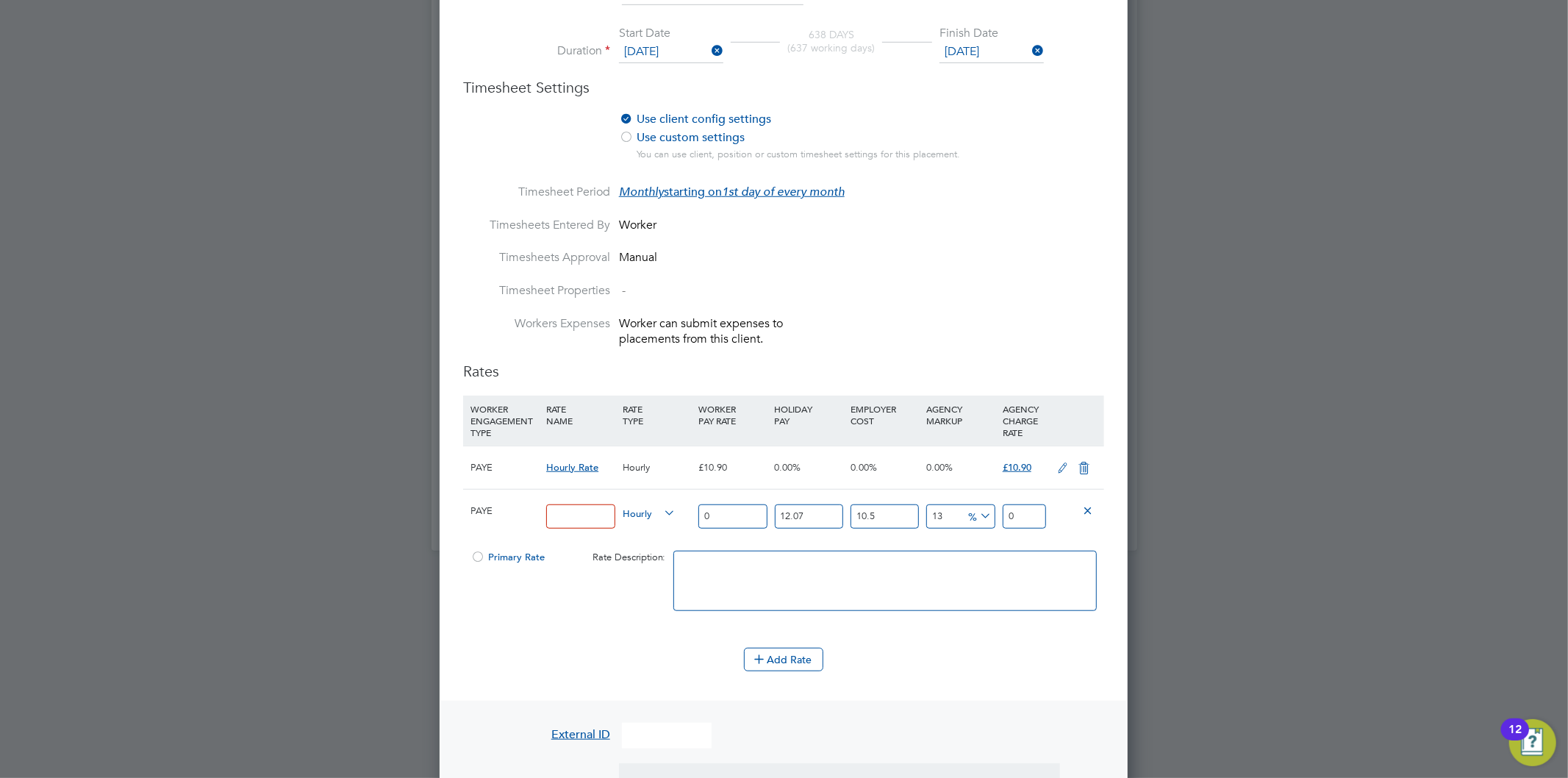
drag, startPoint x: 562, startPoint y: 509, endPoint x: 577, endPoint y: 505, distance: 15.5
click at [562, 509] on input at bounding box center [580, 517] width 69 height 25
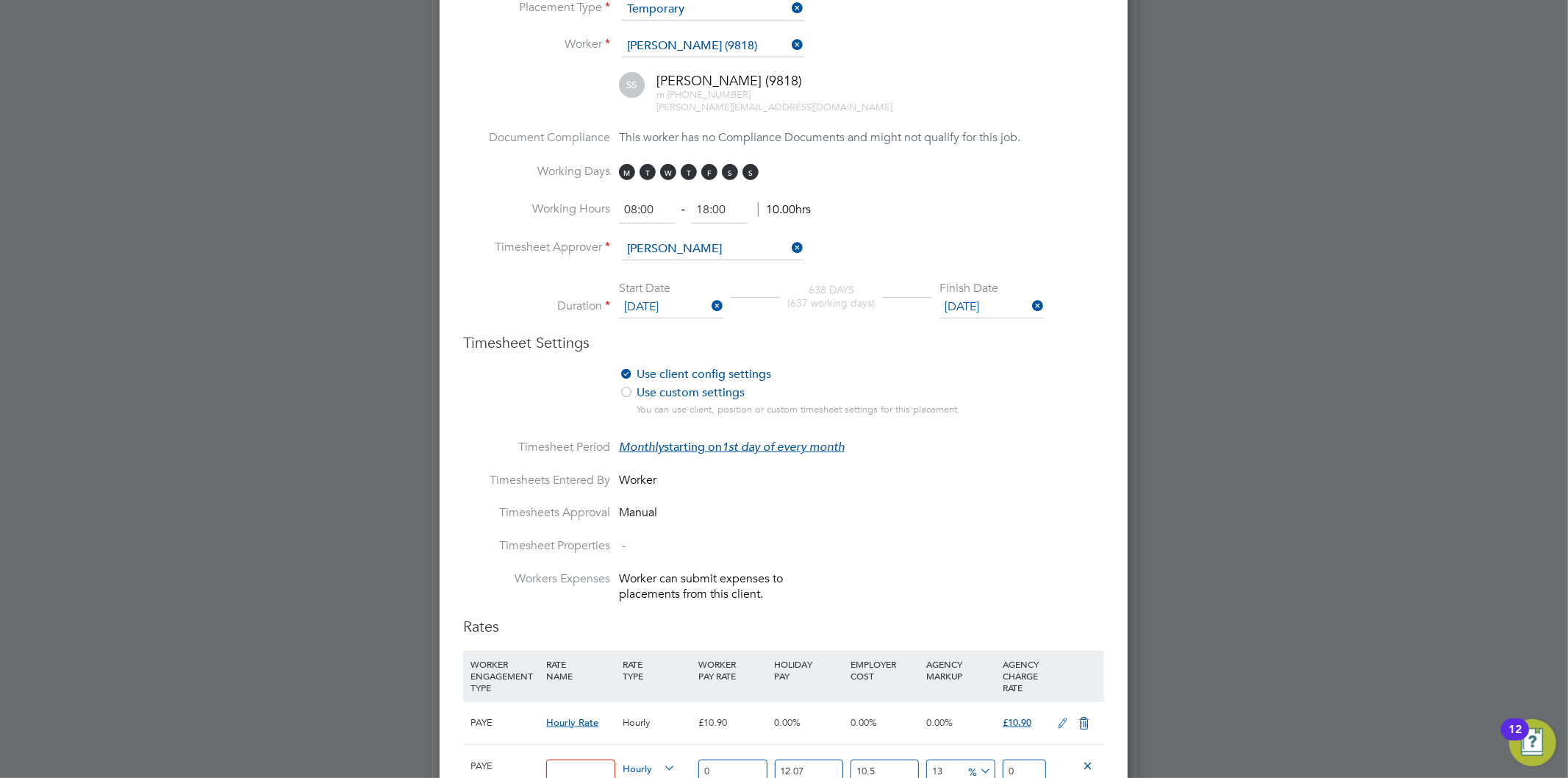
scroll to position [735, 0]
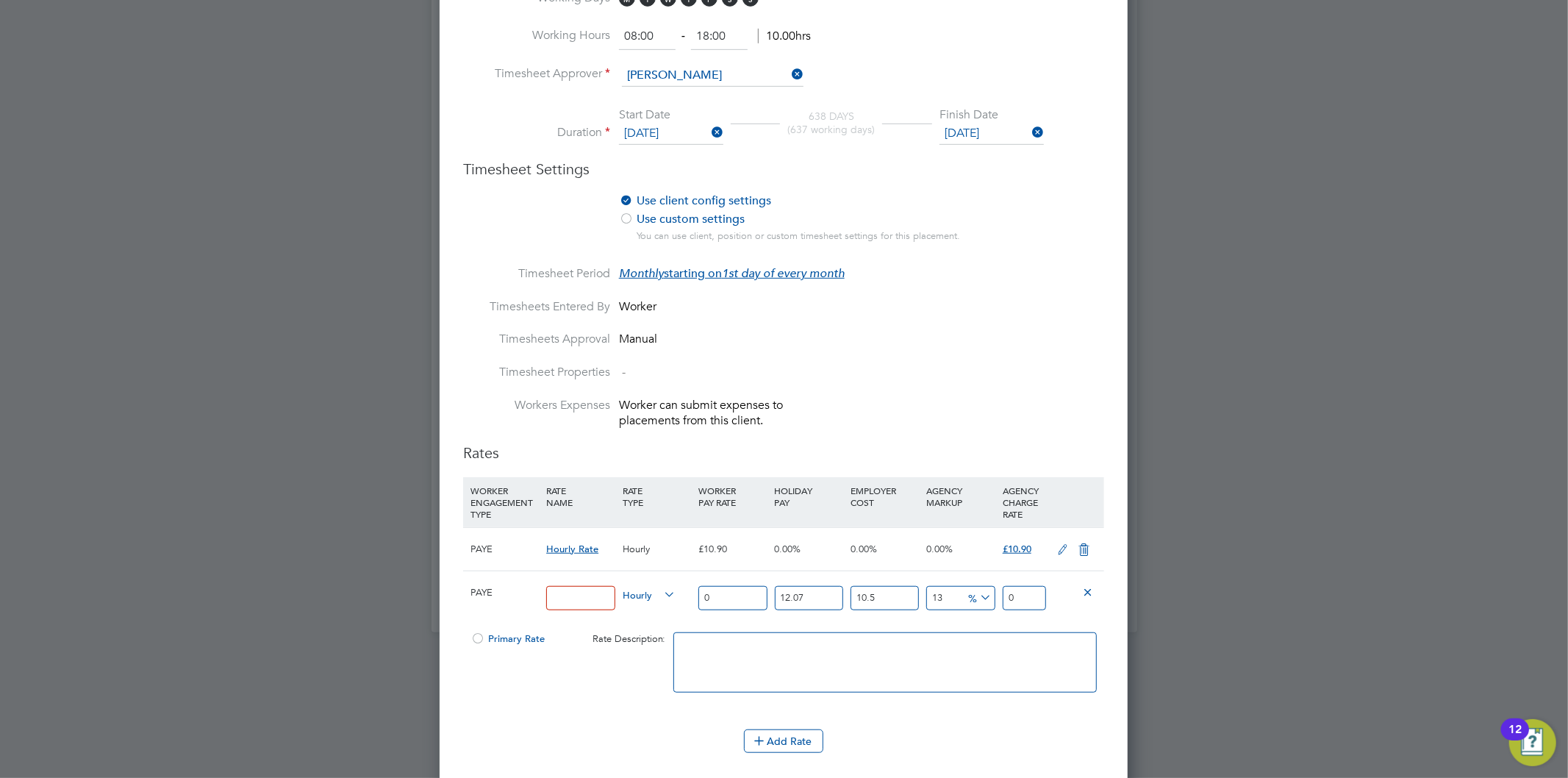
paste input "MARKETING_HOURS"
type input "MARKETING_HOURS"
drag, startPoint x: 684, startPoint y: 590, endPoint x: 662, endPoint y: 589, distance: 22.0
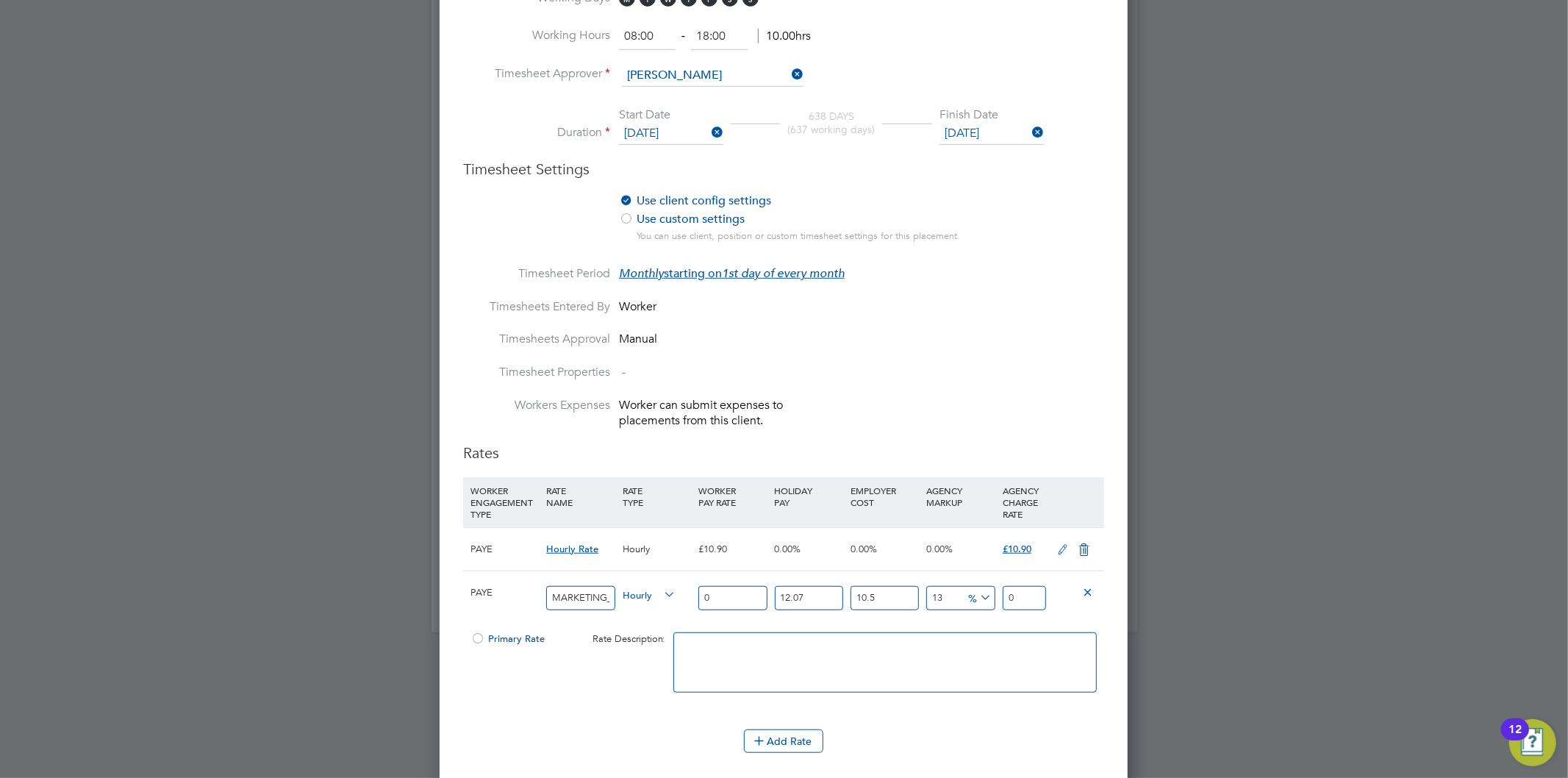
click at [664, 589] on div "PAYE MARKETING_HOURS Hourly 0 12.07 n/a 10.5 n/a 13 0 % 0" at bounding box center [784, 598] width 641 height 55
type input "1"
type input "1.399362055"
type input "1.1"
type input "1.5392982605"
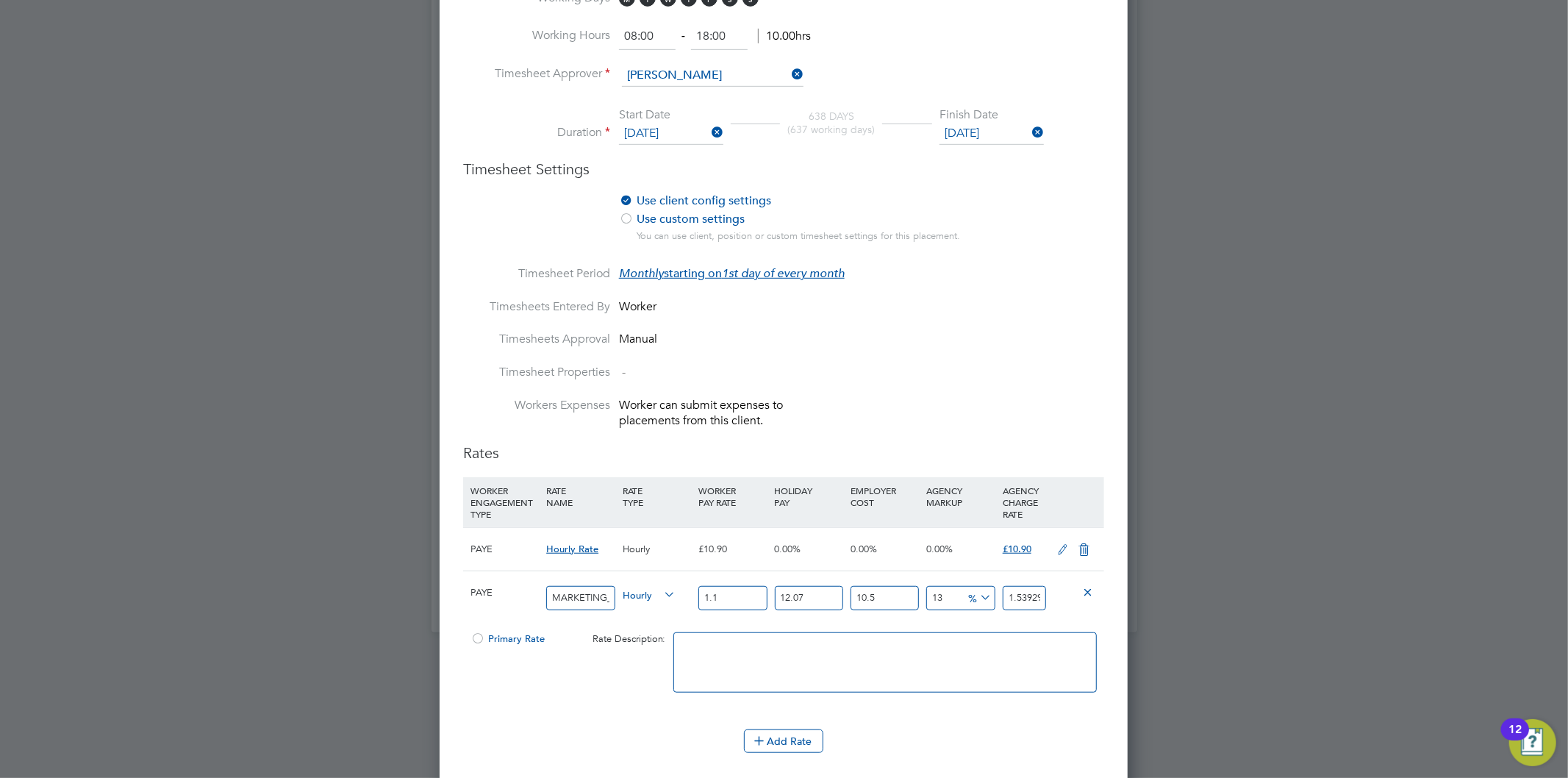
type input "1.13"
type input "1.58127912215"
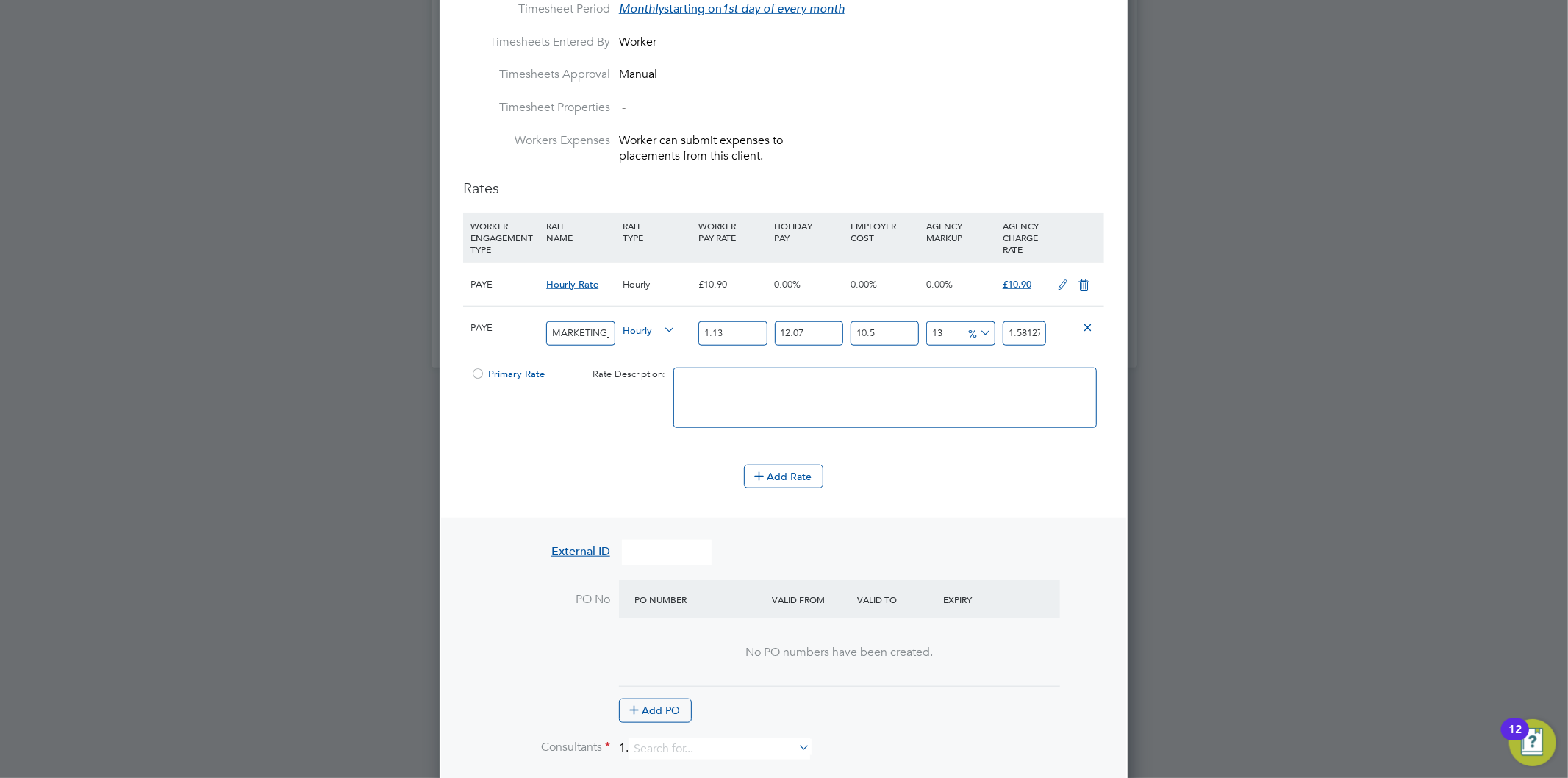
scroll to position [1055, 0]
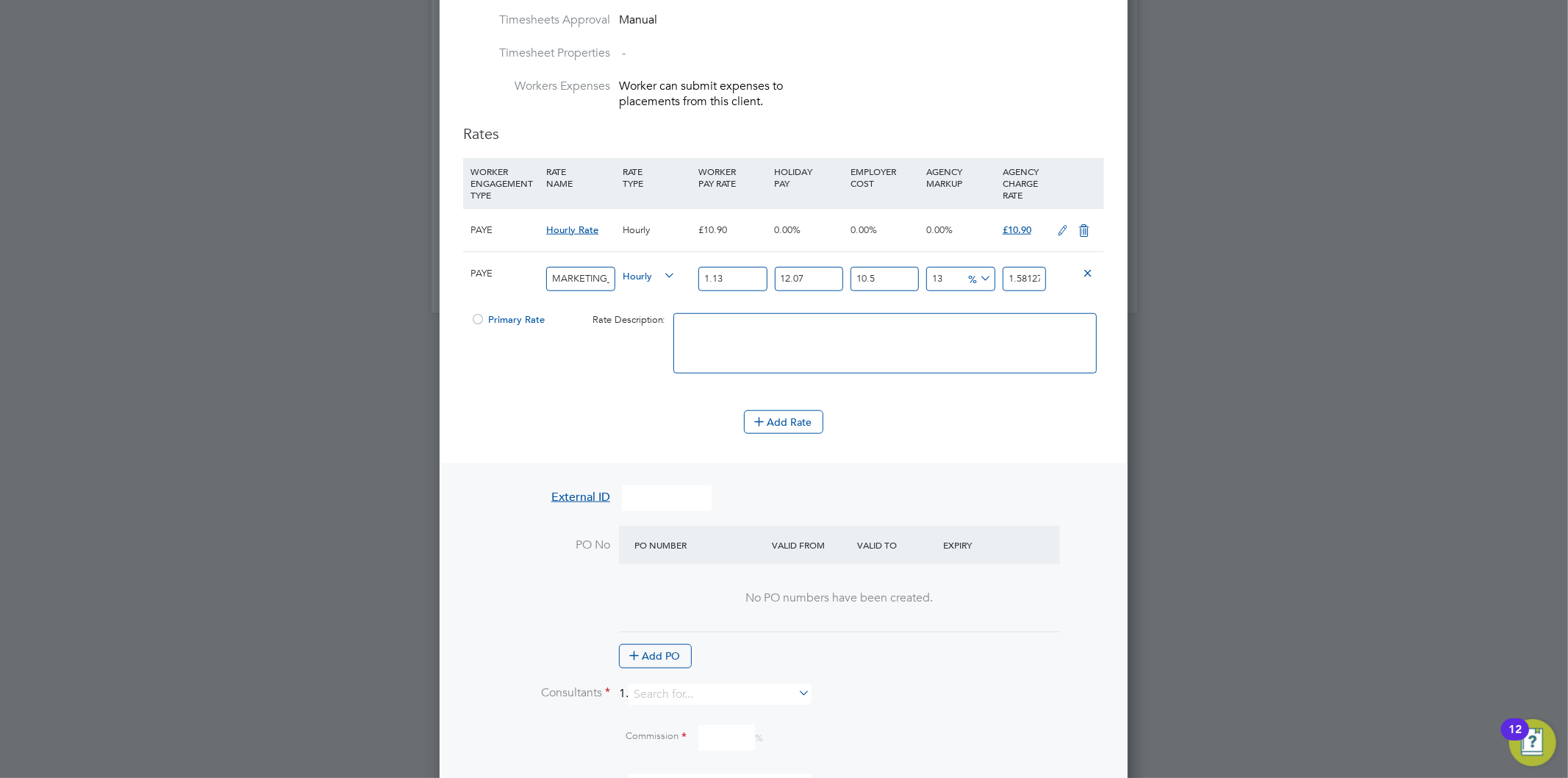
click at [705, 271] on input "1.13" at bounding box center [732, 279] width 69 height 25
type input "13.13"
type input "18.37362378215"
type input "13.13"
type input "0"
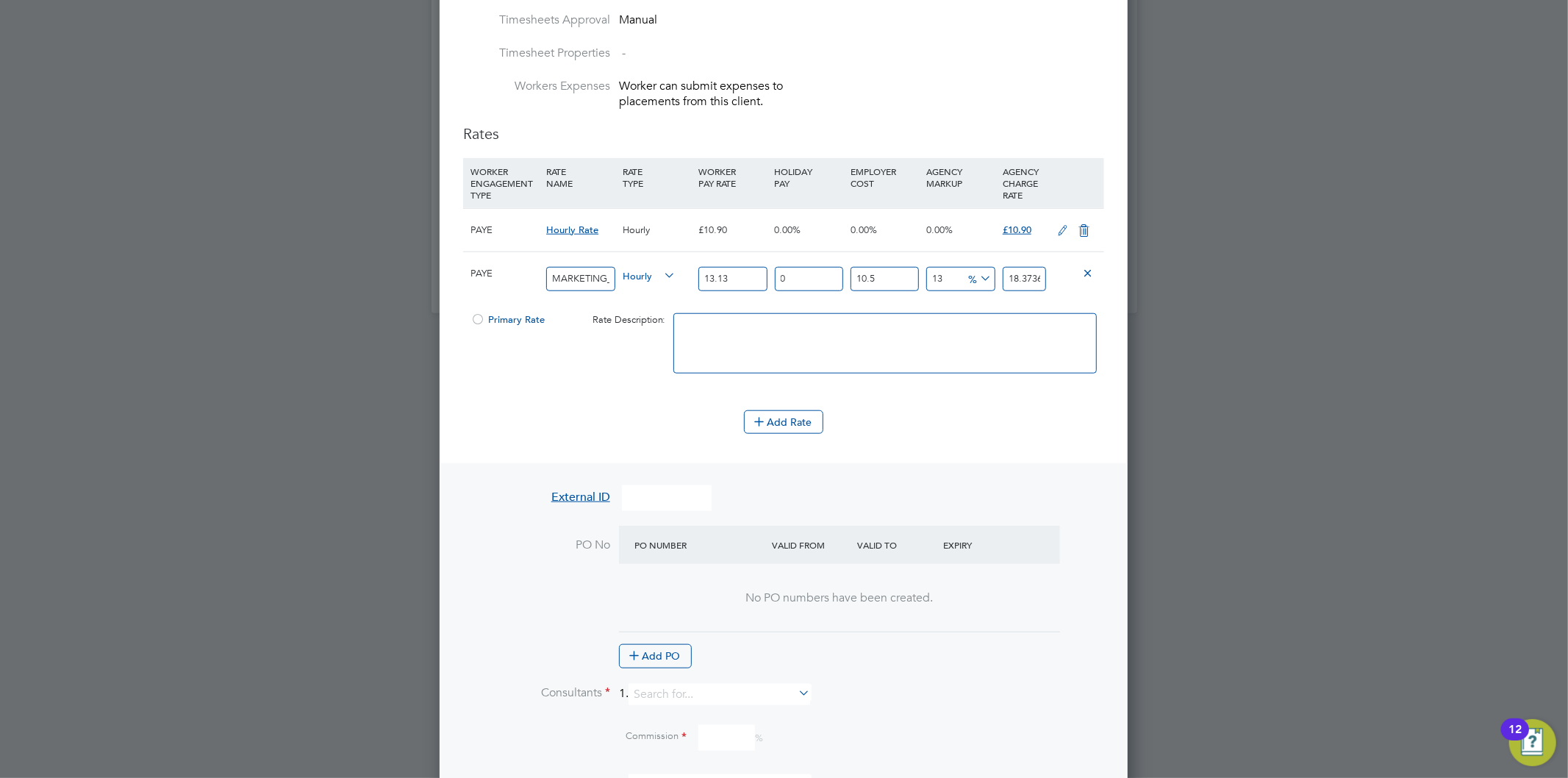
type input "16.3947745"
type input "0"
type input "14.8369"
type input "0"
type input "13.13"
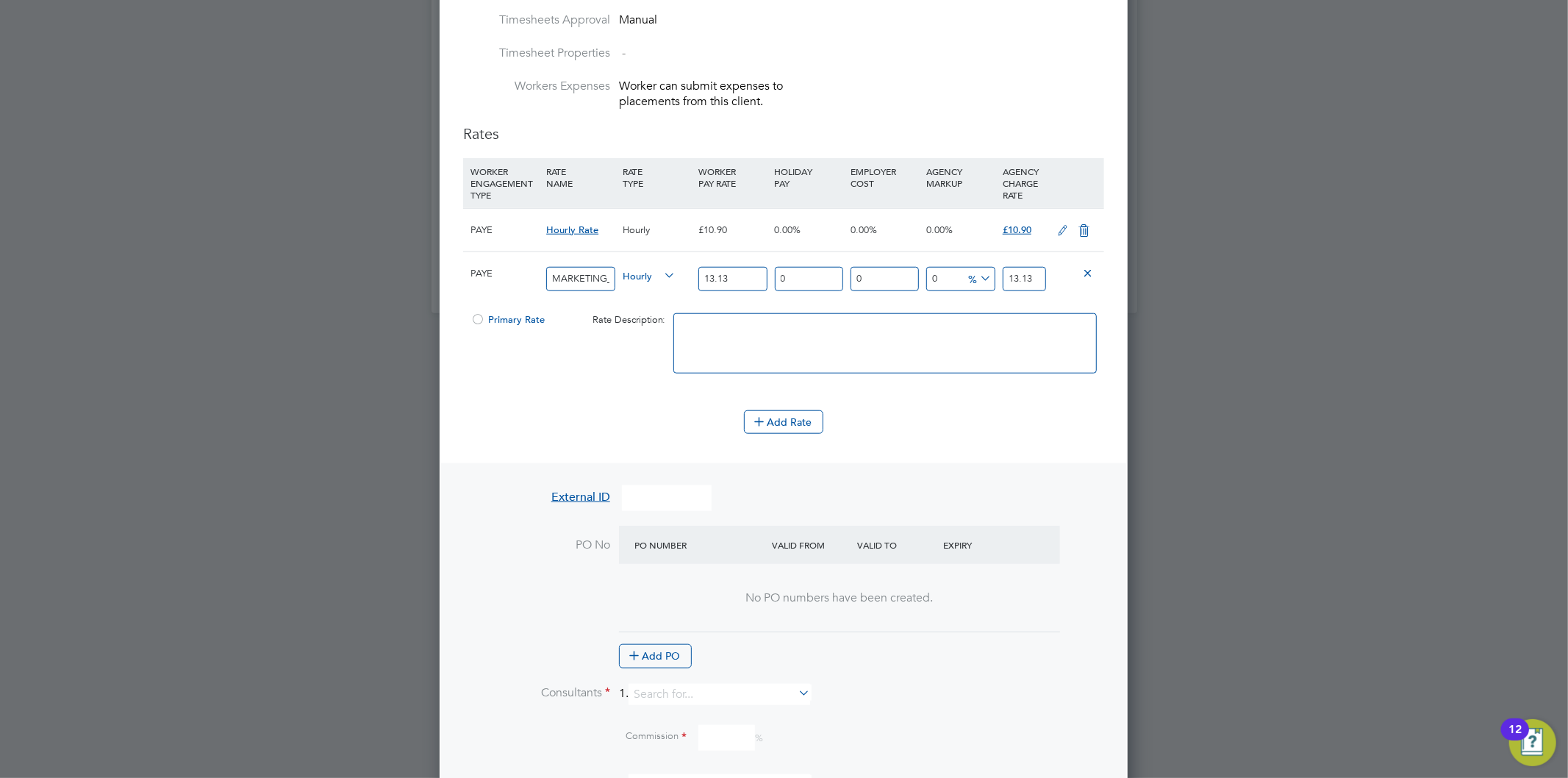
type input "0"
click at [485, 314] on span "Primary Rate" at bounding box center [507, 320] width 74 height 13
click at [1082, 225] on icon at bounding box center [1084, 230] width 18 height 12
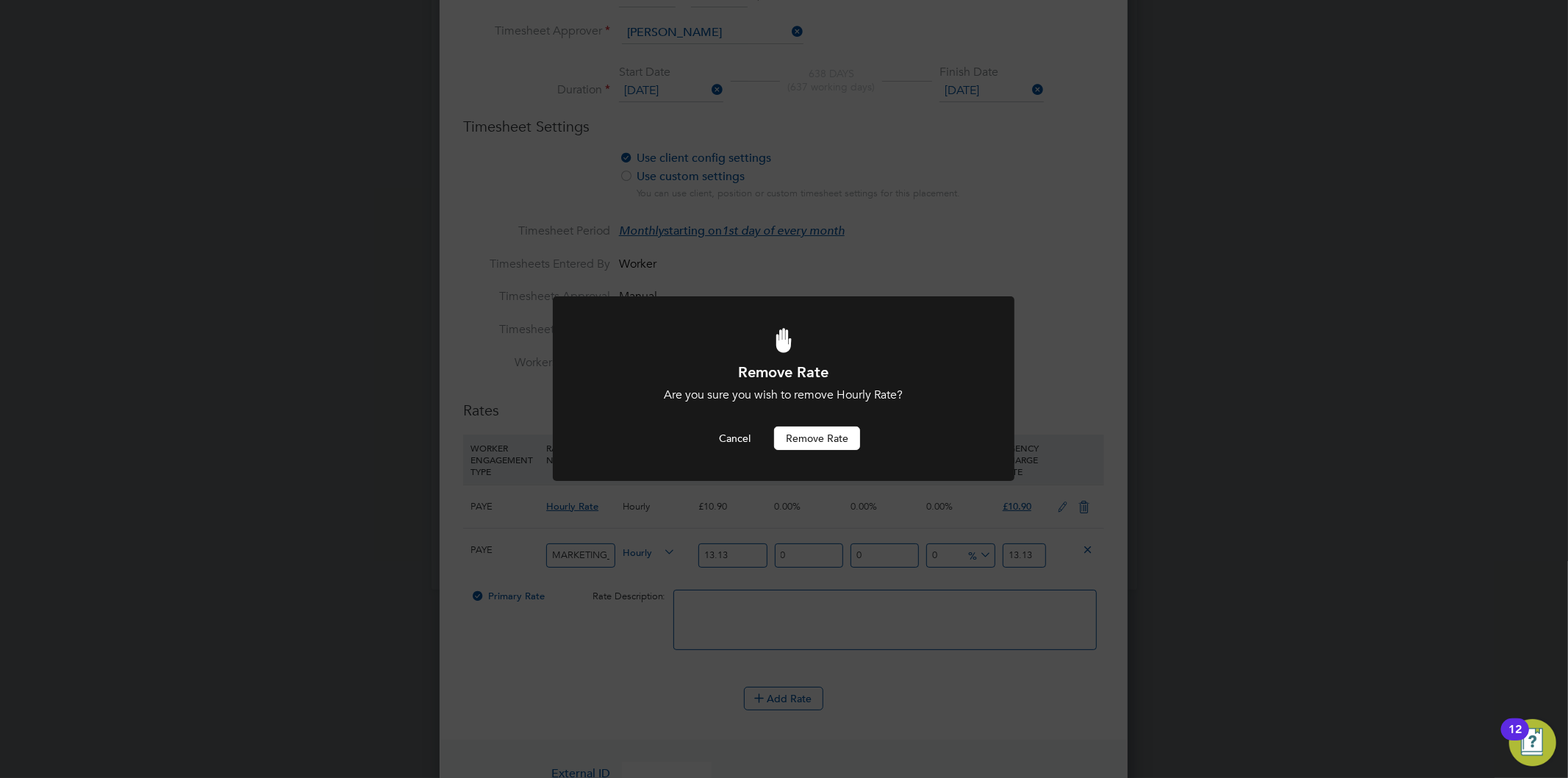
click at [812, 430] on button "Remove rate" at bounding box center [817, 439] width 86 height 24
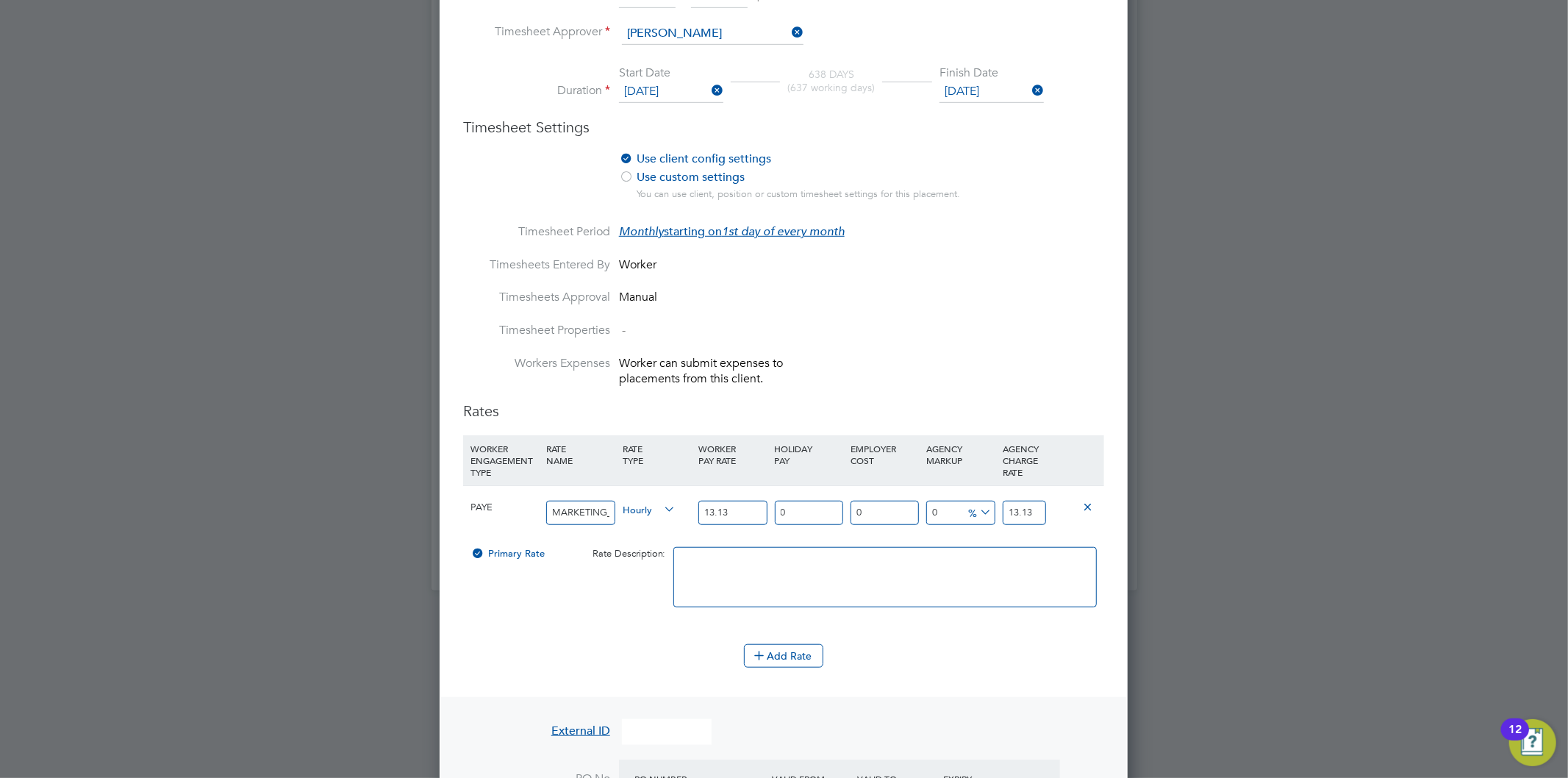
click at [942, 294] on li "Timesheets Approval Manual" at bounding box center [784, 306] width 641 height 33
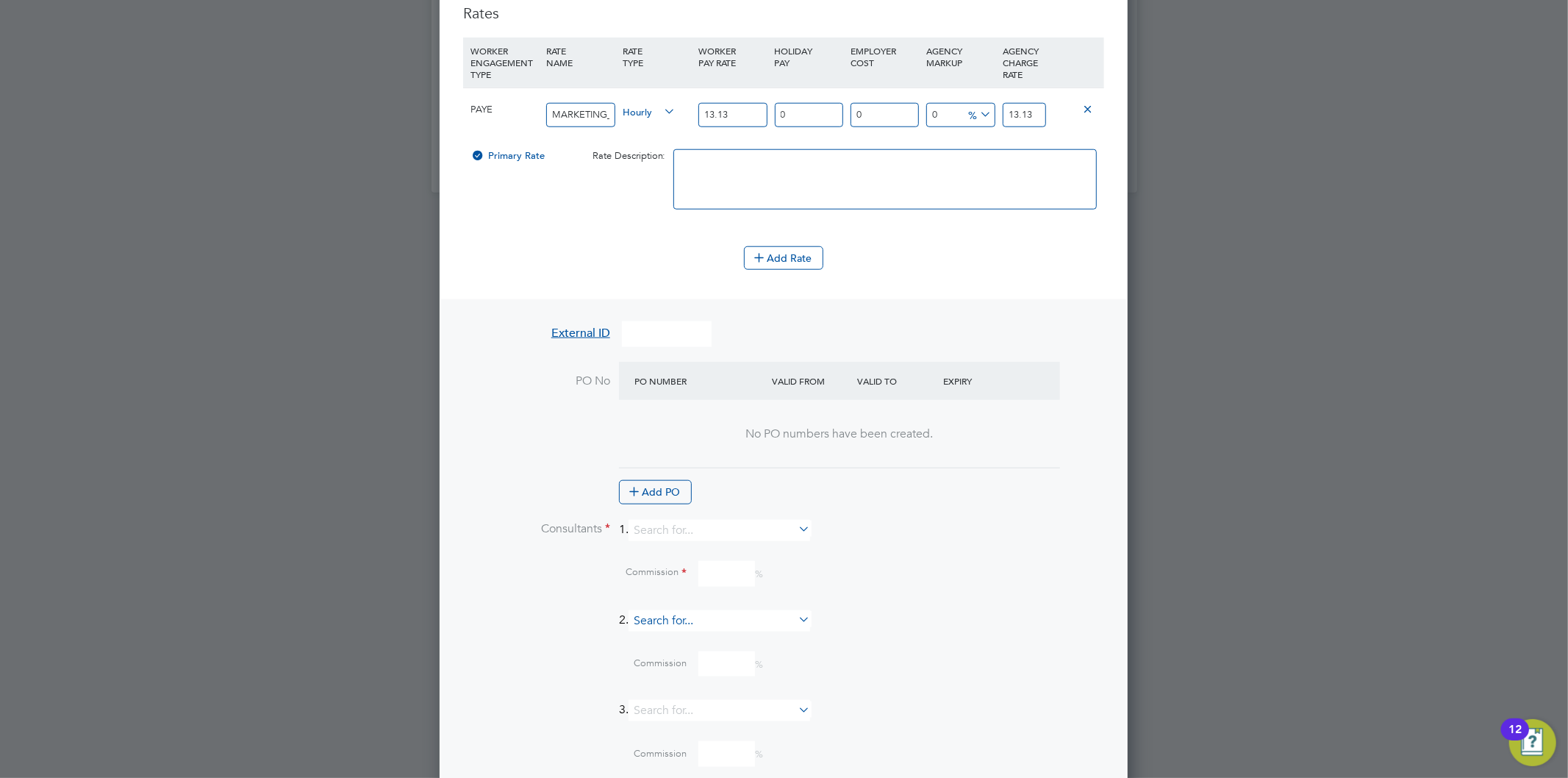
scroll to position [1187, 0]
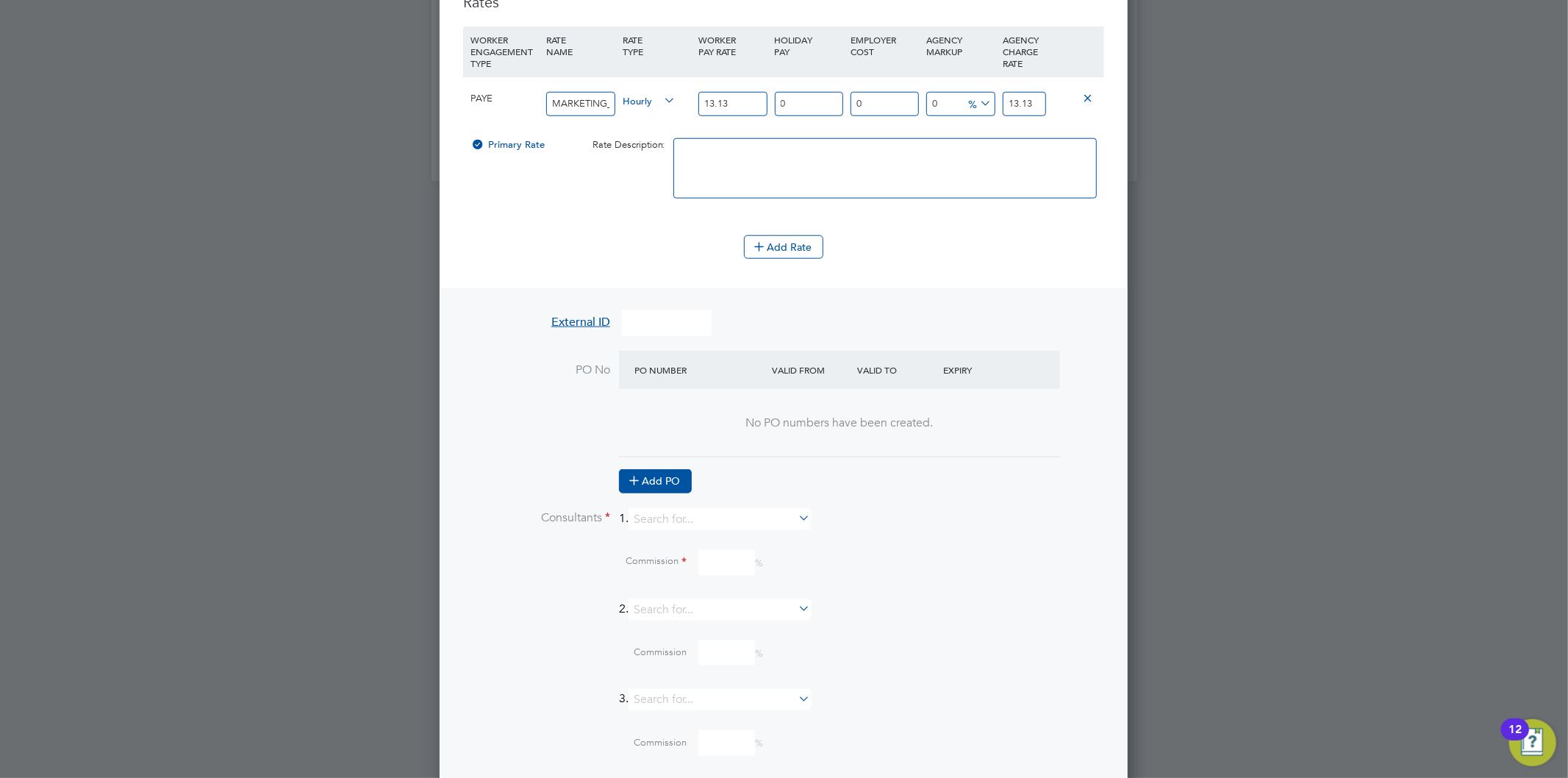
click at [667, 476] on button "Add PO" at bounding box center [655, 481] width 73 height 24
click at [698, 404] on input at bounding box center [693, 409] width 126 height 25
type input "0"
click at [938, 469] on li "PO No PO Number Valid From Valid To Expiry 0 — Add PO" at bounding box center [784, 420] width 641 height 137
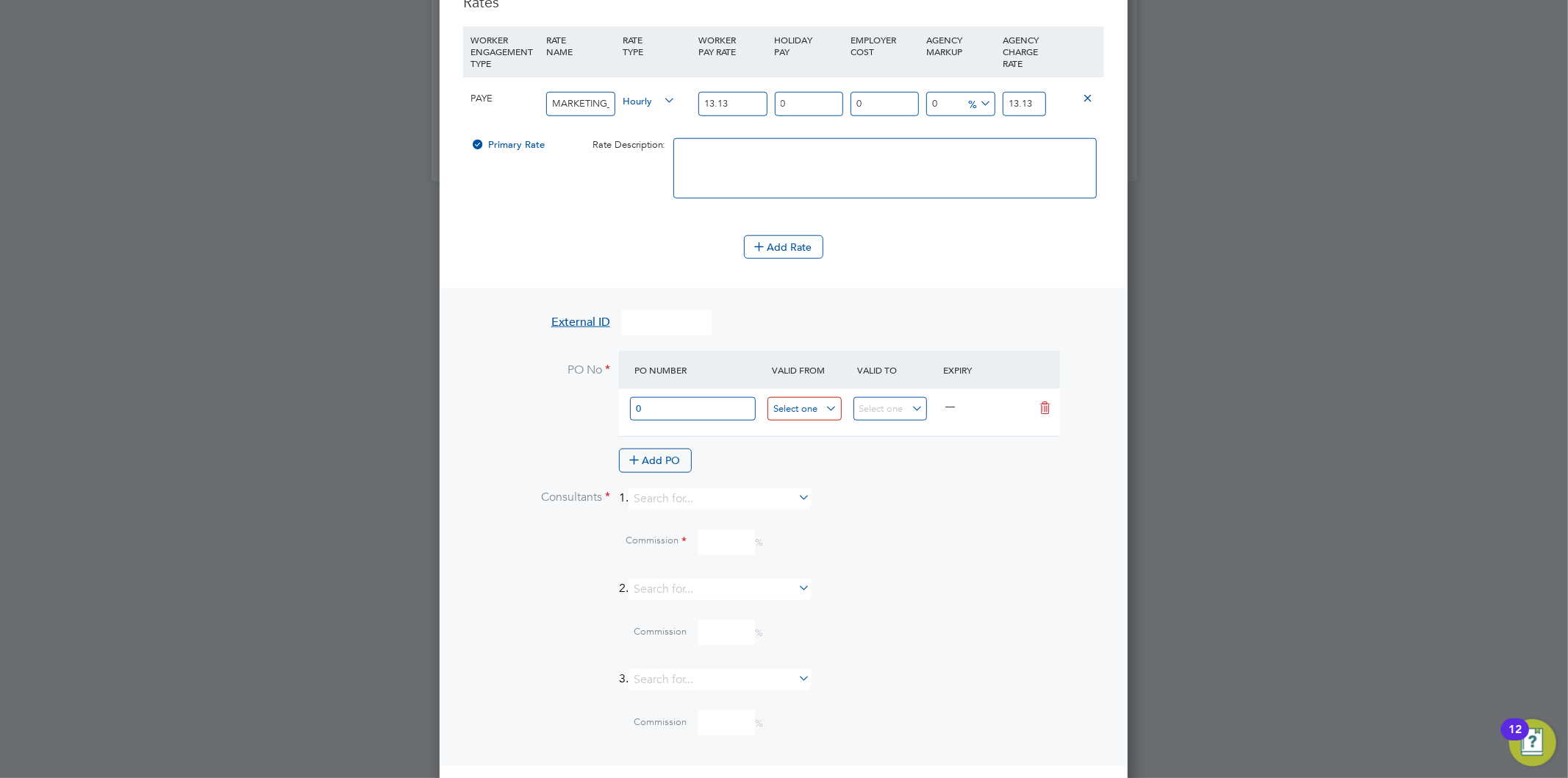
scroll to position [567, 0]
click at [824, 404] on input at bounding box center [804, 409] width 74 height 25
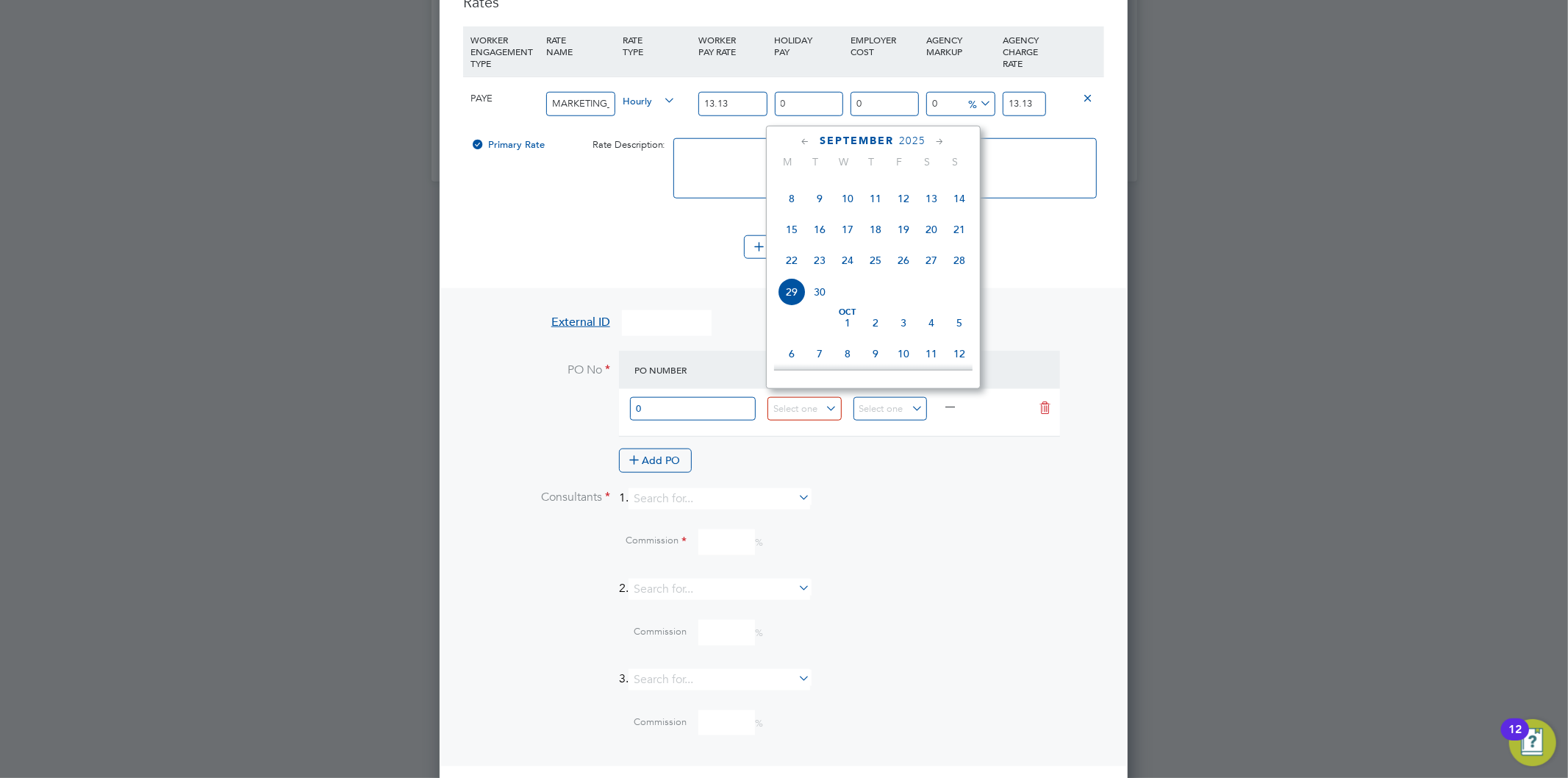
scroll to position [485, 0]
click at [790, 210] on span "Sep 1" at bounding box center [791, 207] width 28 height 28
type input "01 Sep 2025"
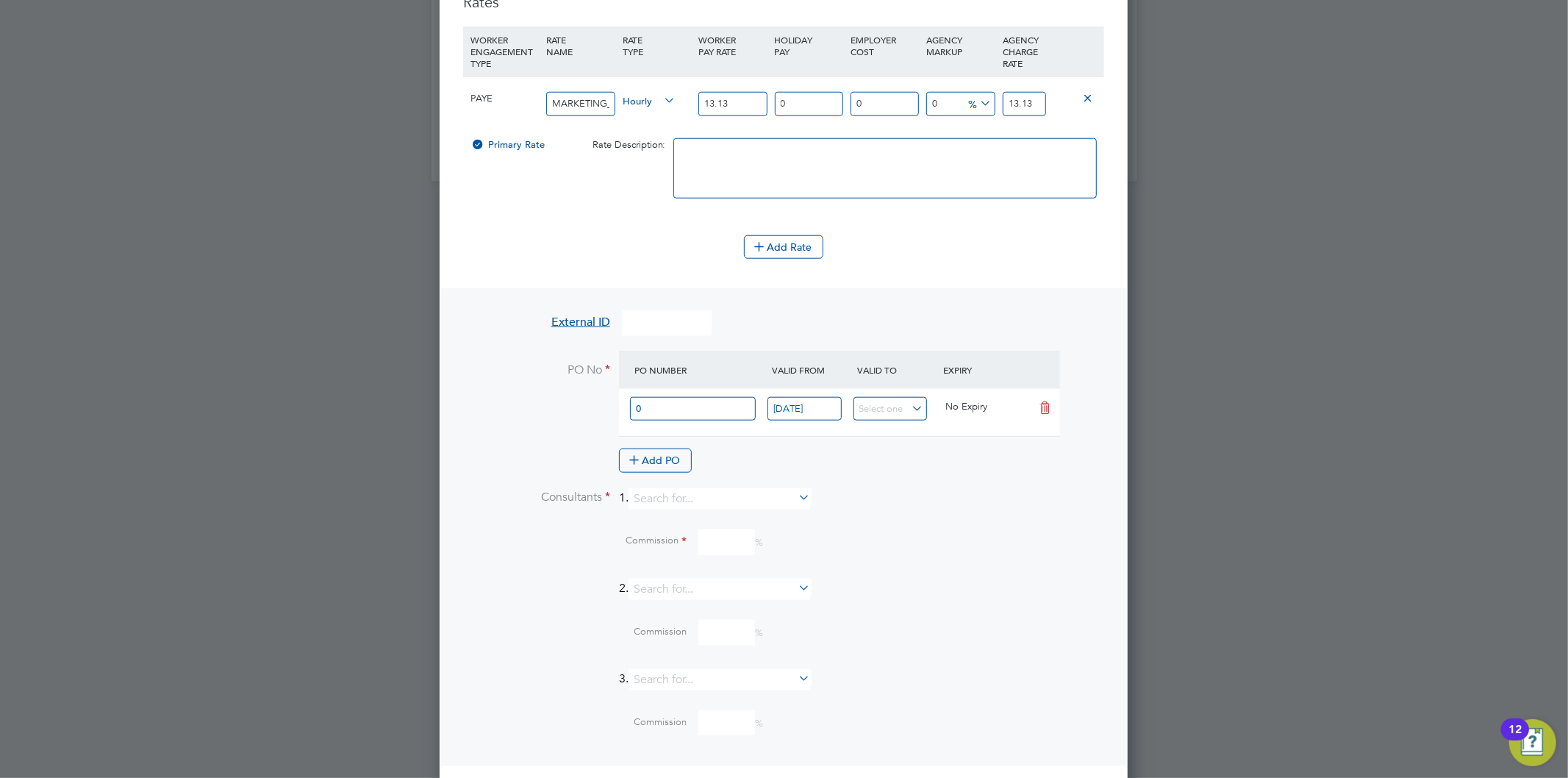
click at [942, 503] on li "Consultants 1." at bounding box center [784, 506] width 641 height 36
click at [684, 488] on input at bounding box center [719, 498] width 182 height 21
type input "s"
click at [675, 513] on li "Jo Mo rris" at bounding box center [726, 512] width 183 height 20
type input "Jo Morris"
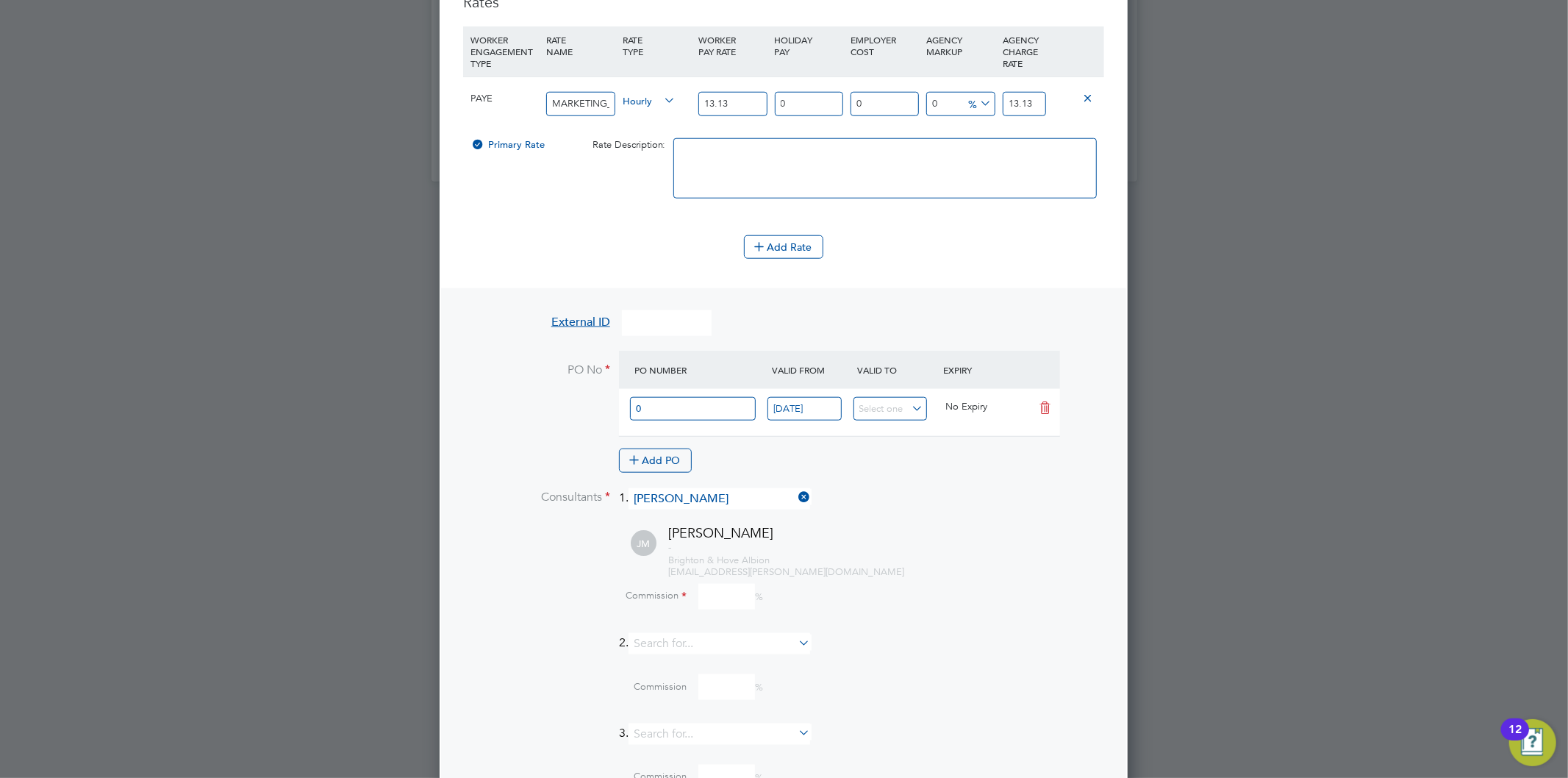
scroll to position [2010, 689]
click at [728, 592] on input at bounding box center [726, 597] width 57 height 26
type input "0"
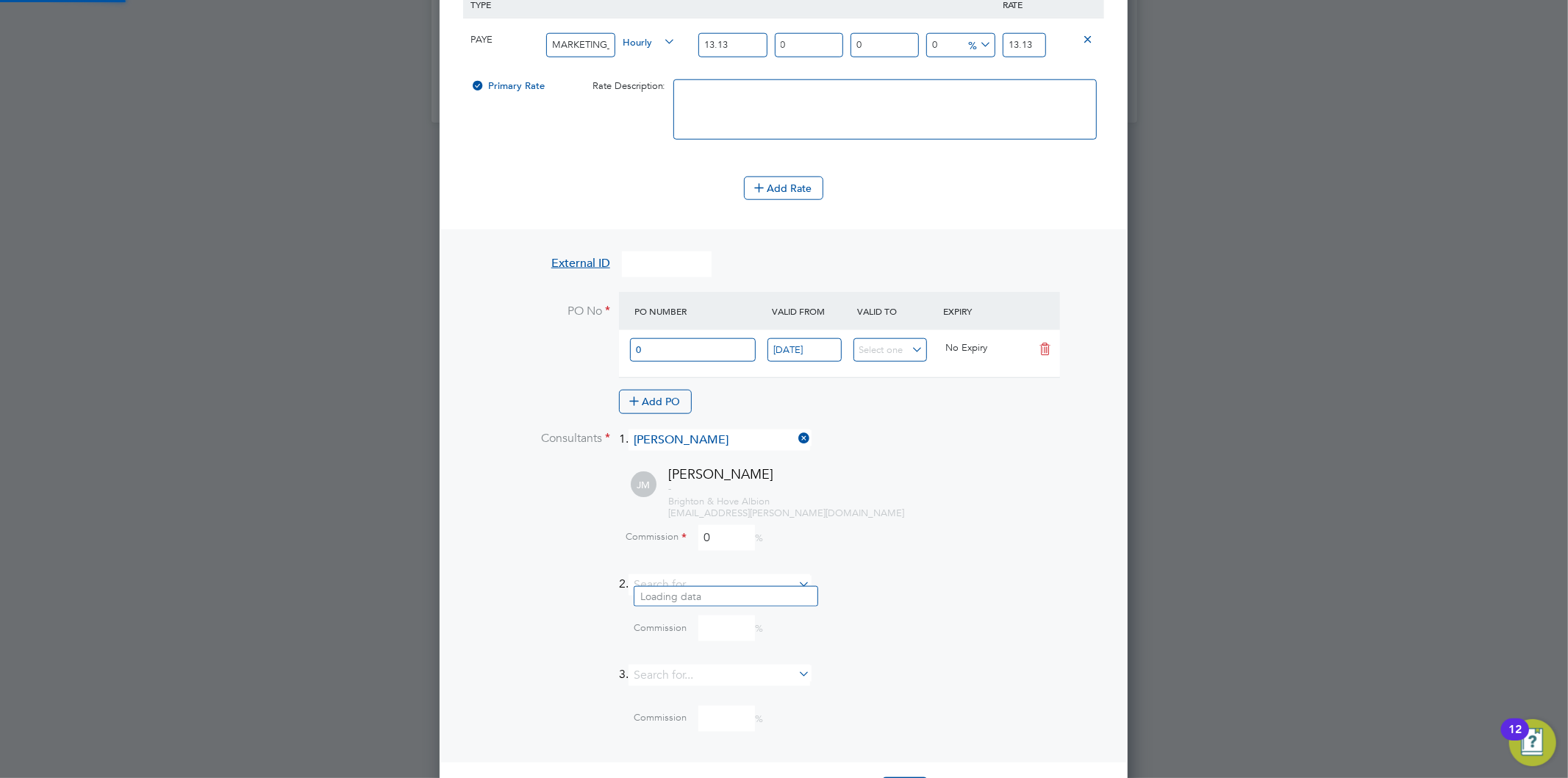
scroll to position [1287, 0]
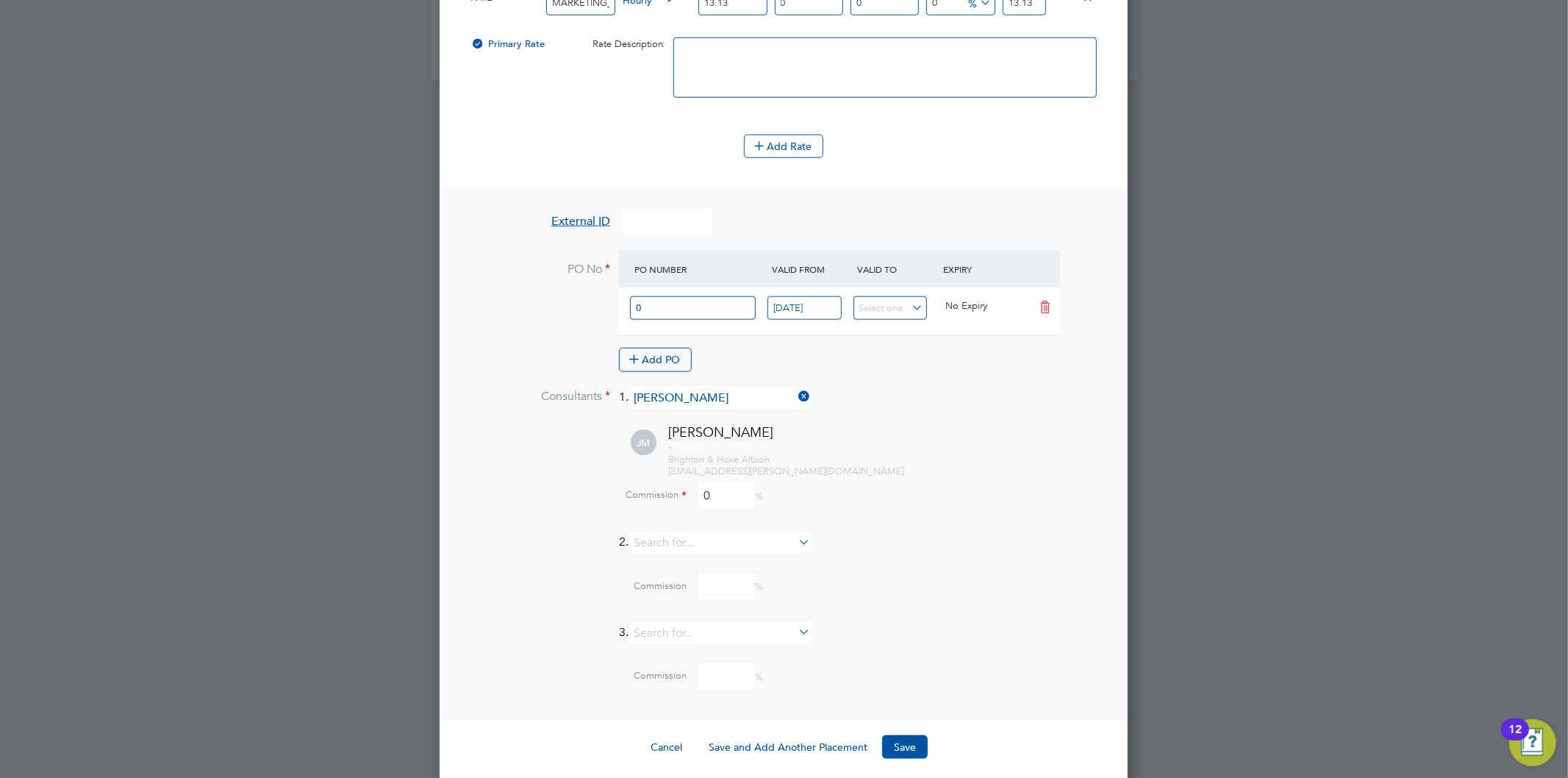
click at [1006, 547] on li "2." at bounding box center [784, 549] width 641 height 36
click at [899, 735] on button "Save" at bounding box center [905, 747] width 46 height 24
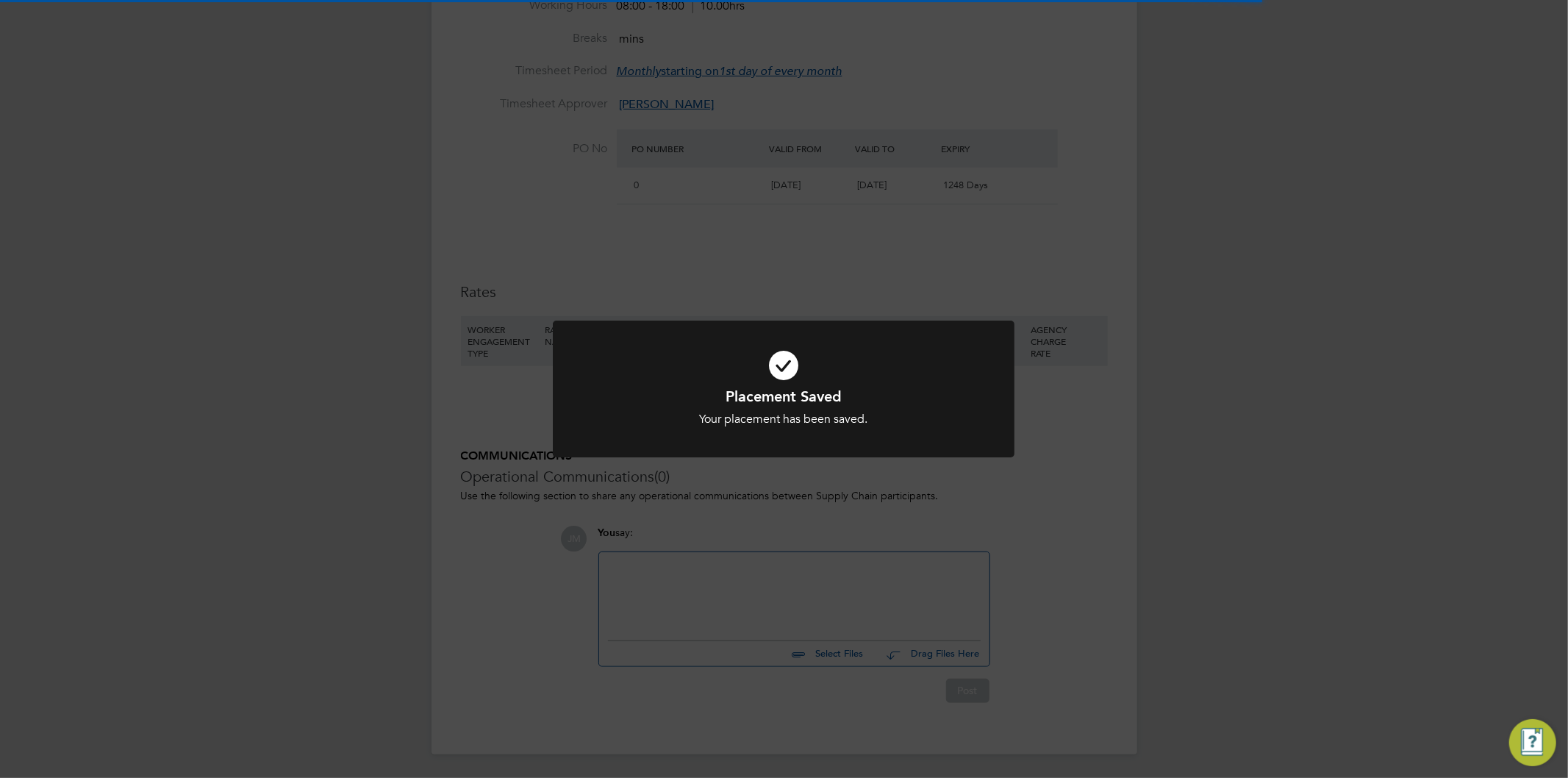
scroll to position [15, 72]
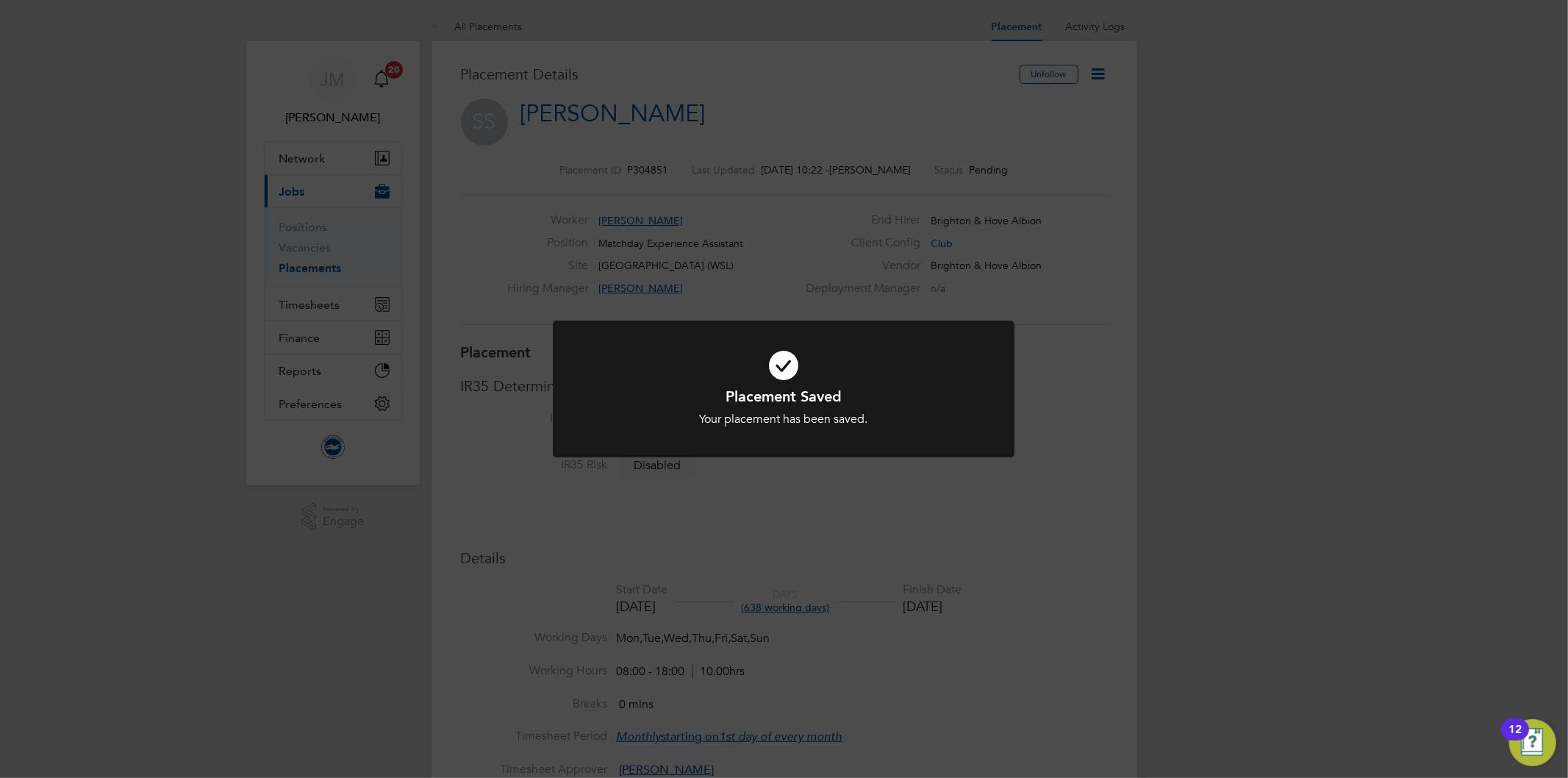
click at [813, 103] on div "Placement Saved Your placement has been saved. Cancel Okay" at bounding box center [784, 389] width 1568 height 778
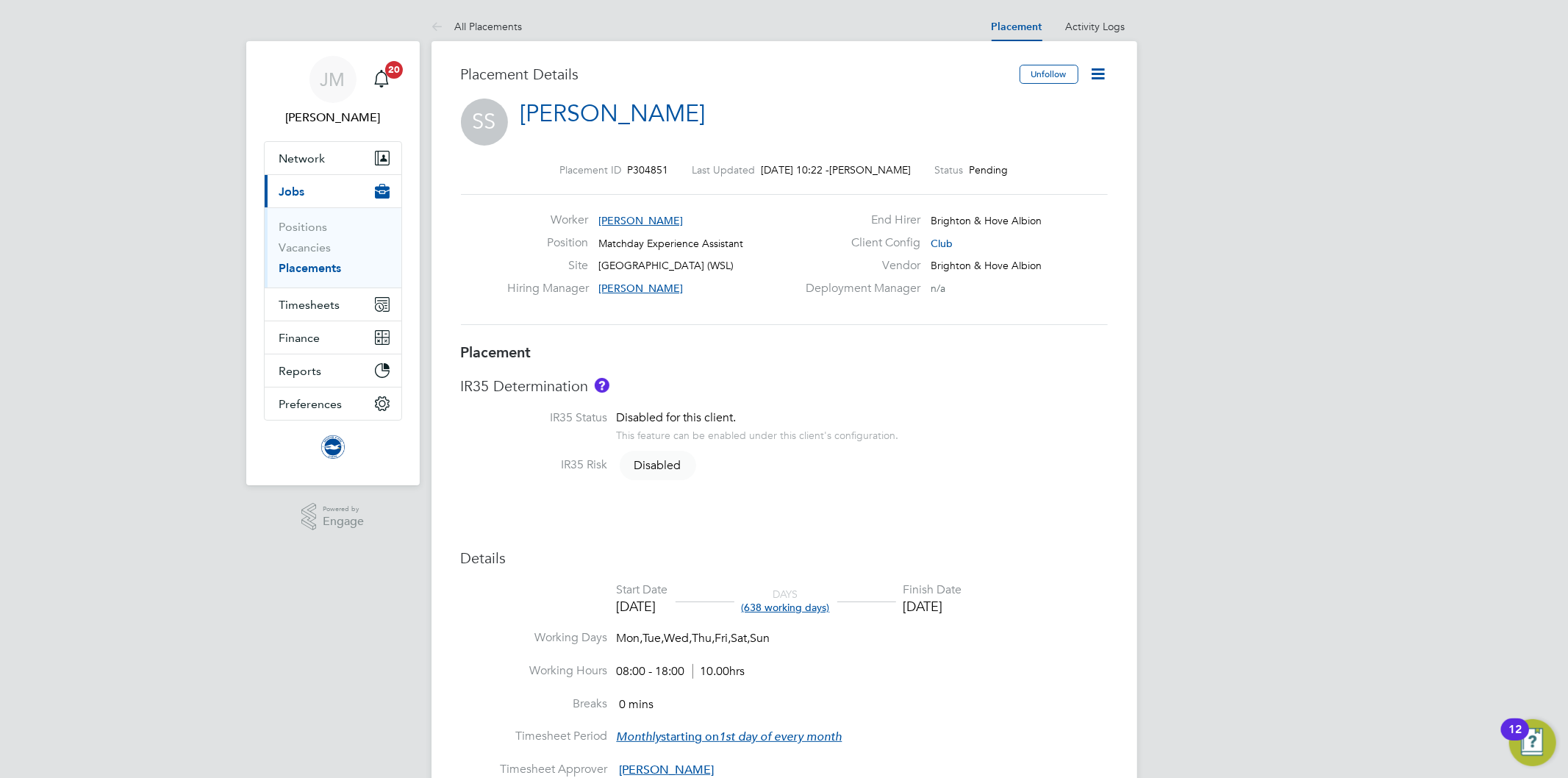
click at [1101, 69] on icon at bounding box center [1098, 74] width 18 height 18
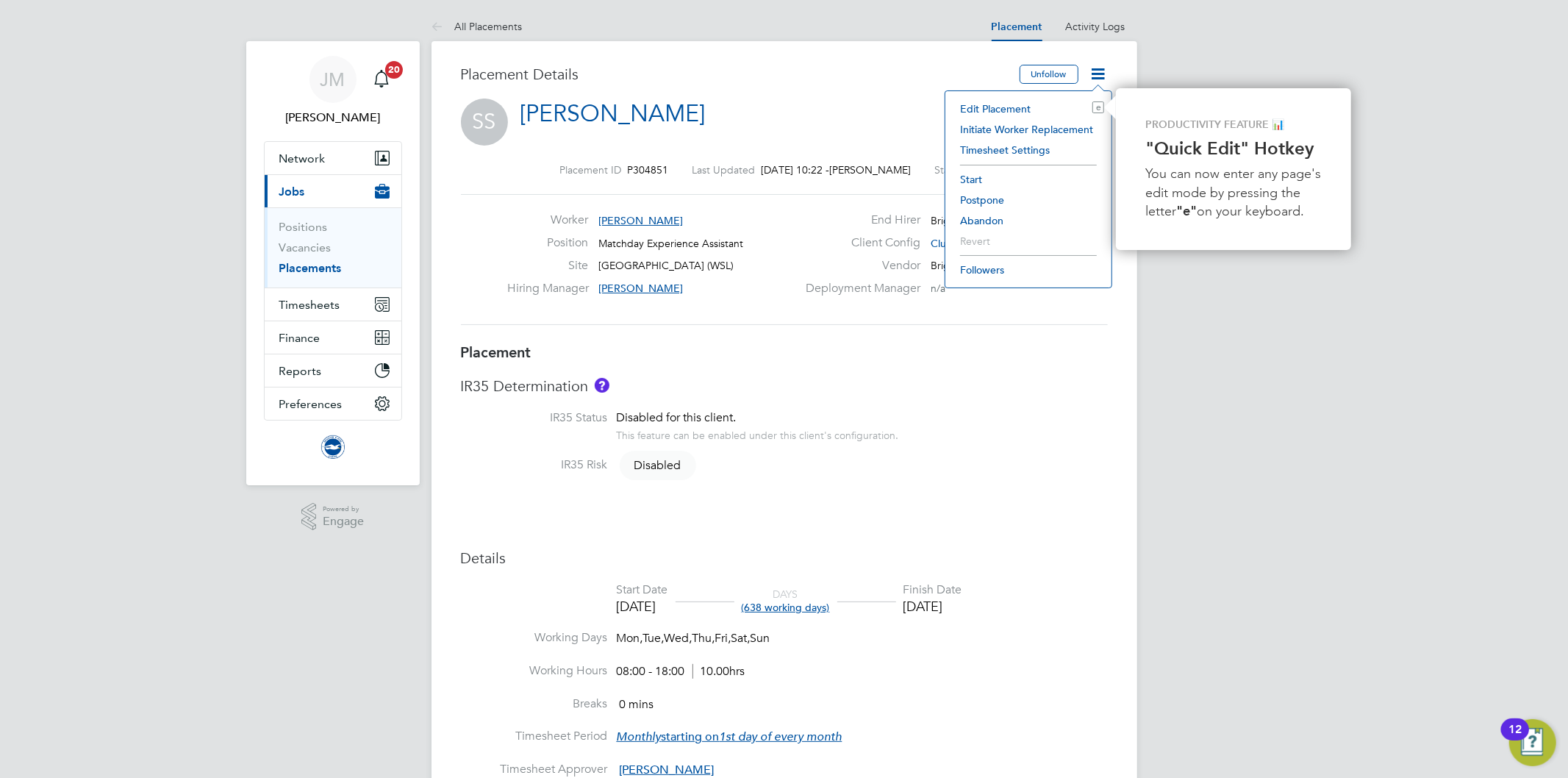
click at [978, 180] on li "Start" at bounding box center [1029, 179] width 152 height 21
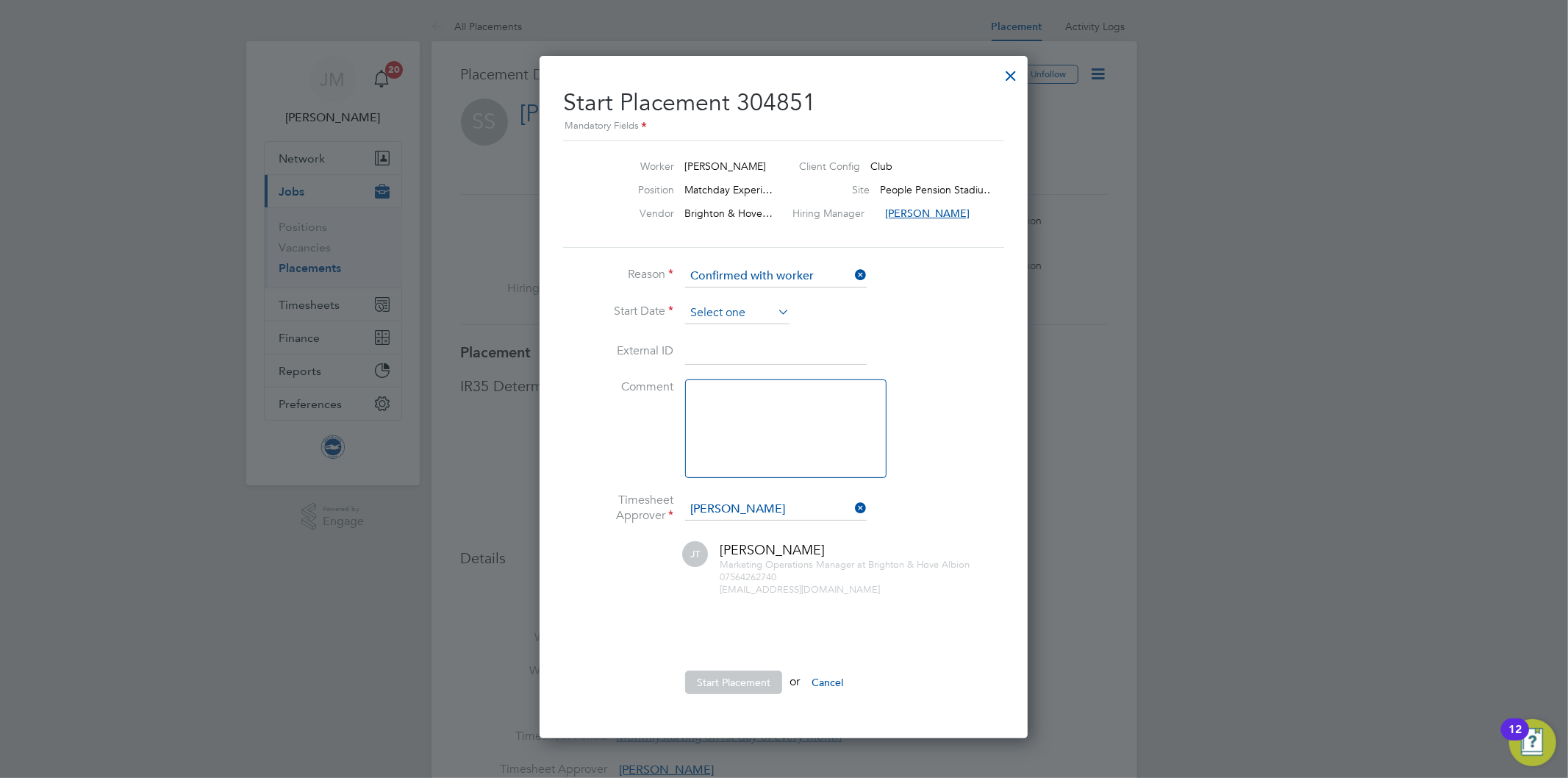
click at [751, 309] on input at bounding box center [737, 314] width 104 height 22
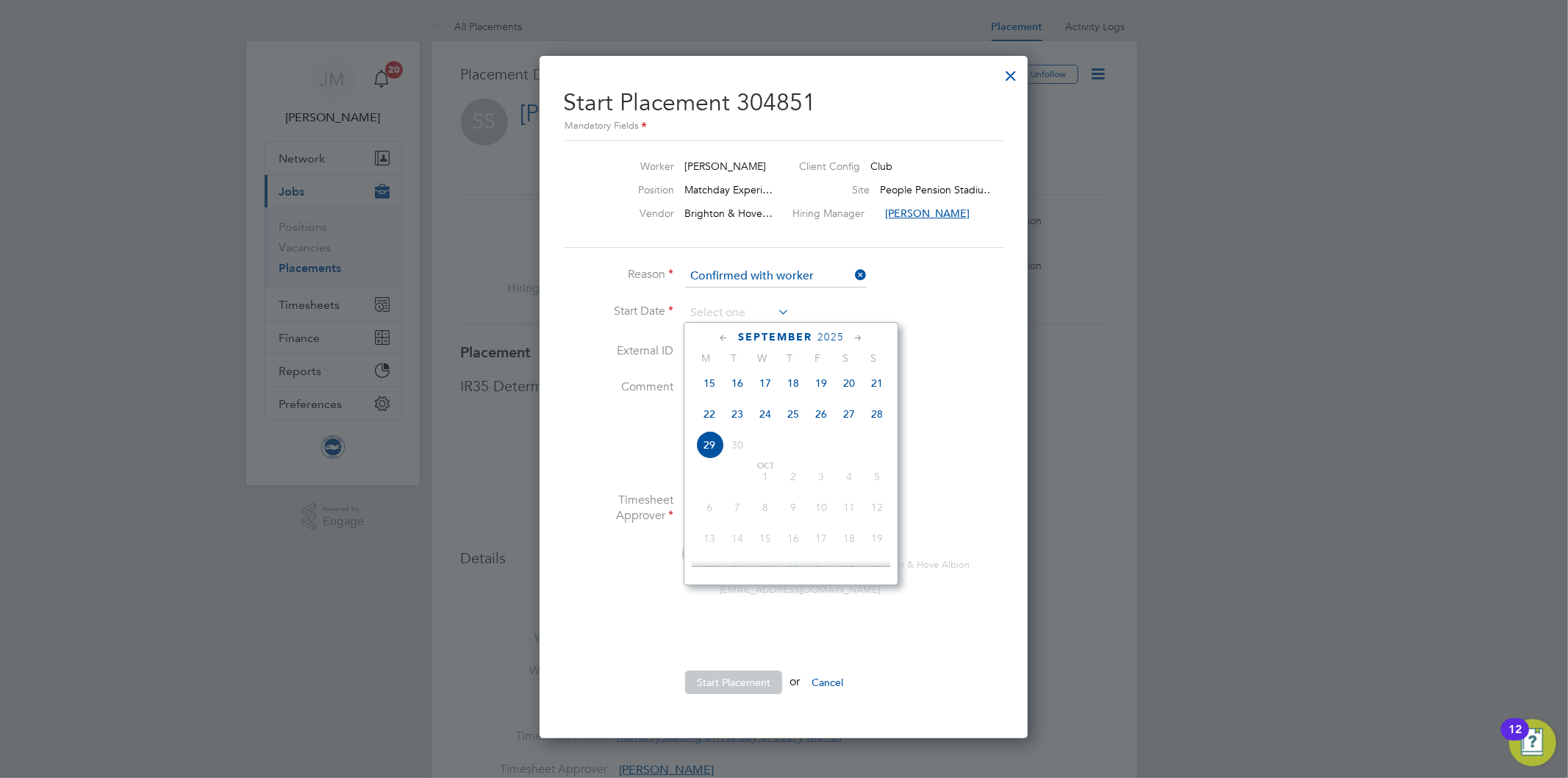
click at [726, 335] on icon at bounding box center [723, 338] width 14 height 16
click at [709, 544] on span "Sep 1" at bounding box center [709, 542] width 28 height 28
type input "01 Sep 2025"
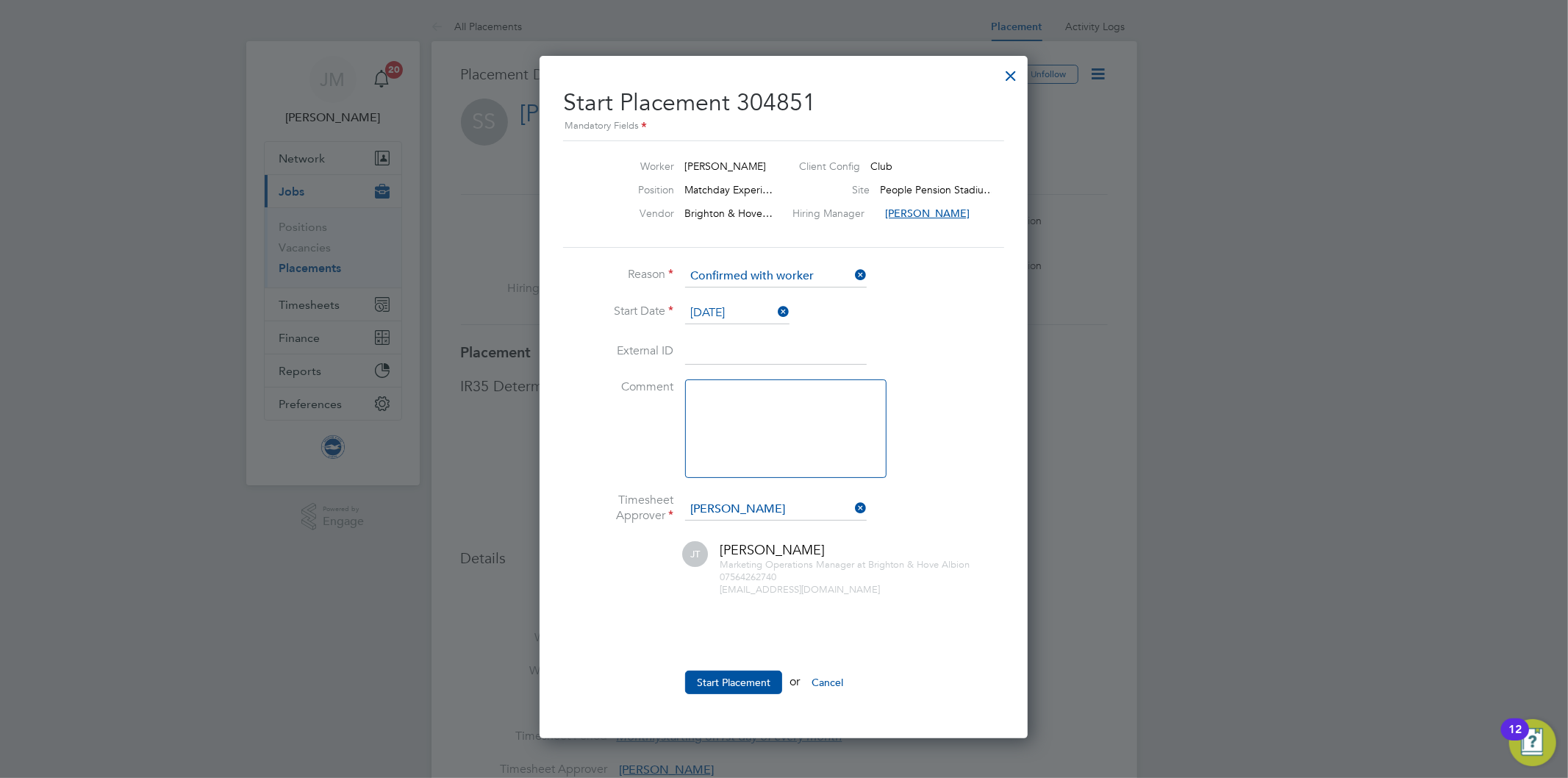
drag, startPoint x: 919, startPoint y: 356, endPoint x: 919, endPoint y: 368, distance: 12.0
click at [919, 358] on li "External ID" at bounding box center [783, 359] width 441 height 41
click at [744, 677] on button "Start Placement" at bounding box center [734, 683] width 97 height 24
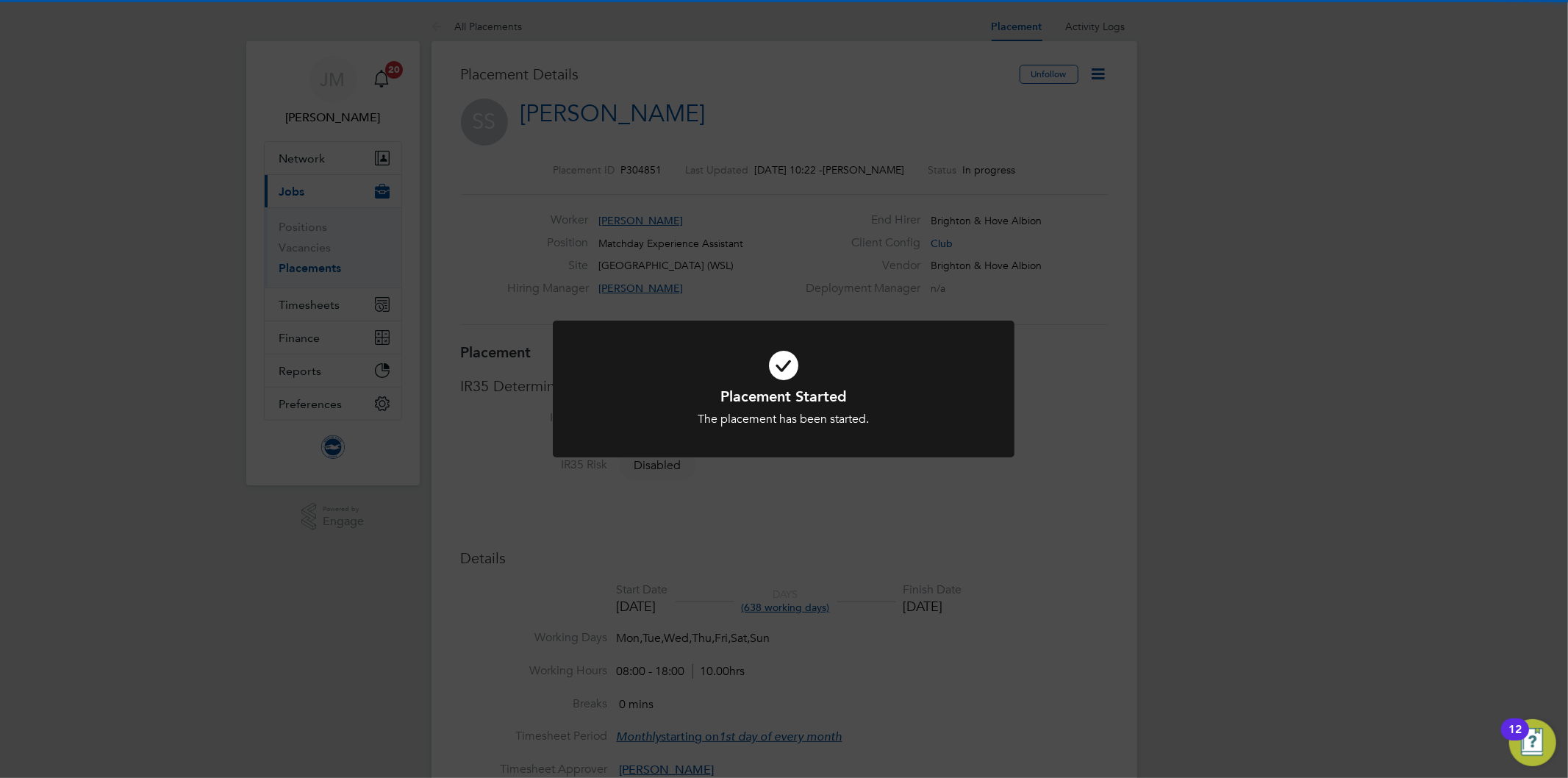
click at [923, 89] on div "Placement Started The placement has been started. Cancel Okay" at bounding box center [784, 389] width 1568 height 778
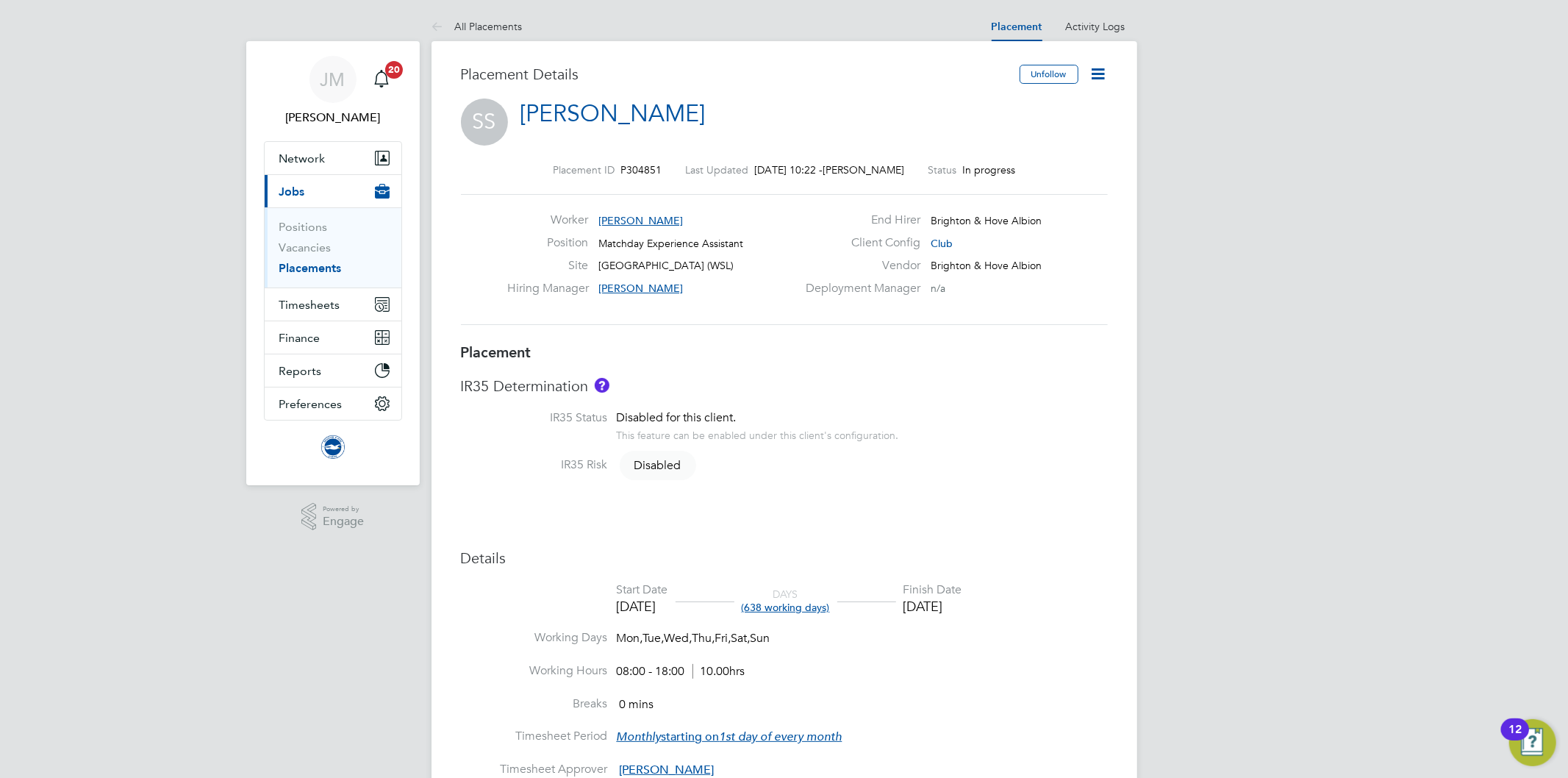
click at [510, 26] on link "All Placements" at bounding box center [477, 27] width 91 height 13
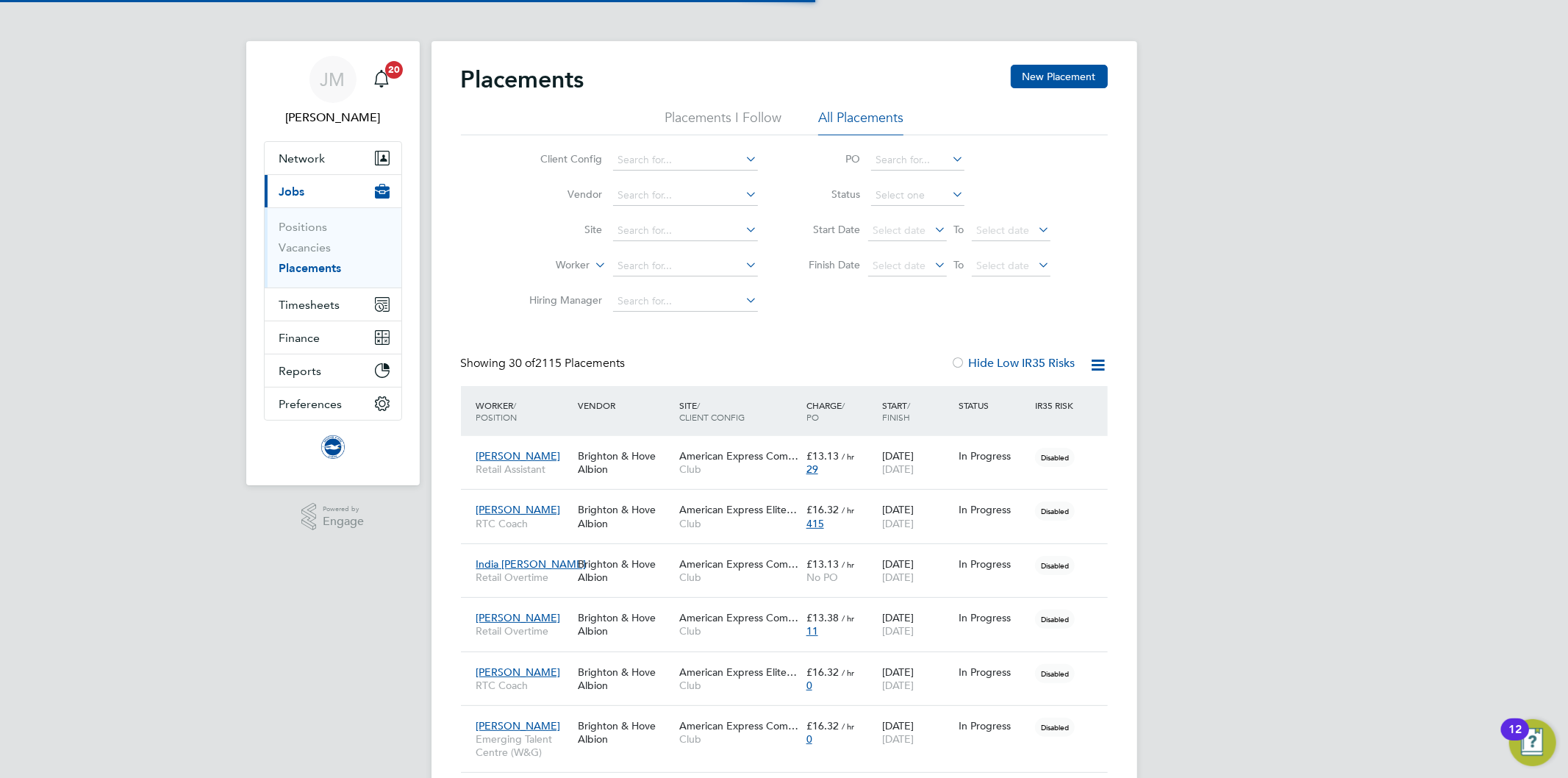
scroll to position [41, 128]
click at [677, 265] on input at bounding box center [685, 266] width 144 height 21
type input "heas"
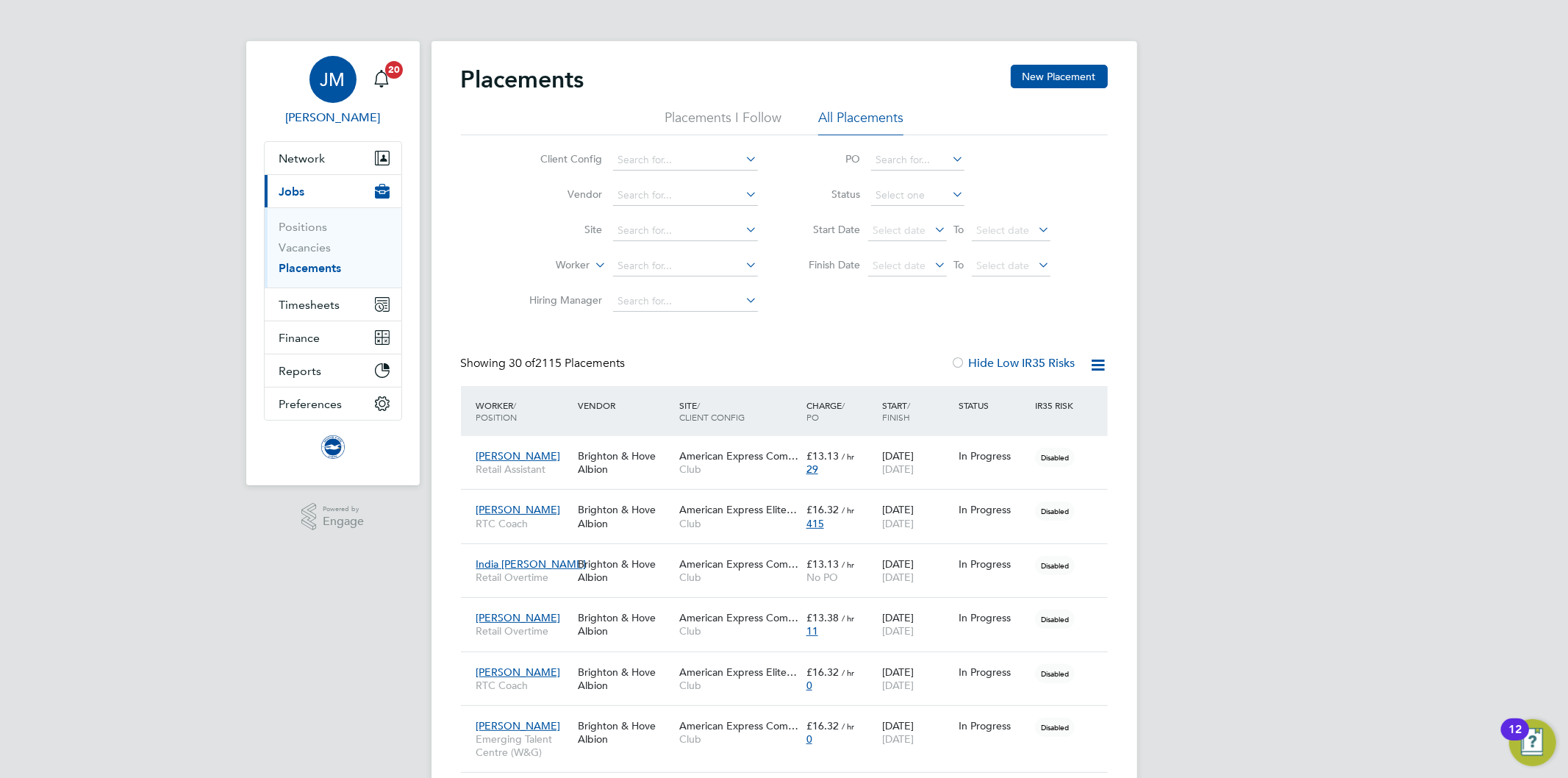
click at [342, 77] on span "JM" at bounding box center [333, 79] width 25 height 19
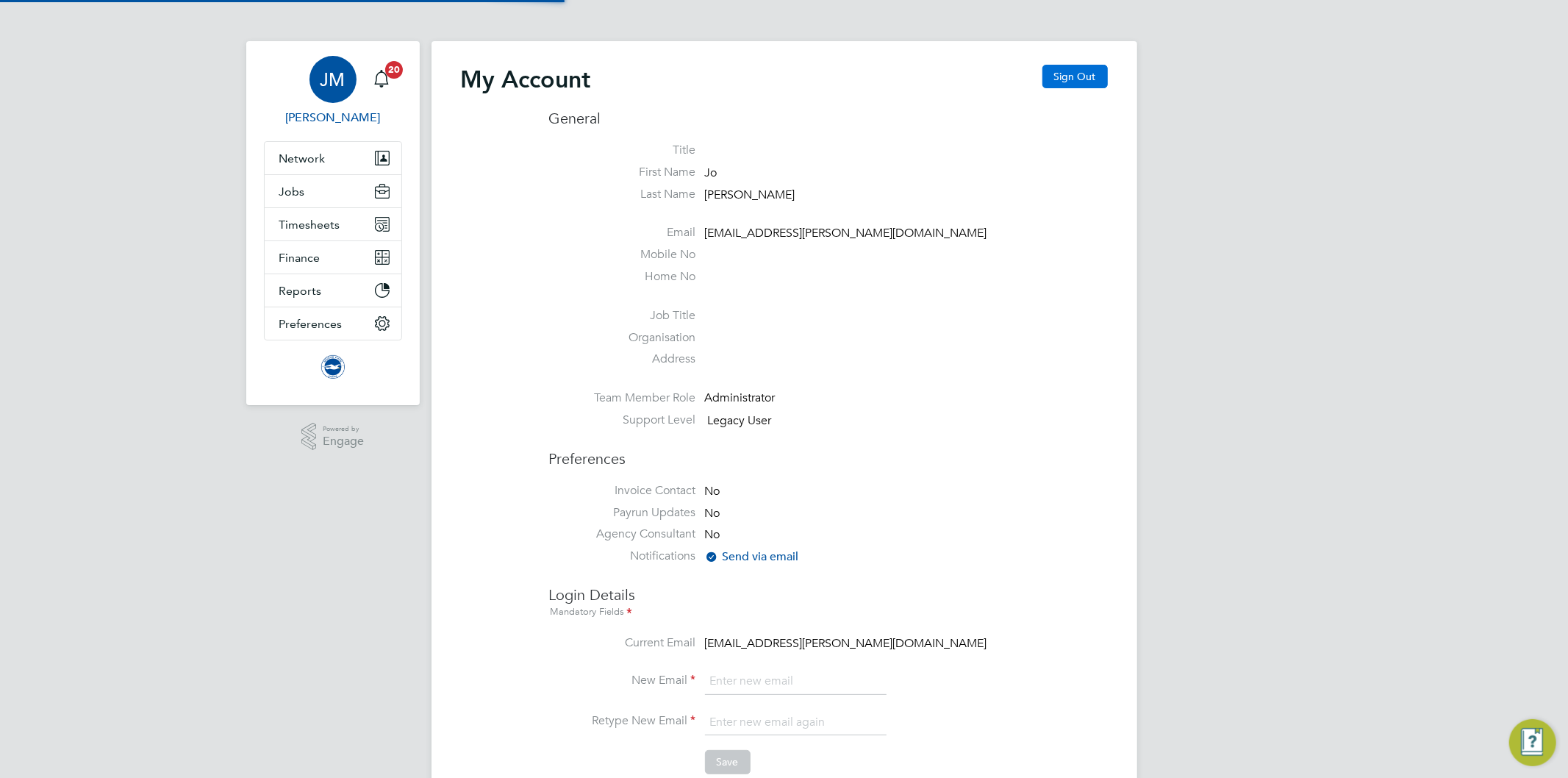
type input "[EMAIL_ADDRESS][PERSON_NAME][DOMAIN_NAME]"
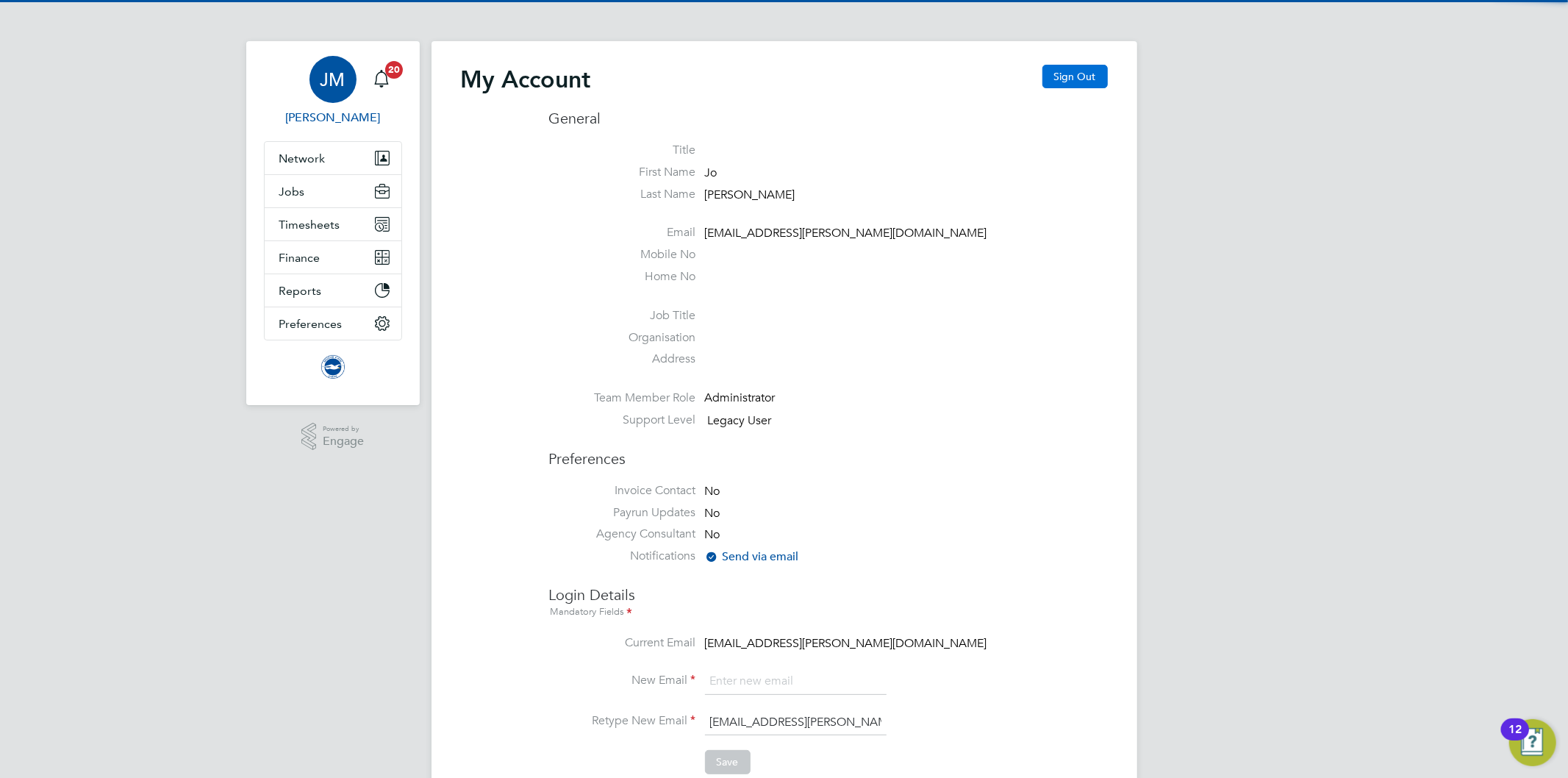
click at [1090, 78] on button "Sign Out" at bounding box center [1075, 77] width 66 height 24
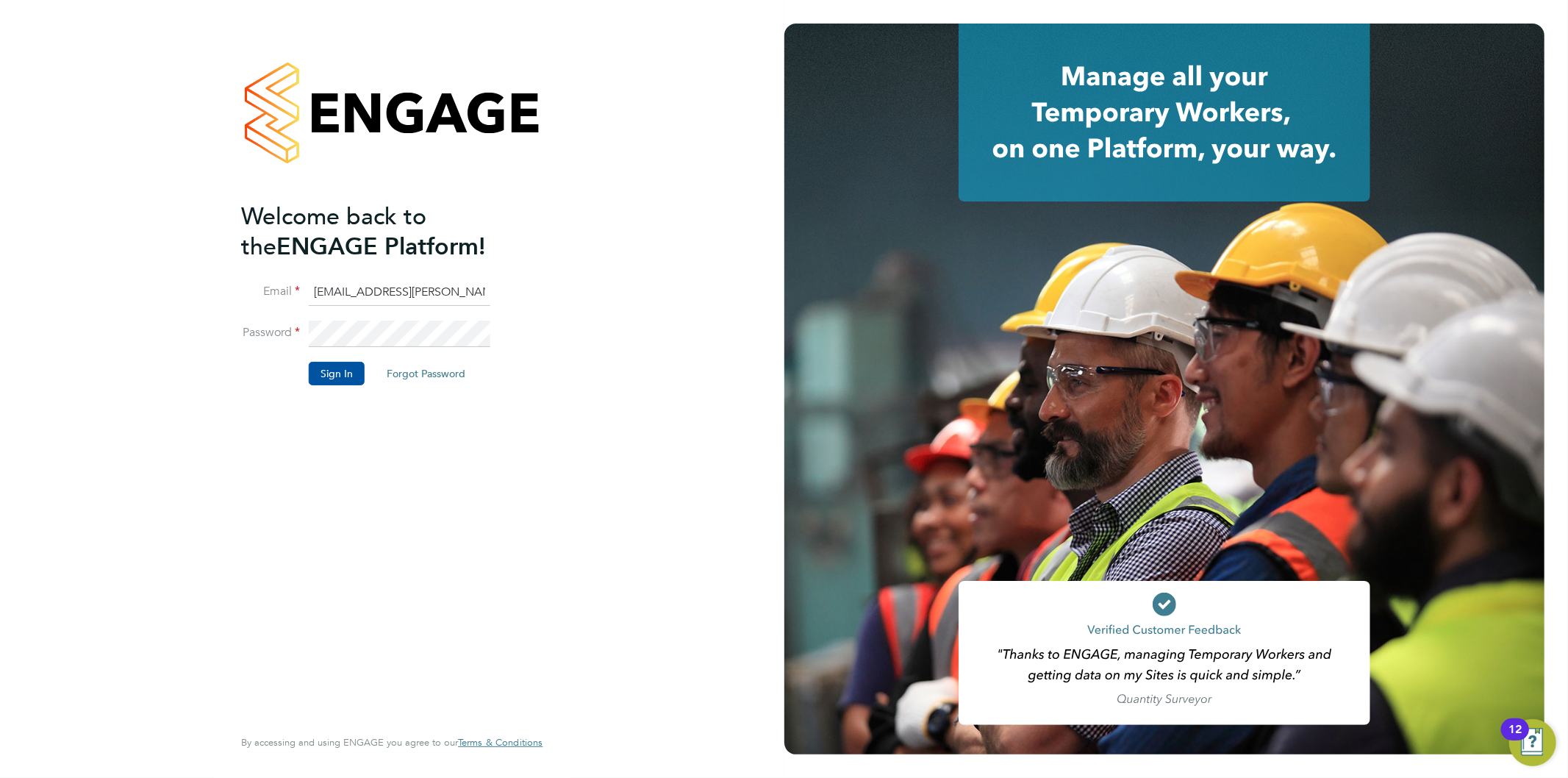
click at [361, 294] on input "[EMAIL_ADDRESS][PERSON_NAME][DOMAIN_NAME]" at bounding box center [399, 293] width 182 height 27
type input "[EMAIL_ADDRESS][PERSON_NAME][DOMAIN_NAME]"
click at [340, 370] on button "Sign In" at bounding box center [336, 374] width 56 height 24
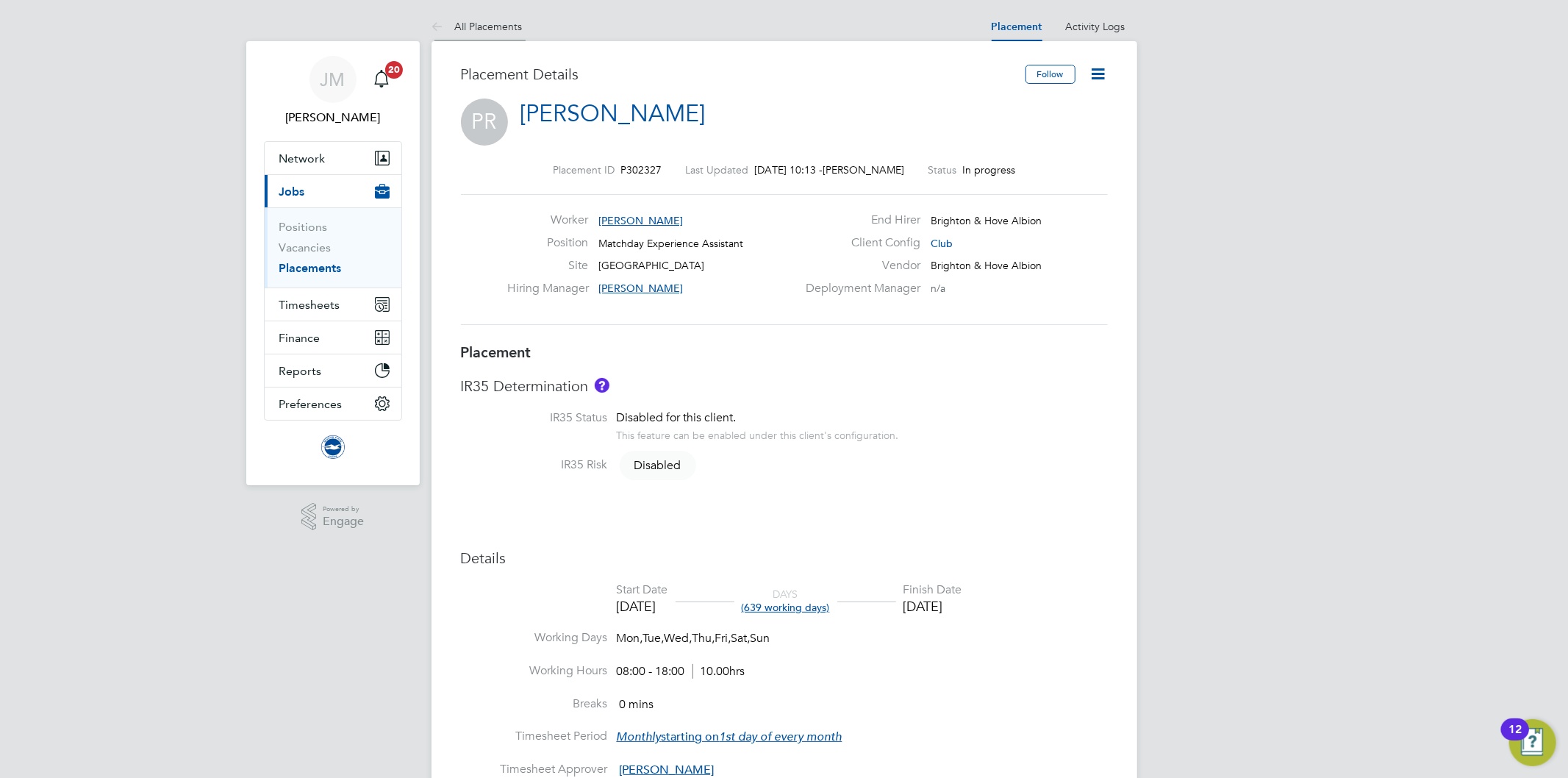
click at [461, 20] on link "All Placements" at bounding box center [477, 27] width 91 height 13
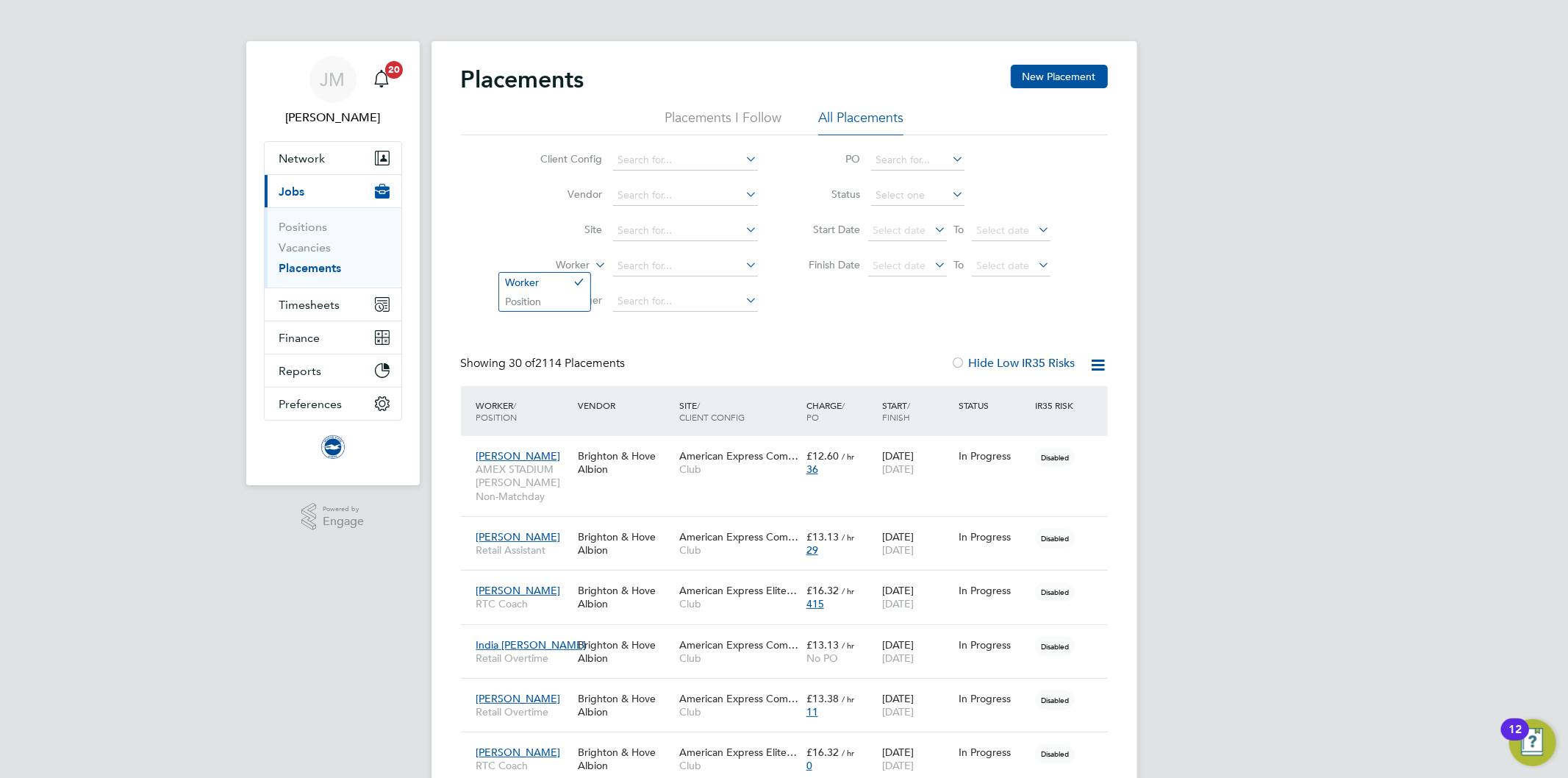
click at [592, 266] on icon at bounding box center [592, 261] width 0 height 13
click at [547, 302] on li "Position" at bounding box center [545, 301] width 91 height 19
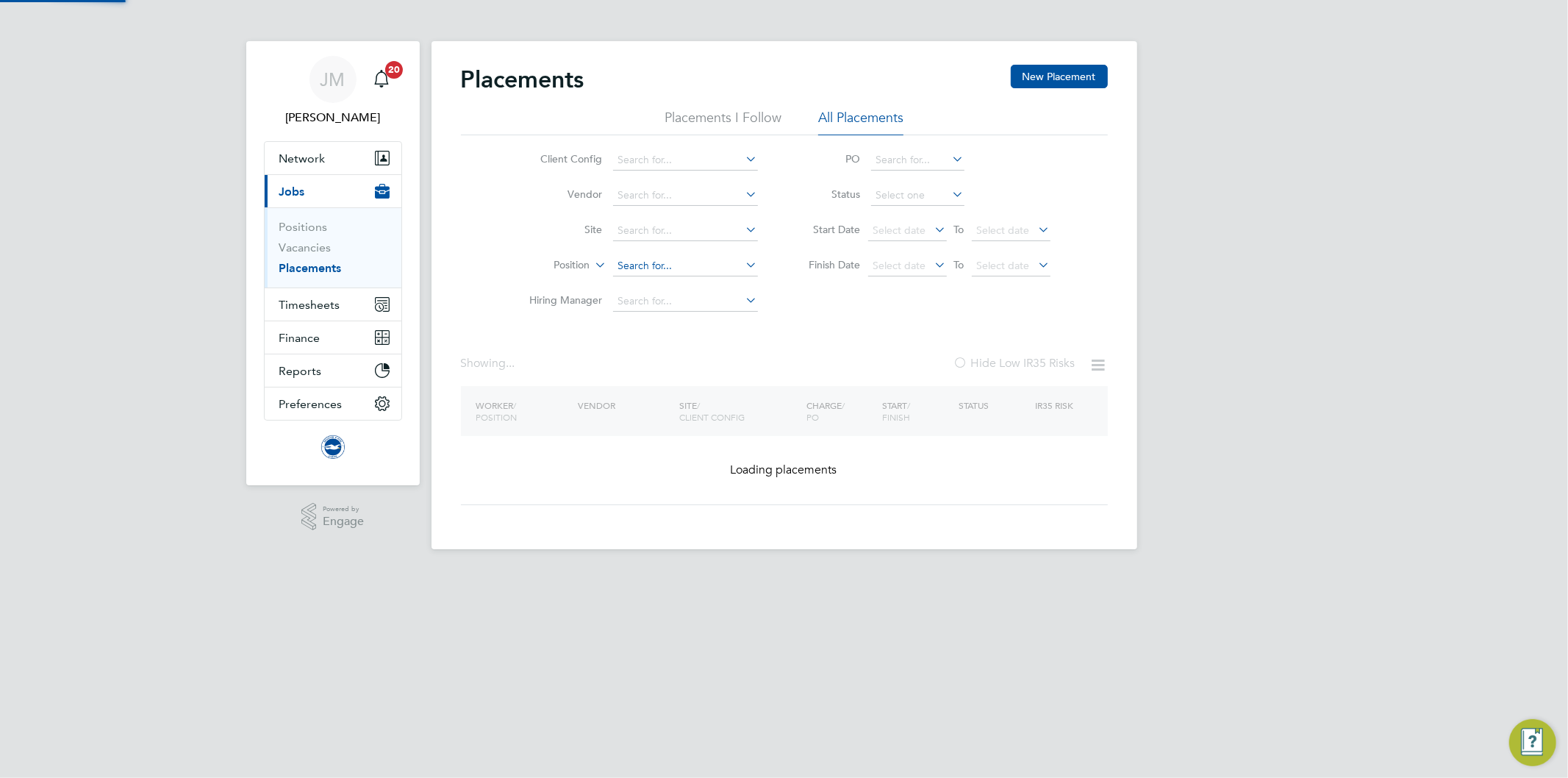
click at [693, 265] on input at bounding box center [685, 266] width 144 height 21
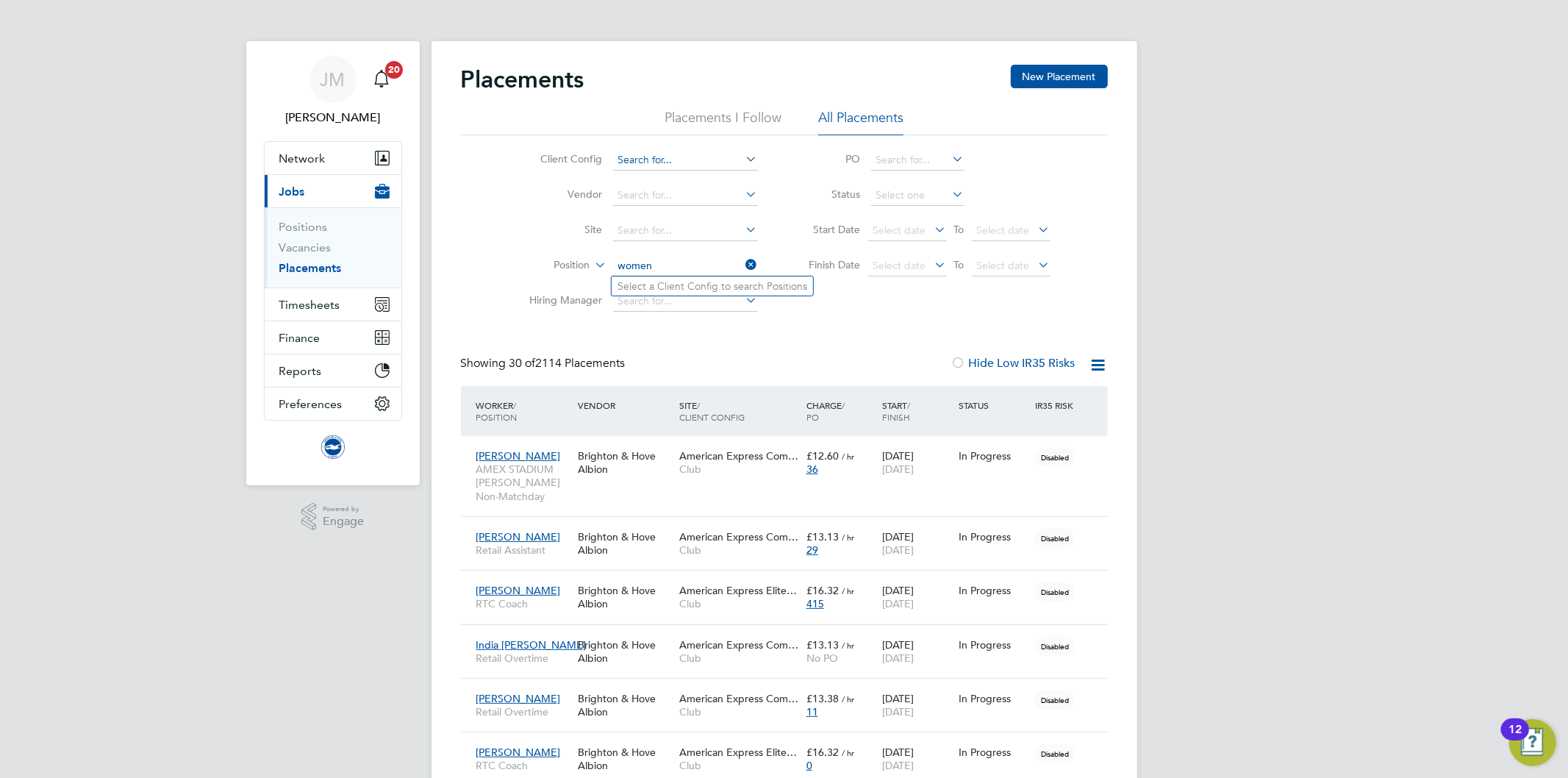
type input "women"
click at [632, 162] on input at bounding box center [685, 160] width 144 height 21
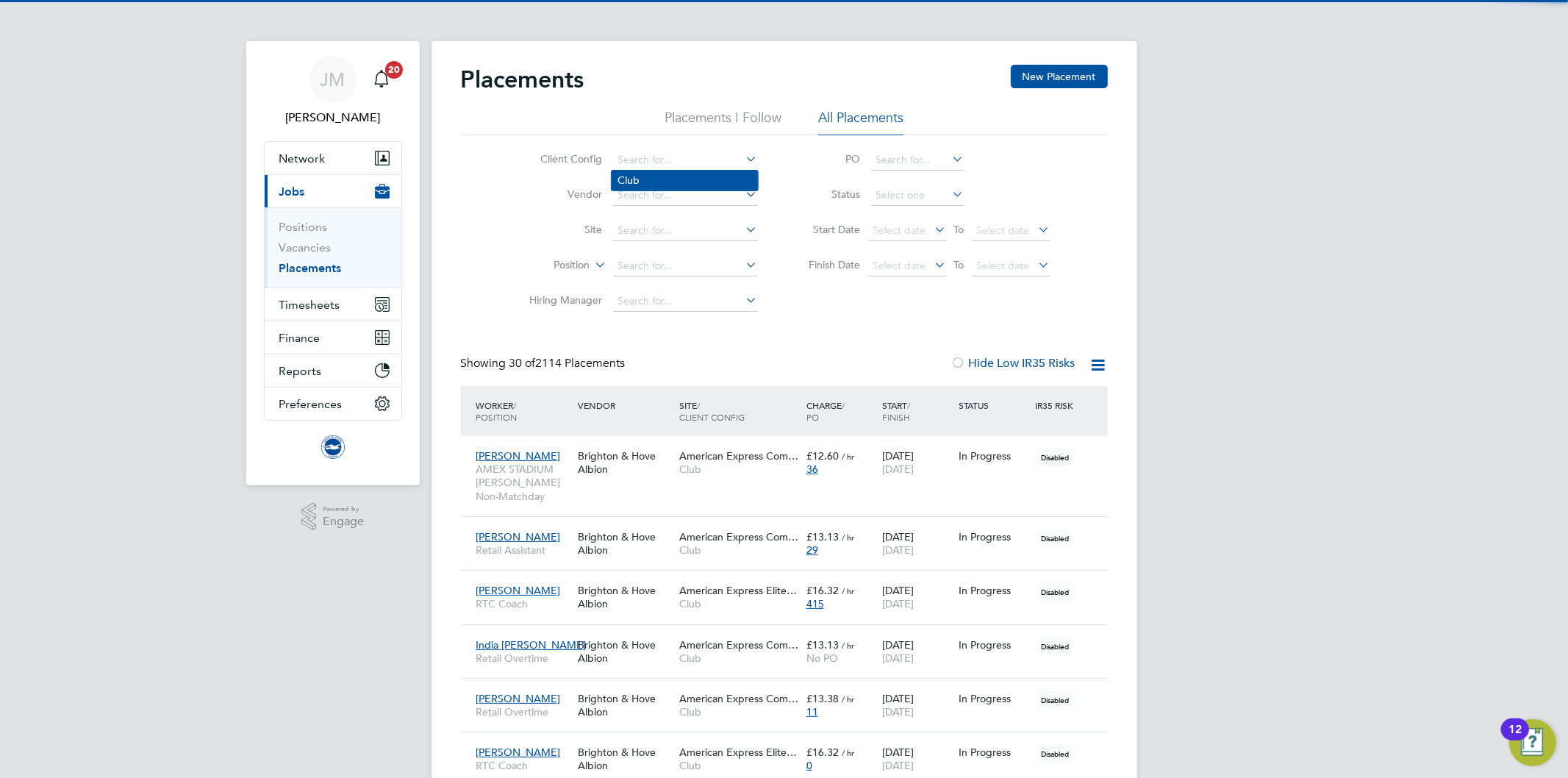
click at [623, 186] on li "Club" at bounding box center [684, 181] width 146 height 20
type input "Club"
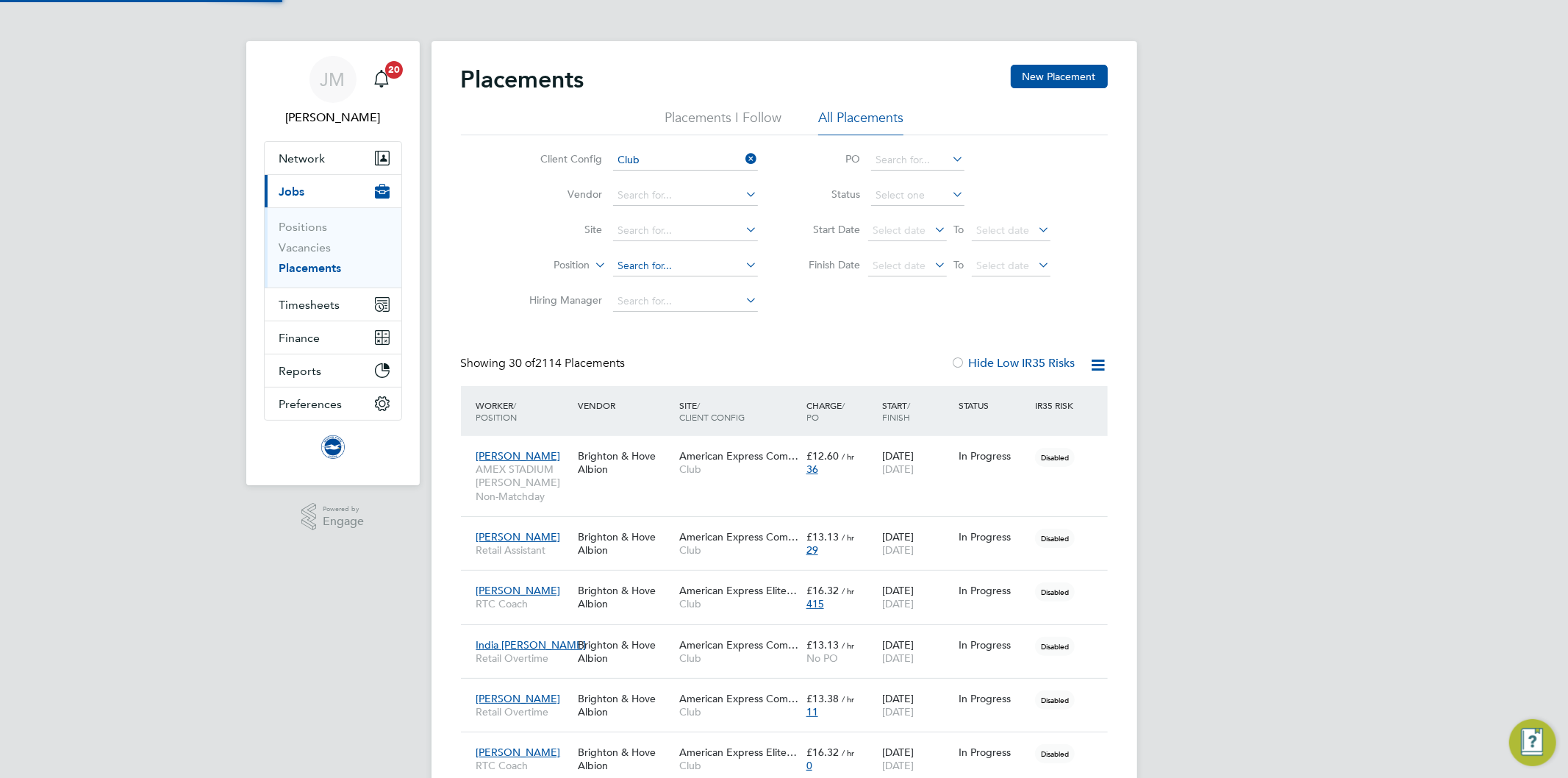
click at [645, 259] on input at bounding box center [685, 266] width 144 height 21
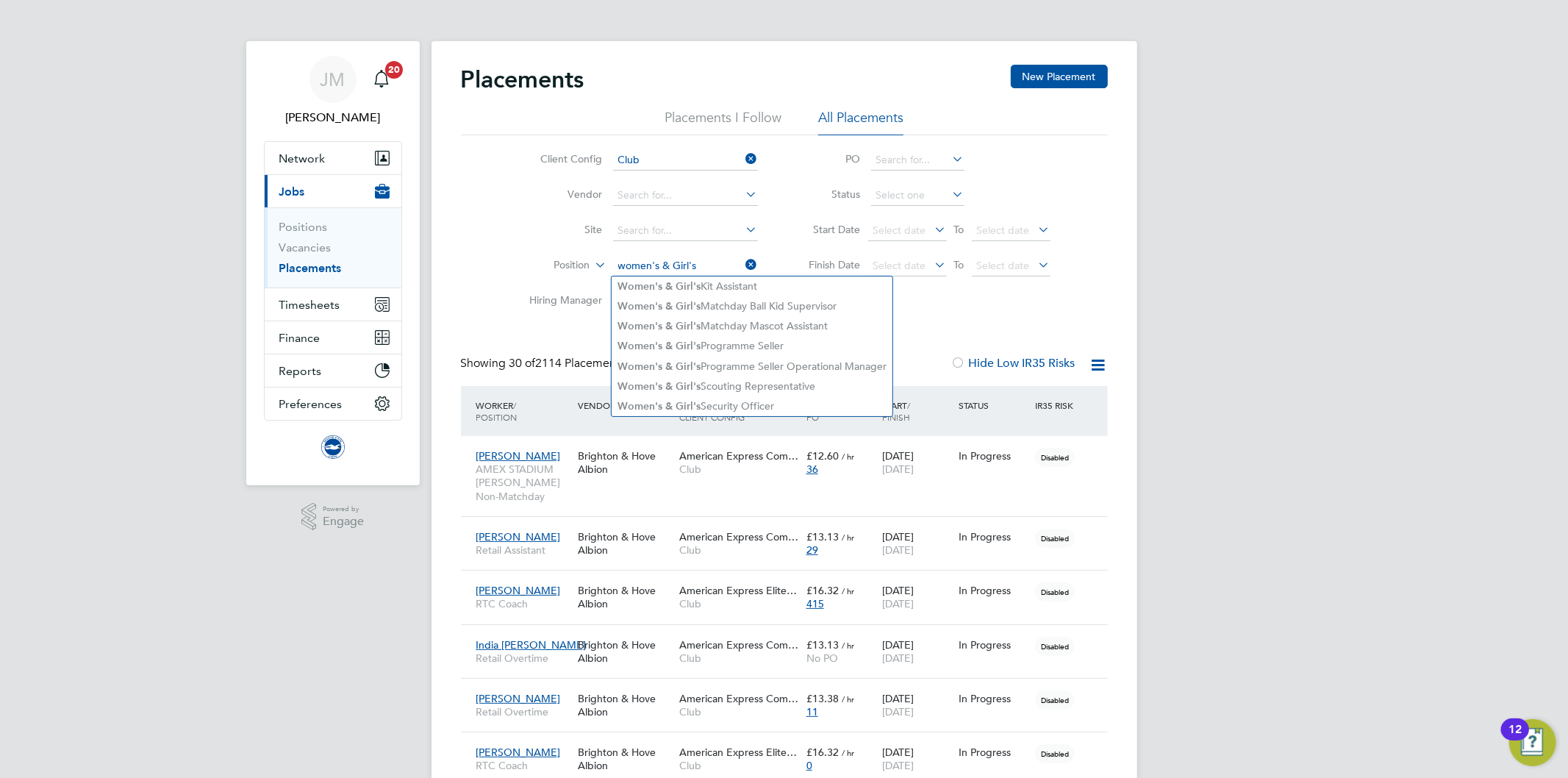
type input "women's & Girl's"
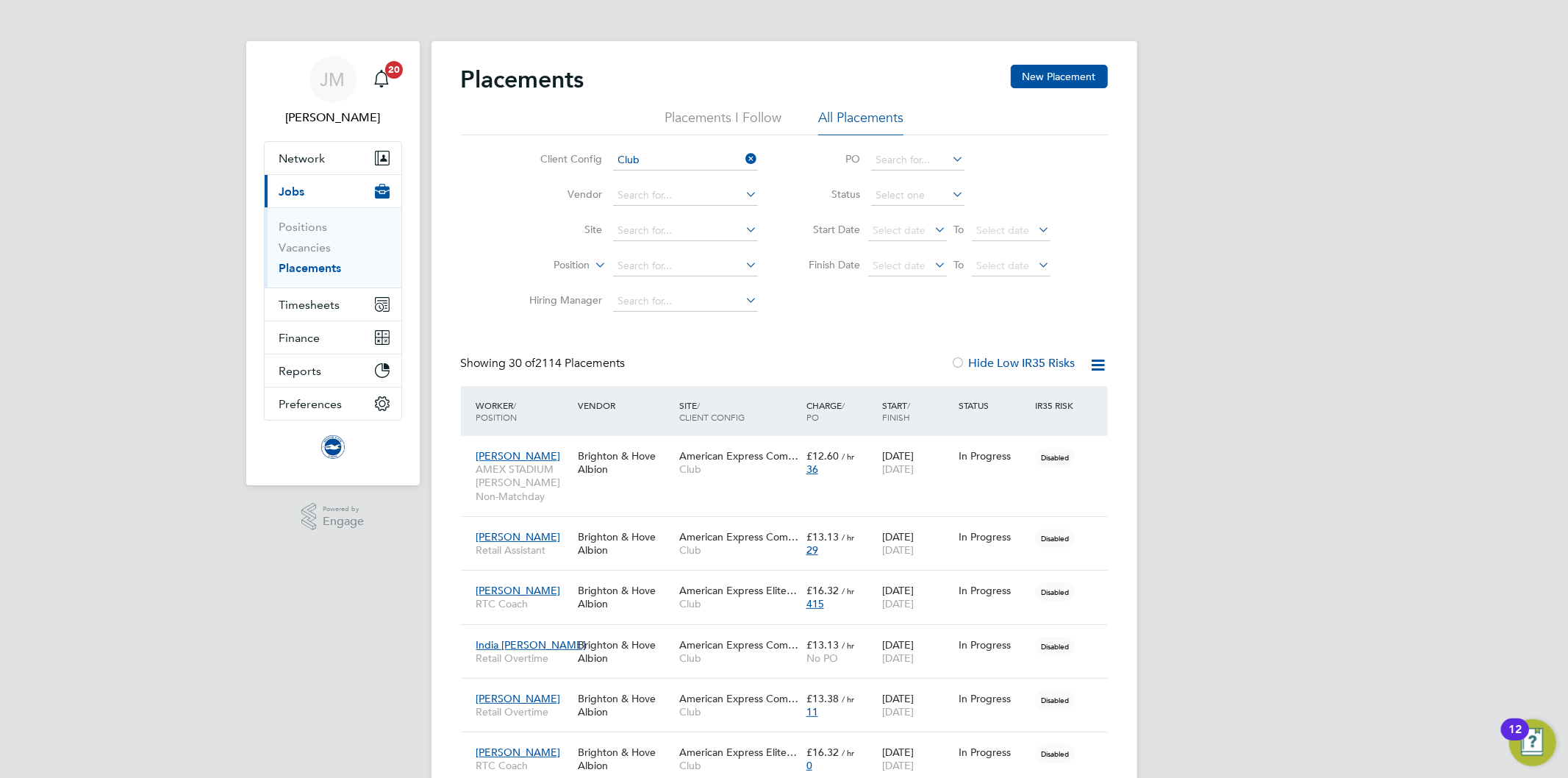
click at [847, 317] on div "Client Config Club Vendor Site Position Hiring Manager PO Status Start Date Sel…" at bounding box center [784, 227] width 647 height 184
click at [679, 267] on input at bounding box center [685, 266] width 144 height 21
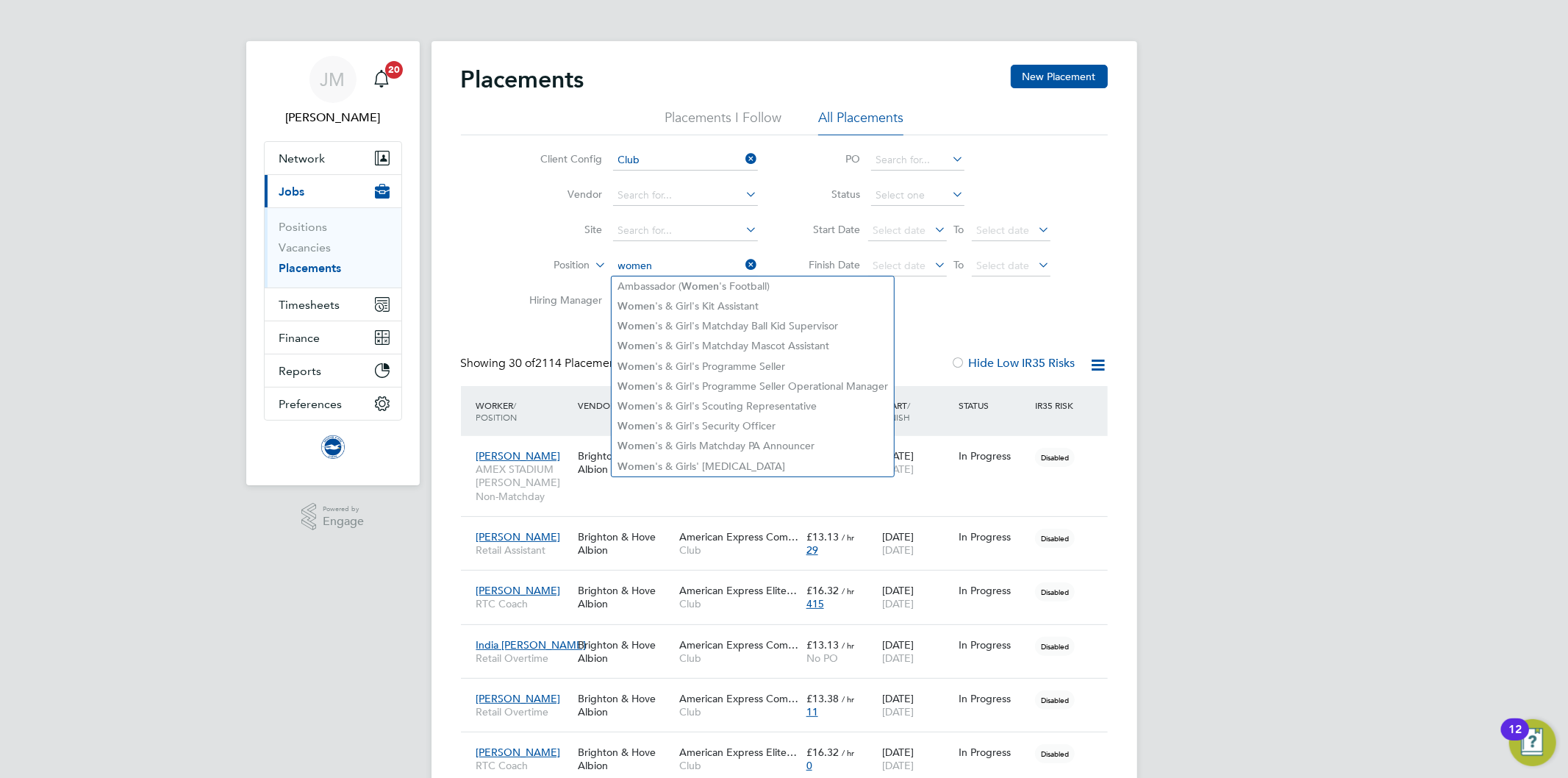
drag, startPoint x: 663, startPoint y: 261, endPoint x: 576, endPoint y: 265, distance: 87.1
click at [576, 265] on li "Position women" at bounding box center [638, 266] width 276 height 36
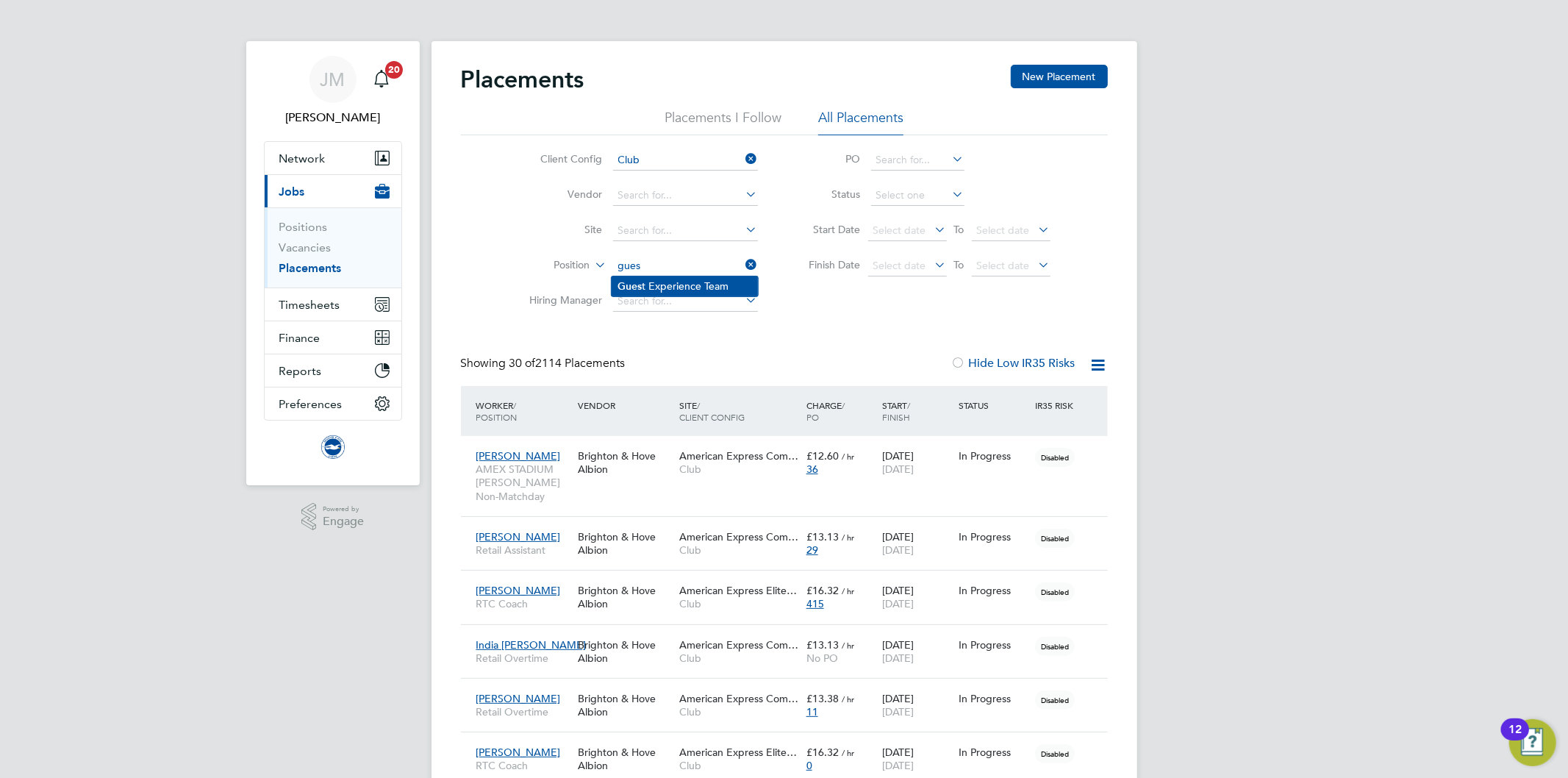
click at [656, 281] on li "Gues t Experience Team" at bounding box center [684, 286] width 146 height 20
type input "Guest Experience Team"
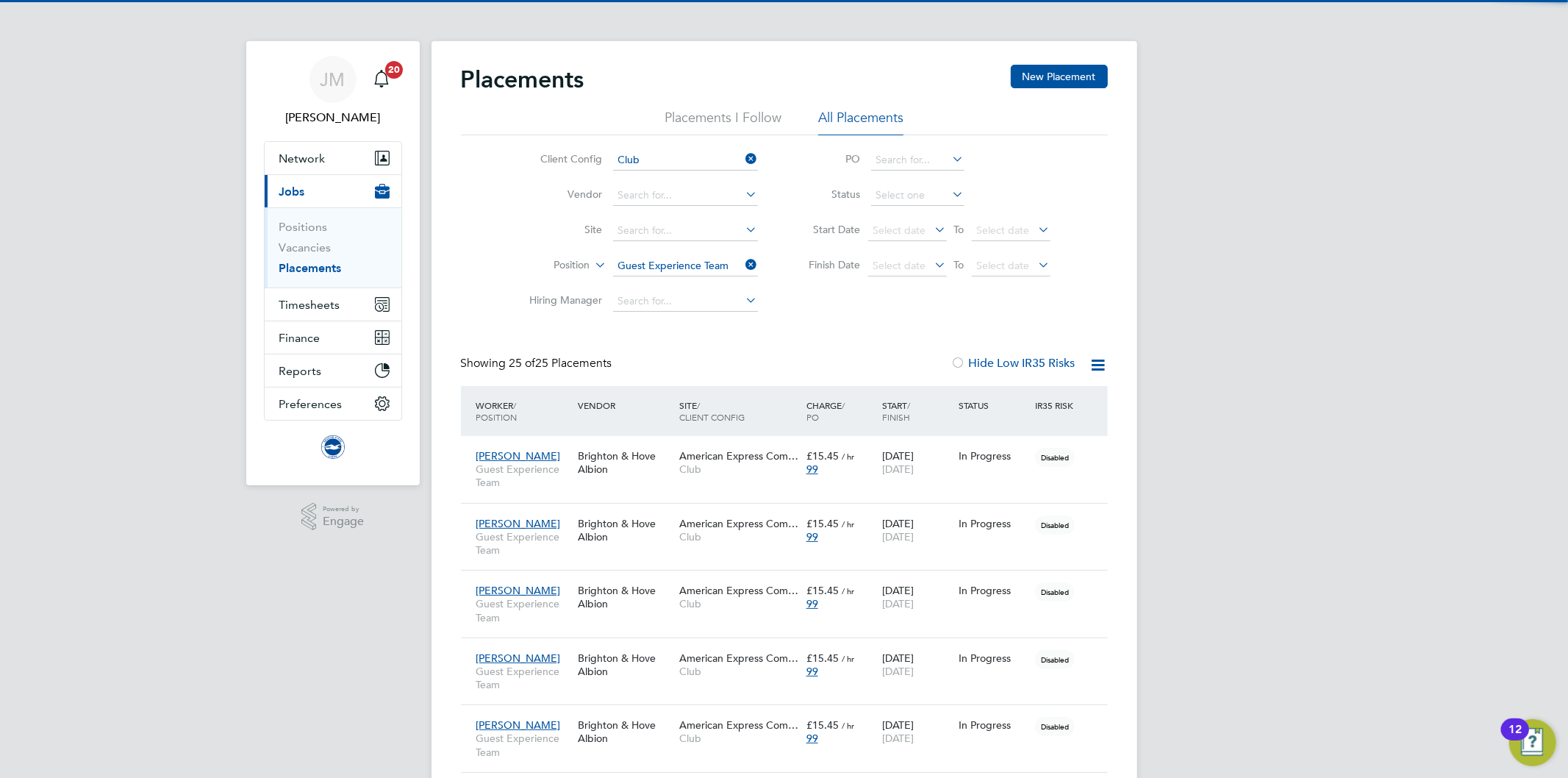
scroll to position [41, 128]
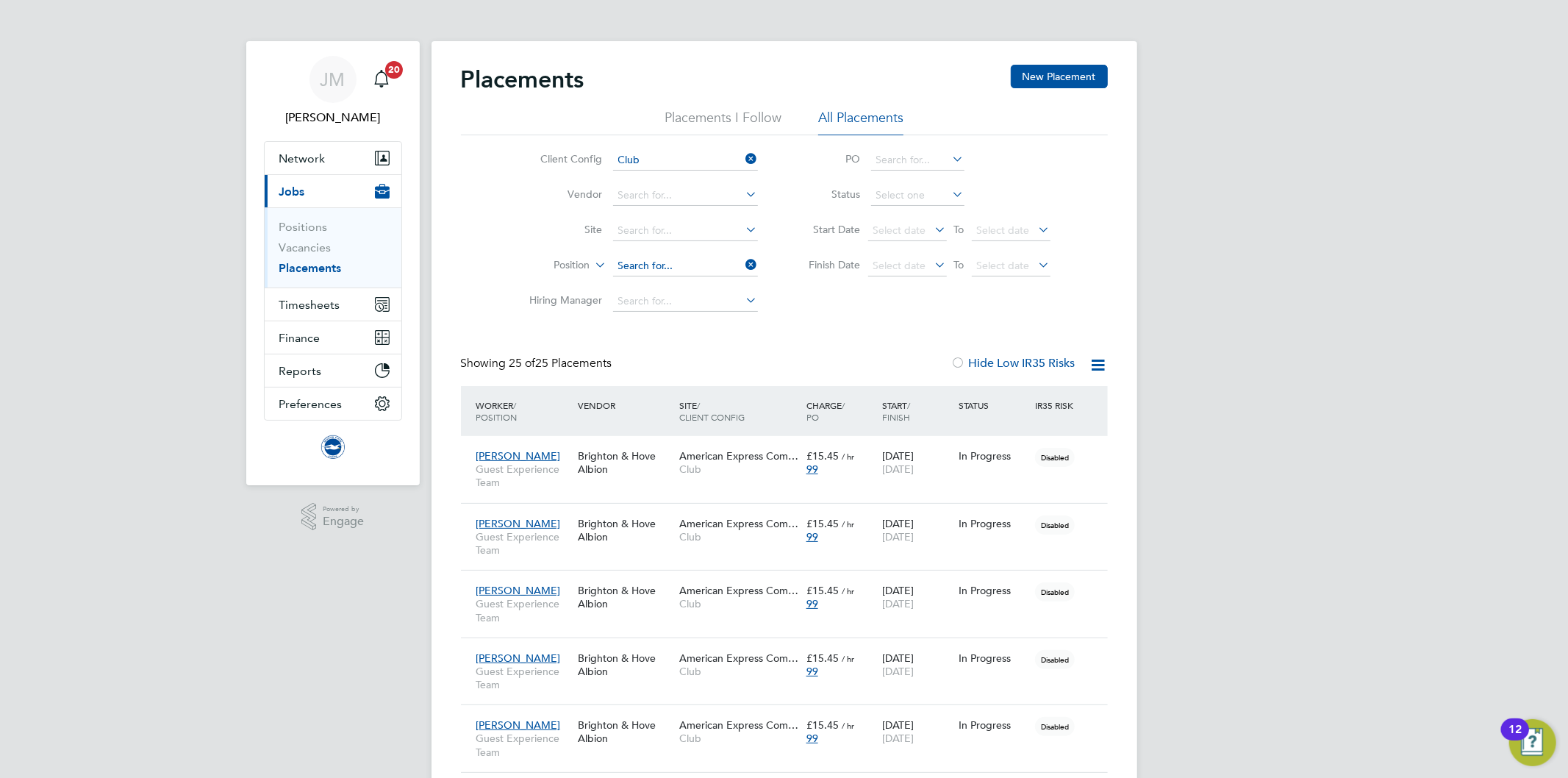
click at [684, 261] on input at bounding box center [685, 266] width 144 height 21
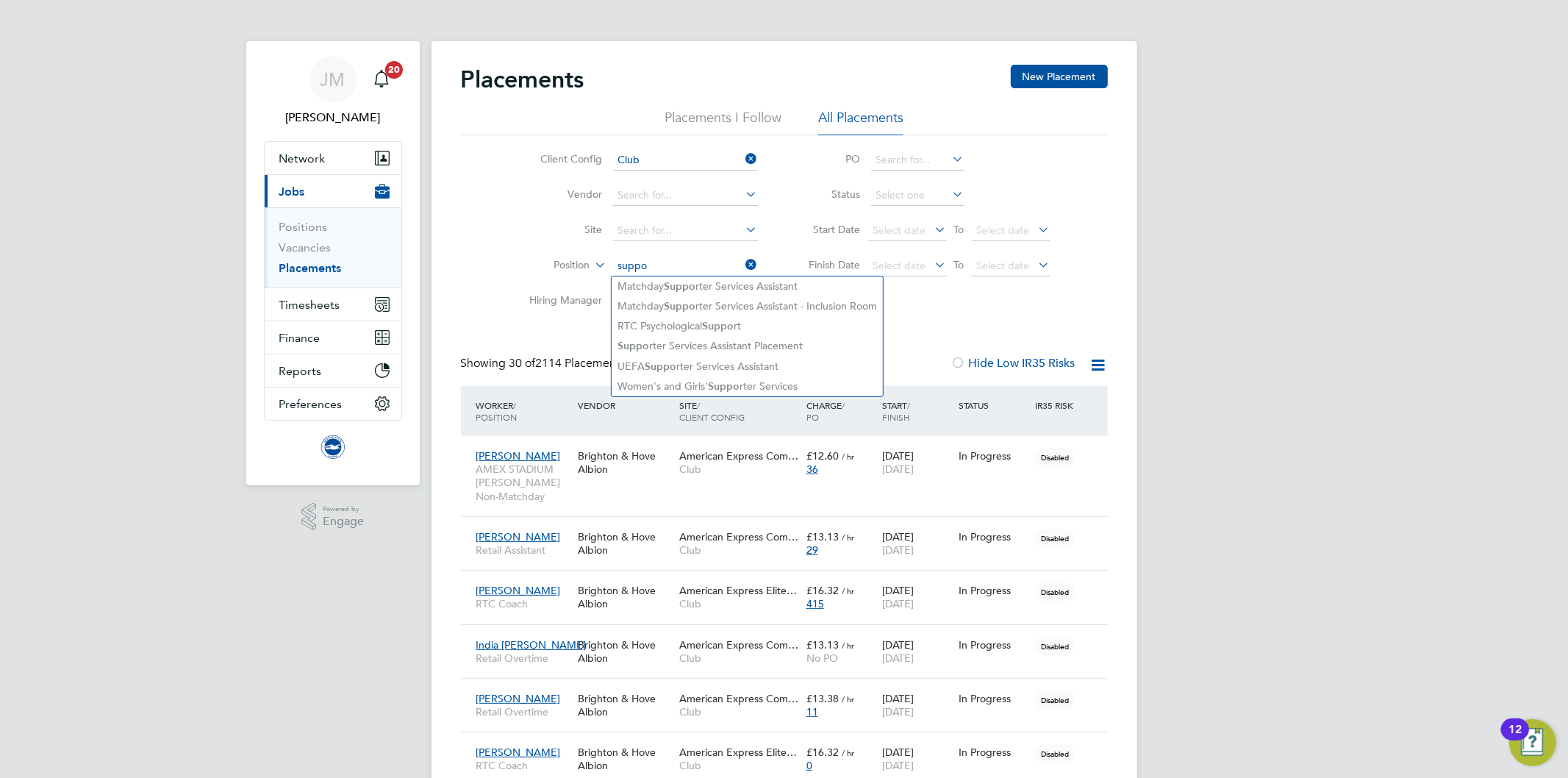
click at [766, 389] on li "Women's and Girls' Suppo rter Services" at bounding box center [747, 387] width 271 height 20
type input "Women's and Girls' Supporter Services"
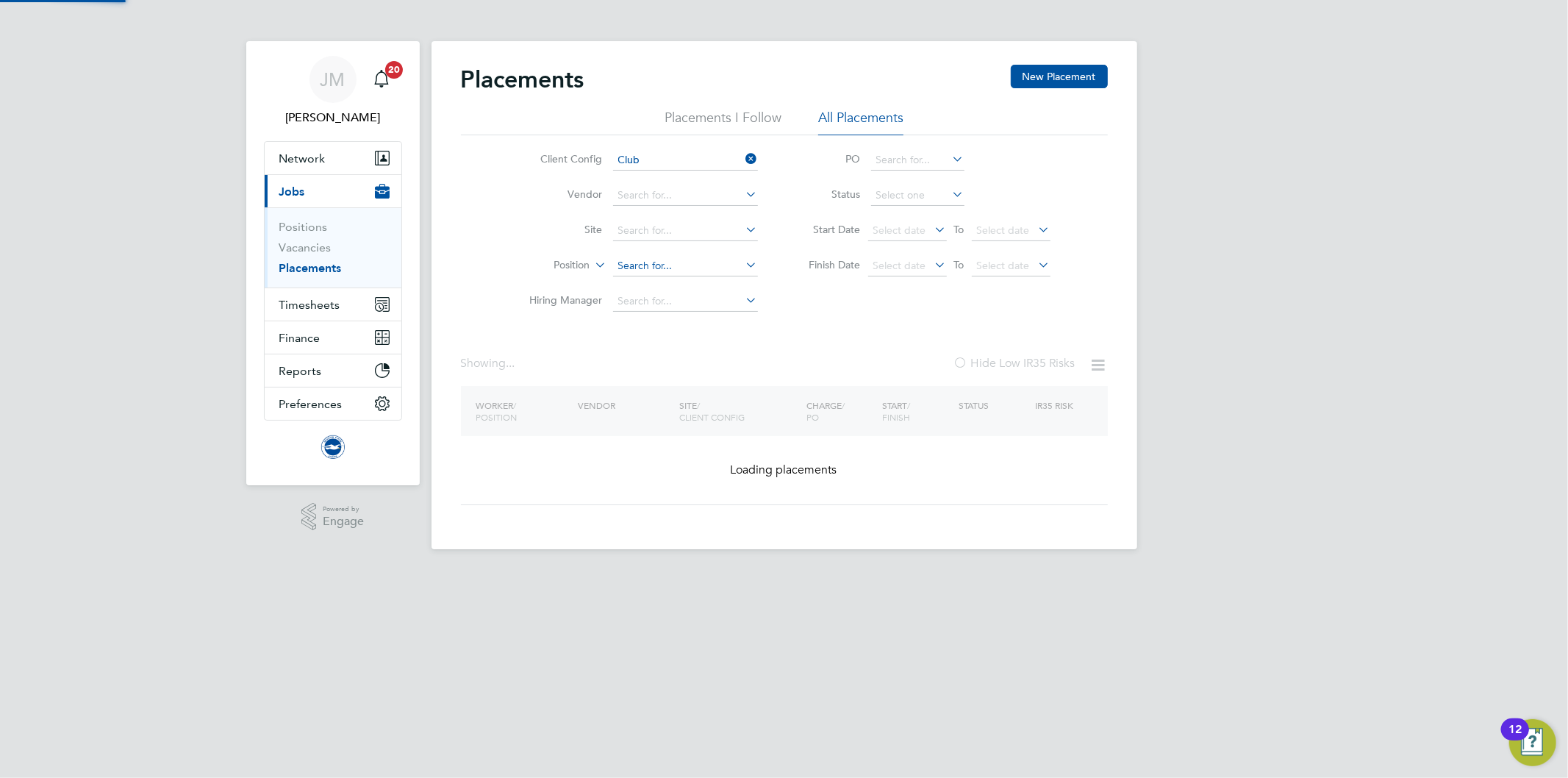
click at [696, 197] on ul "Client Config Club Vendor Site Position Hiring Manager" at bounding box center [638, 230] width 276 height 176
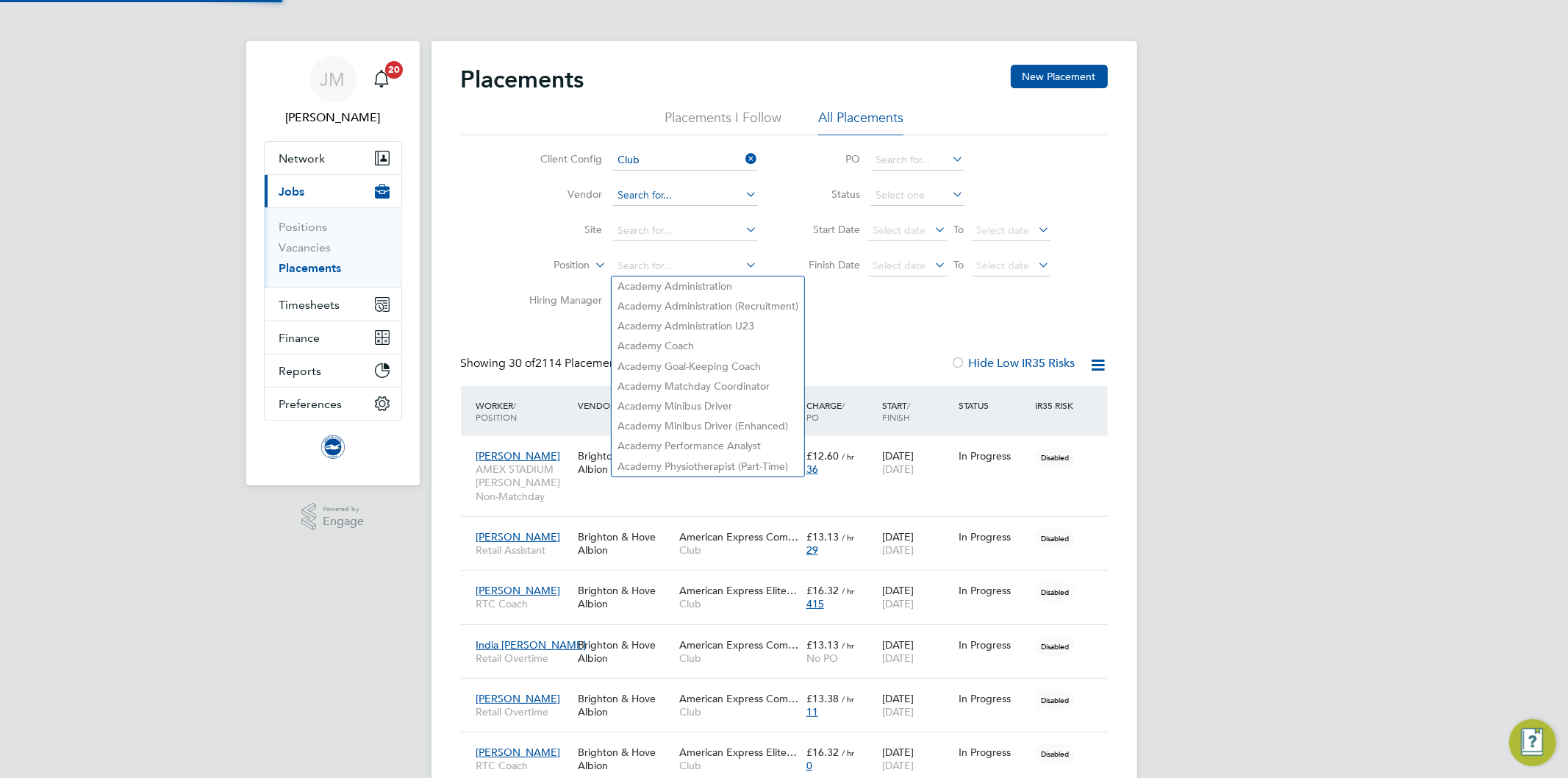
scroll to position [5, 8]
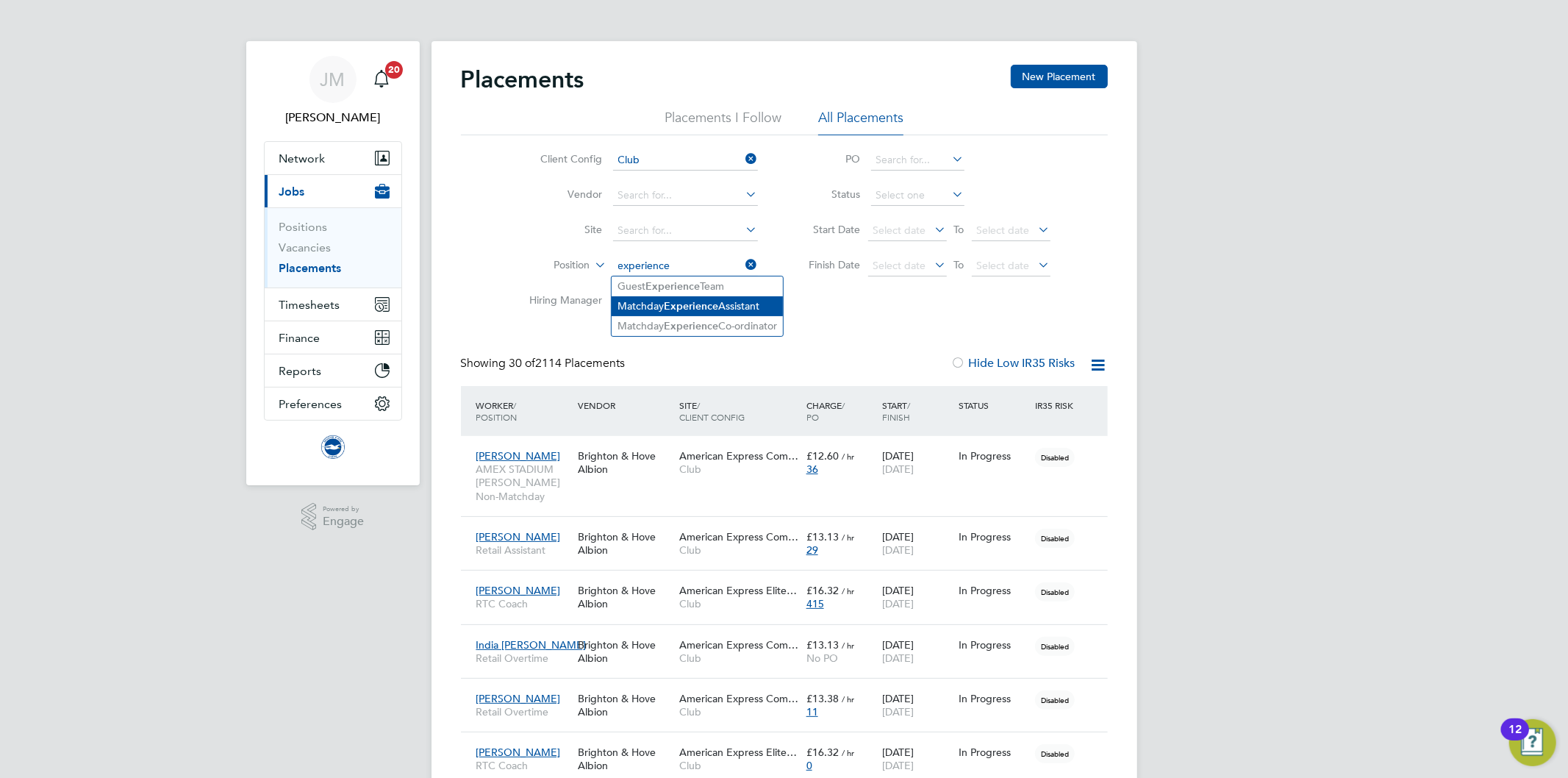
click at [768, 305] on li "Matchday Experience Assistant" at bounding box center [696, 306] width 171 height 20
type input "Matchday Experience Assistant"
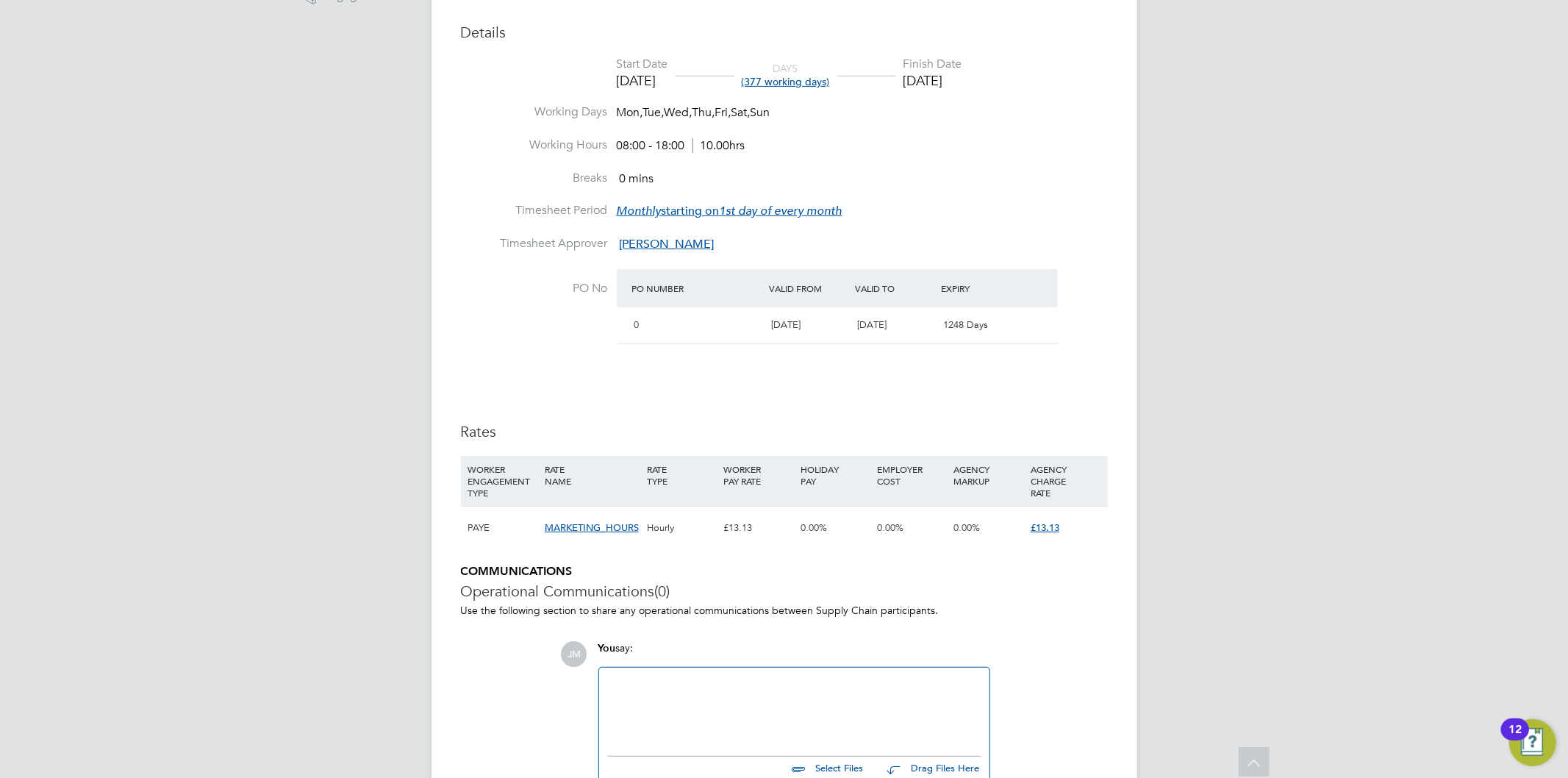
scroll to position [641, 0]
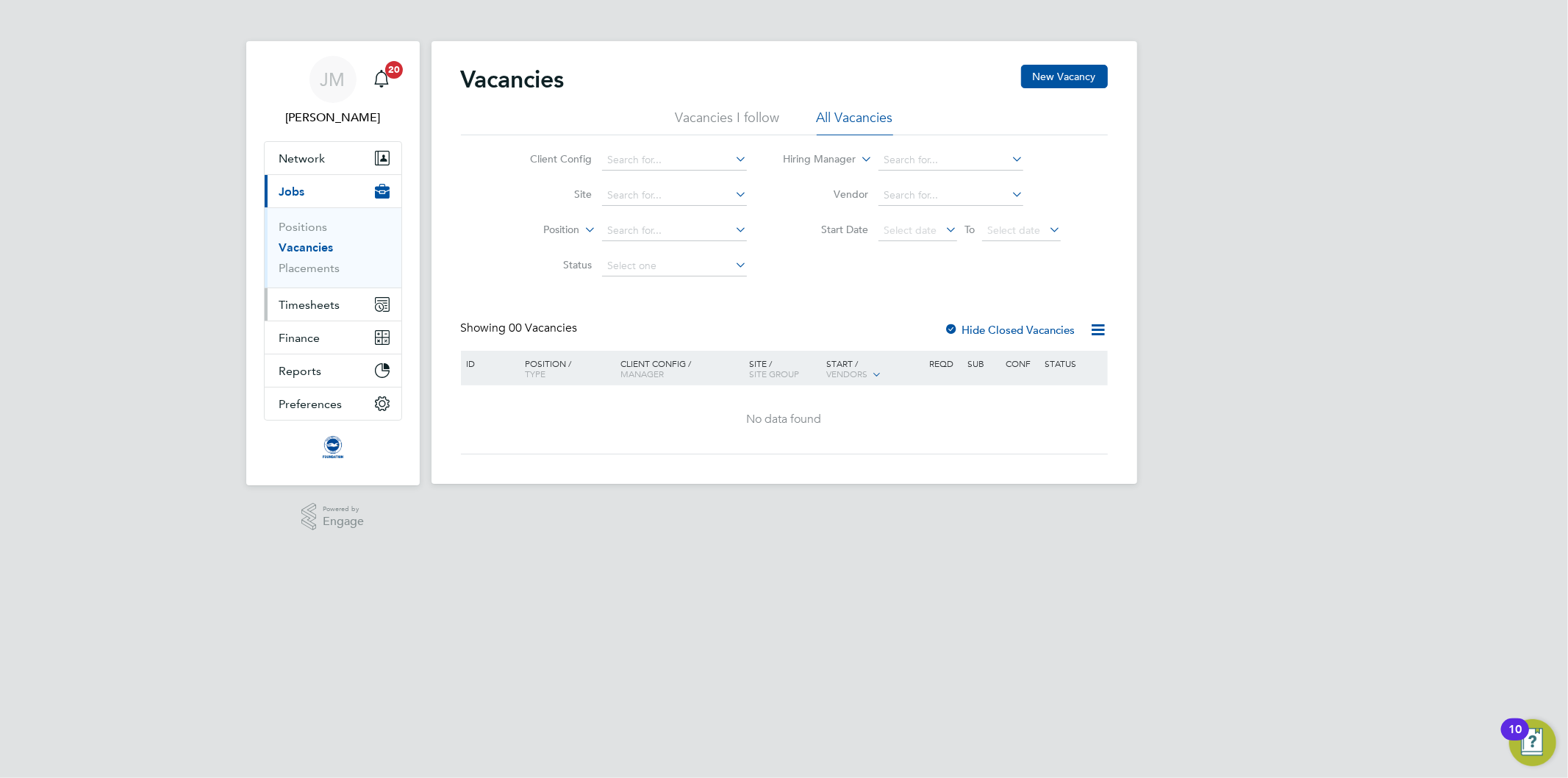
click at [313, 306] on span "Timesheets" at bounding box center [310, 304] width 61 height 14
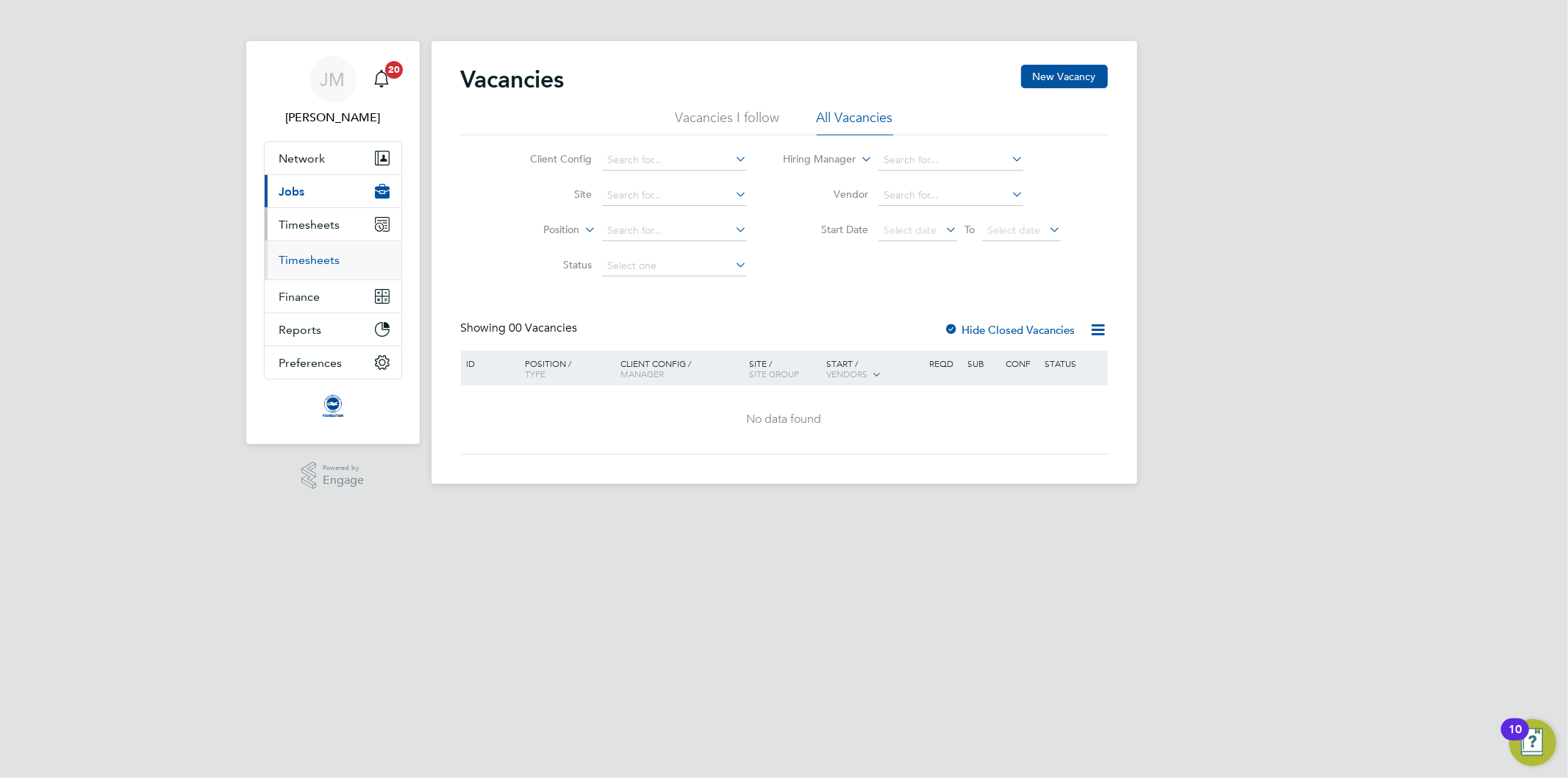
click at [318, 258] on link "Timesheets" at bounding box center [310, 260] width 61 height 14
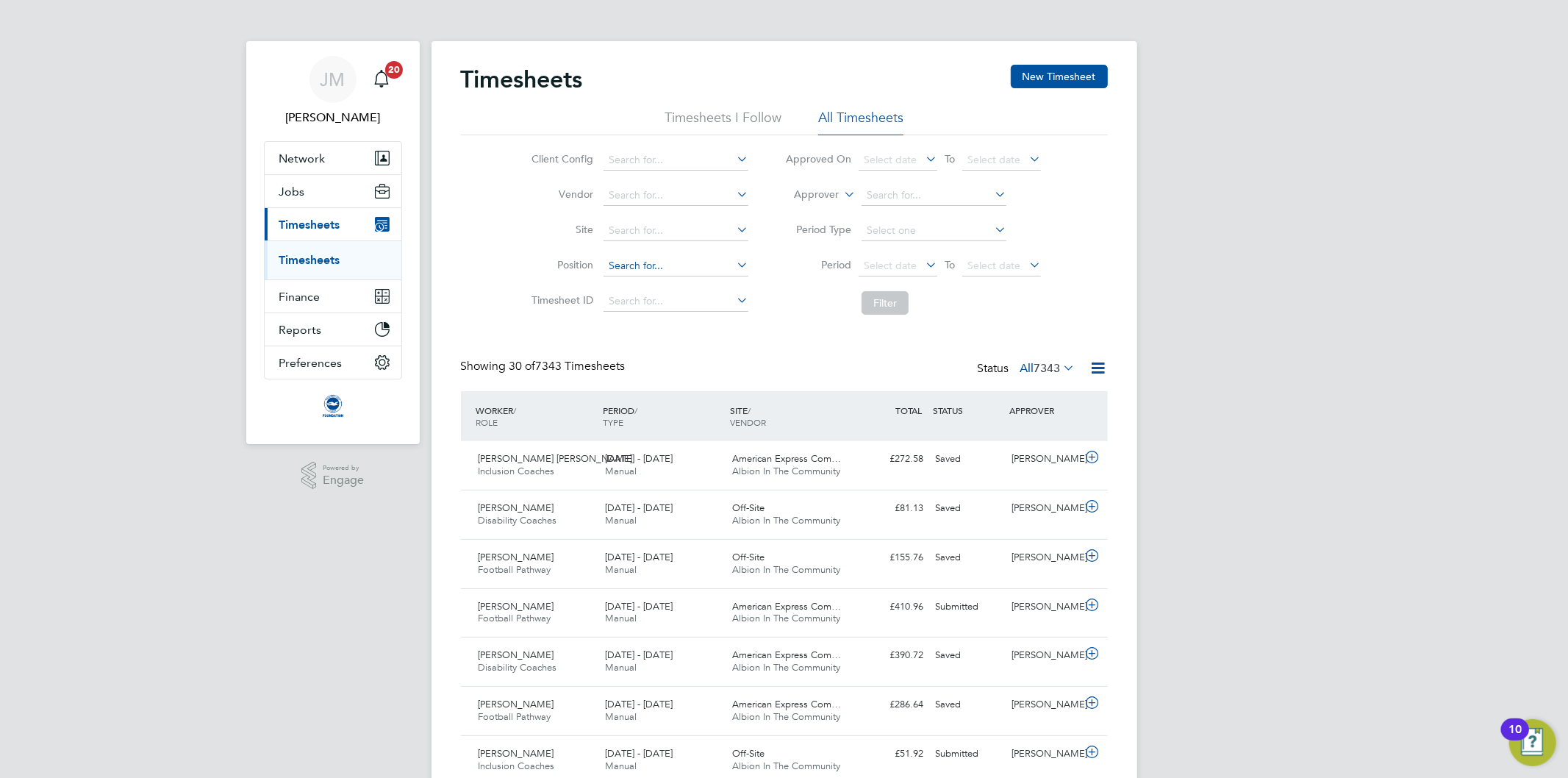
click at [656, 265] on input at bounding box center [675, 266] width 144 height 21
click at [841, 194] on icon at bounding box center [841, 190] width 0 height 13
click at [829, 205] on li "Worker" at bounding box center [803, 211] width 73 height 19
click at [905, 194] on input at bounding box center [934, 196] width 144 height 21
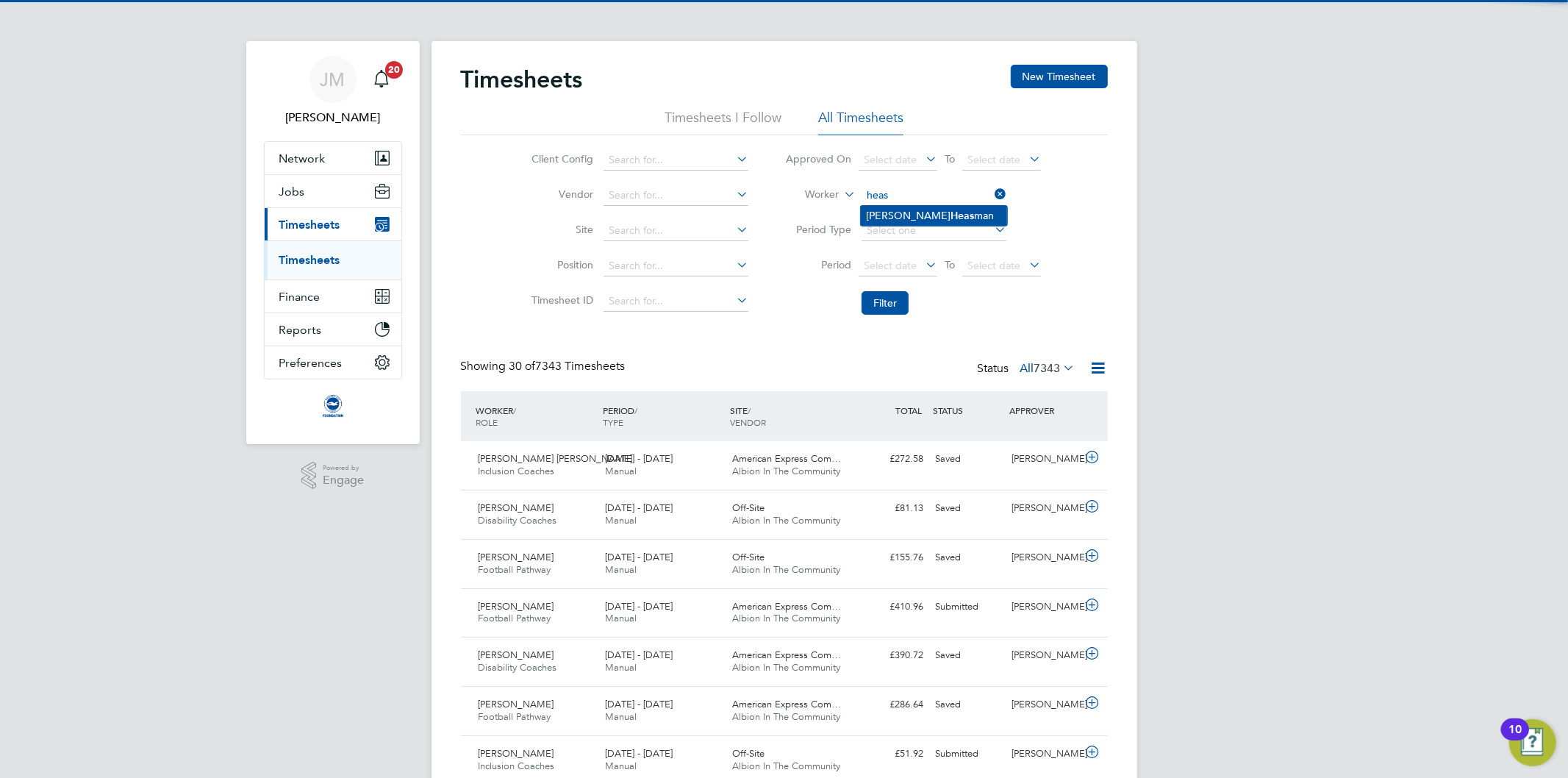
click at [951, 212] on b "Heas" at bounding box center [963, 216] width 24 height 13
type input "Jake Heasman"
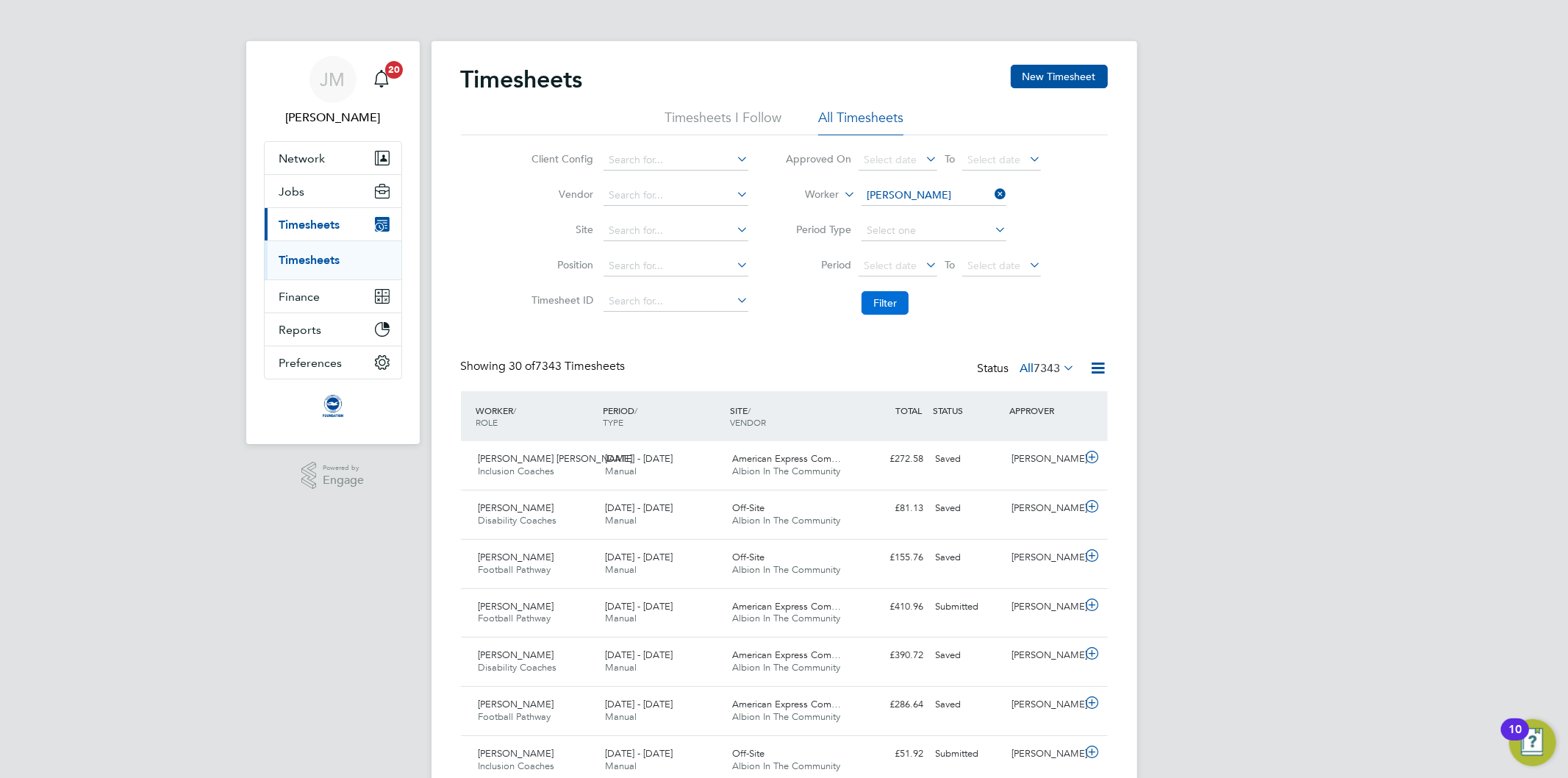
click at [882, 300] on button "Filter" at bounding box center [885, 304] width 47 height 24
click at [316, 261] on link "Timesheets" at bounding box center [310, 260] width 61 height 14
click at [313, 184] on button "Jobs" at bounding box center [334, 190] width 137 height 32
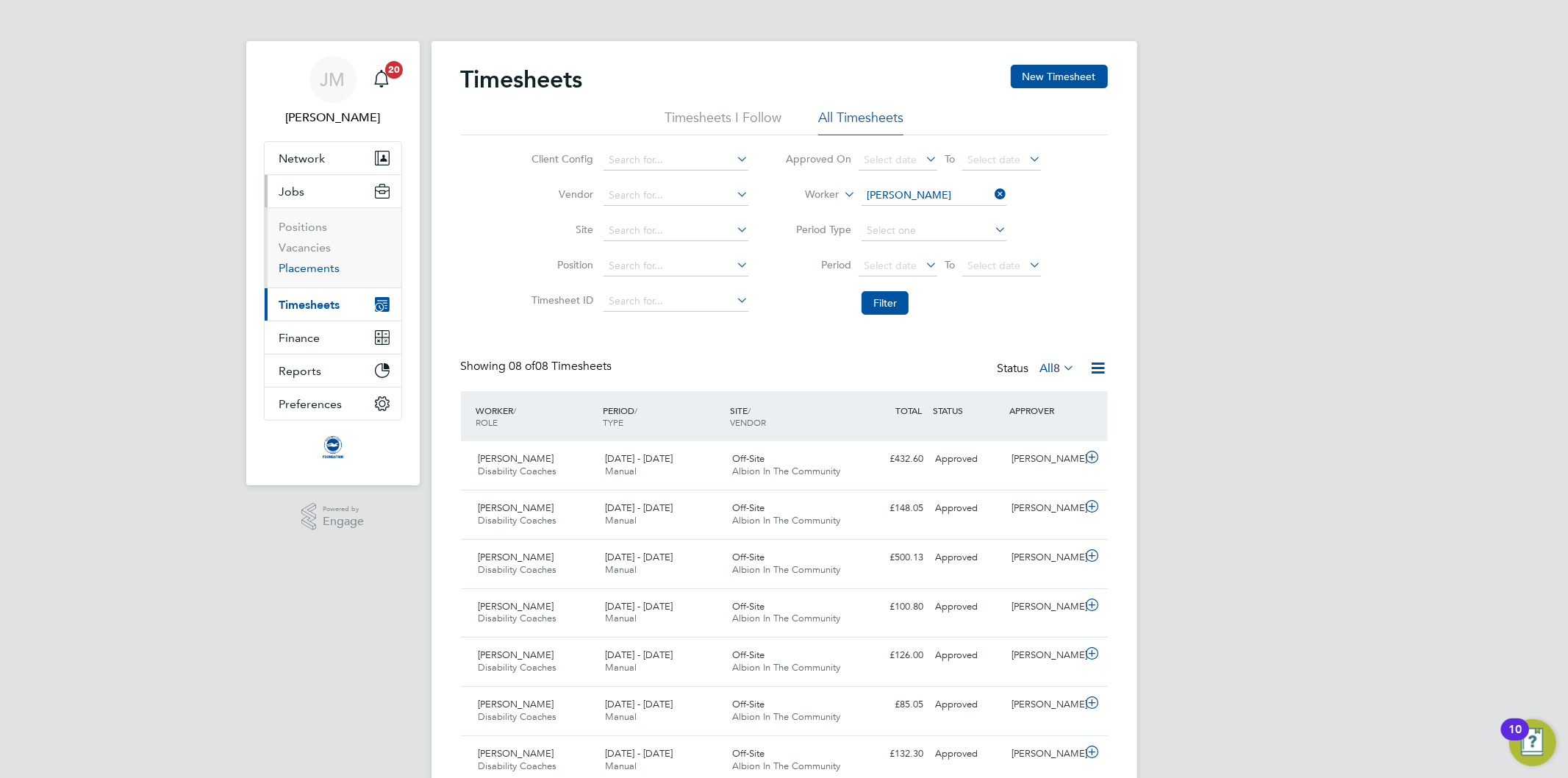
click at [319, 265] on link "Placements" at bounding box center [310, 268] width 61 height 14
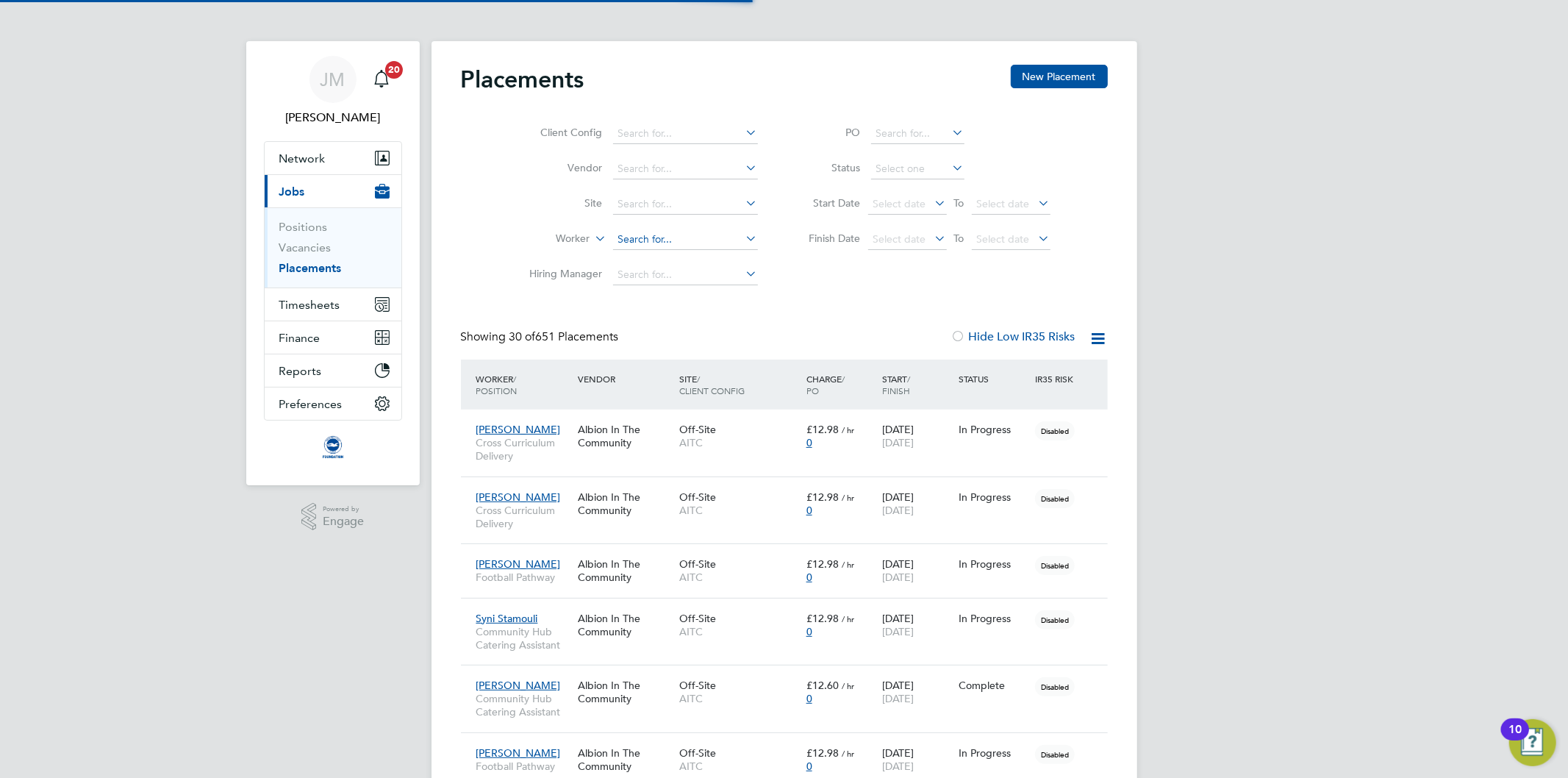
click at [651, 239] on input at bounding box center [685, 240] width 144 height 21
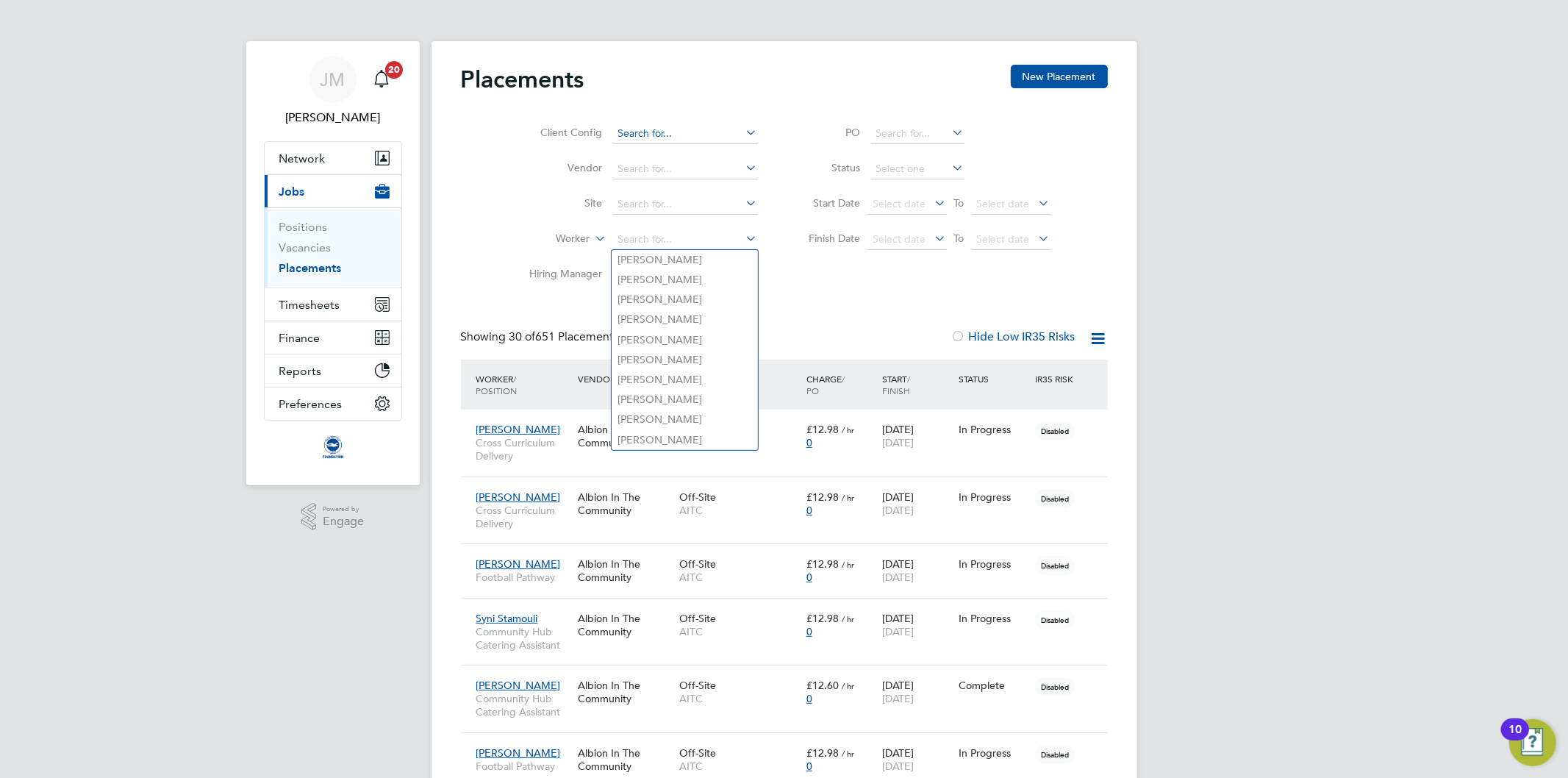
click at [652, 141] on input at bounding box center [685, 133] width 144 height 21
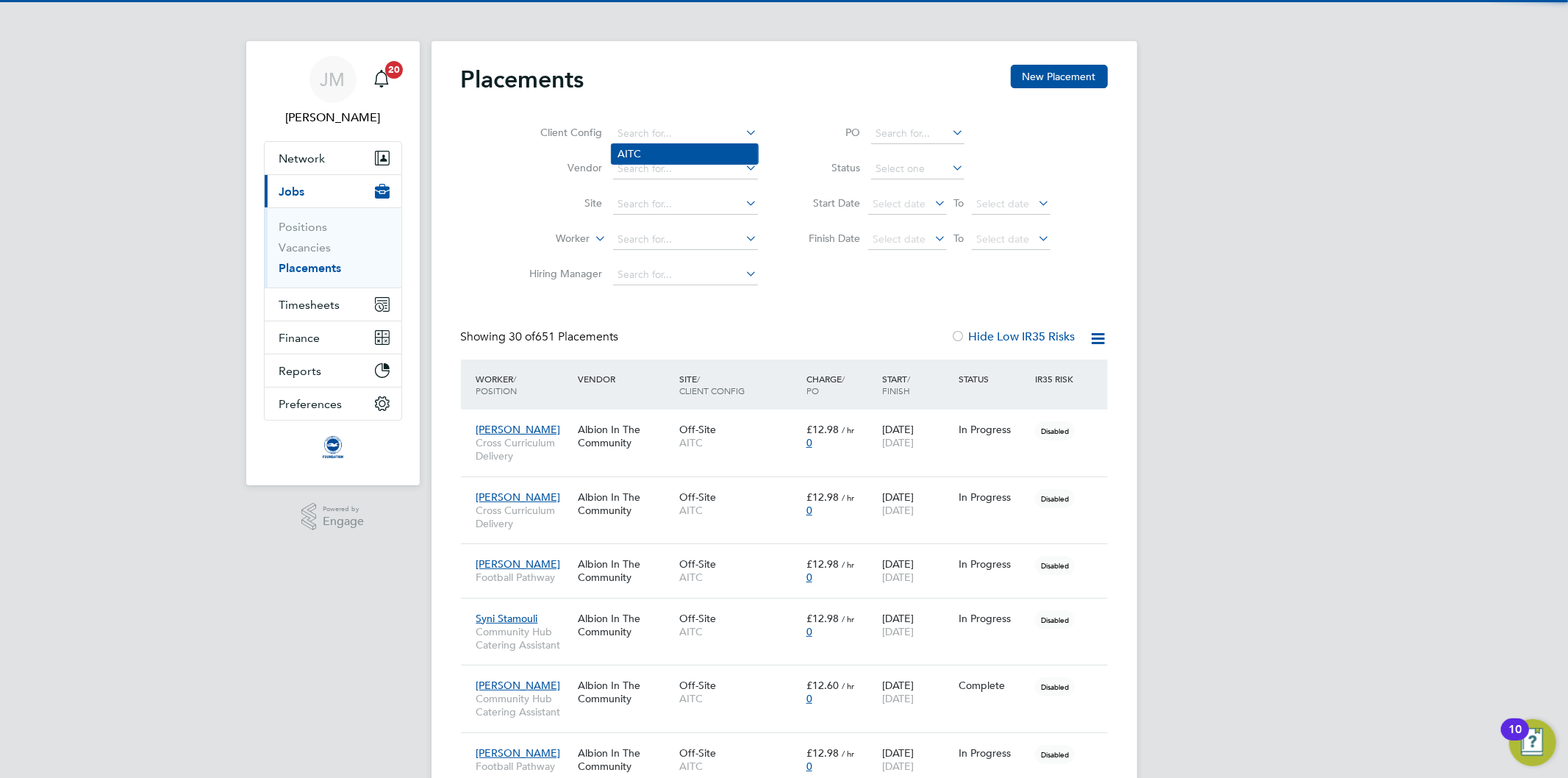
click at [637, 155] on li "AITC" at bounding box center [684, 155] width 146 height 20
type input "AITC"
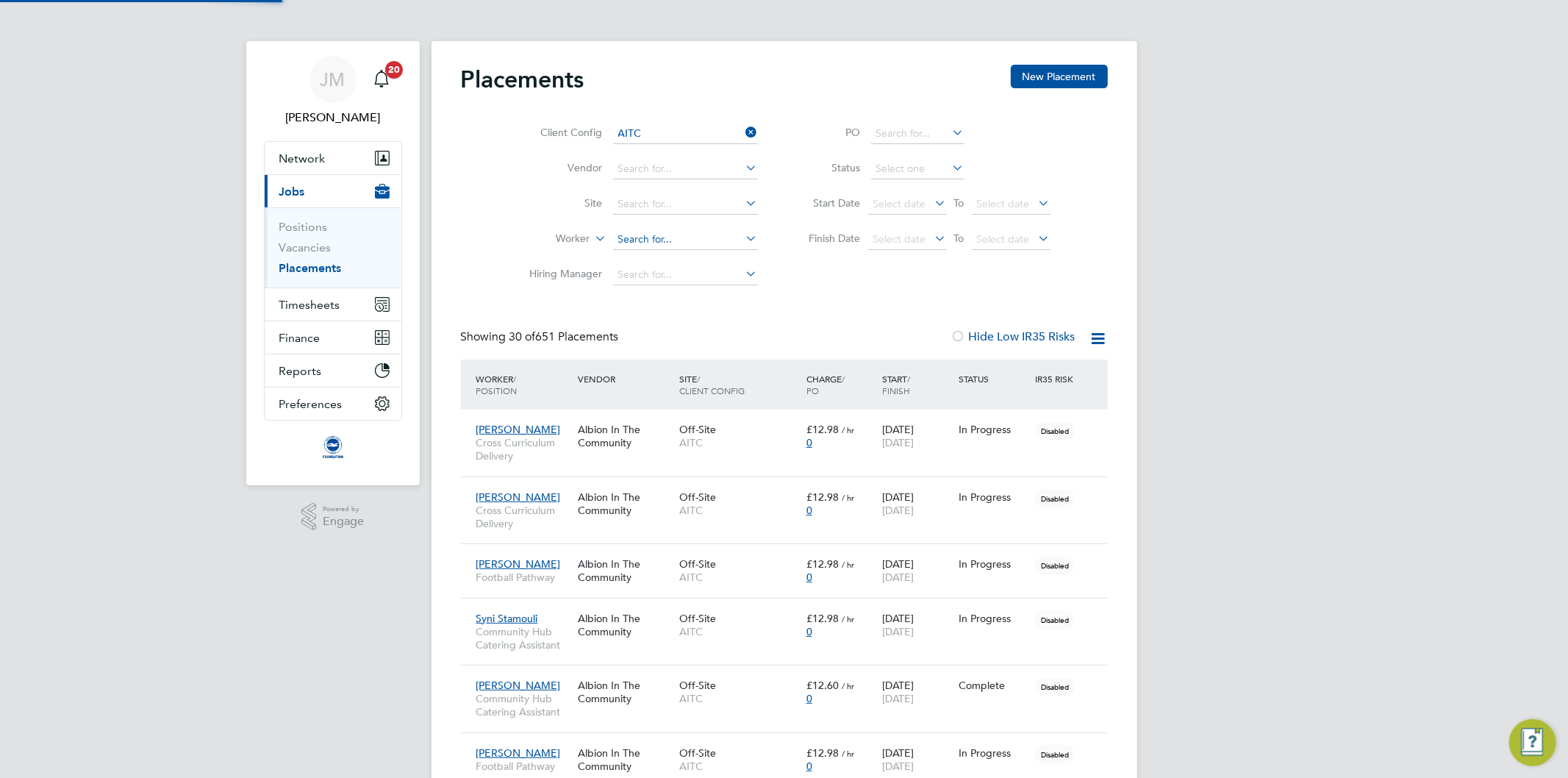
click at [648, 239] on input at bounding box center [685, 240] width 144 height 21
click at [702, 260] on b "Heas" at bounding box center [714, 261] width 24 height 13
type input "Jake Heasman"
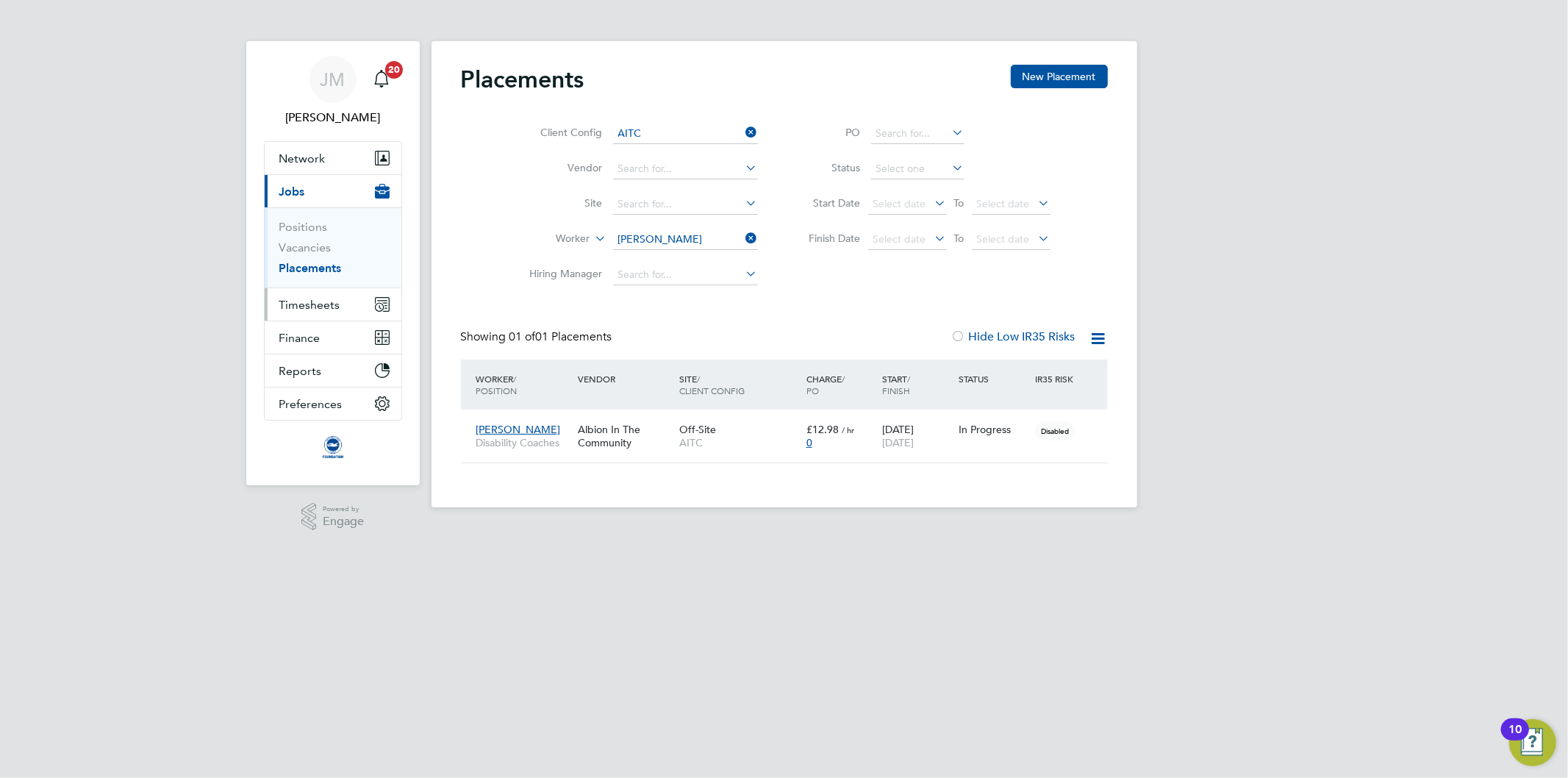
click at [324, 309] on span "Timesheets" at bounding box center [310, 304] width 61 height 14
click at [288, 306] on span "Timesheets" at bounding box center [310, 304] width 61 height 14
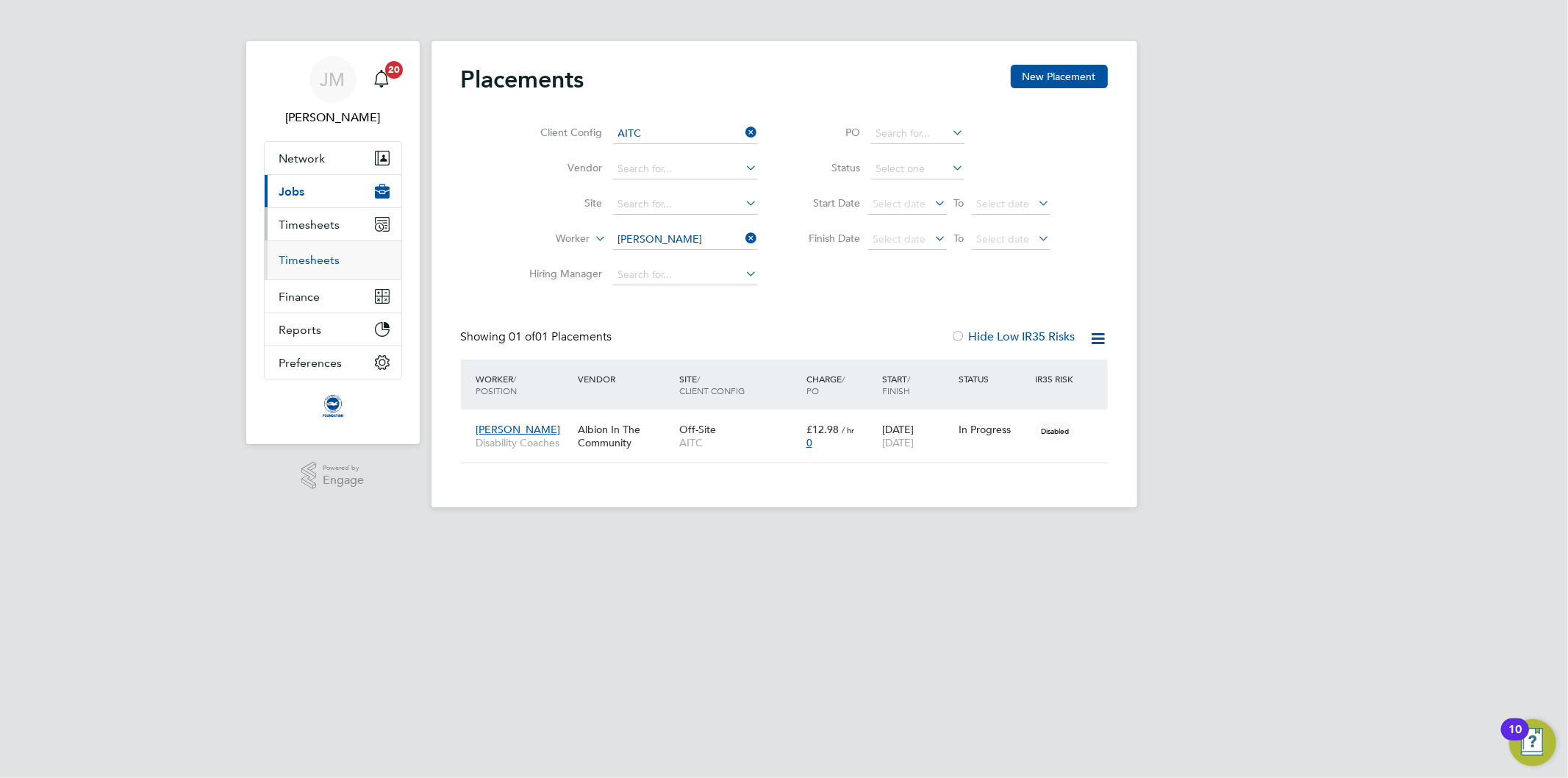
click at [317, 266] on link "Timesheets" at bounding box center [310, 260] width 61 height 14
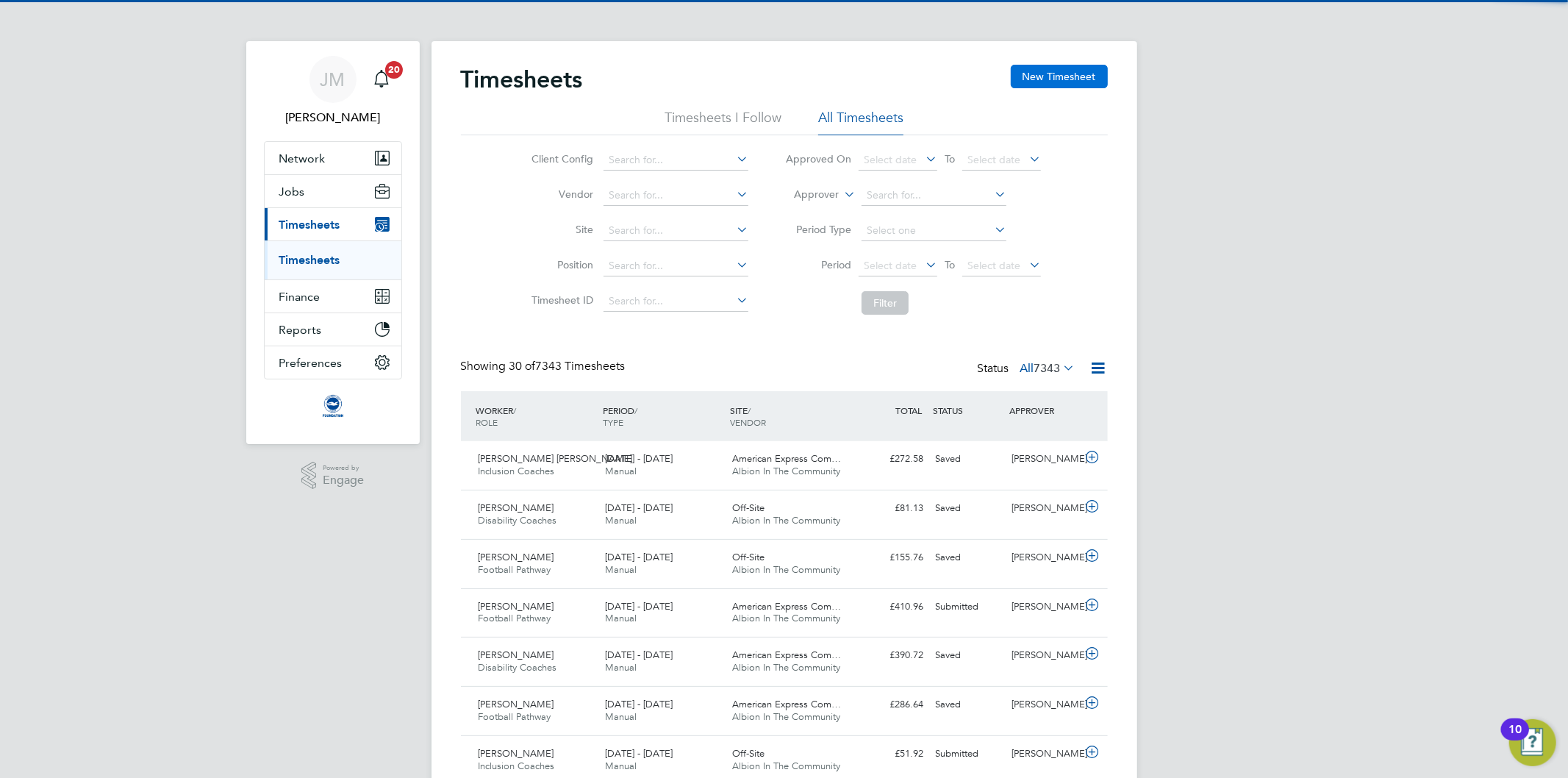
click at [1068, 82] on button "New Timesheet" at bounding box center [1059, 77] width 97 height 24
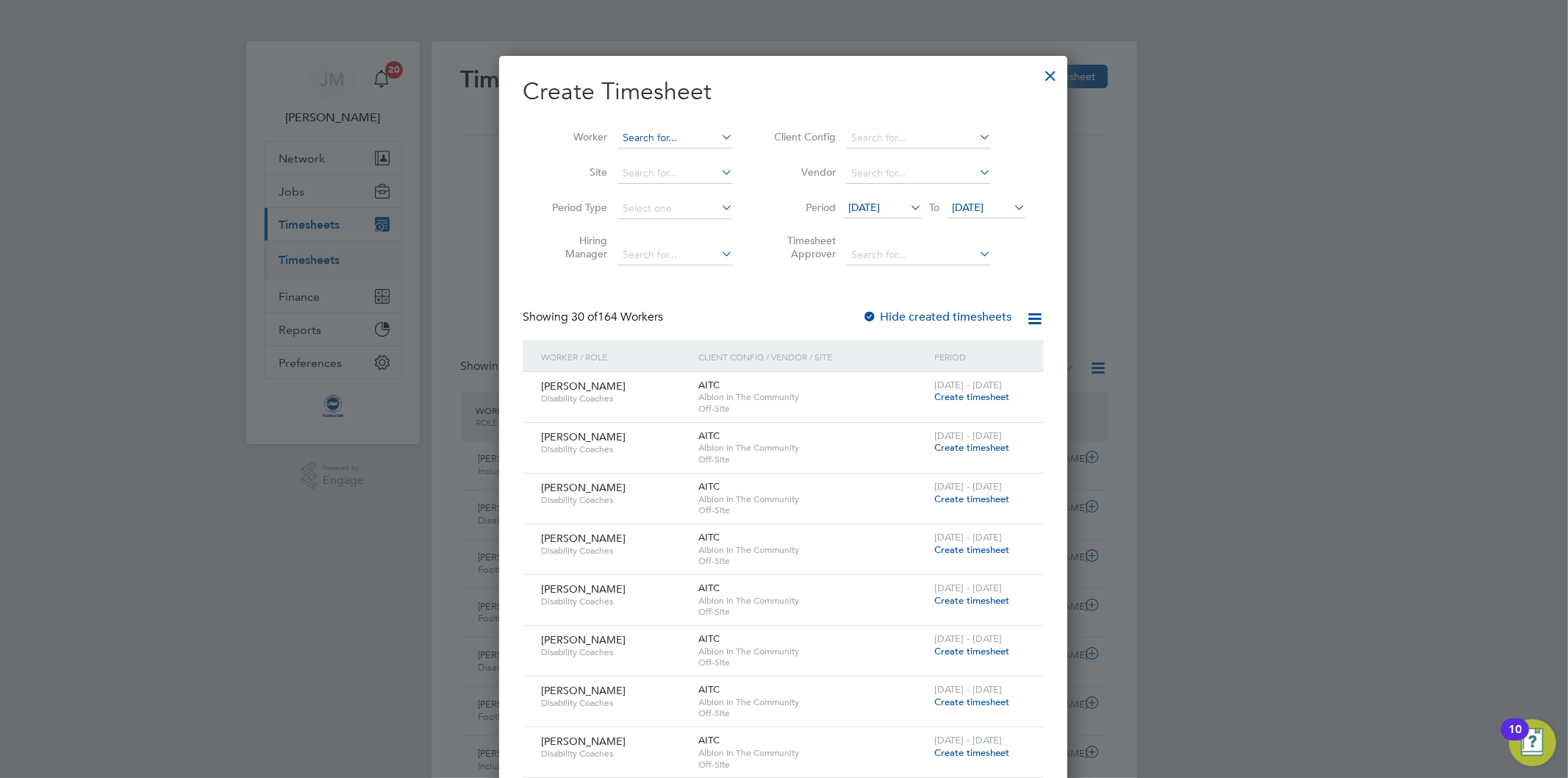
click at [701, 141] on input at bounding box center [675, 138] width 115 height 21
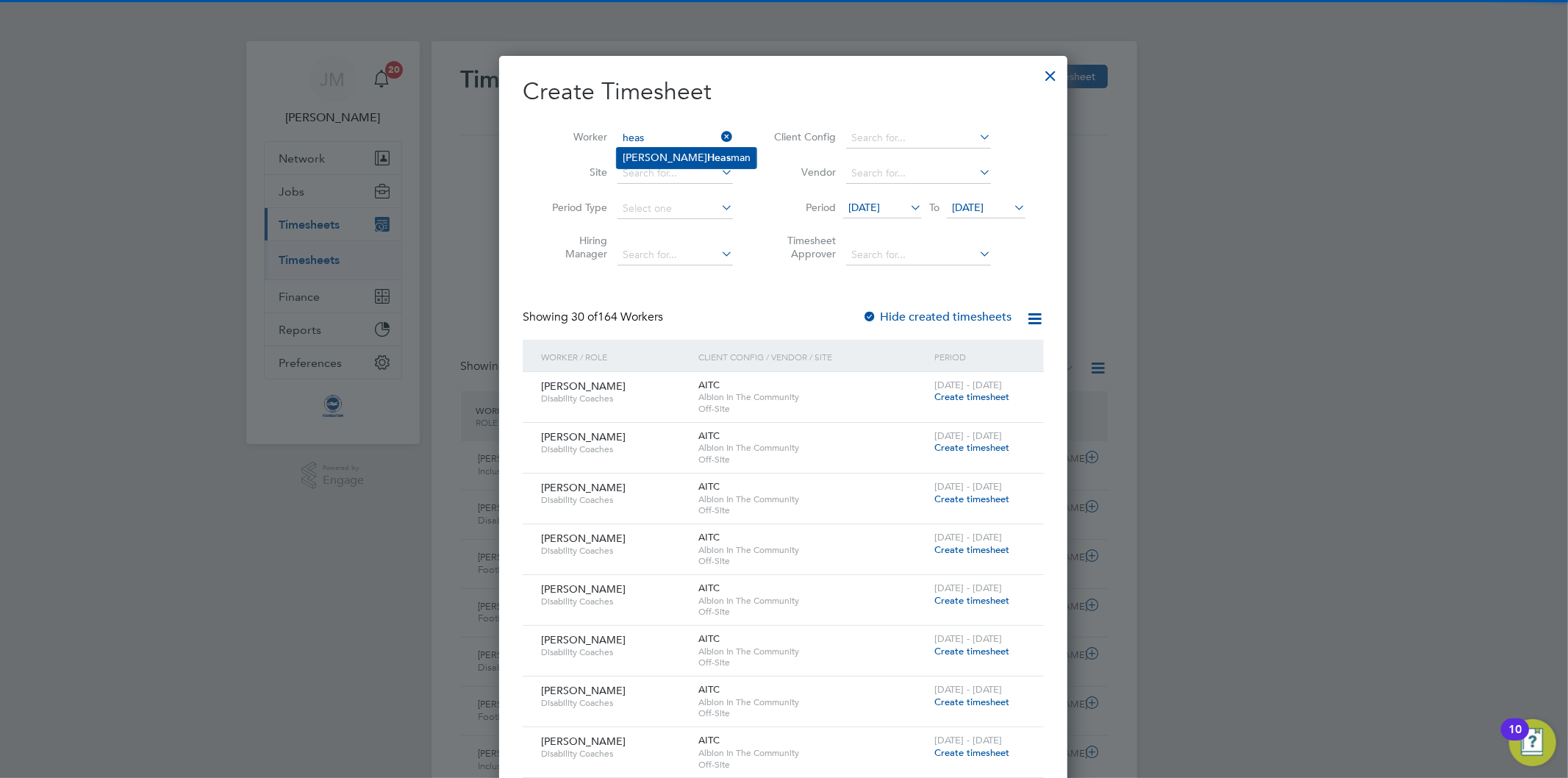
click at [672, 152] on li "Jake Heas man" at bounding box center [686, 158] width 140 height 20
type input "Jake Heasman"
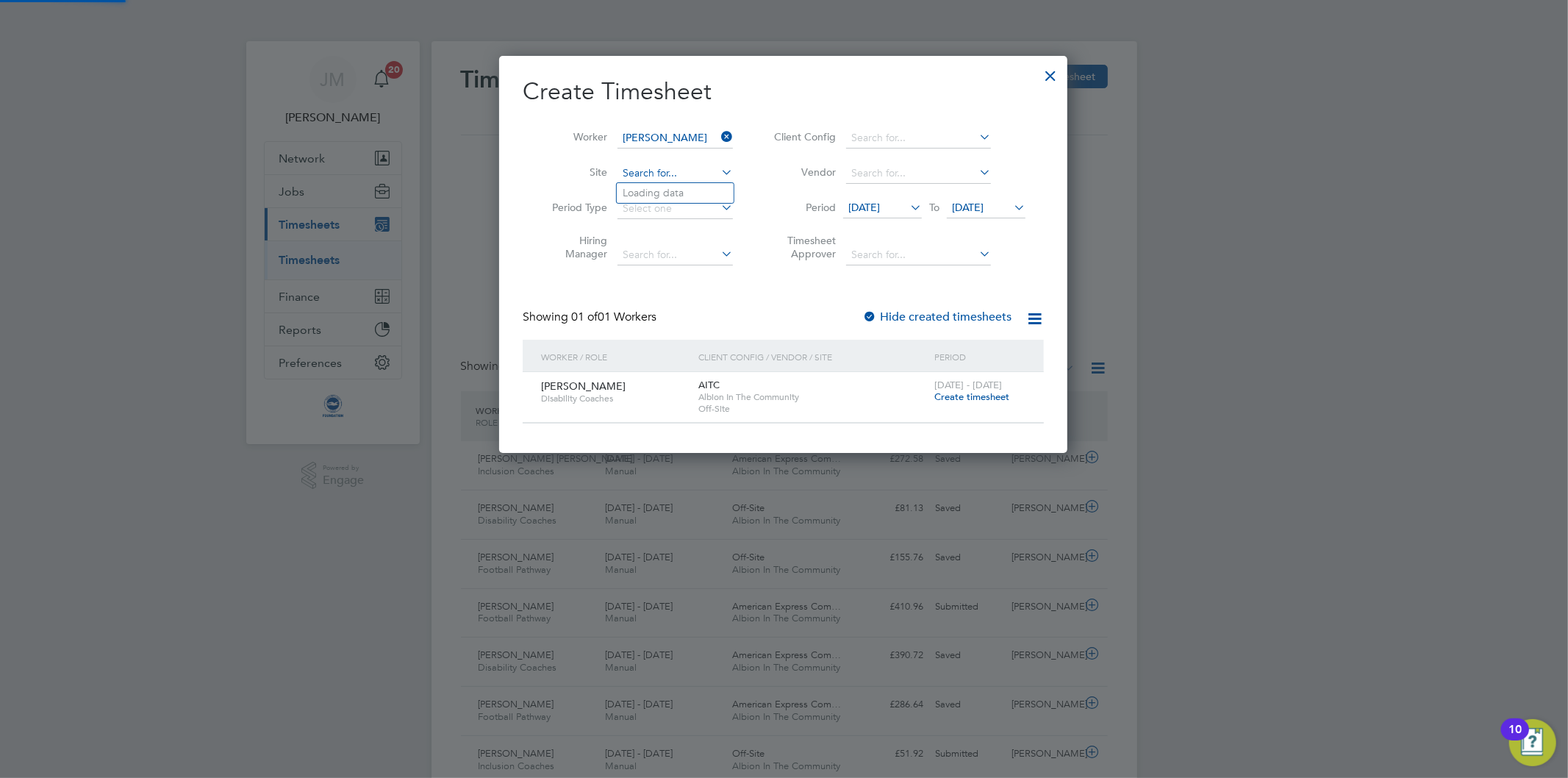
click at [683, 175] on input at bounding box center [675, 174] width 115 height 21
click at [655, 210] on li "Off-Site" at bounding box center [675, 214] width 118 height 20
type input "Off-Site"
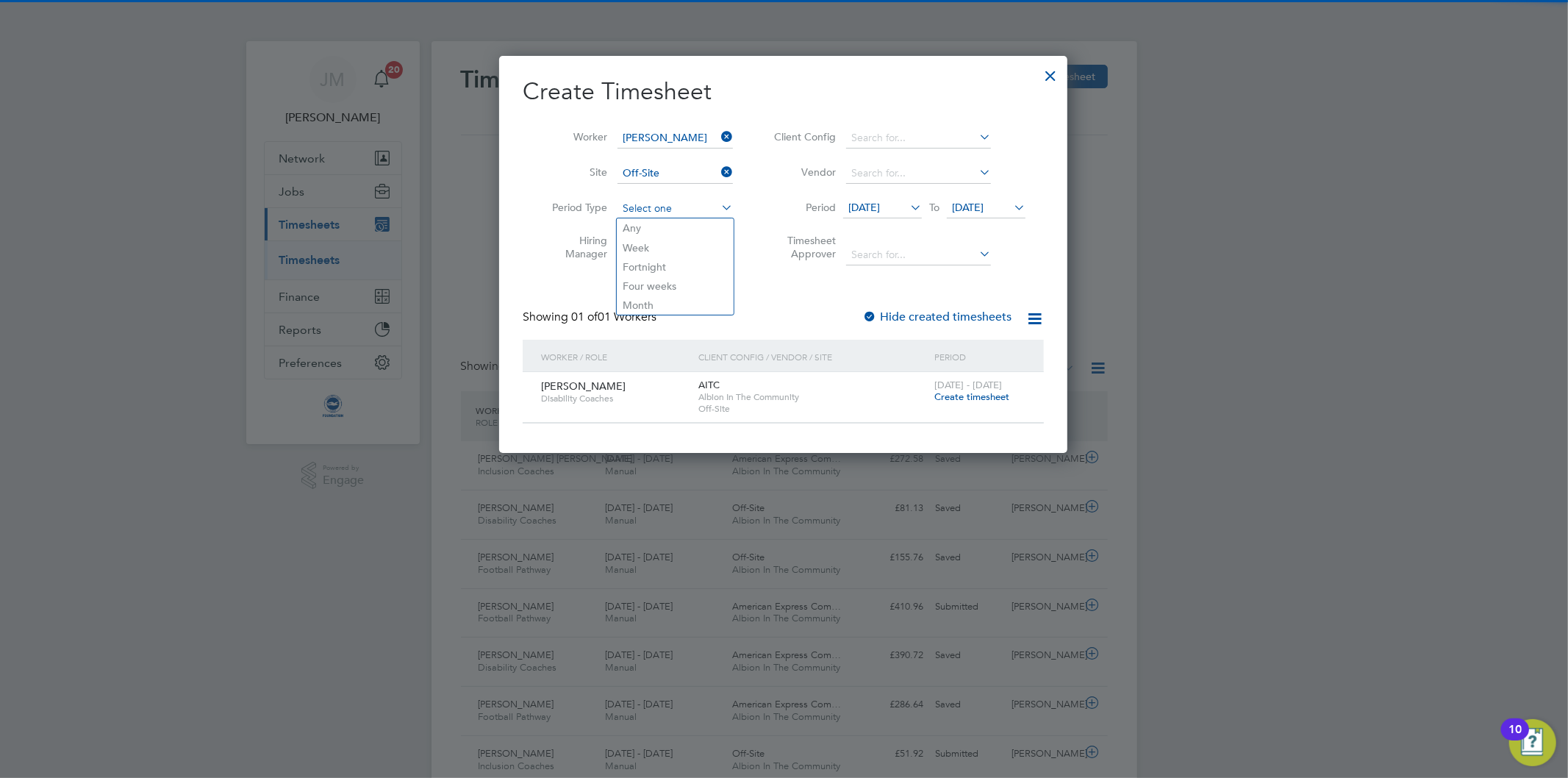
click at [660, 206] on input at bounding box center [675, 208] width 115 height 21
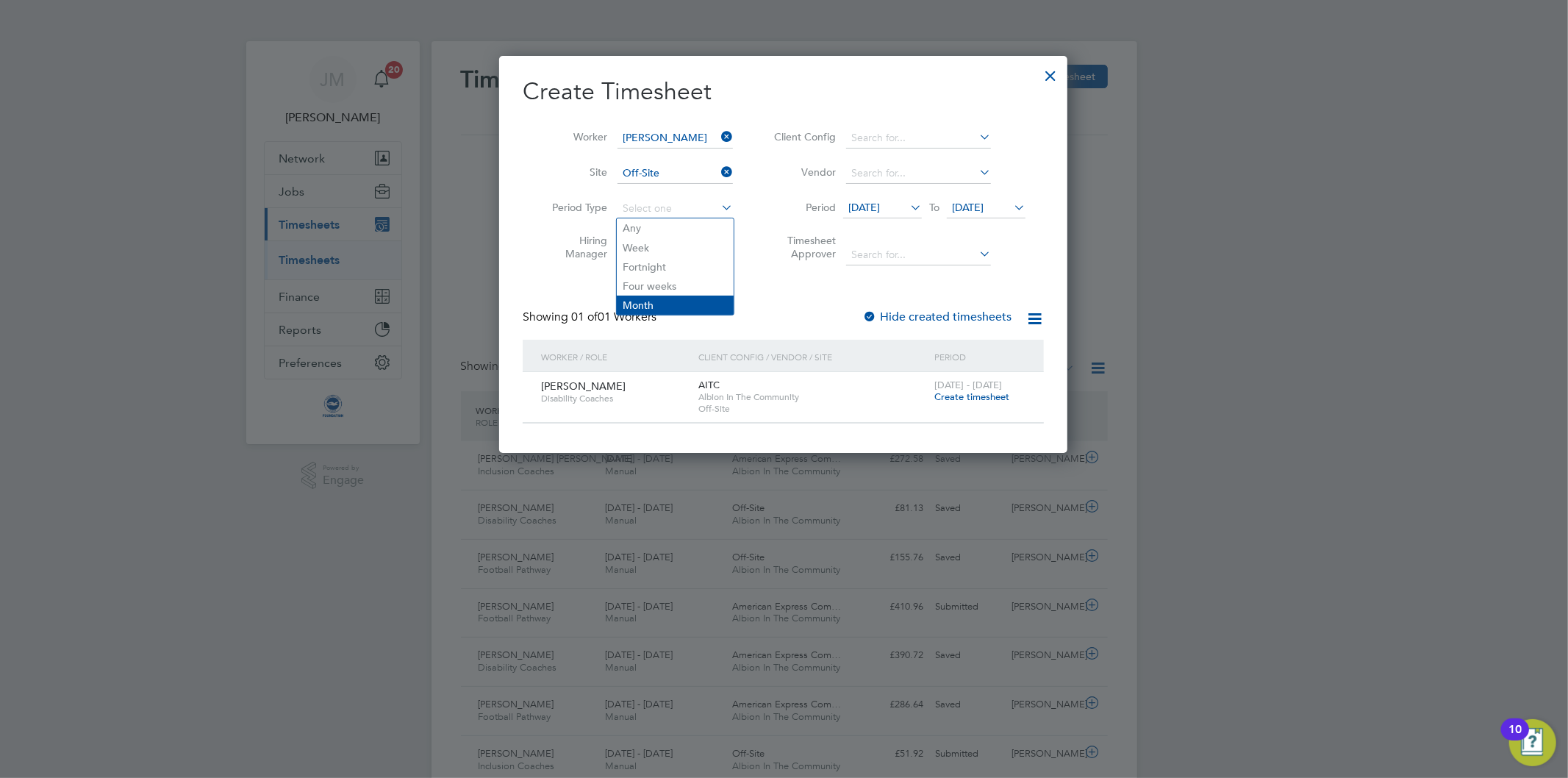
click at [648, 304] on li "Month" at bounding box center [675, 304] width 117 height 19
type input "Month"
click at [972, 398] on span "Create timesheet" at bounding box center [972, 397] width 75 height 13
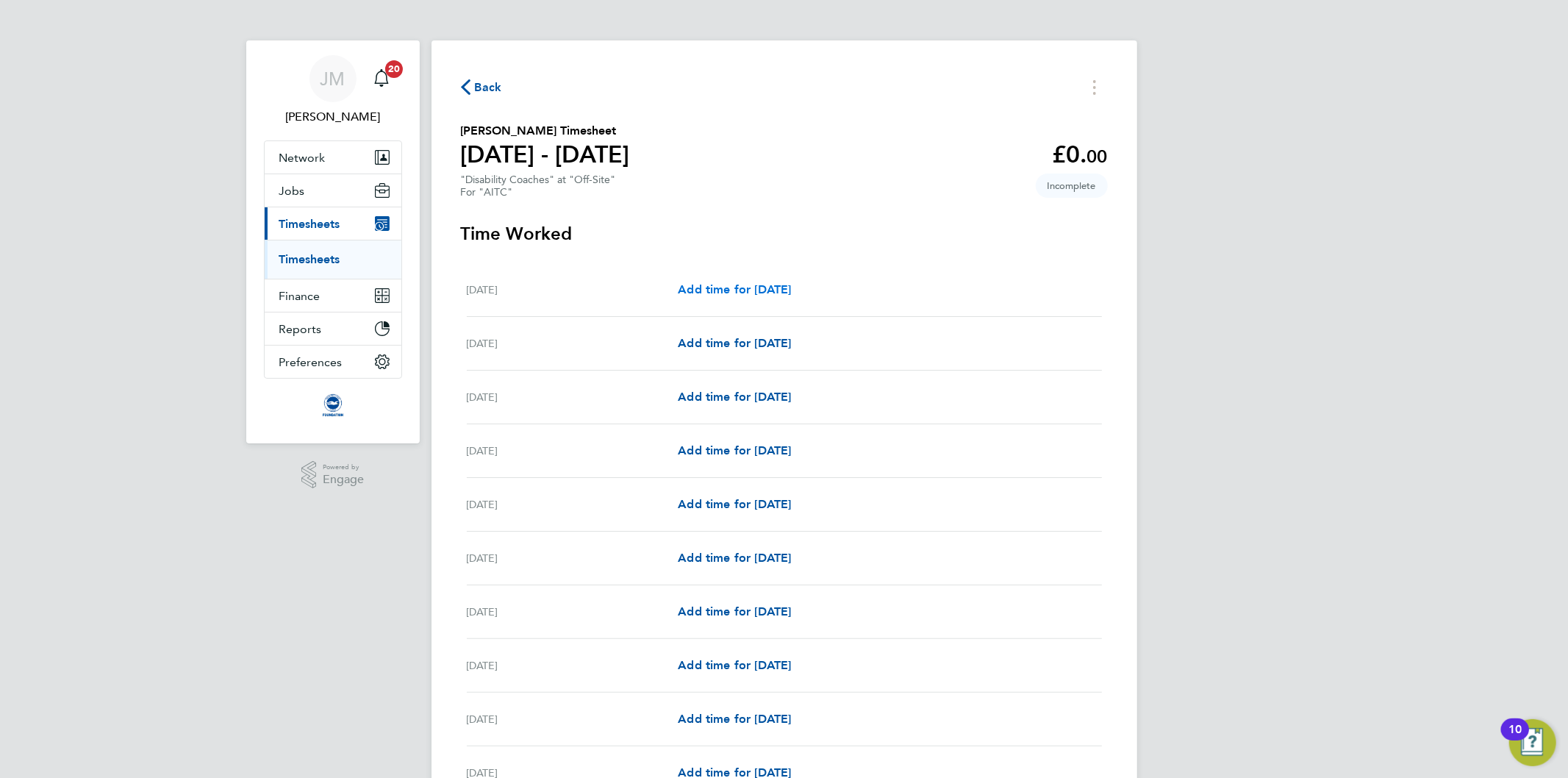
click at [766, 288] on span "Add time for Mon 01 Sep" at bounding box center [735, 289] width 113 height 14
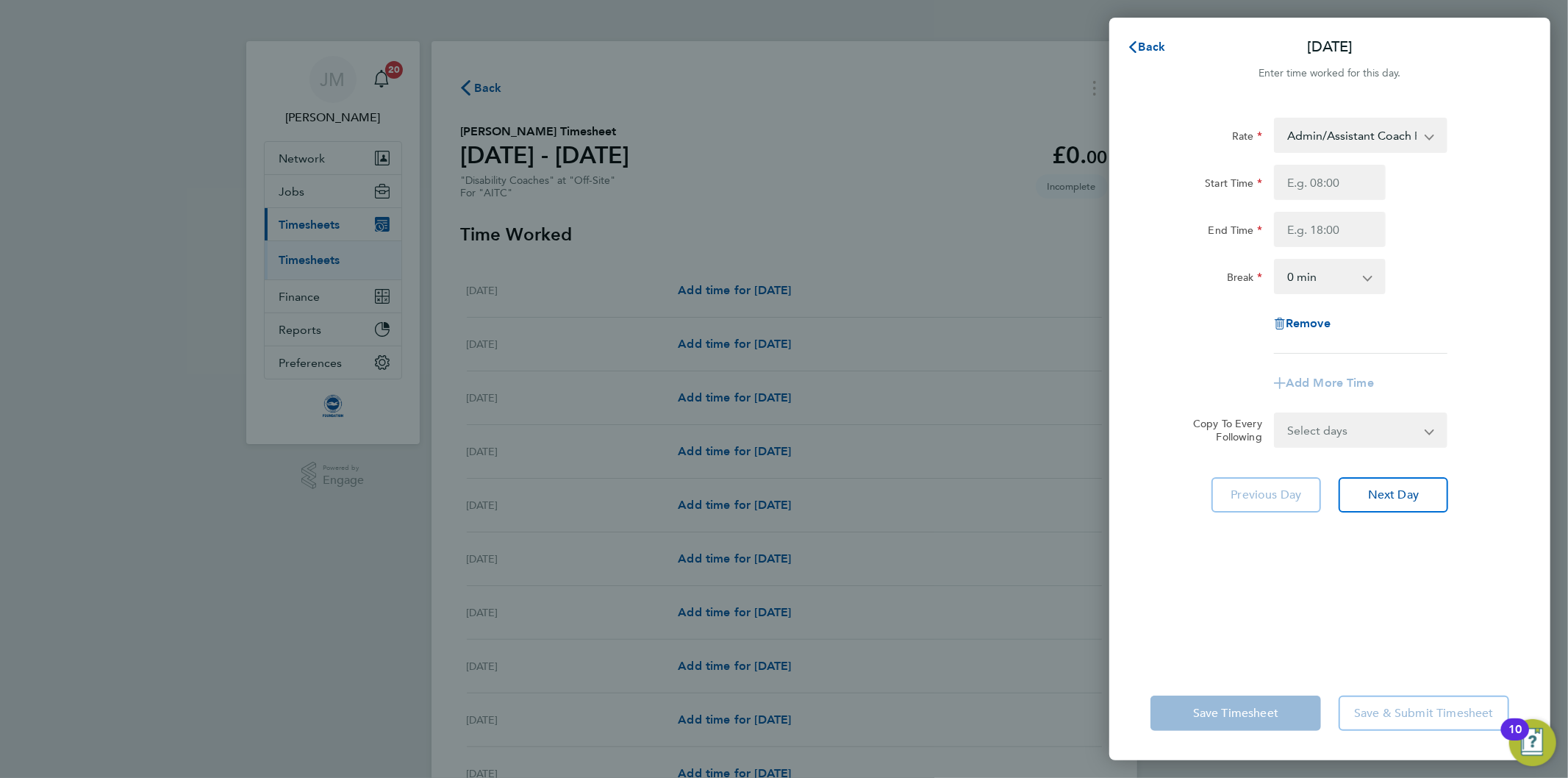
drag, startPoint x: 1269, startPoint y: 183, endPoint x: 1351, endPoint y: 187, distance: 82.1
click at [1351, 187] on div at bounding box center [1330, 182] width 123 height 36
drag, startPoint x: 1246, startPoint y: 197, endPoint x: 1179, endPoint y: 202, distance: 67.2
click at [1179, 202] on div "Start Time End Time" at bounding box center [1330, 206] width 370 height 82
type input "08:00"
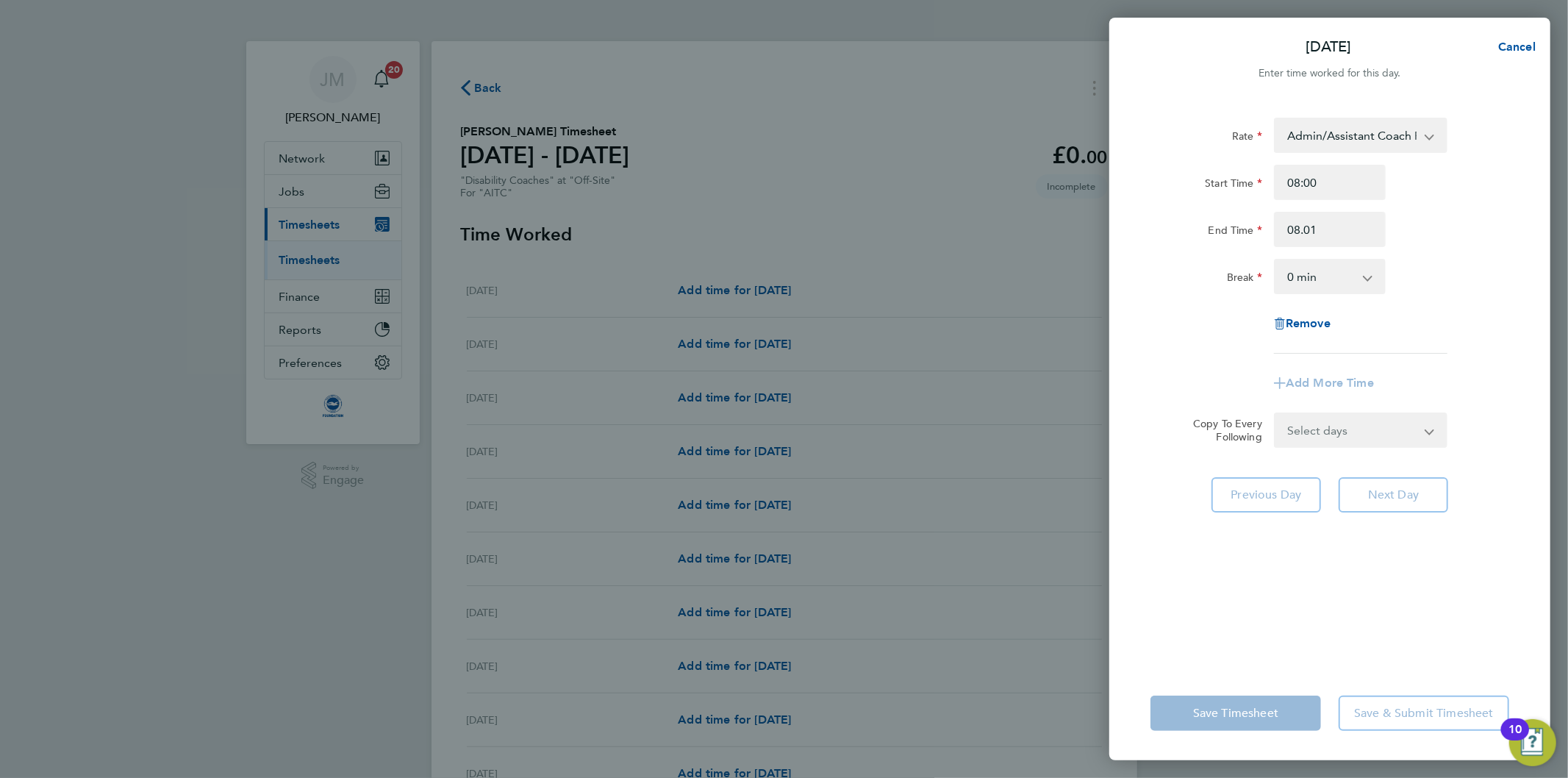
type input "08:01"
click at [1265, 536] on div "Rate Admin/Assistant Coach Rat - 12.98 Lead Coach Rate - 16.28 Start Time 08:00…" at bounding box center [1330, 382] width 441 height 566
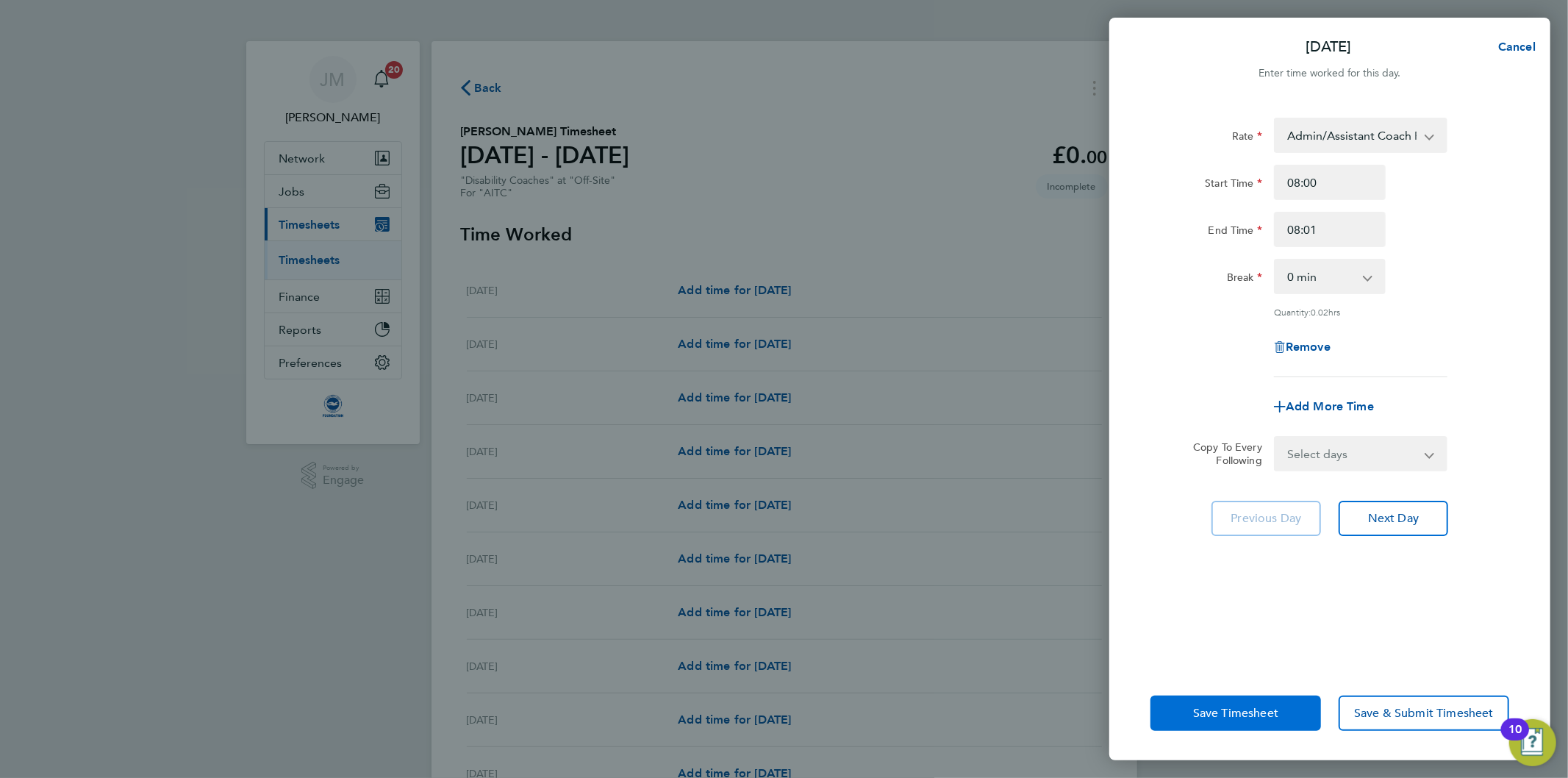
click at [1265, 715] on span "Save Timesheet" at bounding box center [1235, 713] width 85 height 15
